Goal: Task Accomplishment & Management: Complete application form

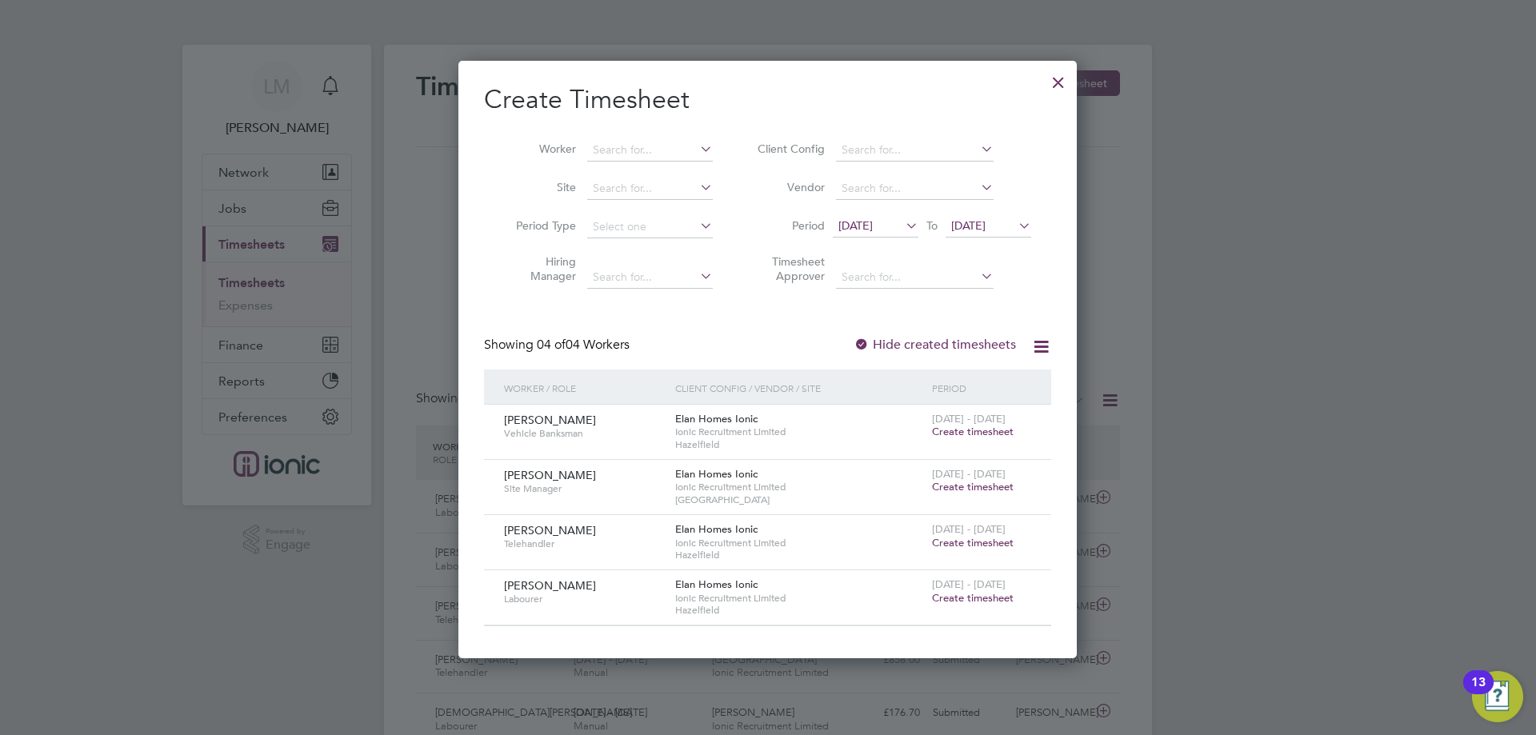
click at [1056, 82] on div at bounding box center [1058, 78] width 29 height 29
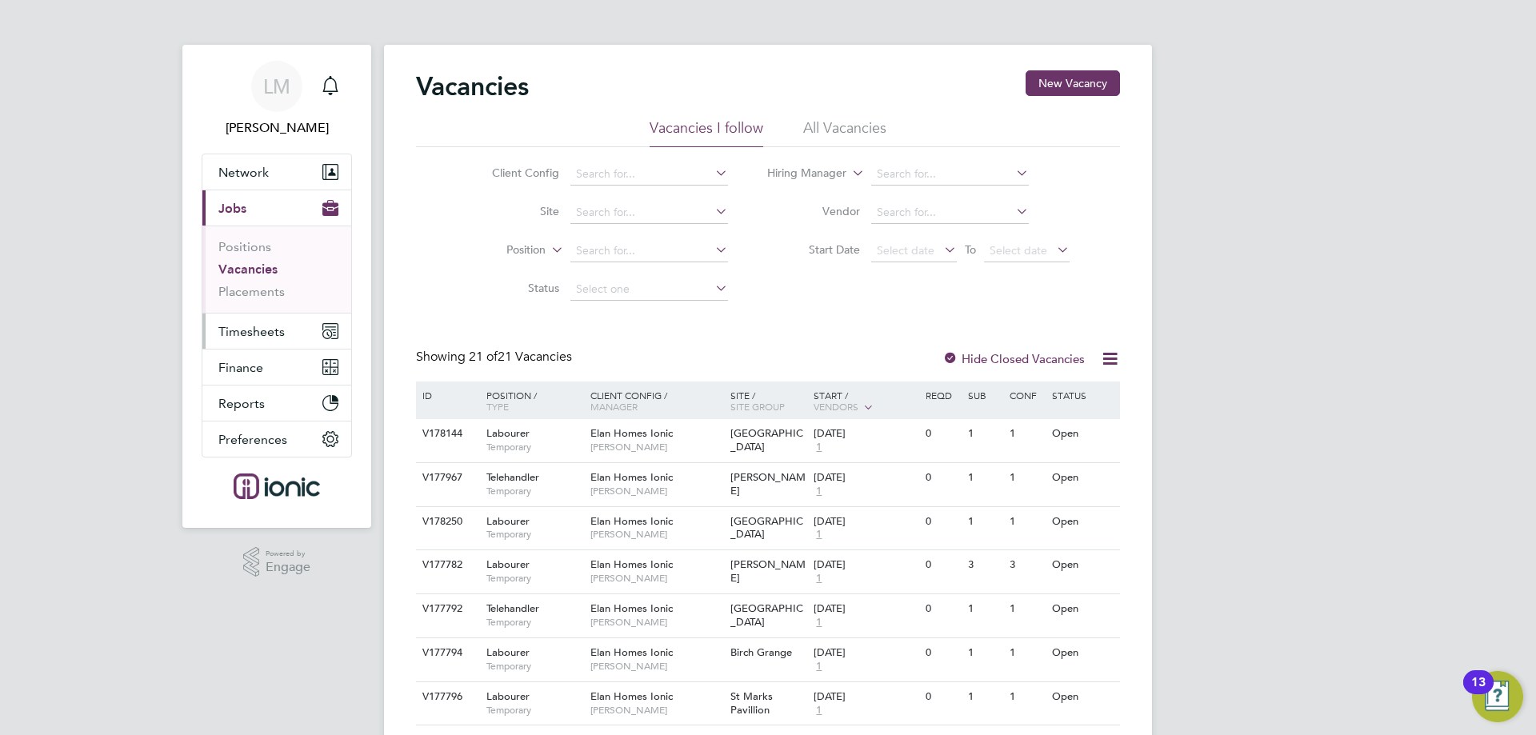
click at [298, 342] on button "Timesheets" at bounding box center [276, 331] width 149 height 35
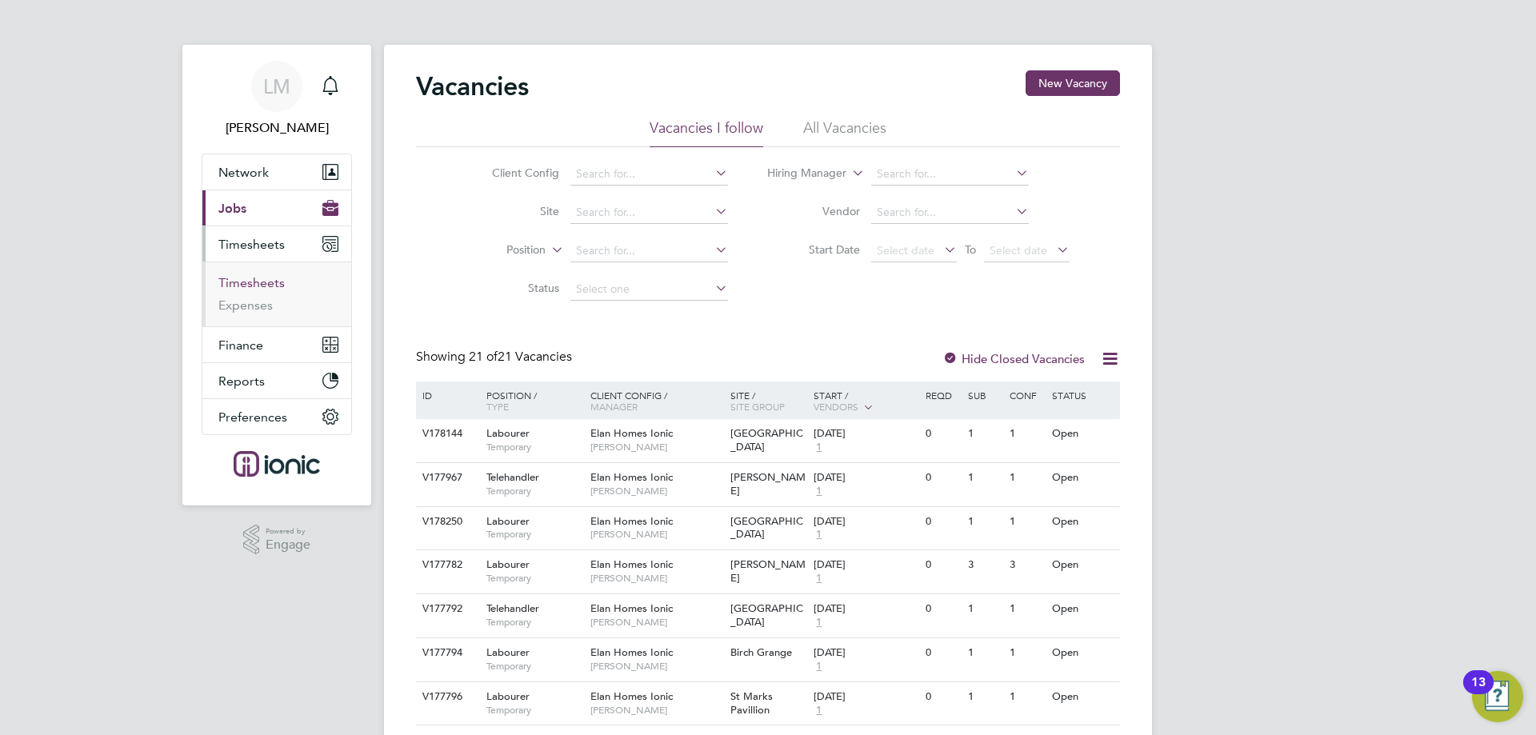
click at [247, 286] on link "Timesheets" at bounding box center [251, 282] width 66 height 15
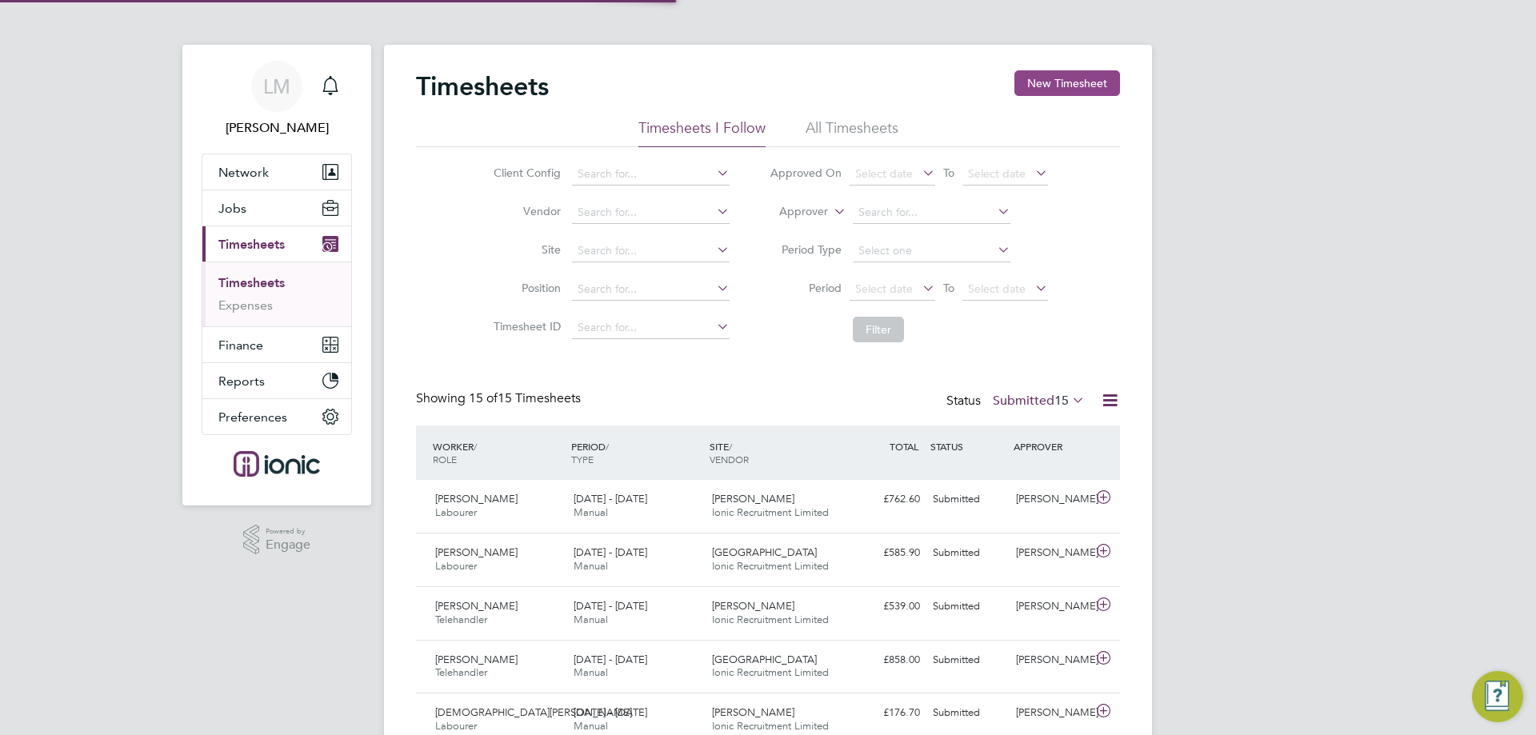
click at [1052, 90] on button "New Timesheet" at bounding box center [1067, 83] width 106 height 26
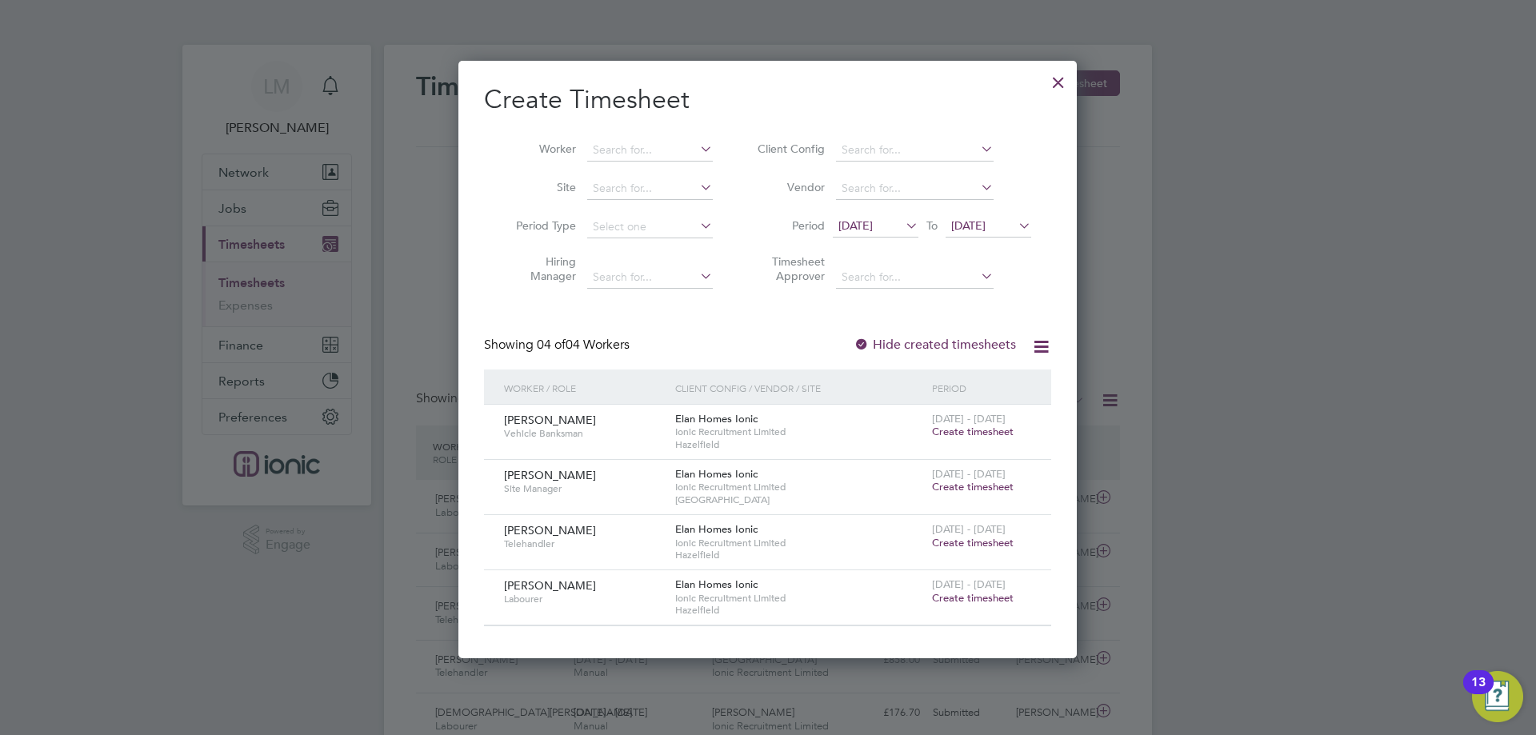
click at [946, 539] on span "Create timesheet" at bounding box center [973, 543] width 82 height 14
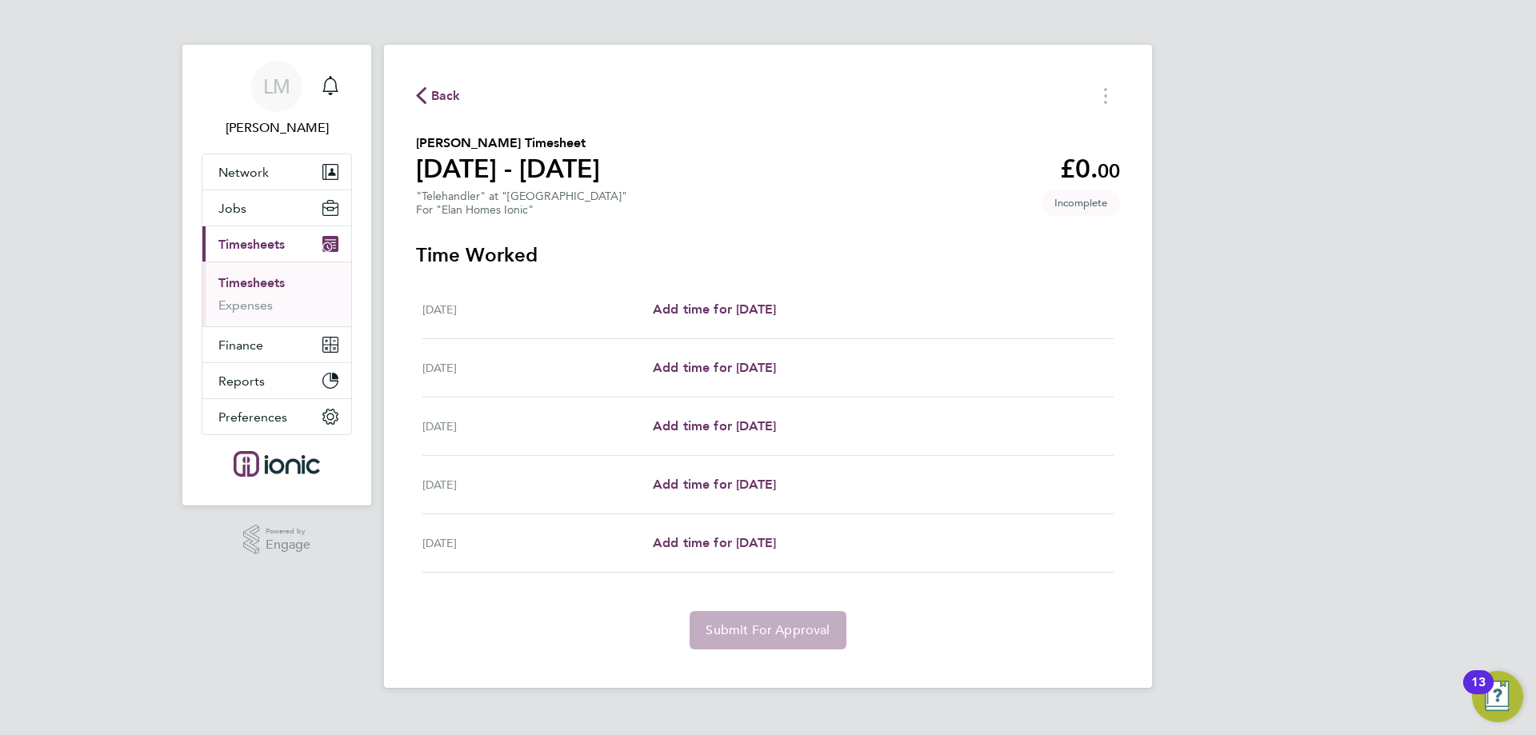
click at [434, 98] on span "Back" at bounding box center [446, 95] width 30 height 19
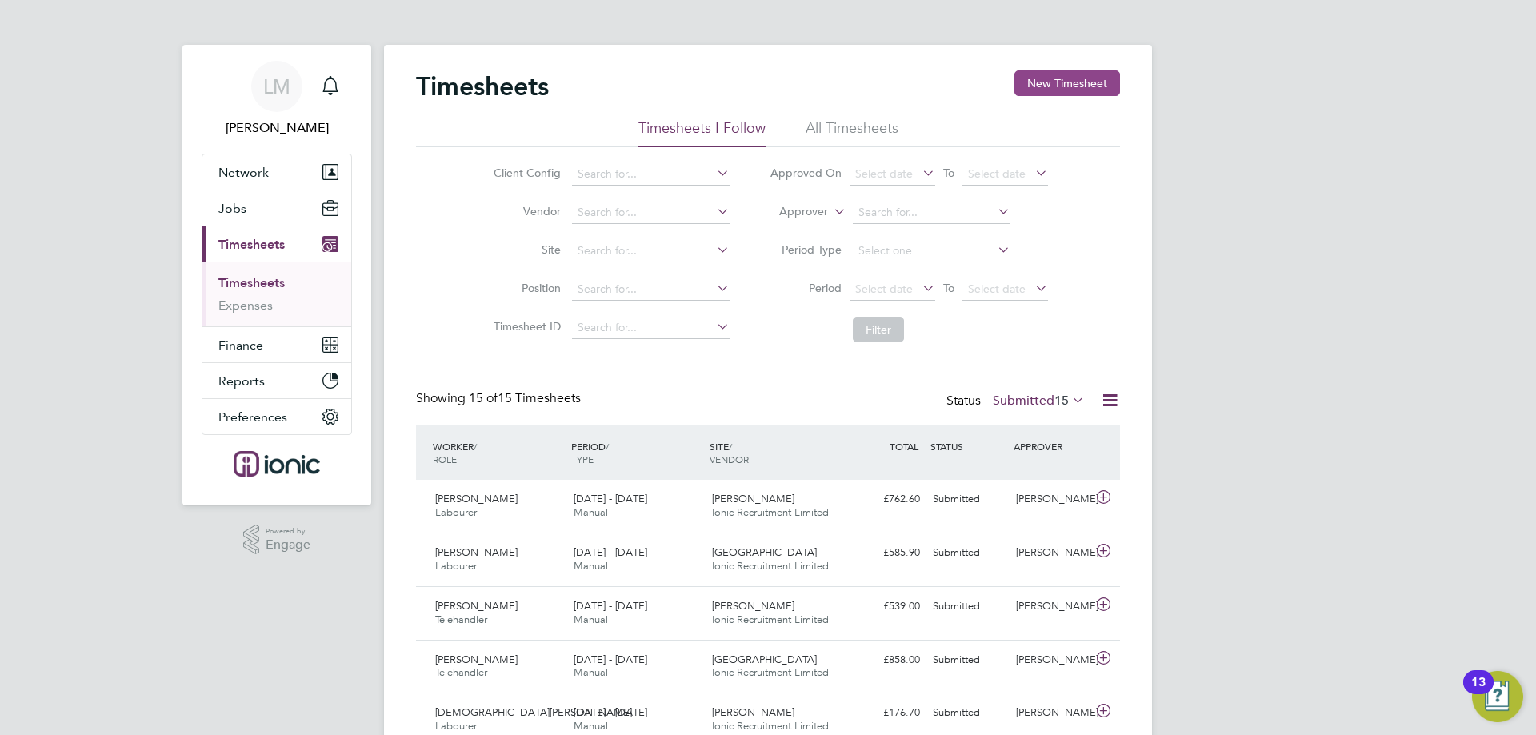
click at [1108, 78] on button "New Timesheet" at bounding box center [1067, 83] width 106 height 26
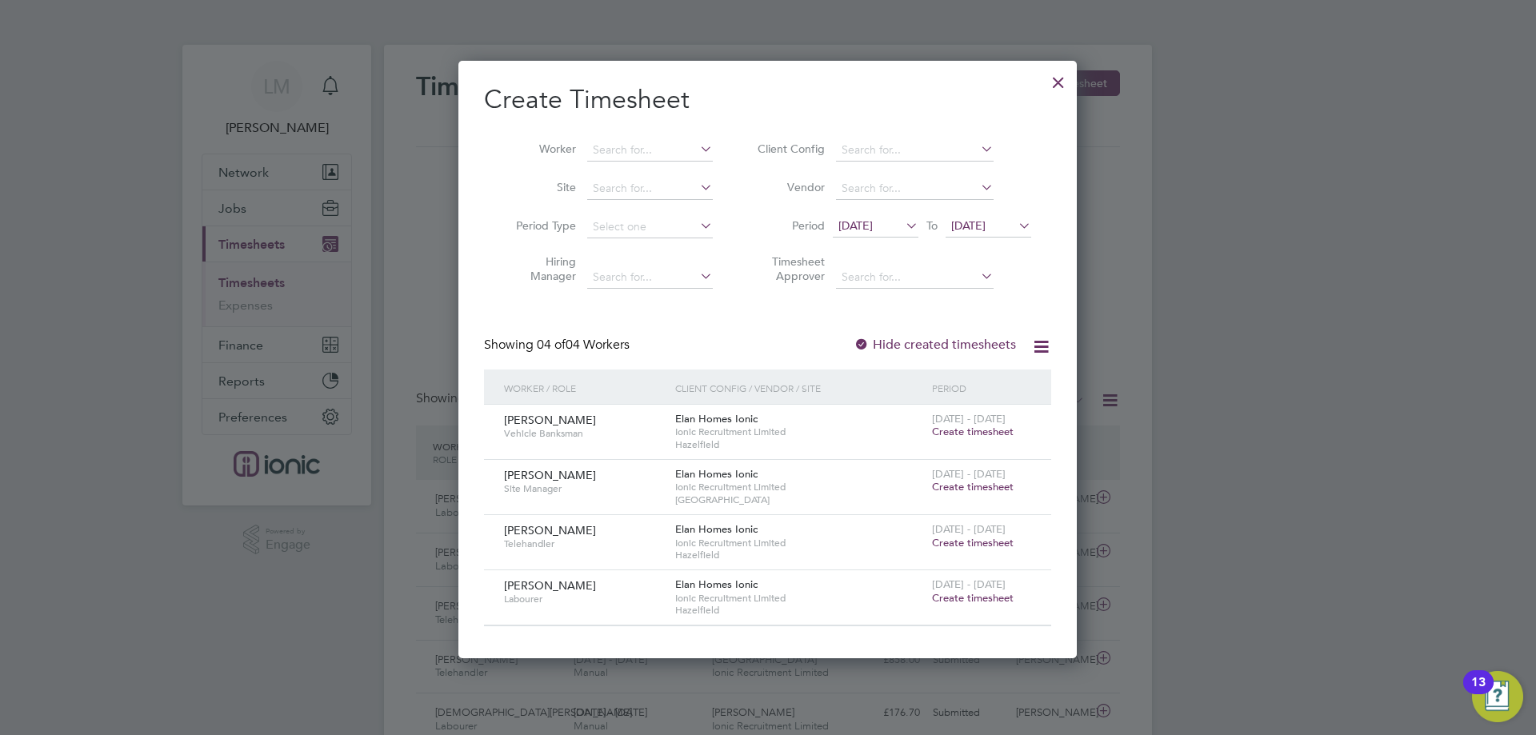
click at [981, 531] on span "[DATE] - [DATE]" at bounding box center [969, 529] width 74 height 14
click at [981, 539] on span "Create timesheet" at bounding box center [973, 543] width 82 height 14
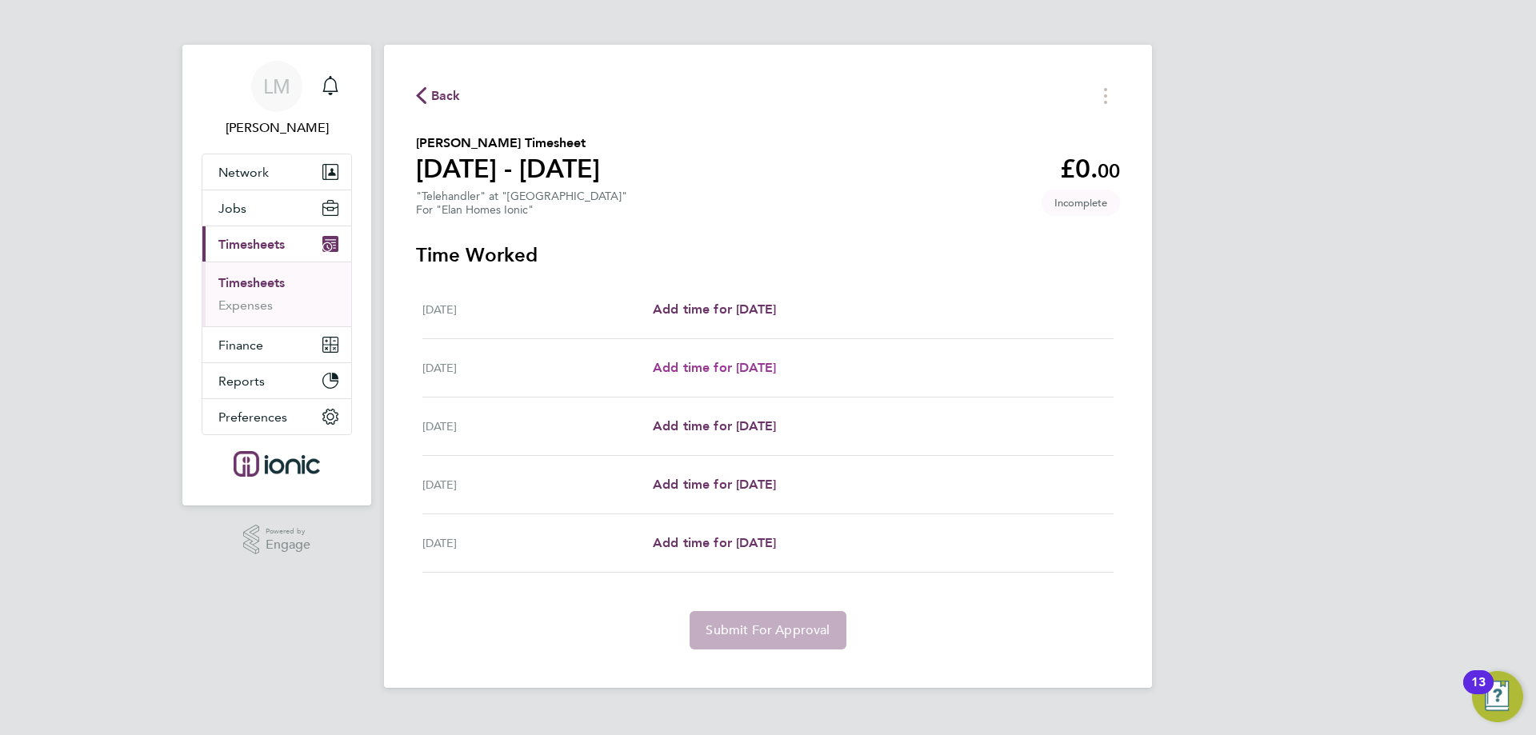
click at [738, 365] on span "Add time for Tue 05 Aug" at bounding box center [714, 367] width 123 height 15
select select "30"
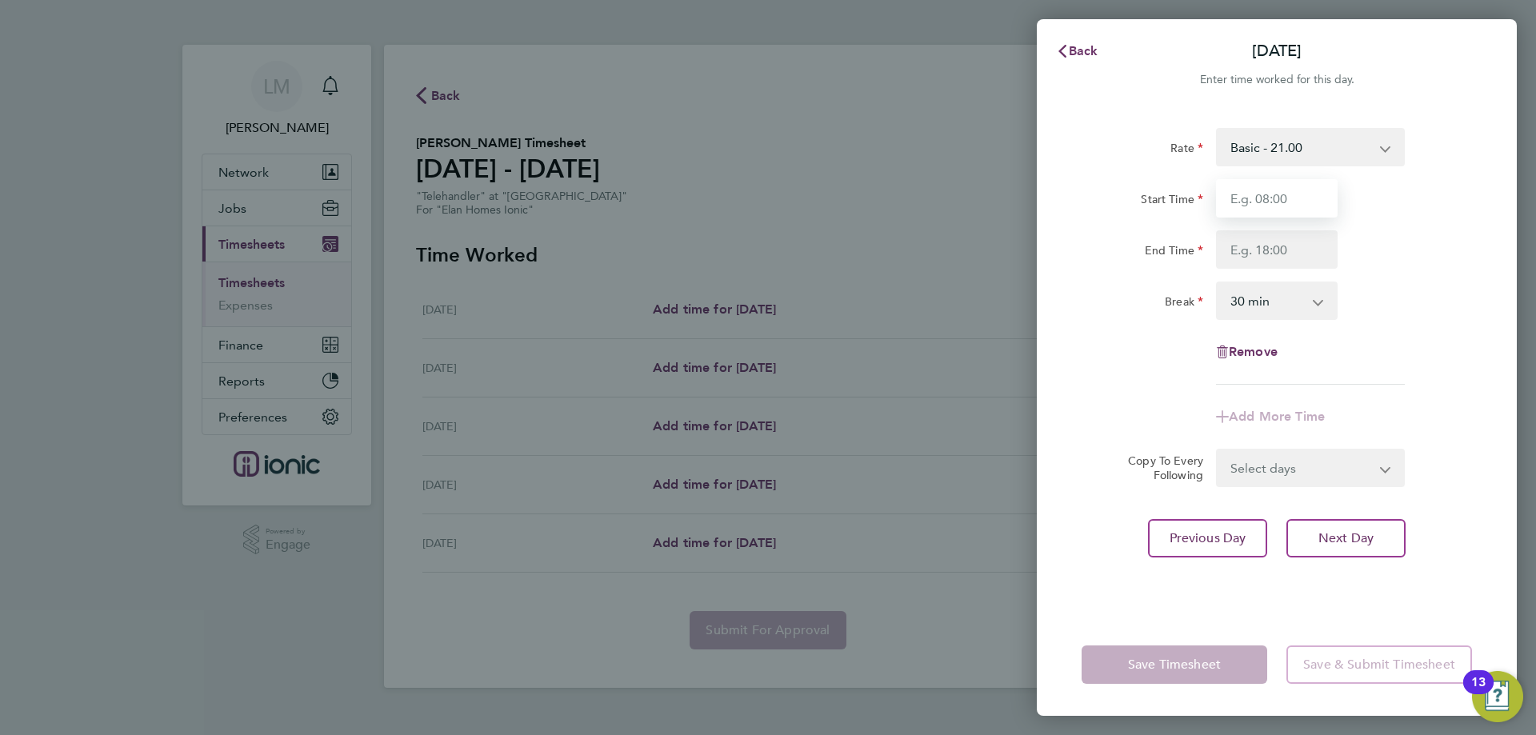
click at [1231, 203] on input "Start Time" at bounding box center [1277, 198] width 122 height 38
type input "08:00"
click at [1290, 249] on input "End Time" at bounding box center [1277, 249] width 122 height 38
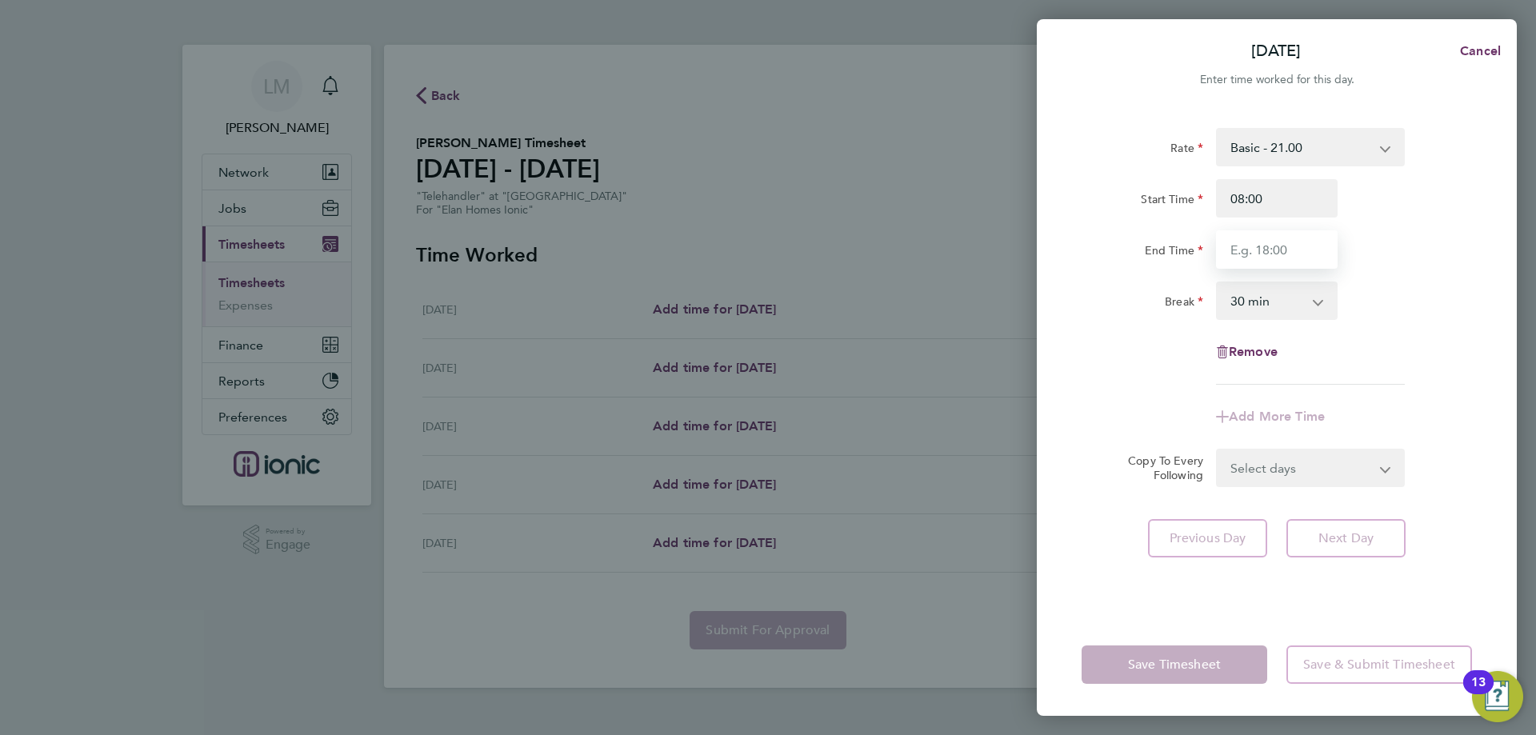
type input "16:30"
click at [1305, 480] on select "Select days Day Wednesday Thursday Friday" at bounding box center [1301, 467] width 168 height 35
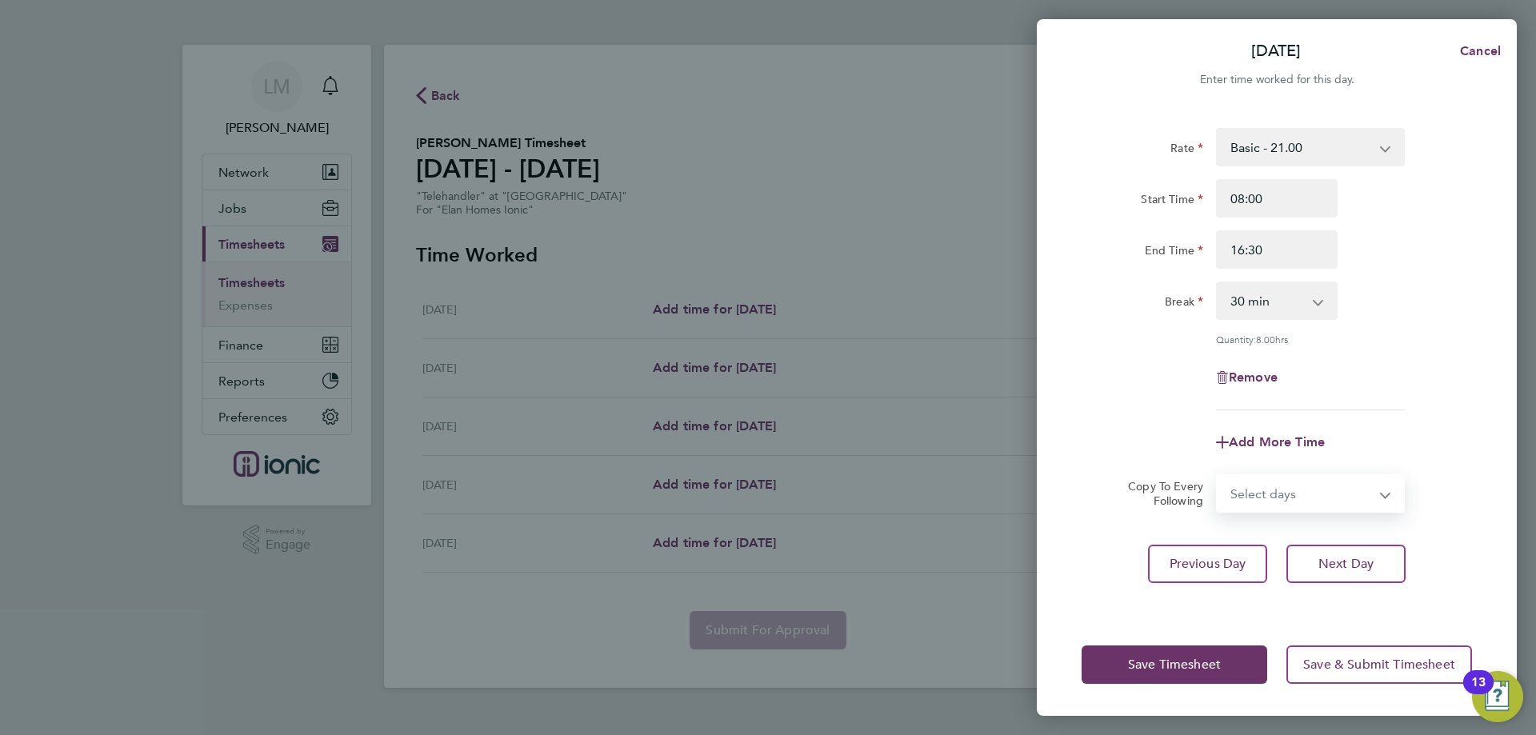
select select "WED"
click at [1217, 476] on select "Select days Day Wednesday Thursday Friday" at bounding box center [1301, 493] width 168 height 35
select select "2025-08-08"
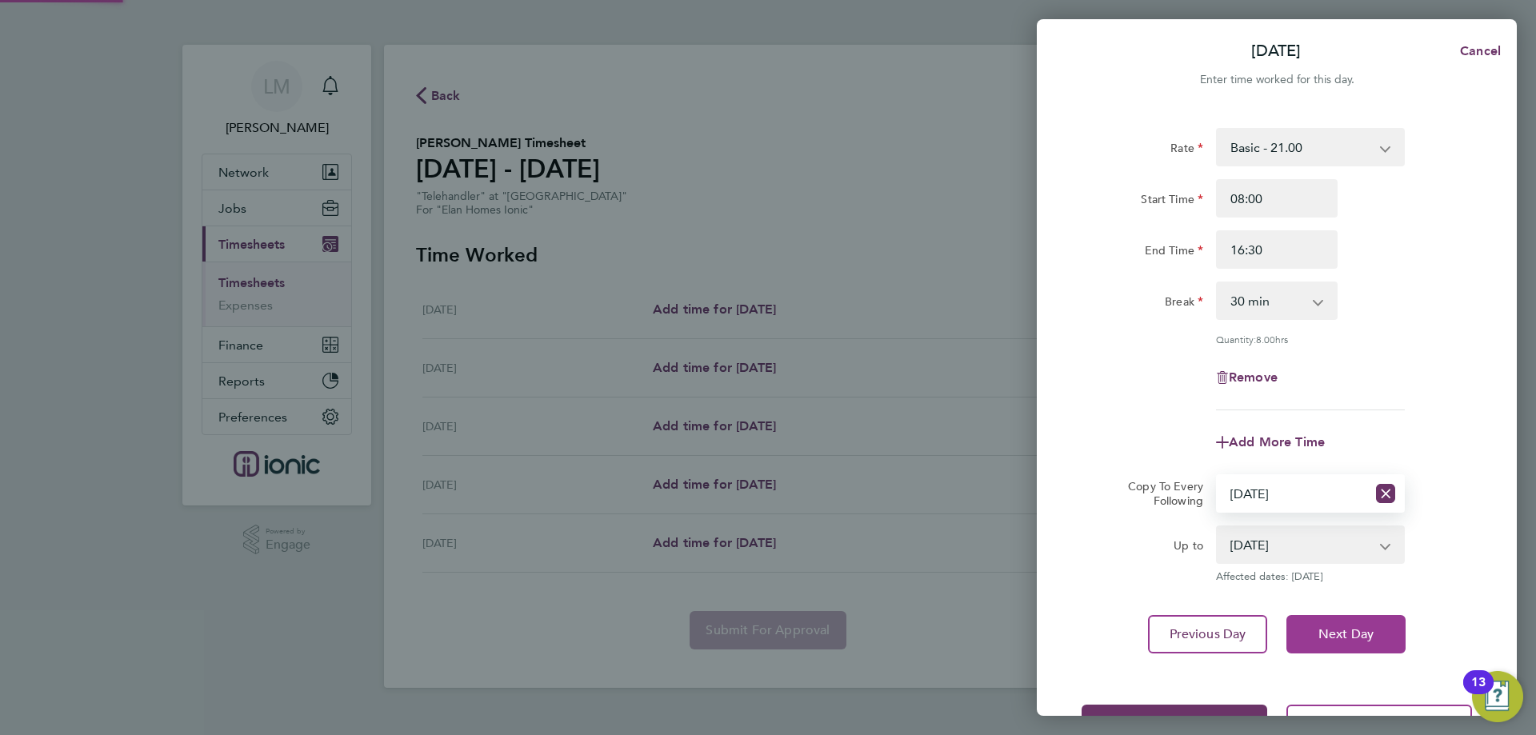
drag, startPoint x: 1360, startPoint y: 629, endPoint x: 1276, endPoint y: 504, distance: 150.4
click at [1358, 628] on span "Next Day" at bounding box center [1345, 634] width 55 height 16
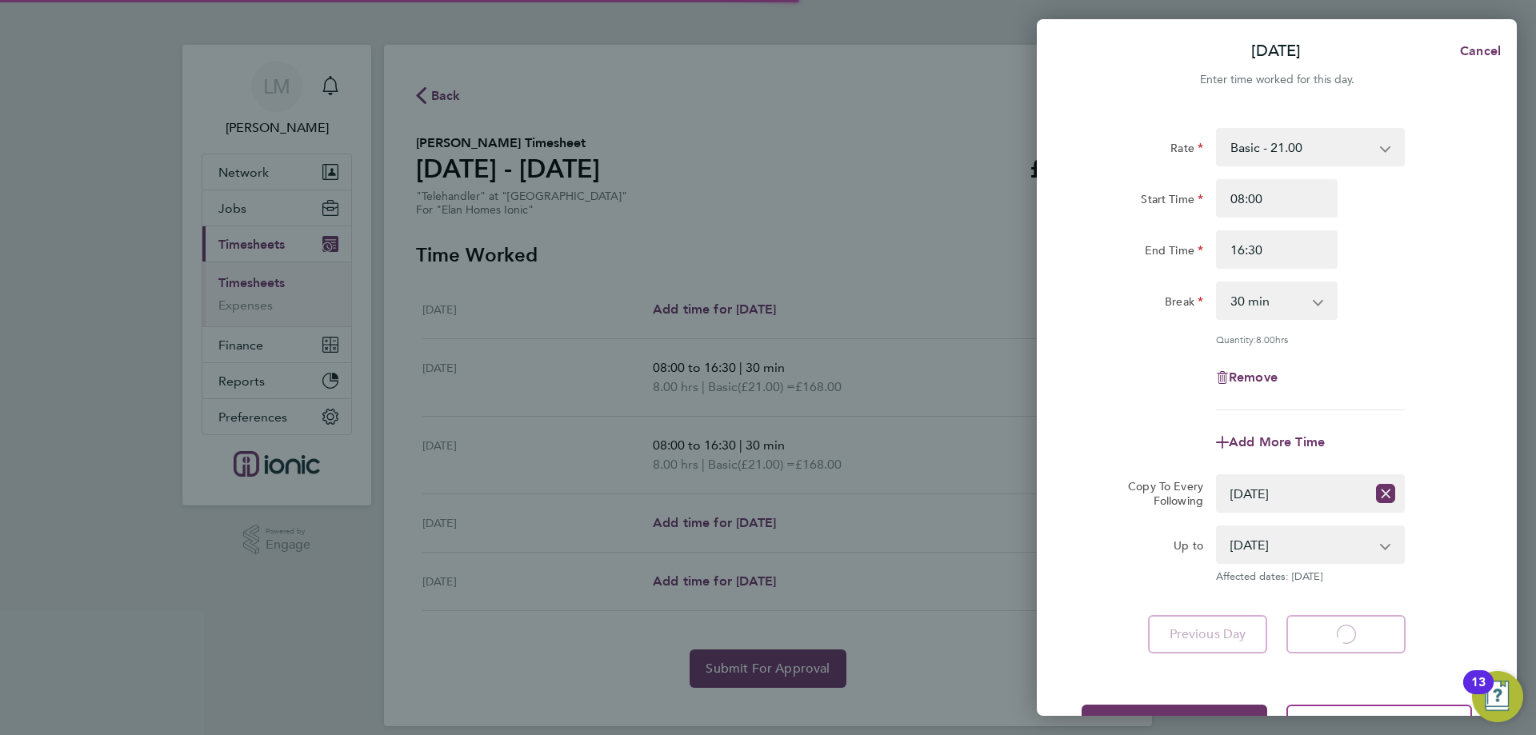
select select "30"
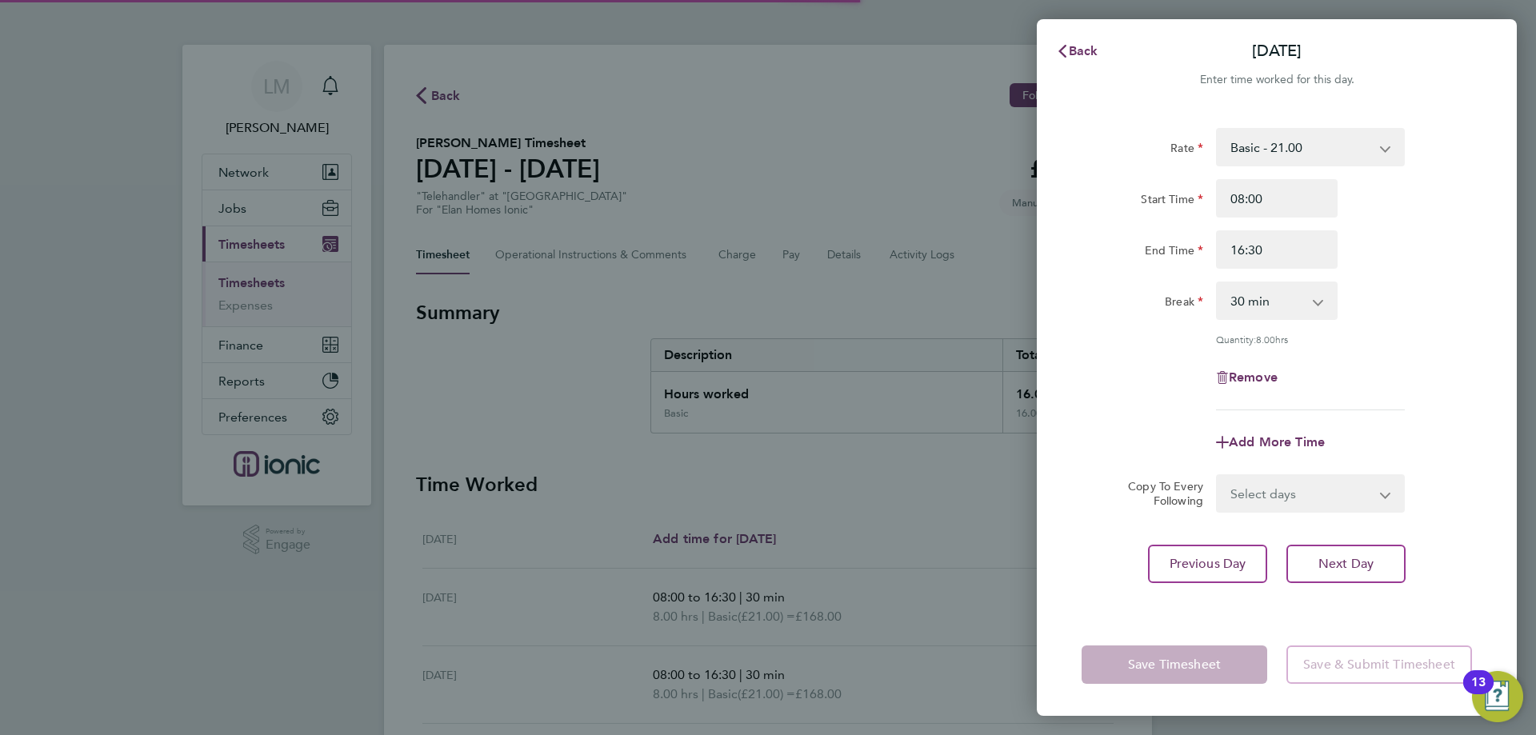
click at [1264, 494] on select "Select days Day Thursday Friday" at bounding box center [1301, 493] width 168 height 35
select select "THU"
click at [1217, 476] on select "Select days Day Thursday Friday" at bounding box center [1301, 493] width 168 height 35
select select "2025-08-08"
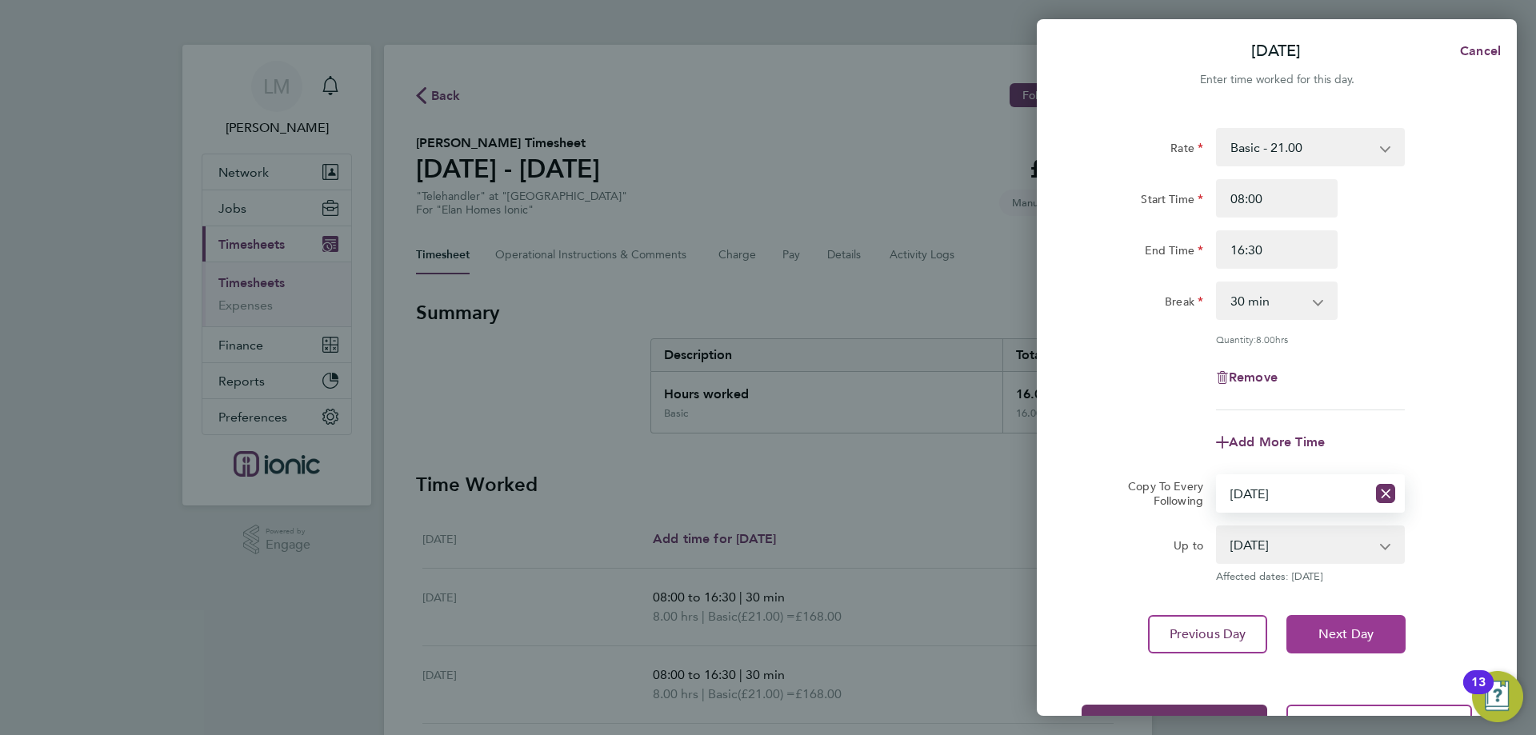
click at [1325, 634] on span "Next Day" at bounding box center [1345, 634] width 55 height 16
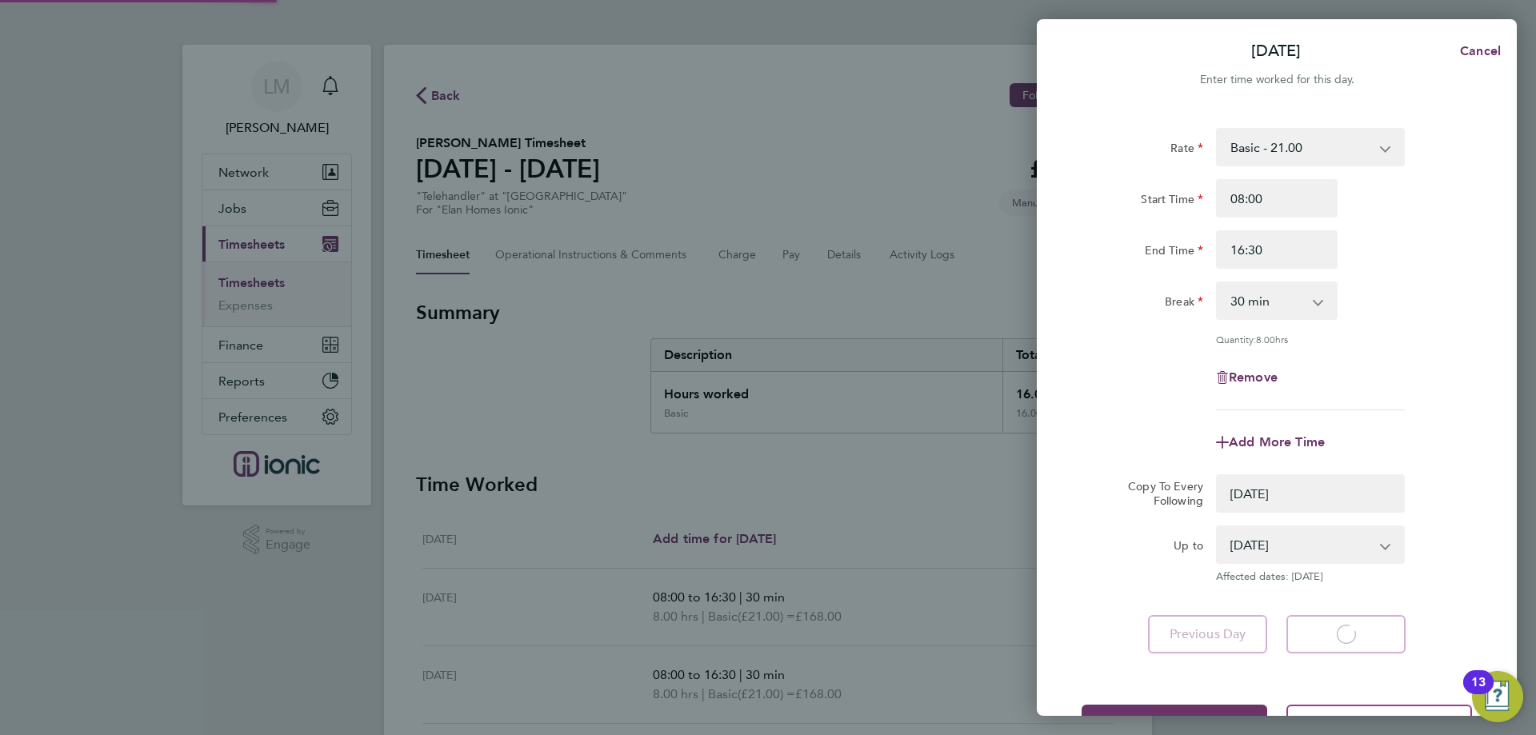
select select "0: null"
select select "30"
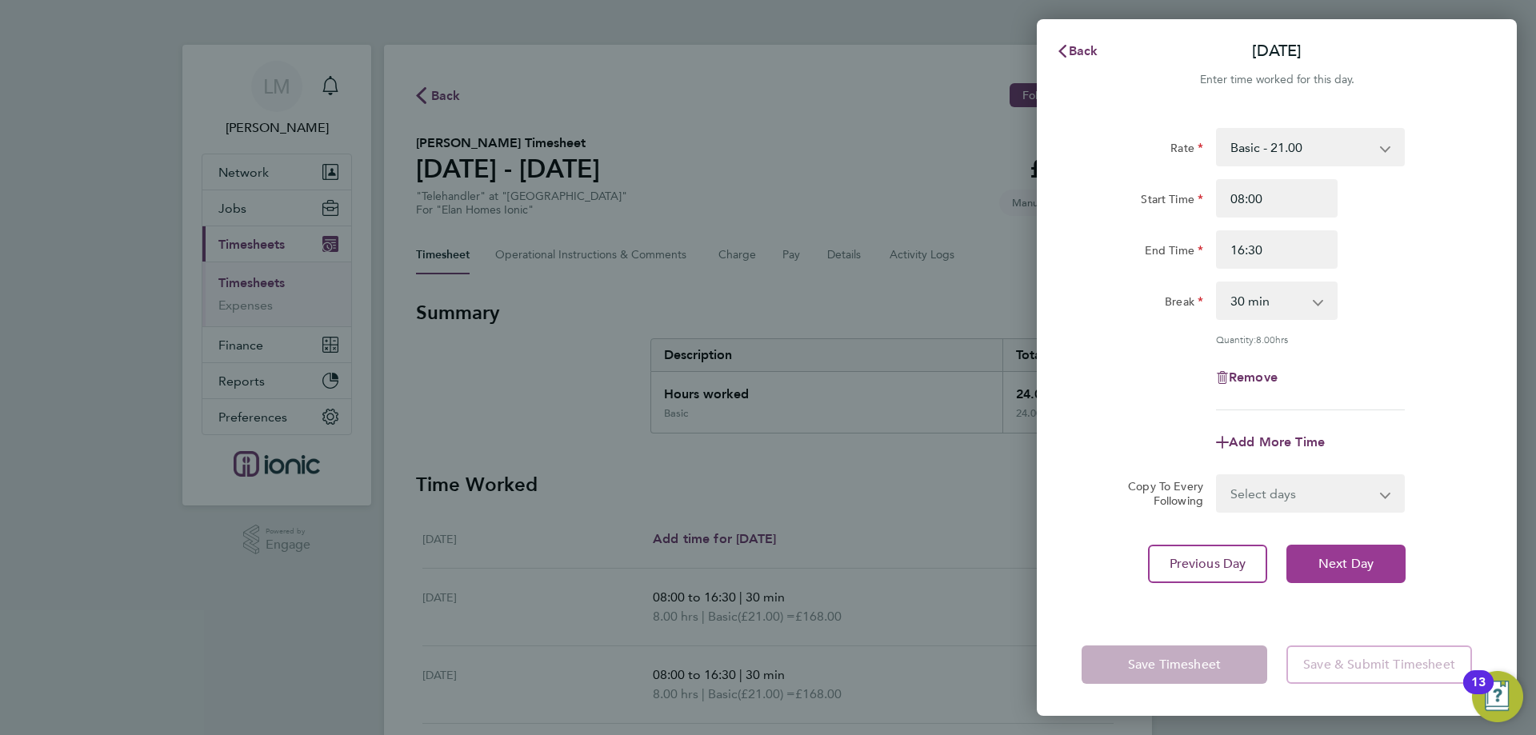
click at [1327, 561] on span "Next Day" at bounding box center [1345, 564] width 55 height 16
select select "30"
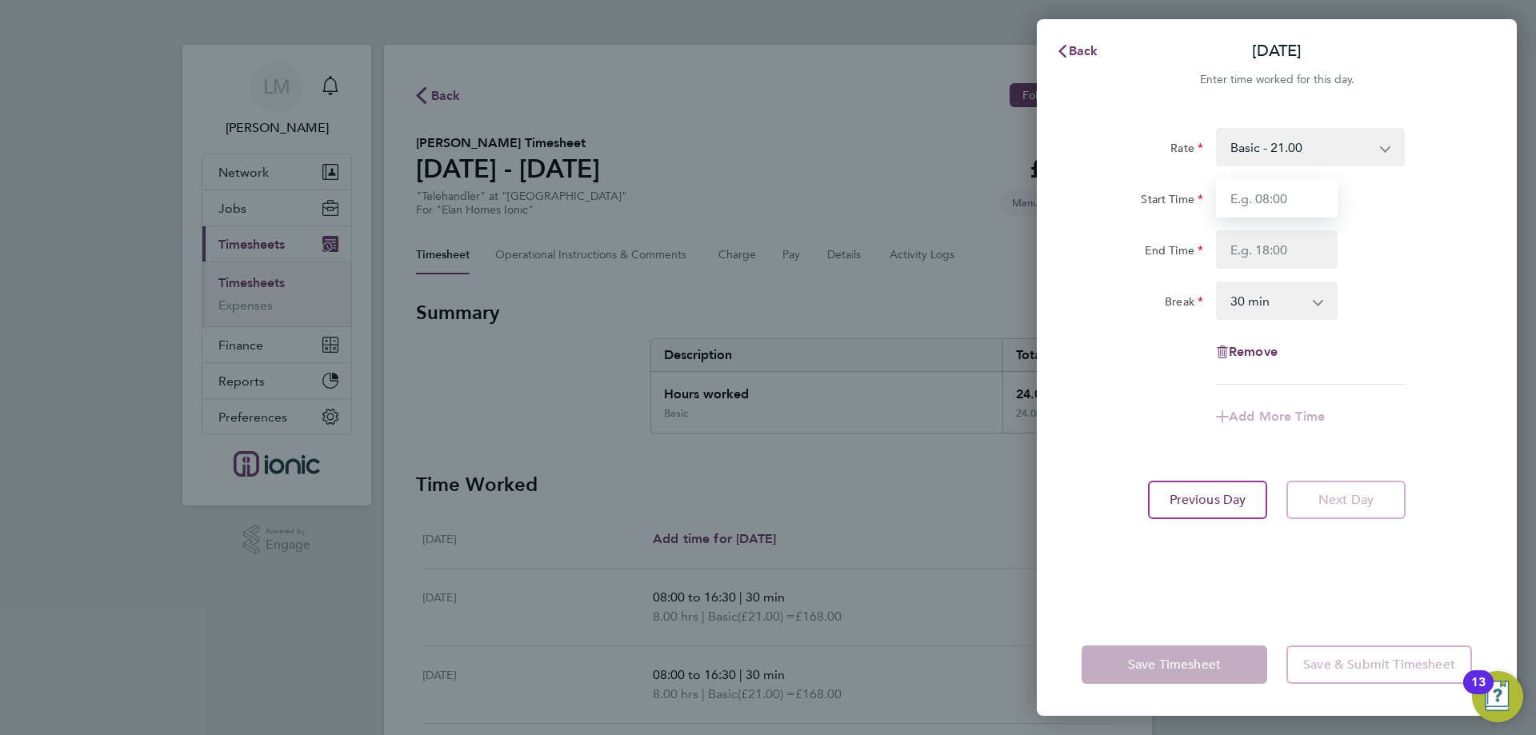
click at [1258, 211] on input "Start Time" at bounding box center [1277, 198] width 122 height 38
type input "08:00"
click at [1243, 241] on input "End Time" at bounding box center [1277, 249] width 122 height 38
type input "15:30"
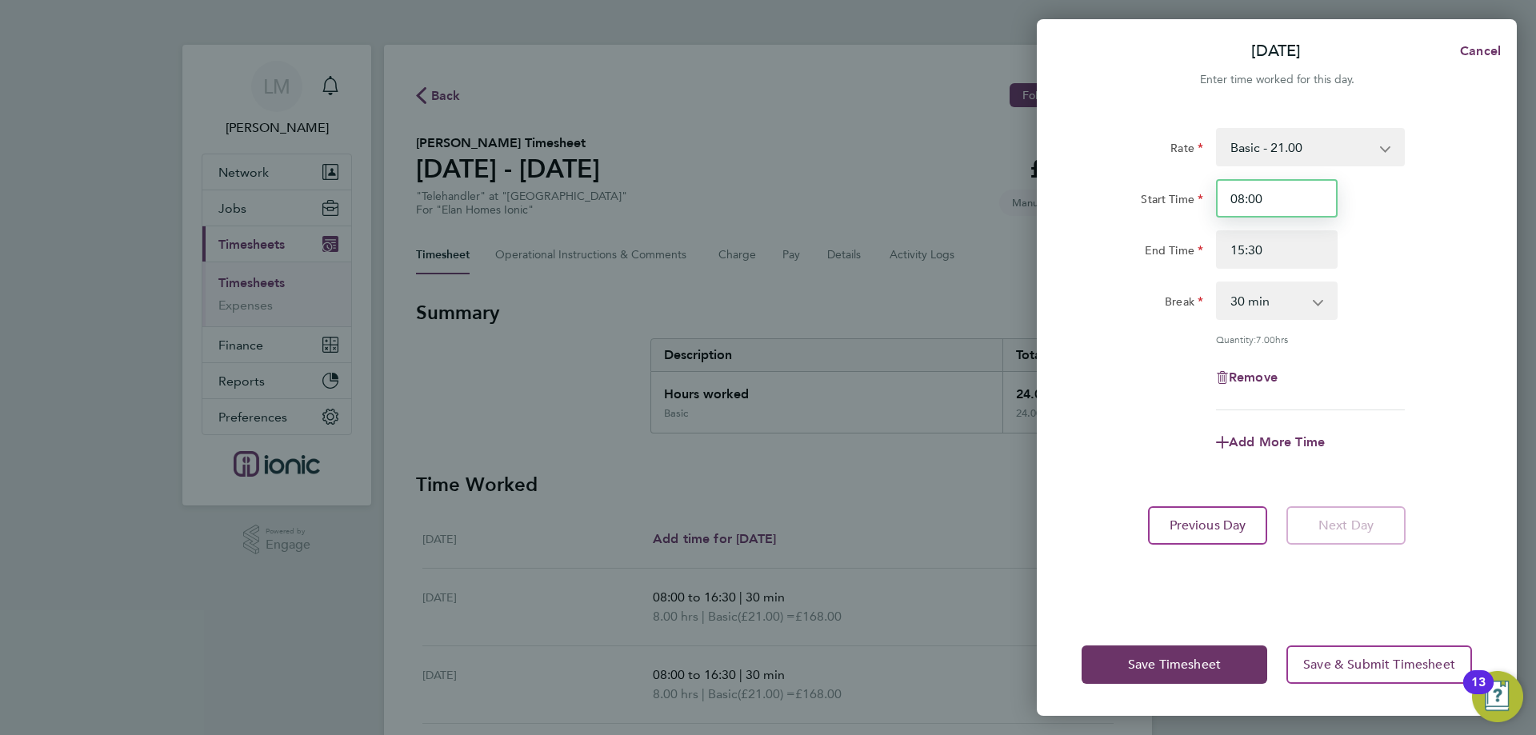
drag, startPoint x: 1283, startPoint y: 202, endPoint x: 701, endPoint y: 198, distance: 582.3
click at [704, 198] on div "Fri 08 Aug Cancel Enter time worked for this day. Rate Basic - 21.00 Start Time…" at bounding box center [768, 367] width 1536 height 735
type input "07:30"
click at [1180, 533] on button "Previous Day" at bounding box center [1207, 525] width 119 height 38
select select "30"
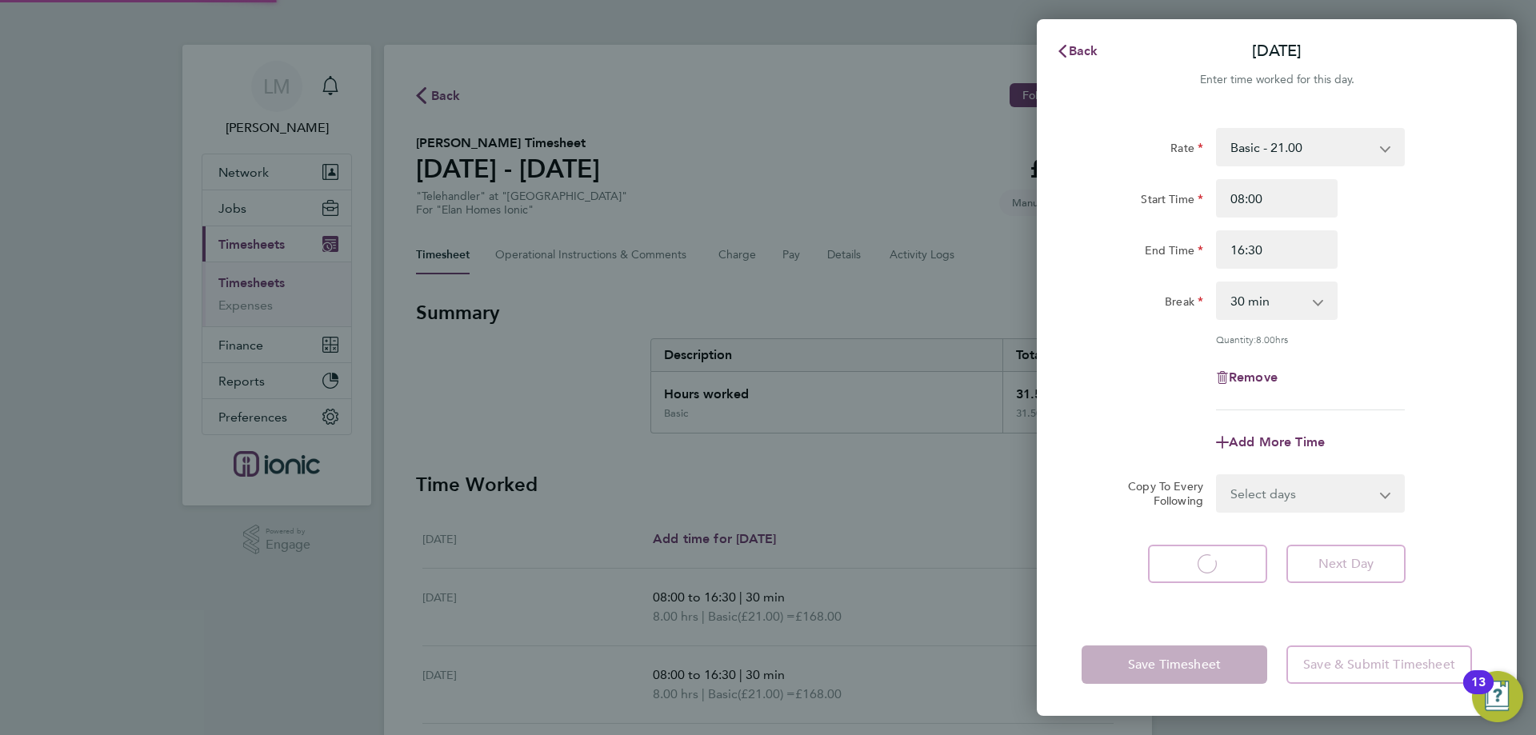
select select "30"
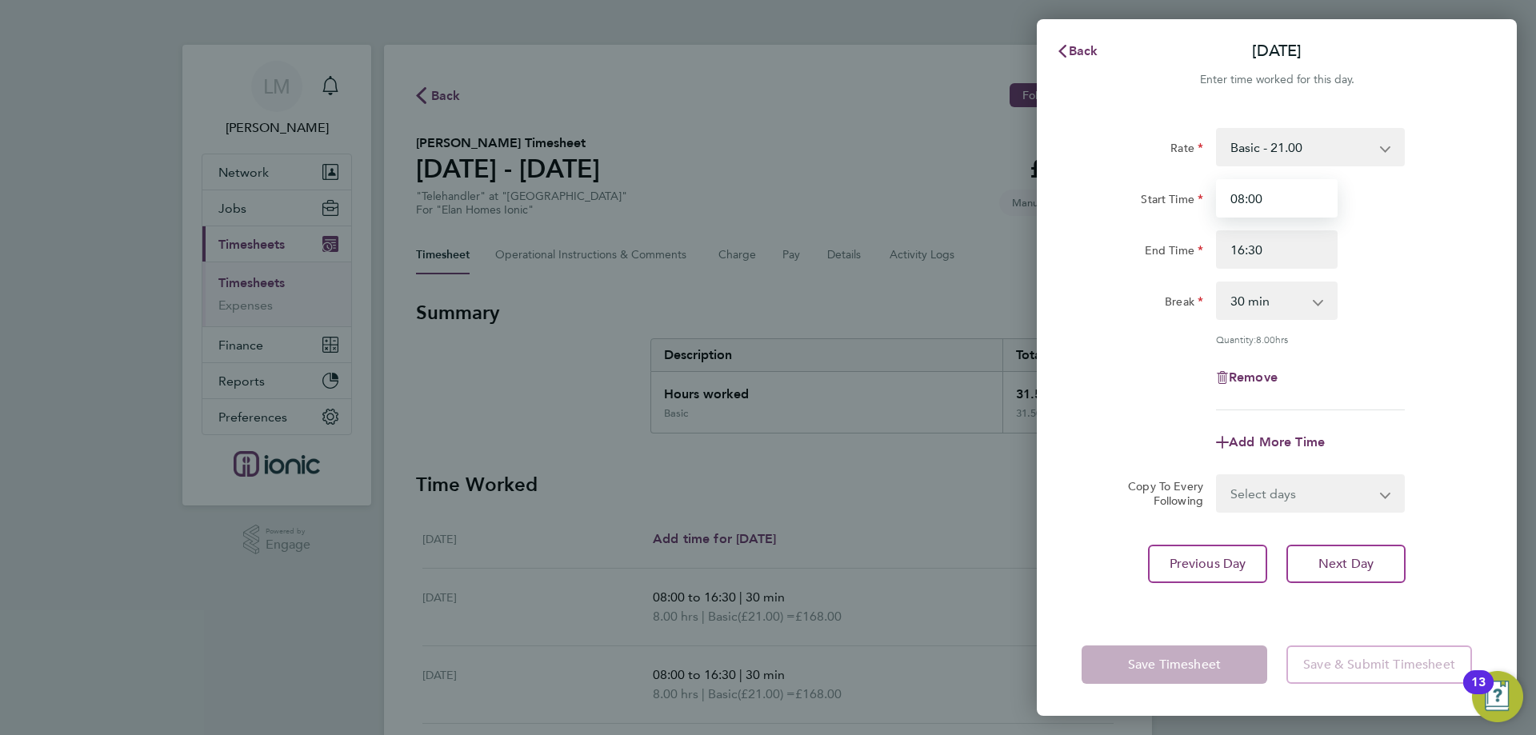
drag, startPoint x: 1304, startPoint y: 212, endPoint x: 1054, endPoint y: 190, distance: 250.5
click at [1054, 190] on div "Rate Basic - 21.00 Start Time 08:00 End Time 16:30 Break 0 min 15 min 30 min 45…" at bounding box center [1277, 361] width 480 height 505
type input "07:30"
drag, startPoint x: 1156, startPoint y: 377, endPoint x: 1216, endPoint y: 519, distance: 154.5
click at [1157, 382] on div "Remove" at bounding box center [1276, 377] width 403 height 38
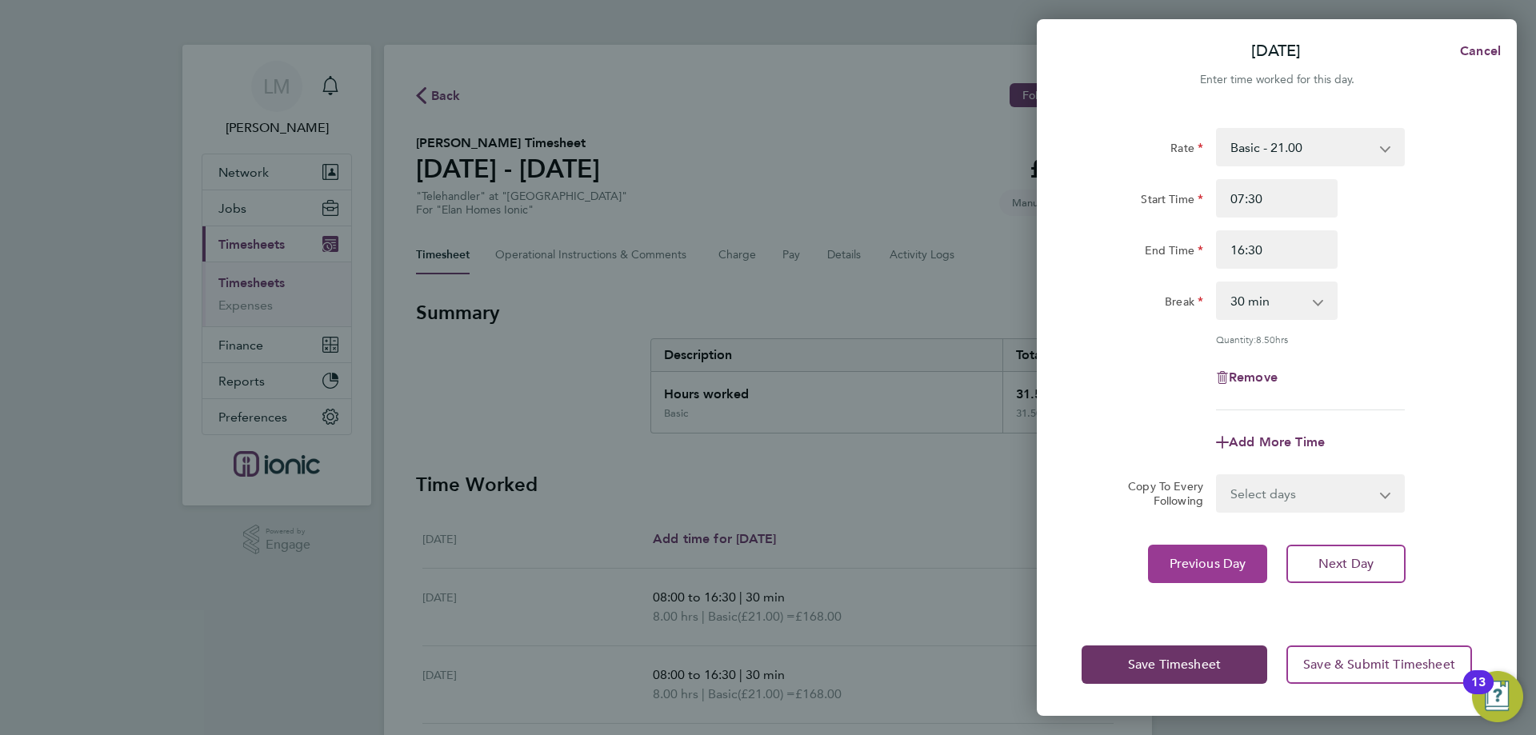
click at [1225, 577] on button "Previous Day" at bounding box center [1207, 564] width 119 height 38
select select "30"
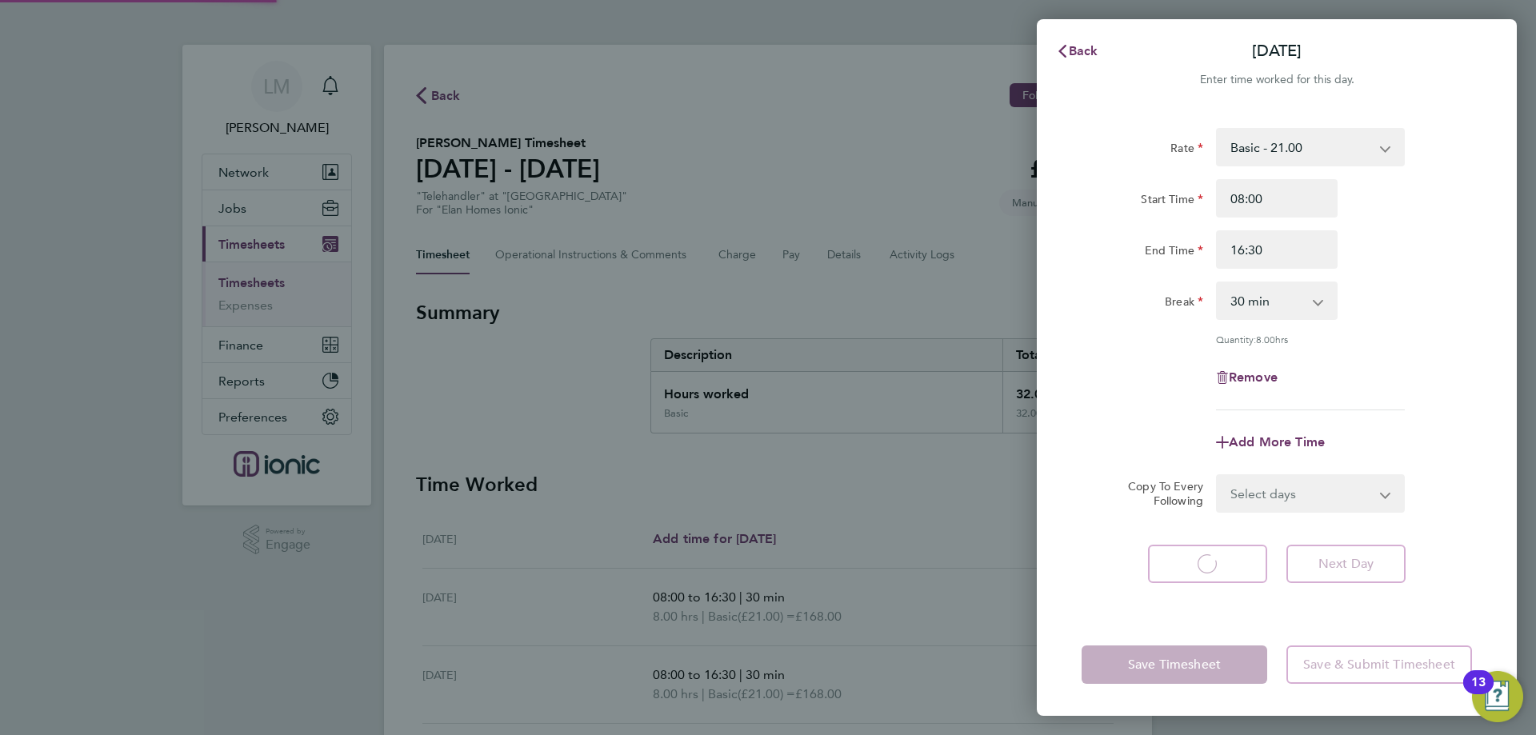
select select "30"
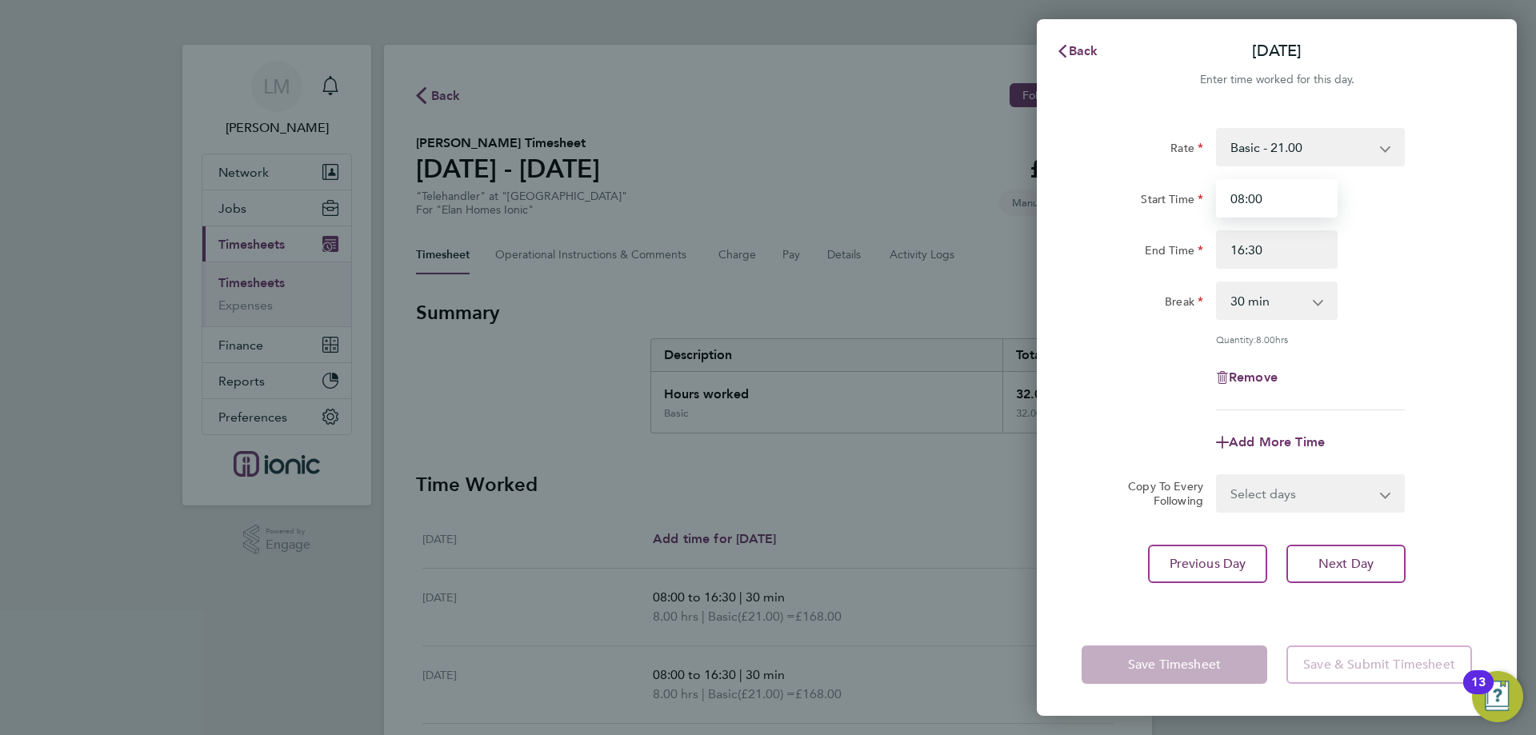
drag, startPoint x: 1301, startPoint y: 200, endPoint x: 737, endPoint y: 166, distance: 565.7
click at [737, 166] on div "Back Wed 06 Aug Enter time worked for this day. Rate Basic - 21.00 Start Time 0…" at bounding box center [768, 367] width 1536 height 735
type input "07:30"
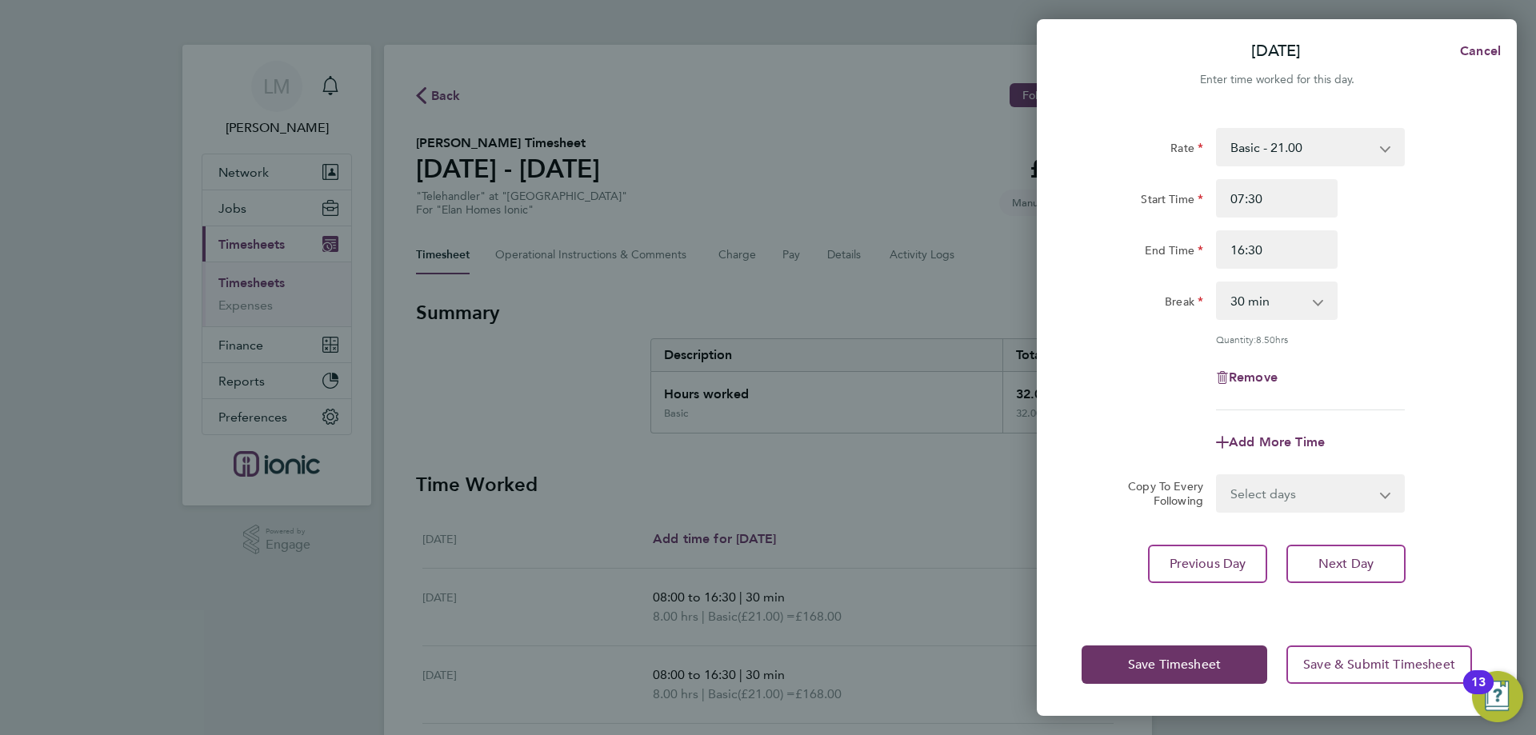
drag, startPoint x: 1181, startPoint y: 482, endPoint x: 1185, endPoint y: 528, distance: 45.8
click at [1179, 482] on label "Copy To Every Following" at bounding box center [1159, 493] width 88 height 29
click at [1217, 482] on select "Select days Day Thursday Friday" at bounding box center [1301, 493] width 168 height 35
click at [1201, 572] on button "Previous Day" at bounding box center [1207, 564] width 119 height 38
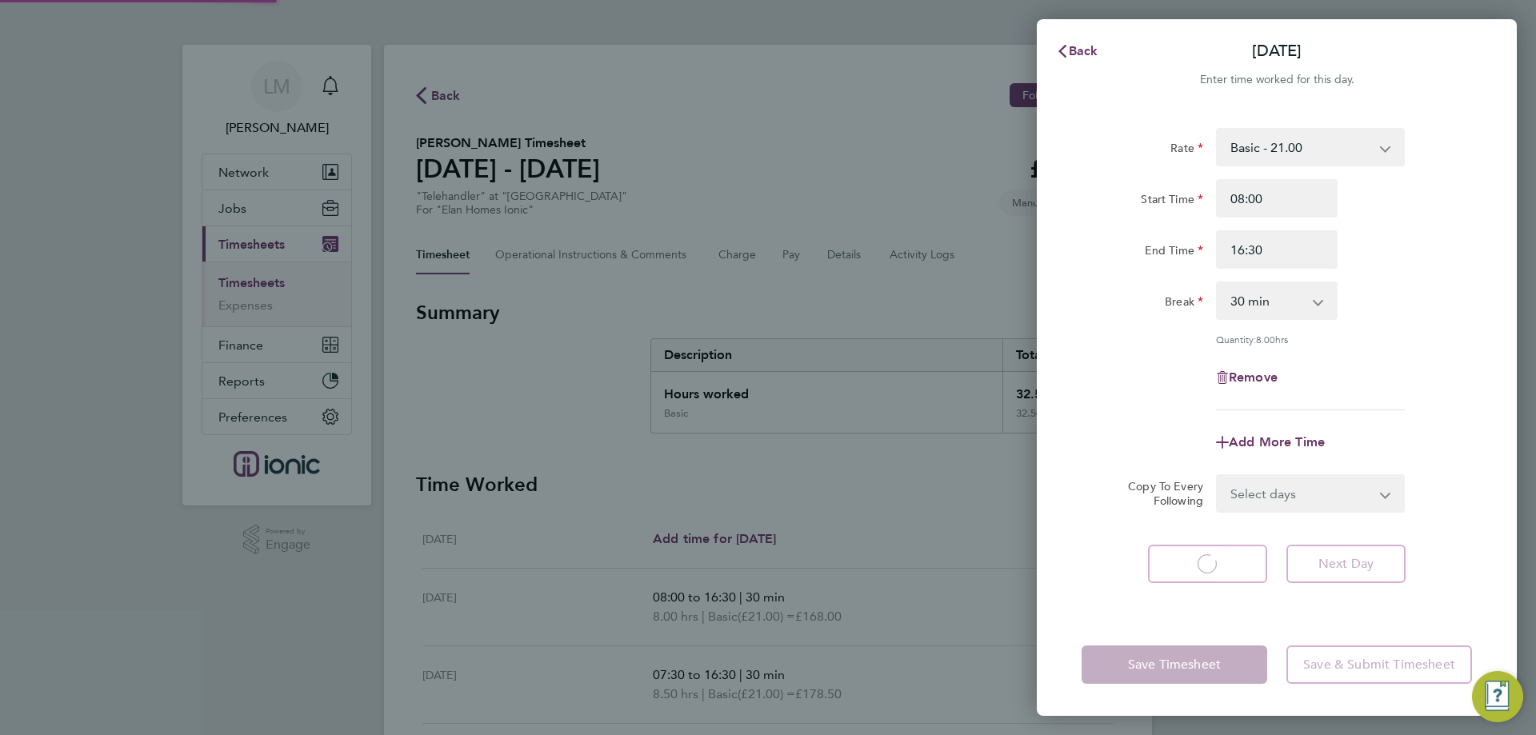
select select "30"
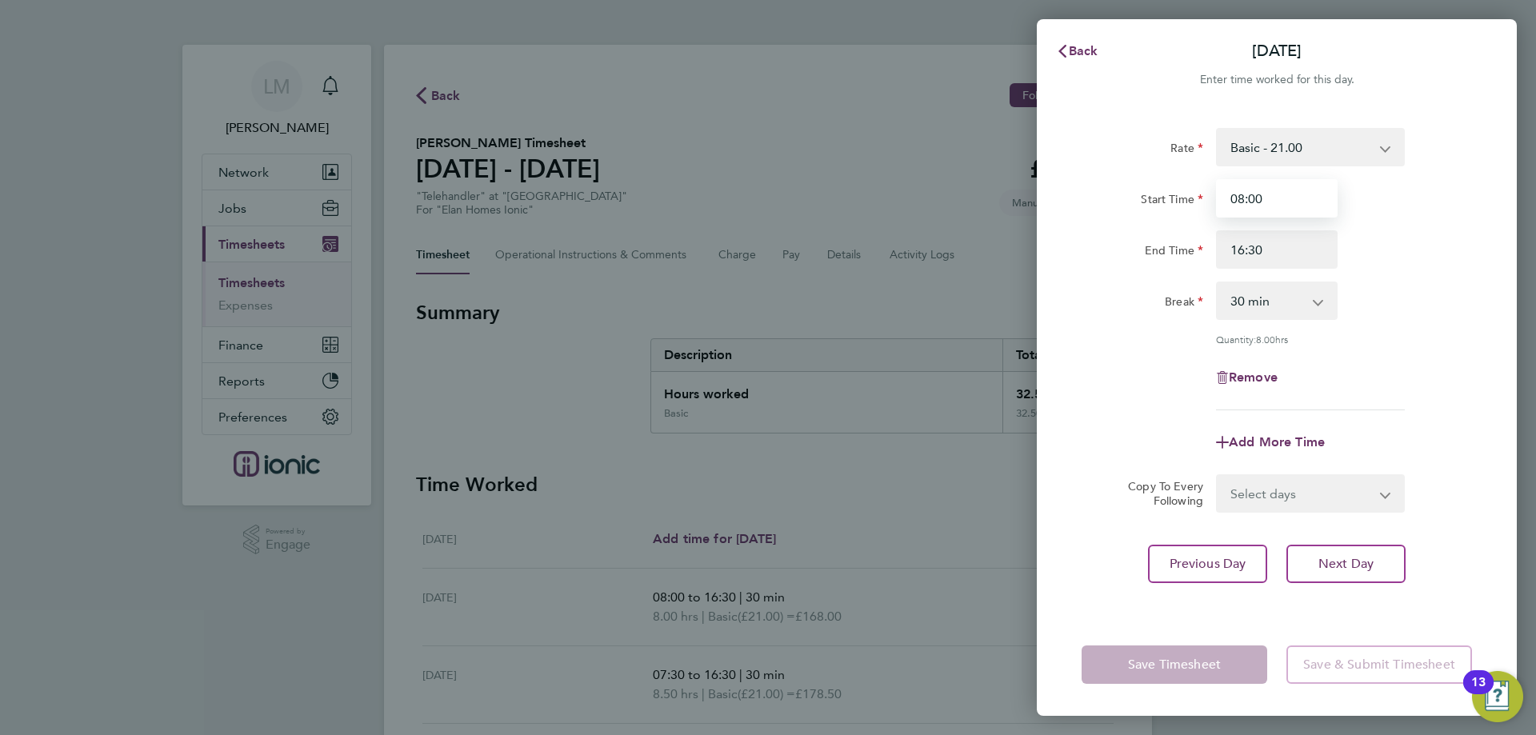
drag, startPoint x: 1298, startPoint y: 201, endPoint x: 1105, endPoint y: 177, distance: 194.2
click at [1109, 178] on div "Rate Basic - 21.00 Start Time 08:00 End Time 16:30 Break 0 min 15 min 30 min 45…" at bounding box center [1276, 269] width 390 height 282
type input "07:30"
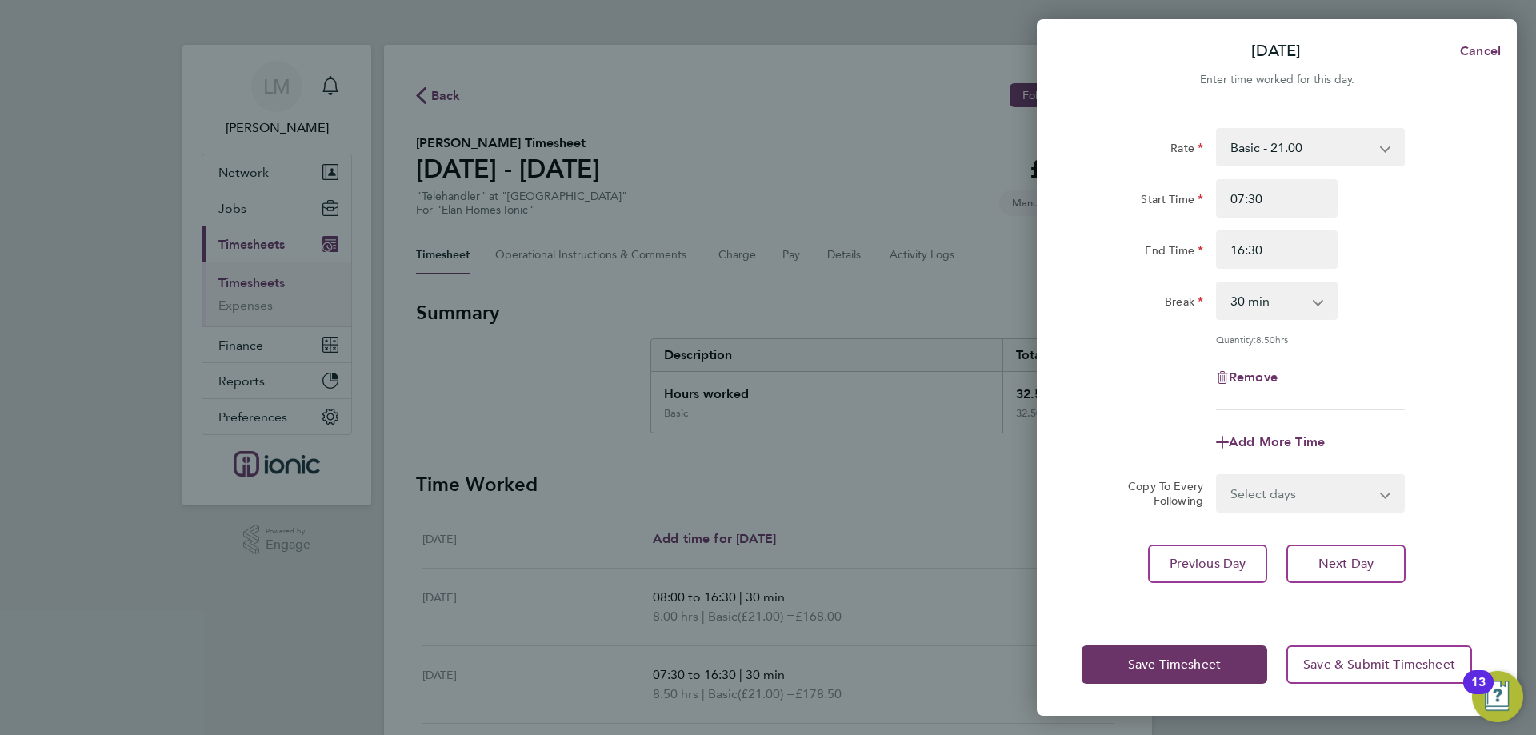
drag, startPoint x: 1052, startPoint y: 434, endPoint x: 1140, endPoint y: 471, distance: 95.4
click at [1050, 435] on div "Rate Basic - 21.00 Start Time 07:30 End Time 16:30 Break 0 min 15 min 30 min 45…" at bounding box center [1277, 361] width 480 height 505
click at [1212, 558] on span "Previous Day" at bounding box center [1207, 564] width 77 height 16
select select "30"
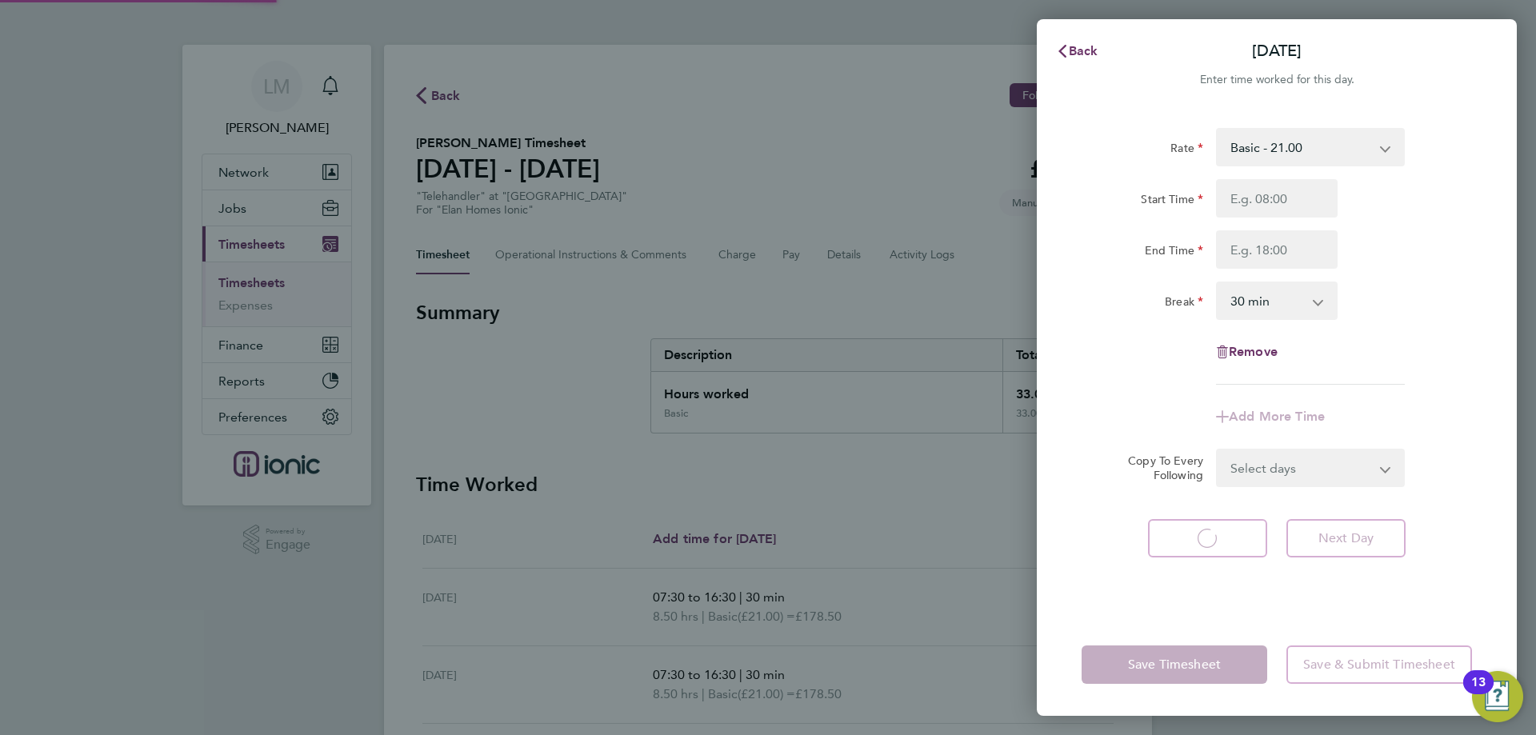
select select "30"
click at [1059, 49] on icon "button" at bounding box center [1062, 51] width 13 height 13
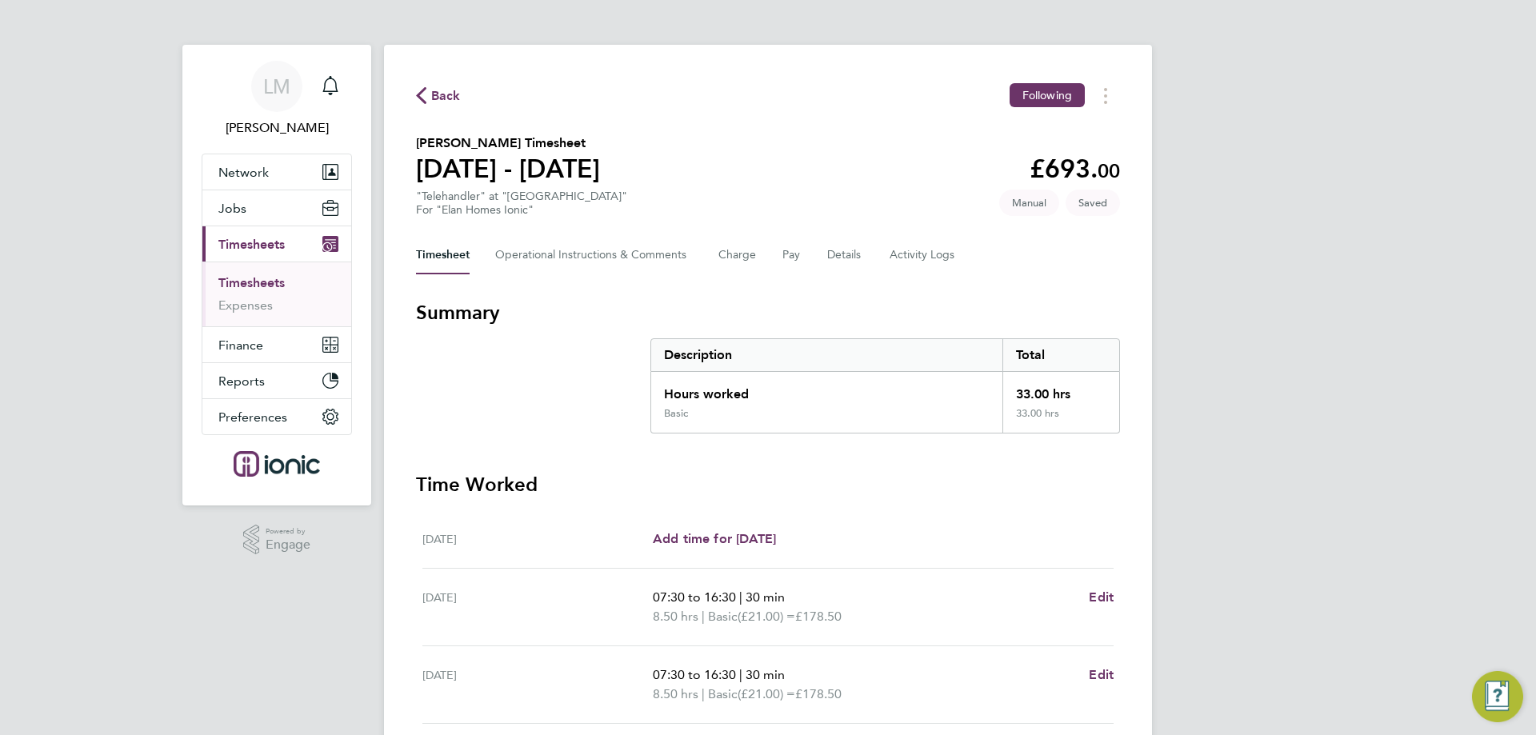
scroll to position [285, 0]
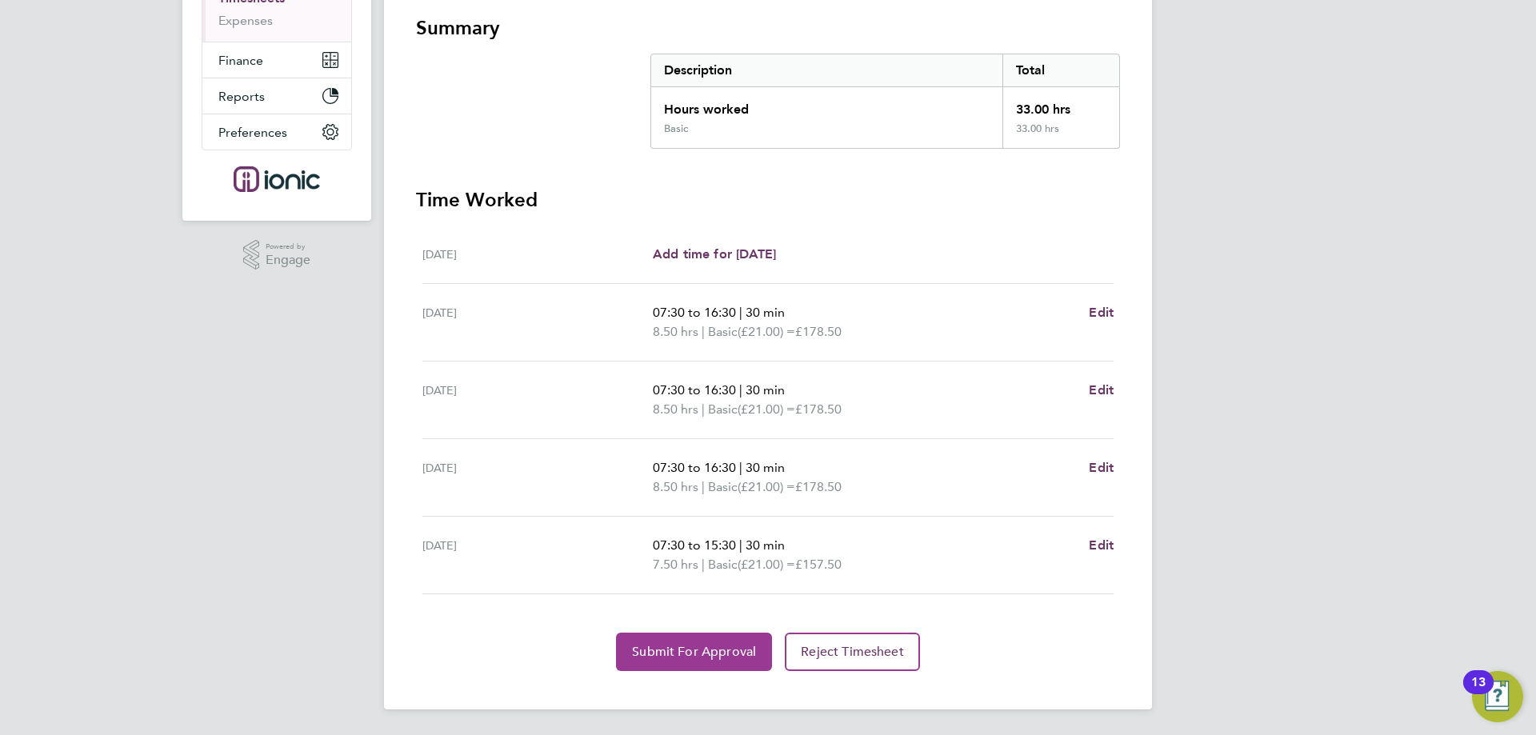
click at [641, 645] on span "Submit For Approval" at bounding box center [694, 652] width 124 height 16
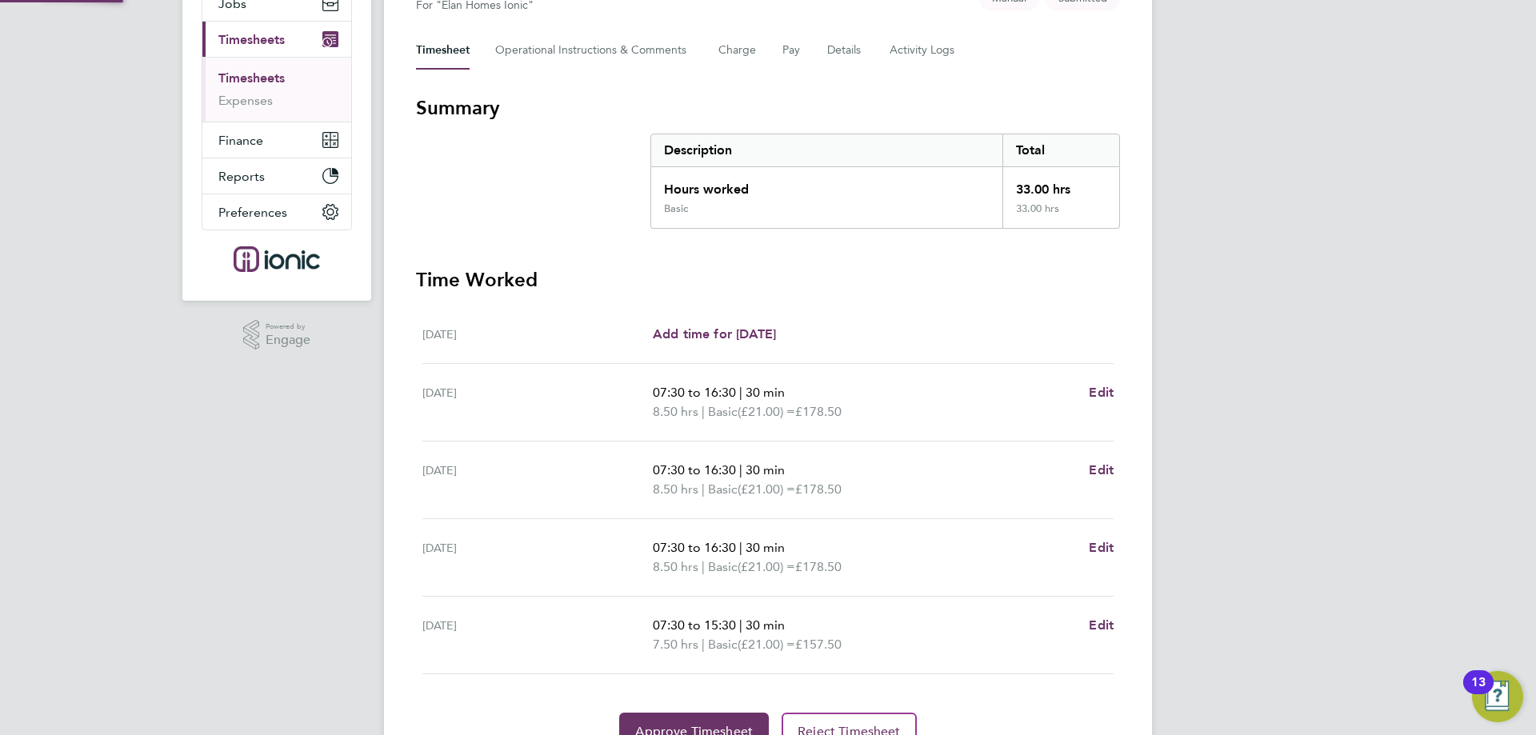
scroll to position [0, 0]
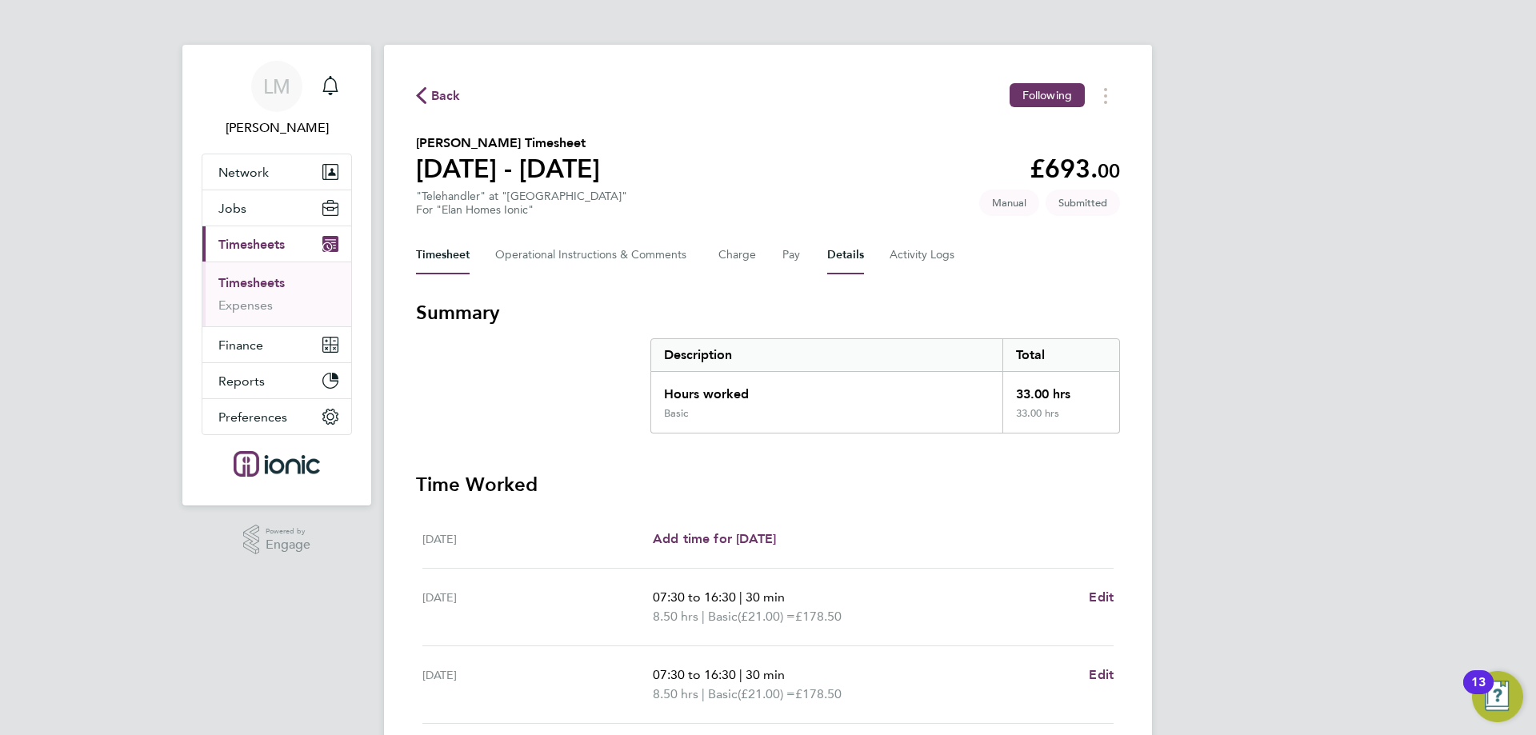
drag, startPoint x: 846, startPoint y: 254, endPoint x: 843, endPoint y: 272, distance: 18.7
click at [847, 254] on button "Details" at bounding box center [845, 255] width 37 height 38
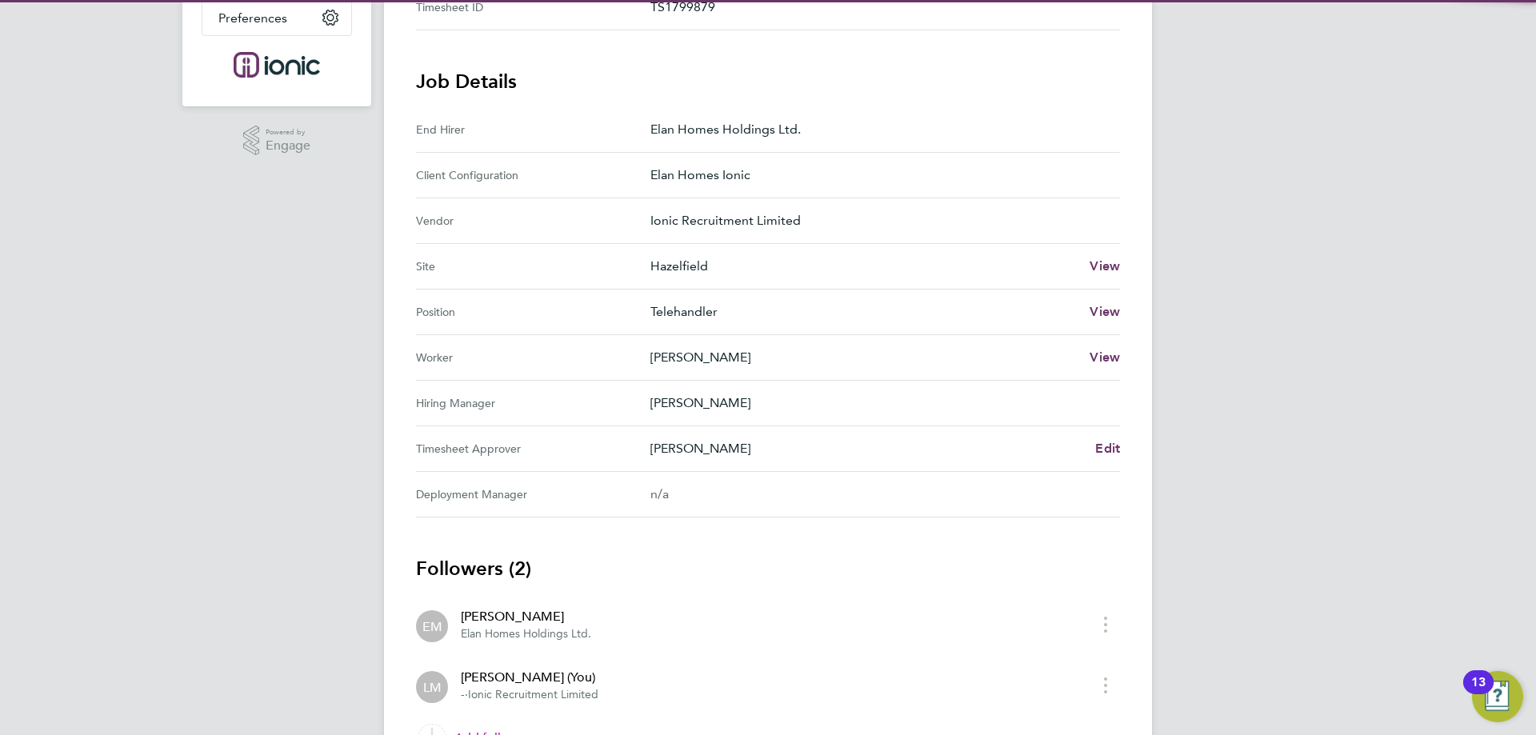
scroll to position [489, 0]
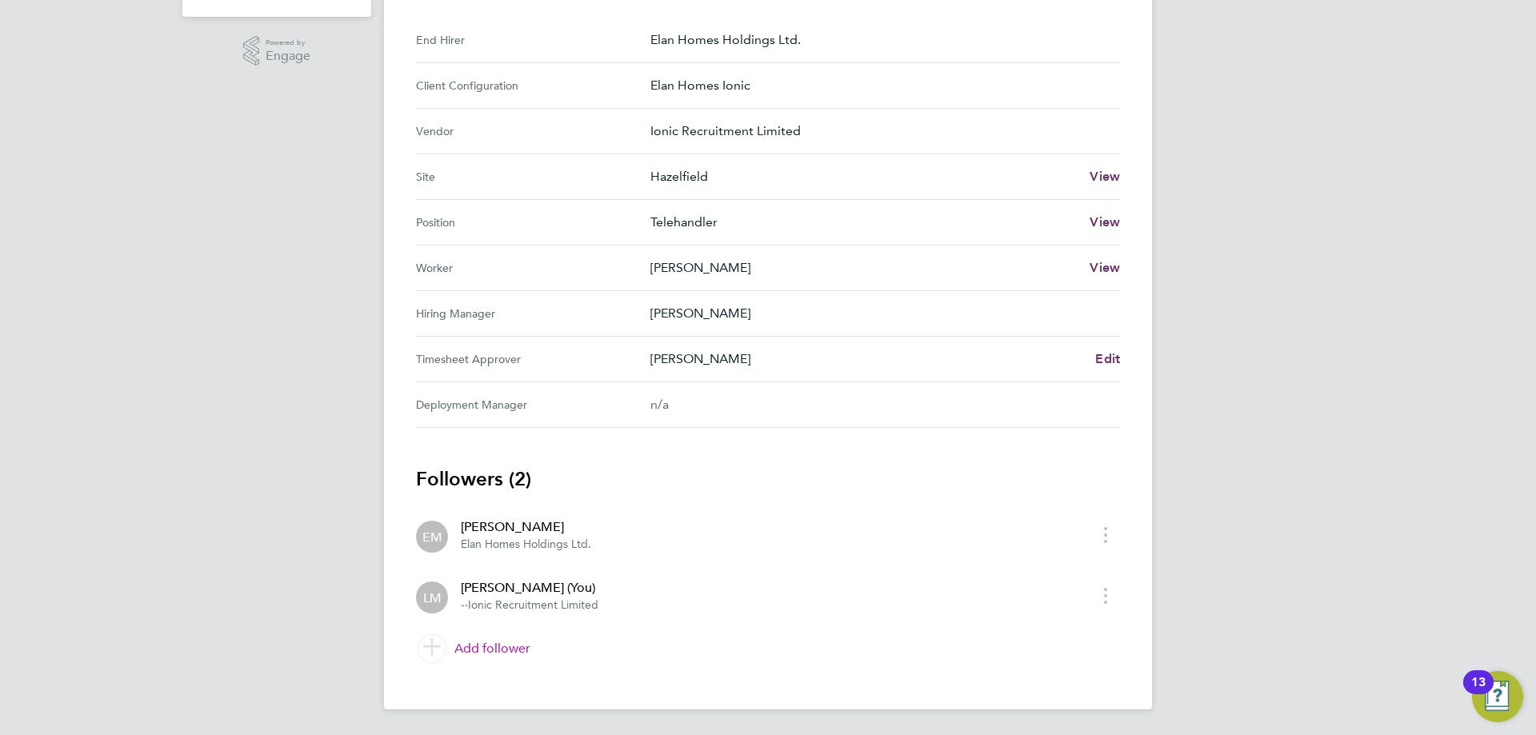
click at [502, 645] on link "Add follower" at bounding box center [768, 648] width 704 height 45
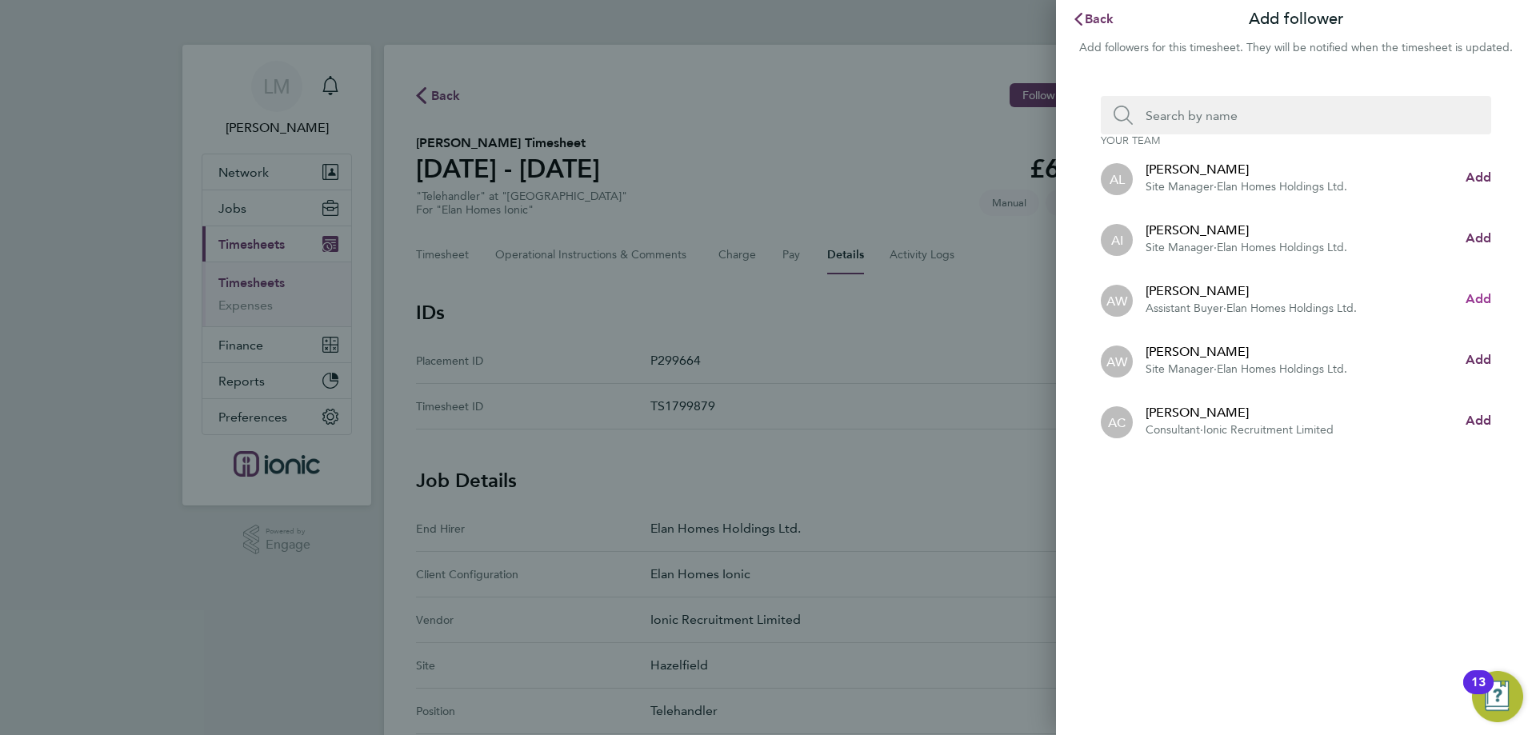
click at [1482, 298] on span "Add" at bounding box center [1478, 298] width 26 height 15
click at [1251, 118] on input "Search team member by name:" at bounding box center [1302, 115] width 339 height 38
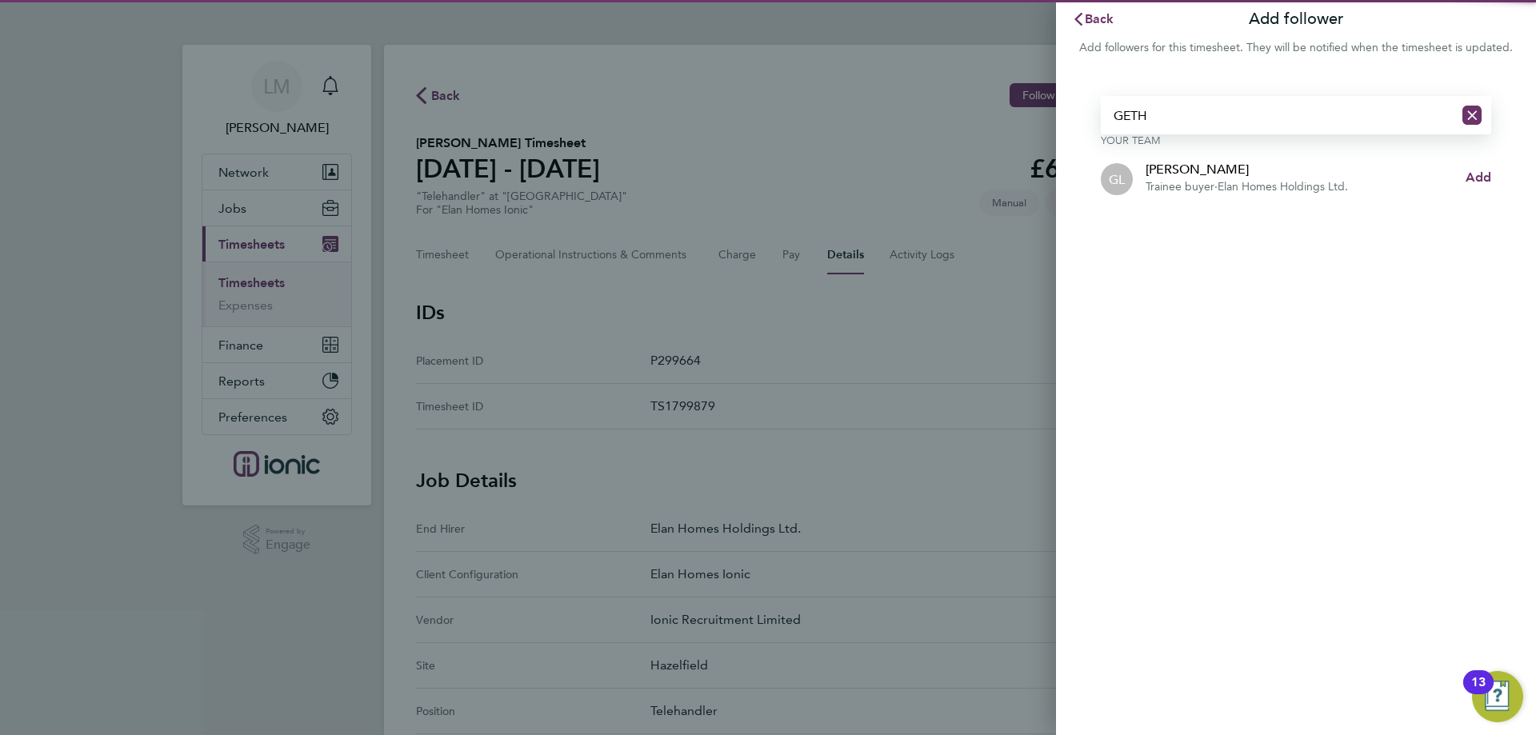
type input "GETH"
click at [1462, 161] on app-follower-row "GL Gethin Lloyd Trainee buyer · Elan Homes Holdings Ltd." at bounding box center [1283, 177] width 365 height 35
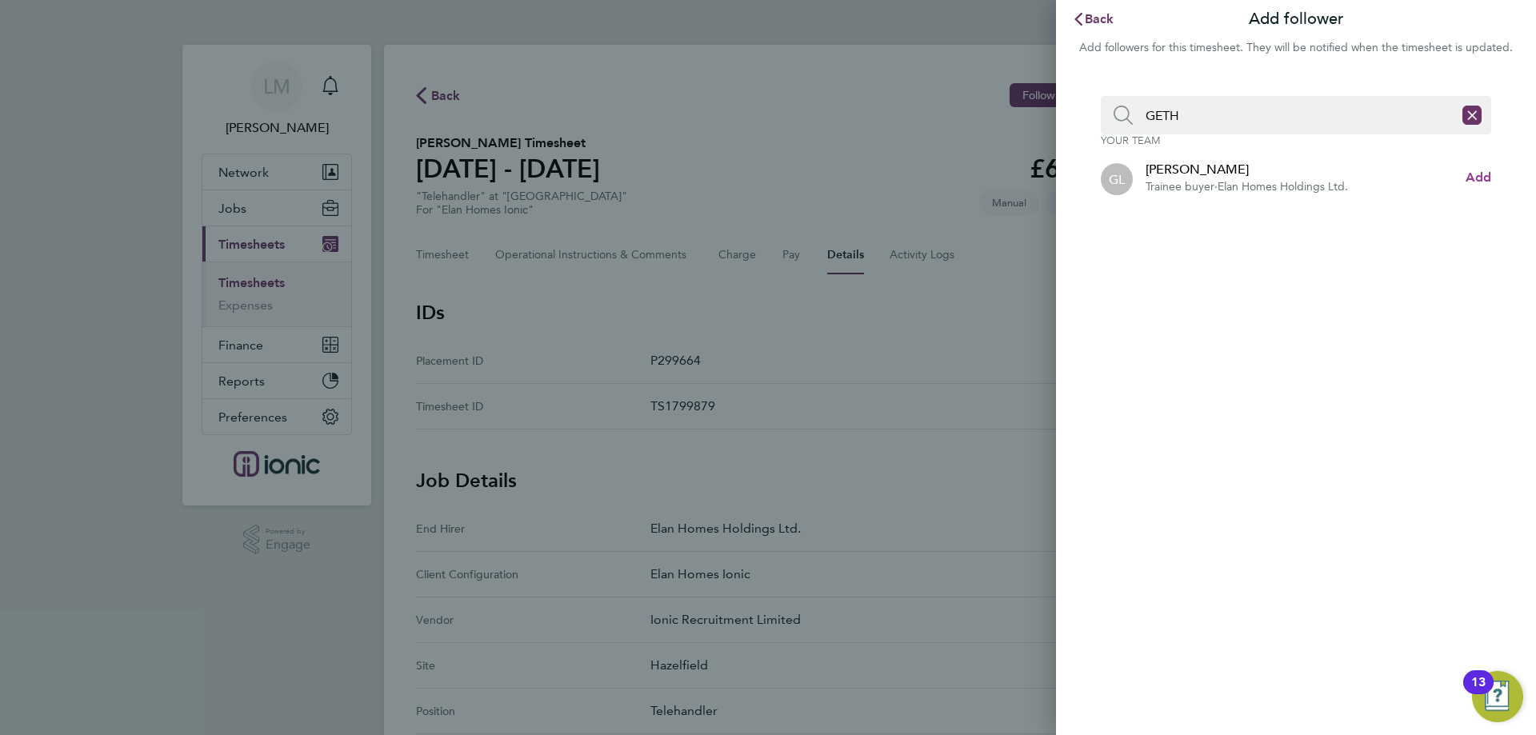
click at [1474, 182] on span "Add" at bounding box center [1478, 177] width 26 height 15
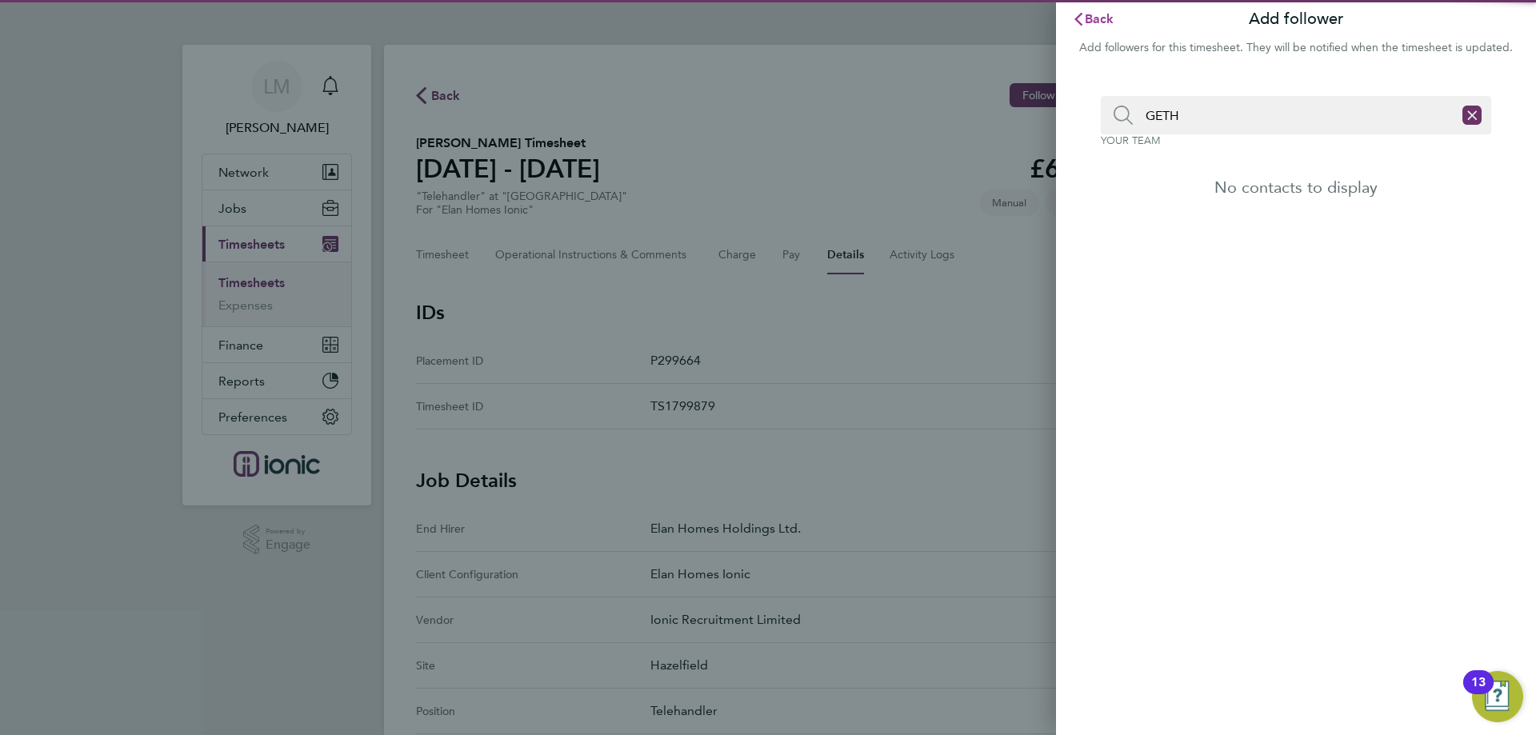
click at [1102, 24] on span "Back" at bounding box center [1100, 18] width 30 height 15
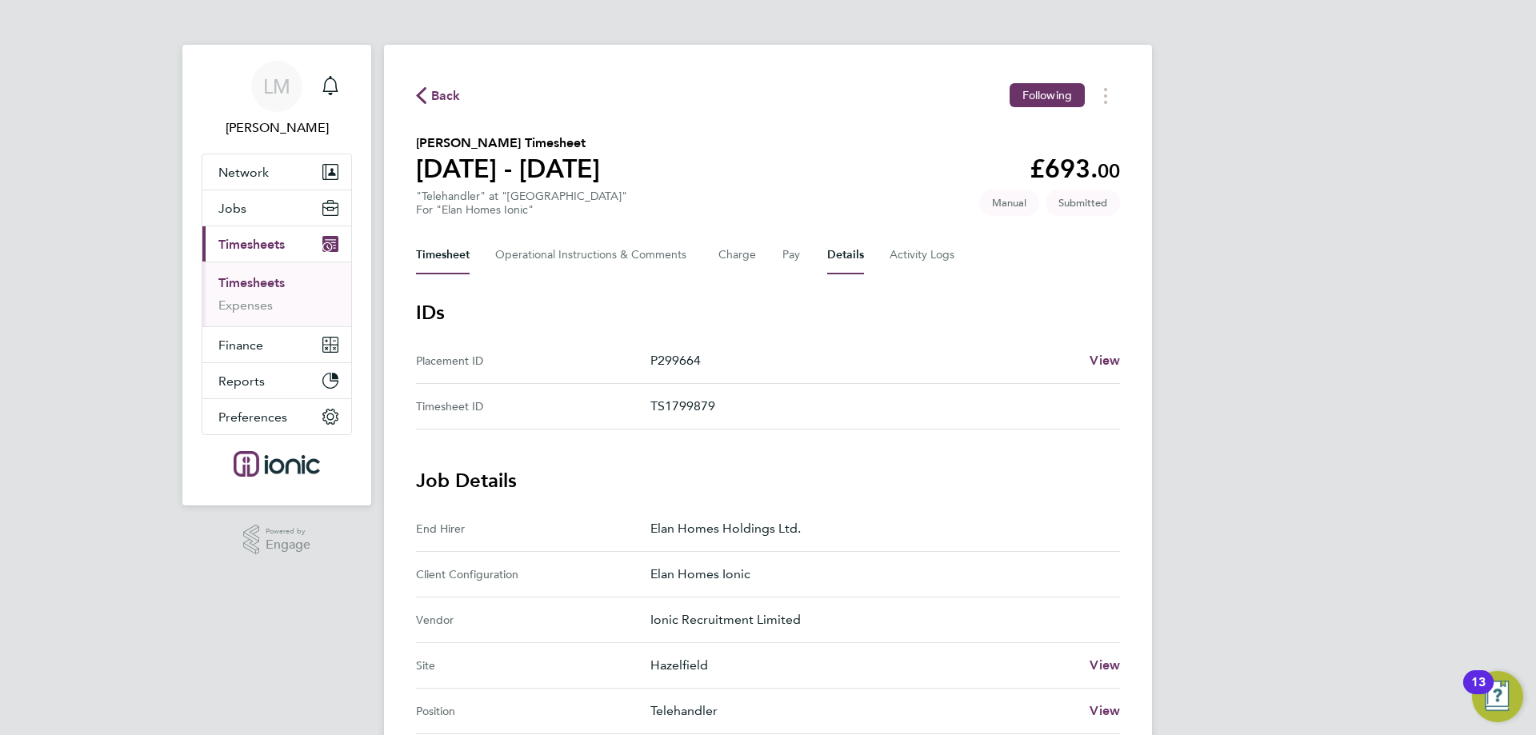
click at [440, 252] on button "Timesheet" at bounding box center [443, 255] width 54 height 38
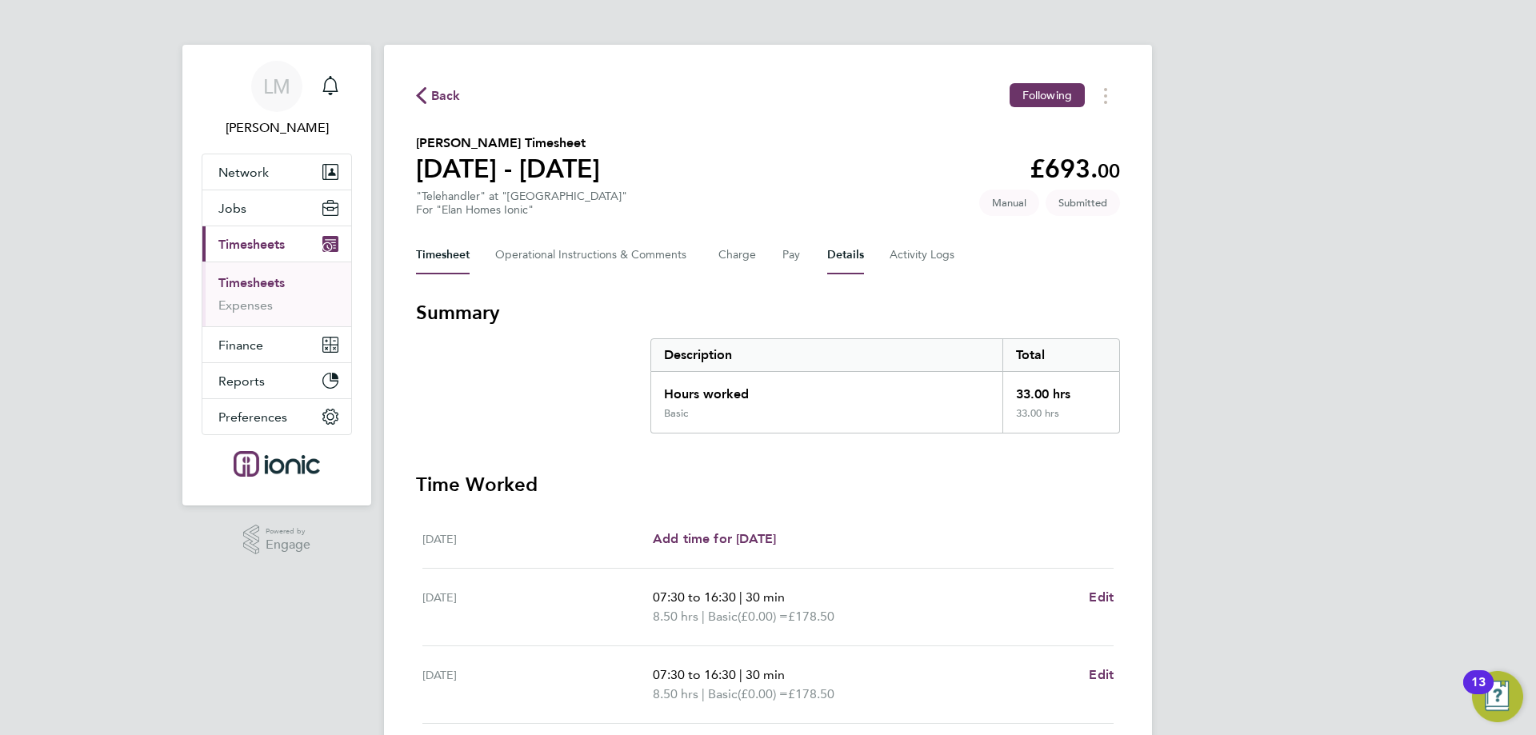
click at [843, 270] on button "Details" at bounding box center [845, 255] width 37 height 38
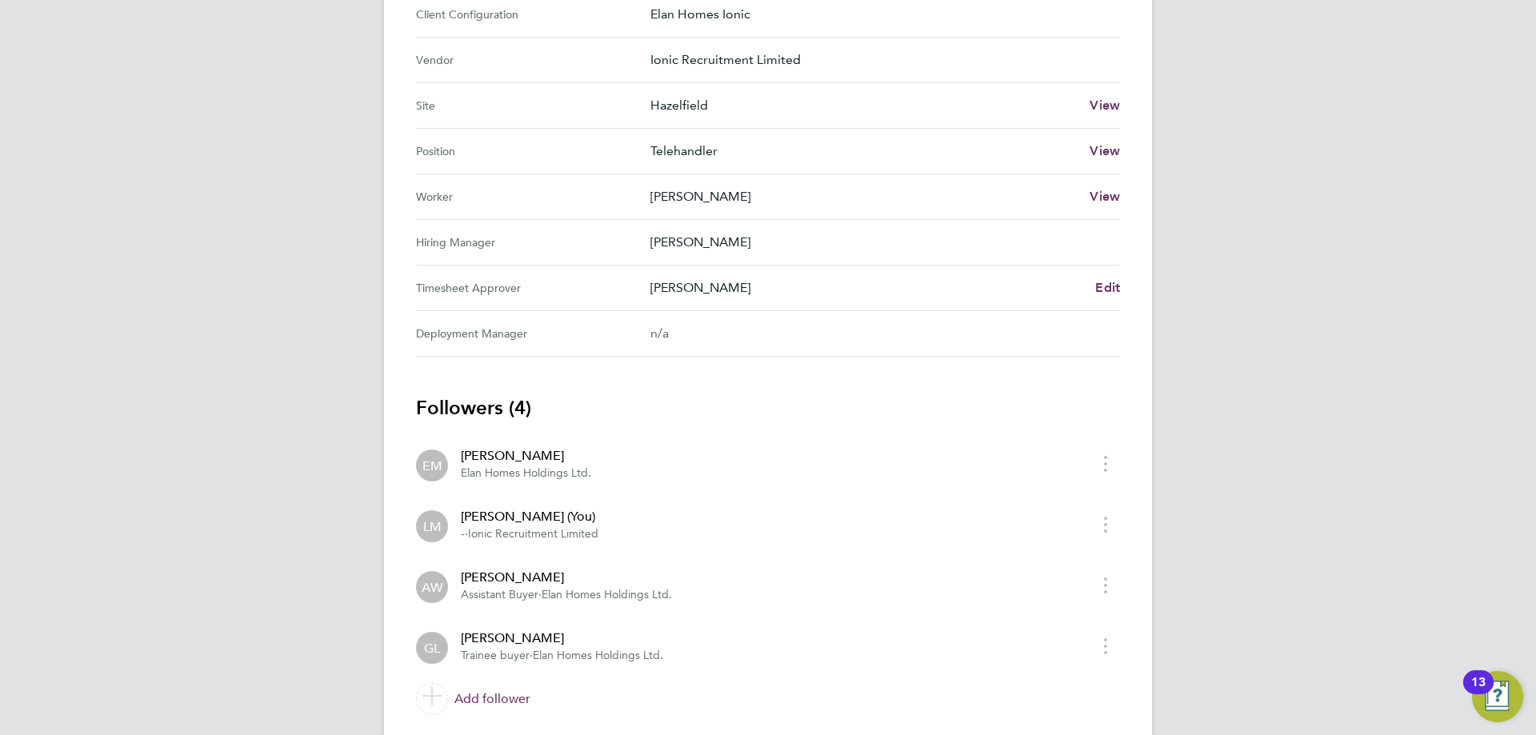
scroll to position [610, 0]
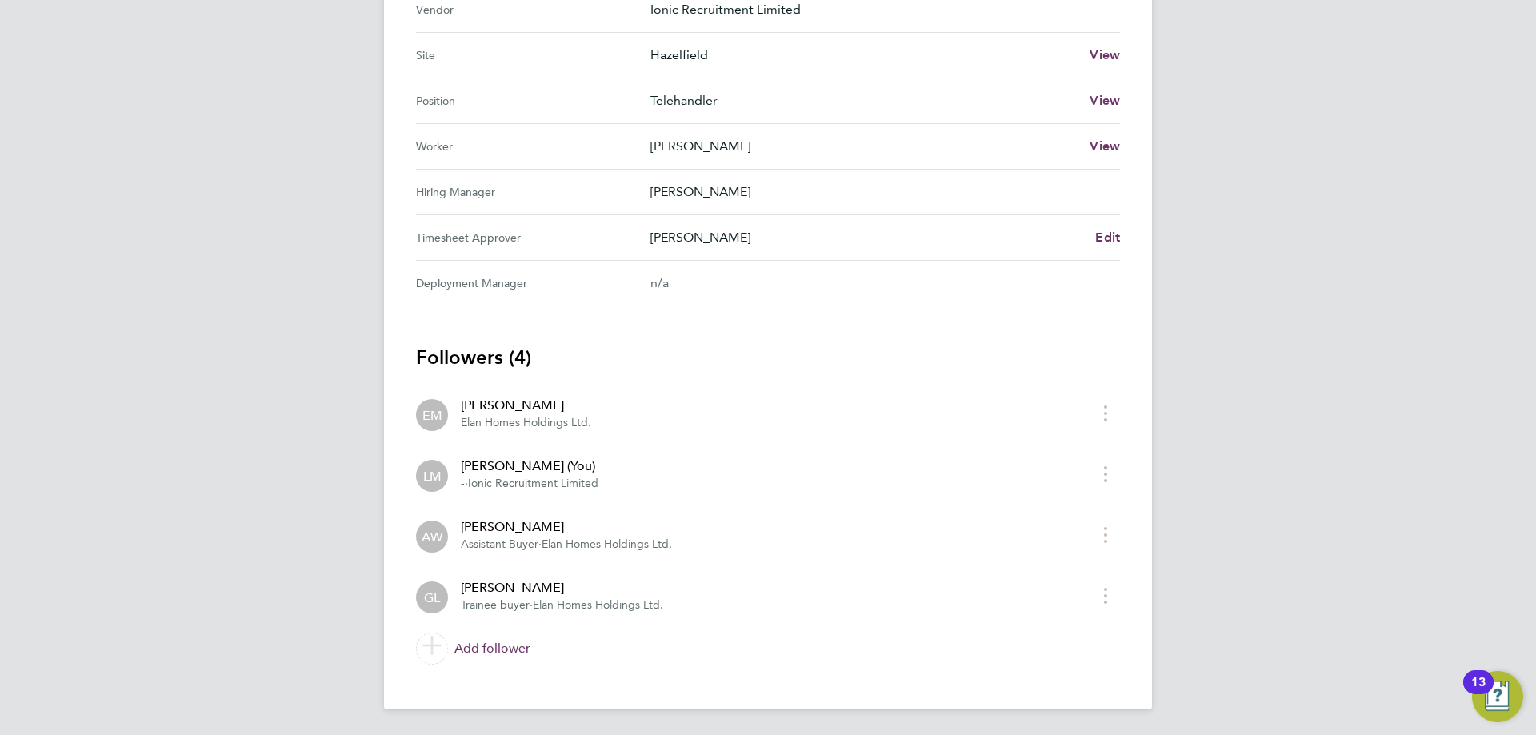
click at [490, 345] on h3 "Followers (4)" at bounding box center [768, 358] width 704 height 26
click at [493, 350] on h3 "Followers (4)" at bounding box center [768, 358] width 704 height 26
click at [409, 355] on div "Back Following Kamil Rajewski's Timesheet 04 - 10 Aug 2025 £693. 00 "Telehandle…" at bounding box center [768, 72] width 768 height 1275
click at [431, 349] on h3 "Followers (4)" at bounding box center [768, 358] width 704 height 26
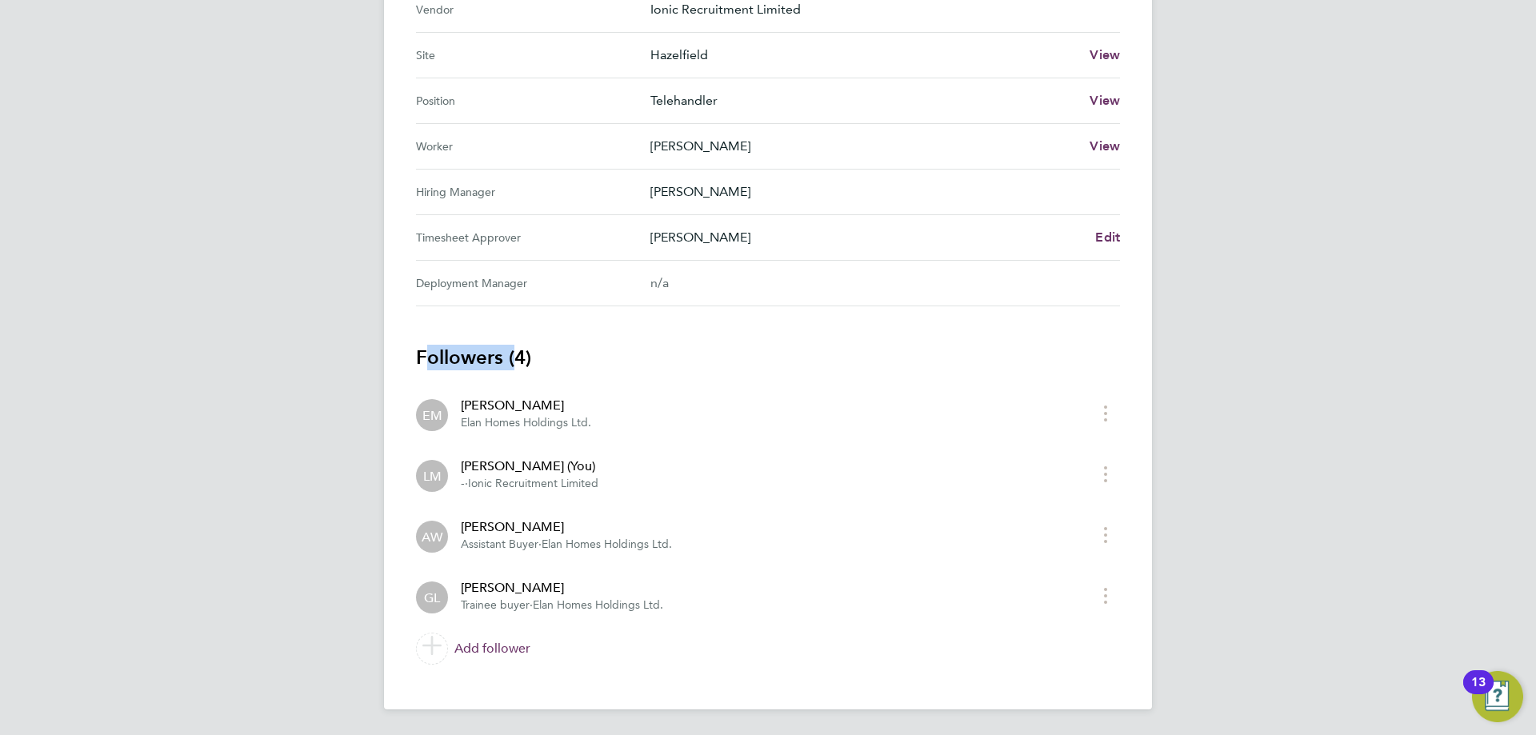
click at [357, 312] on div "LM Laura Moody Notifications Applications: Network Team Members Businesses Site…" at bounding box center [768, 62] width 1536 height 1345
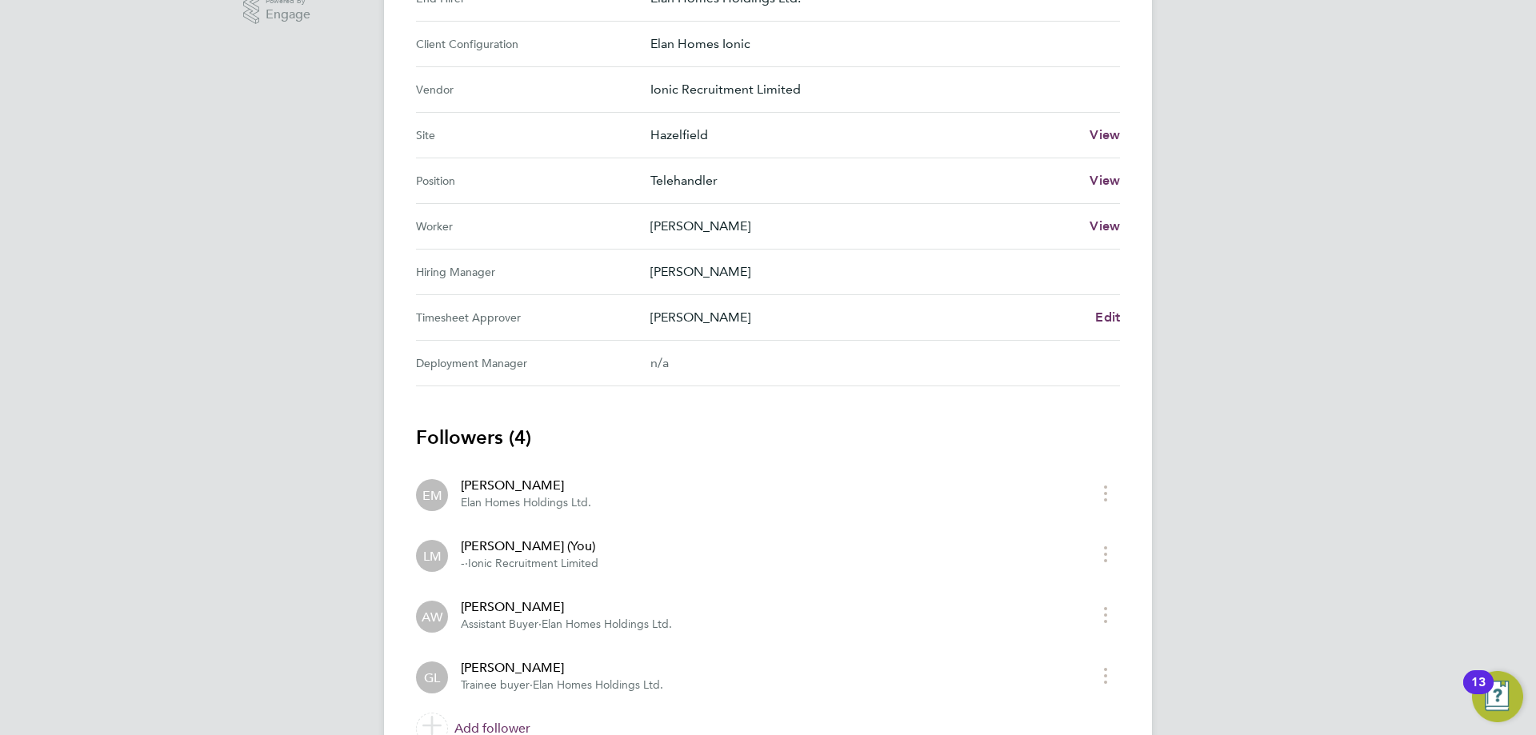
drag, startPoint x: 458, startPoint y: 443, endPoint x: 226, endPoint y: 649, distance: 309.9
click at [450, 447] on h3 "Followers (4)" at bounding box center [768, 438] width 704 height 26
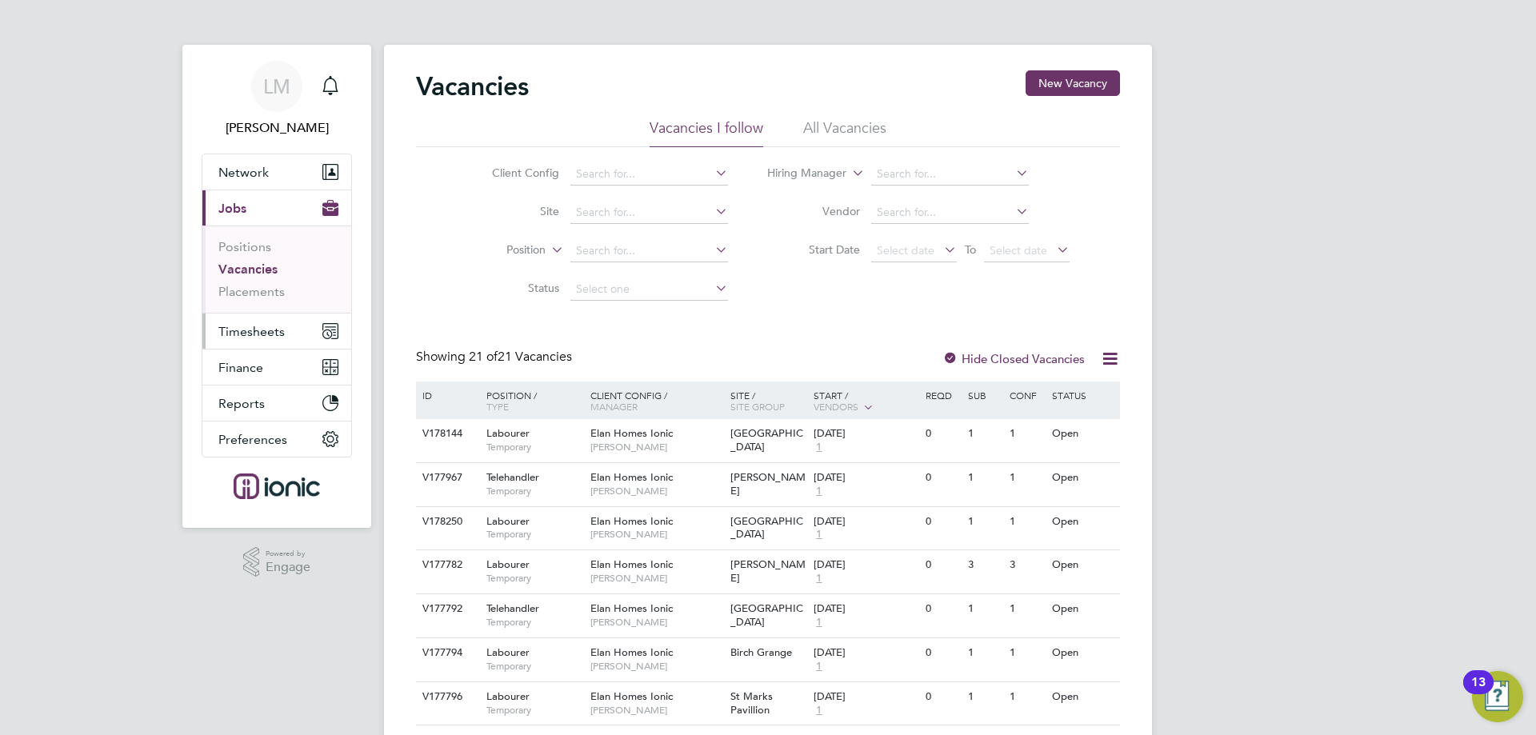
click at [277, 334] on span "Timesheets" at bounding box center [251, 331] width 66 height 15
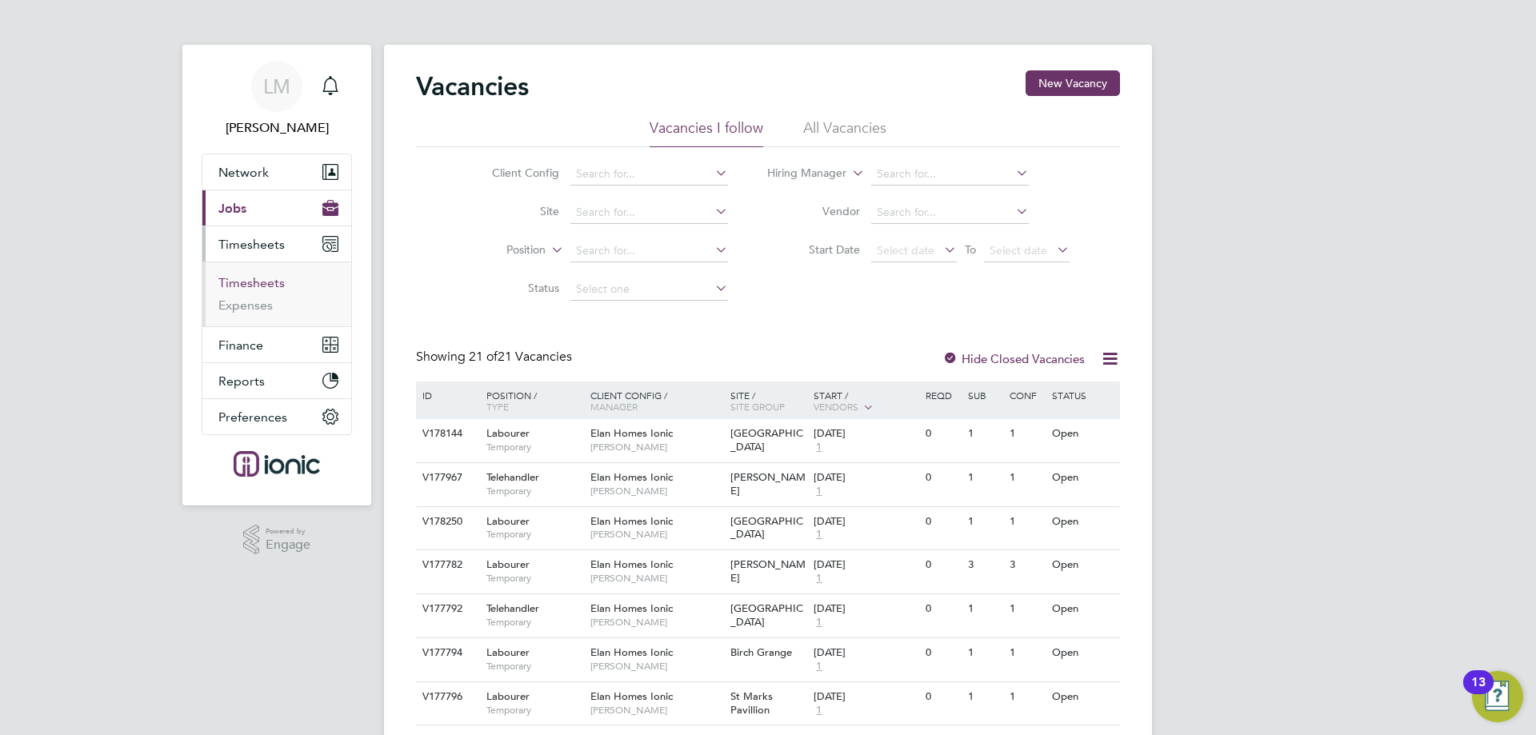
click at [255, 279] on link "Timesheets" at bounding box center [251, 282] width 66 height 15
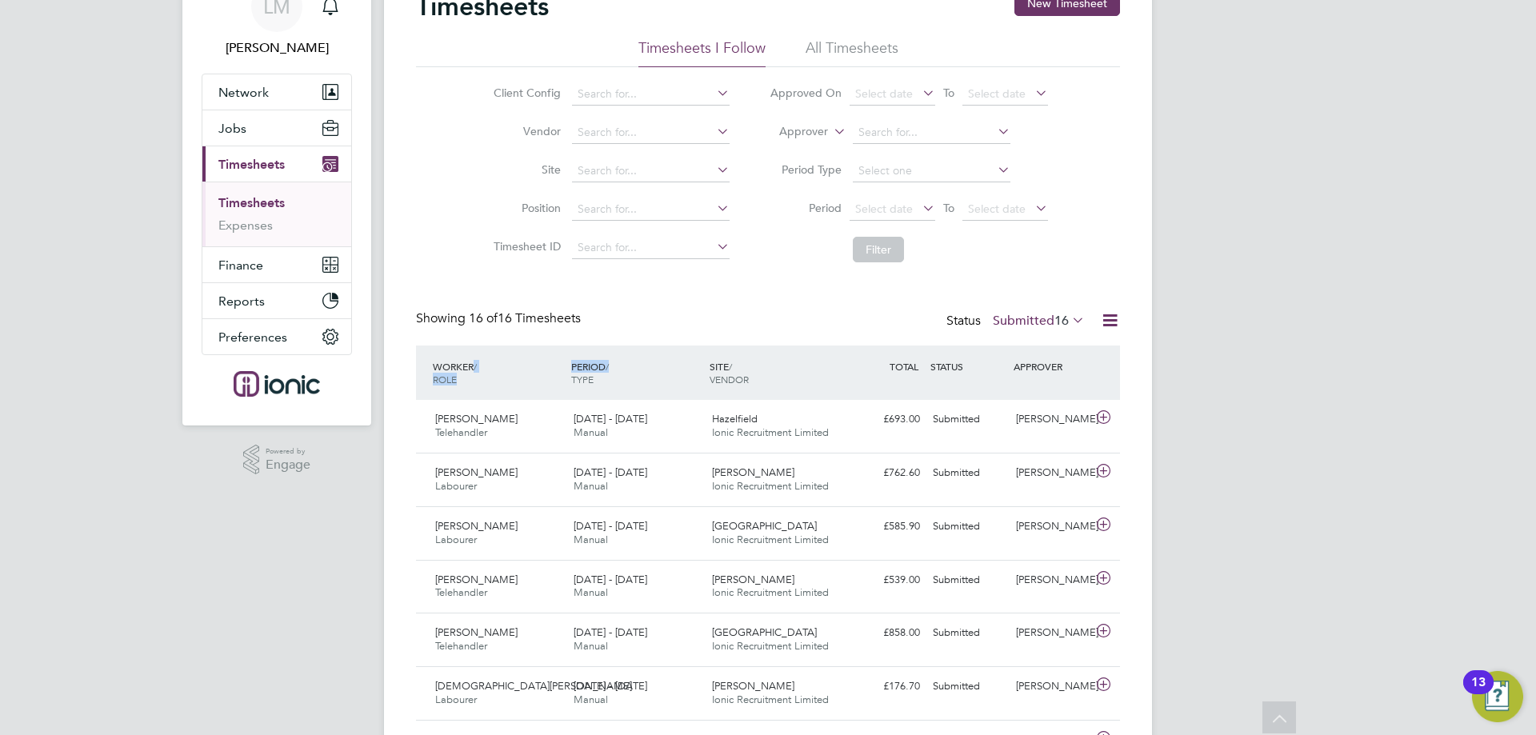
drag, startPoint x: 629, startPoint y: 369, endPoint x: 553, endPoint y: 362, distance: 76.3
click at [553, 362] on div "WORKER / ROLE WORKER / PERIOD PERIOD / TYPE SITE / VENDOR TOTAL TOTAL / STATUS …" at bounding box center [768, 373] width 704 height 54
click at [586, 374] on span "TYPE" at bounding box center [582, 379] width 22 height 13
drag, startPoint x: 593, startPoint y: 386, endPoint x: 542, endPoint y: 361, distance: 57.2
click at [542, 361] on div "WORKER / ROLE WORKER / PERIOD PERIOD / TYPE SITE / VENDOR TOTAL TOTAL / STATUS …" at bounding box center [768, 373] width 704 height 54
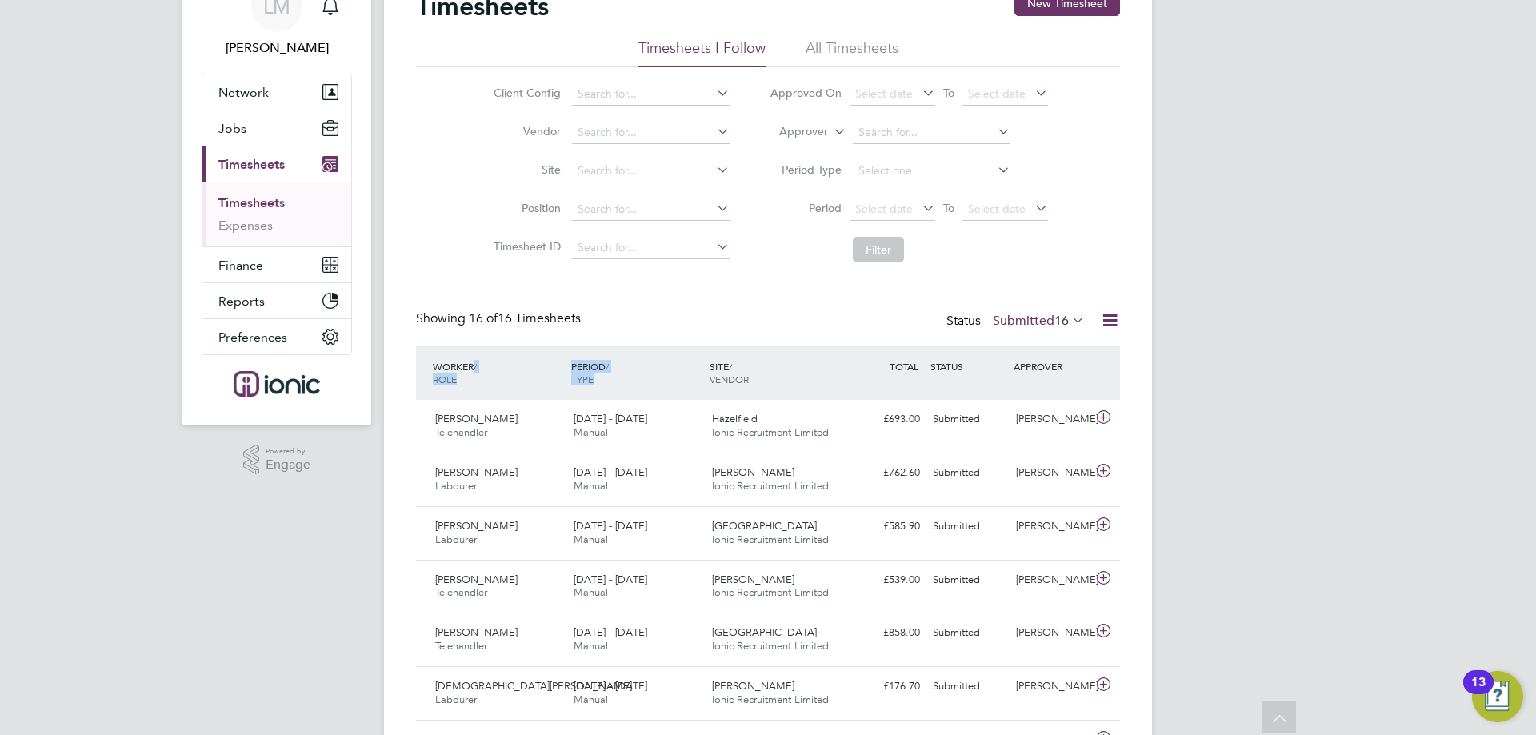
click at [623, 371] on div "PERIOD / TYPE" at bounding box center [636, 373] width 138 height 42
drag, startPoint x: 596, startPoint y: 386, endPoint x: 545, endPoint y: 355, distance: 59.9
click at [545, 355] on div "WORKER / ROLE WORKER / PERIOD PERIOD / TYPE SITE / VENDOR TOTAL TOTAL / STATUS …" at bounding box center [768, 373] width 704 height 54
click at [726, 298] on div "Timesheets New Timesheet Timesheets I Follow All Timesheets Client Config Vendo…" at bounding box center [768, 622] width 704 height 1265
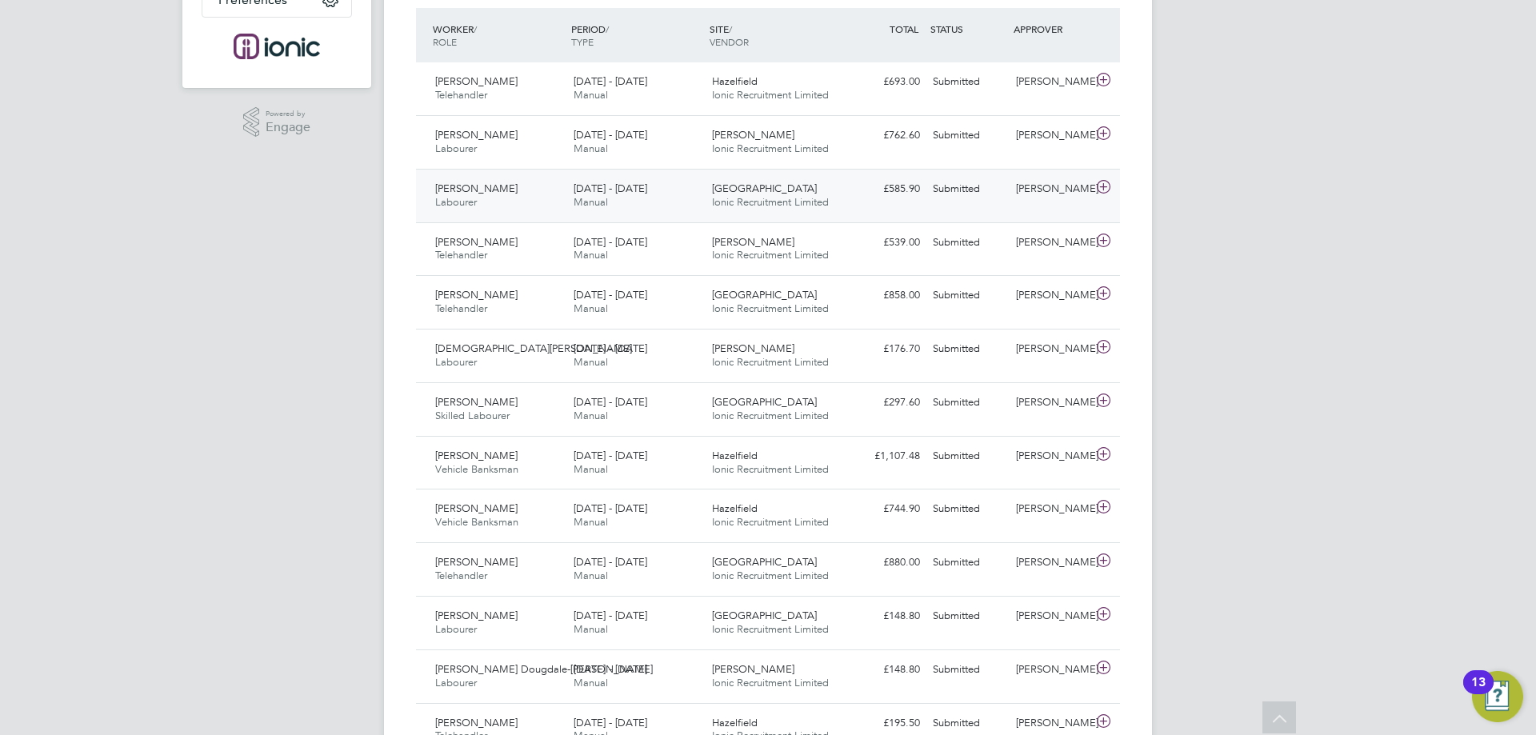
click at [597, 190] on span "[DATE] - [DATE]" at bounding box center [610, 189] width 74 height 14
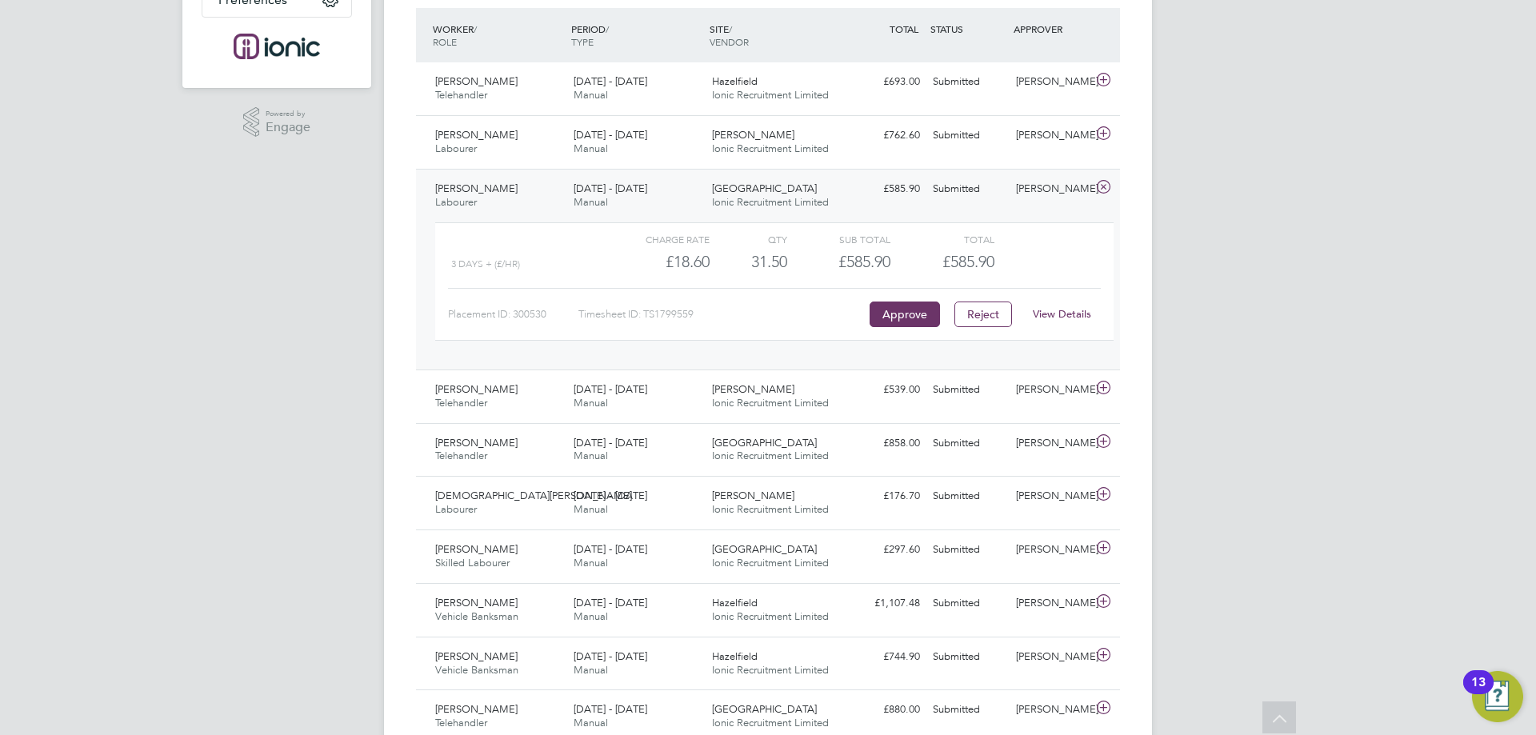
click at [1075, 302] on div "View Details" at bounding box center [1061, 315] width 78 height 26
click at [1074, 307] on link "View Details" at bounding box center [1062, 314] width 58 height 14
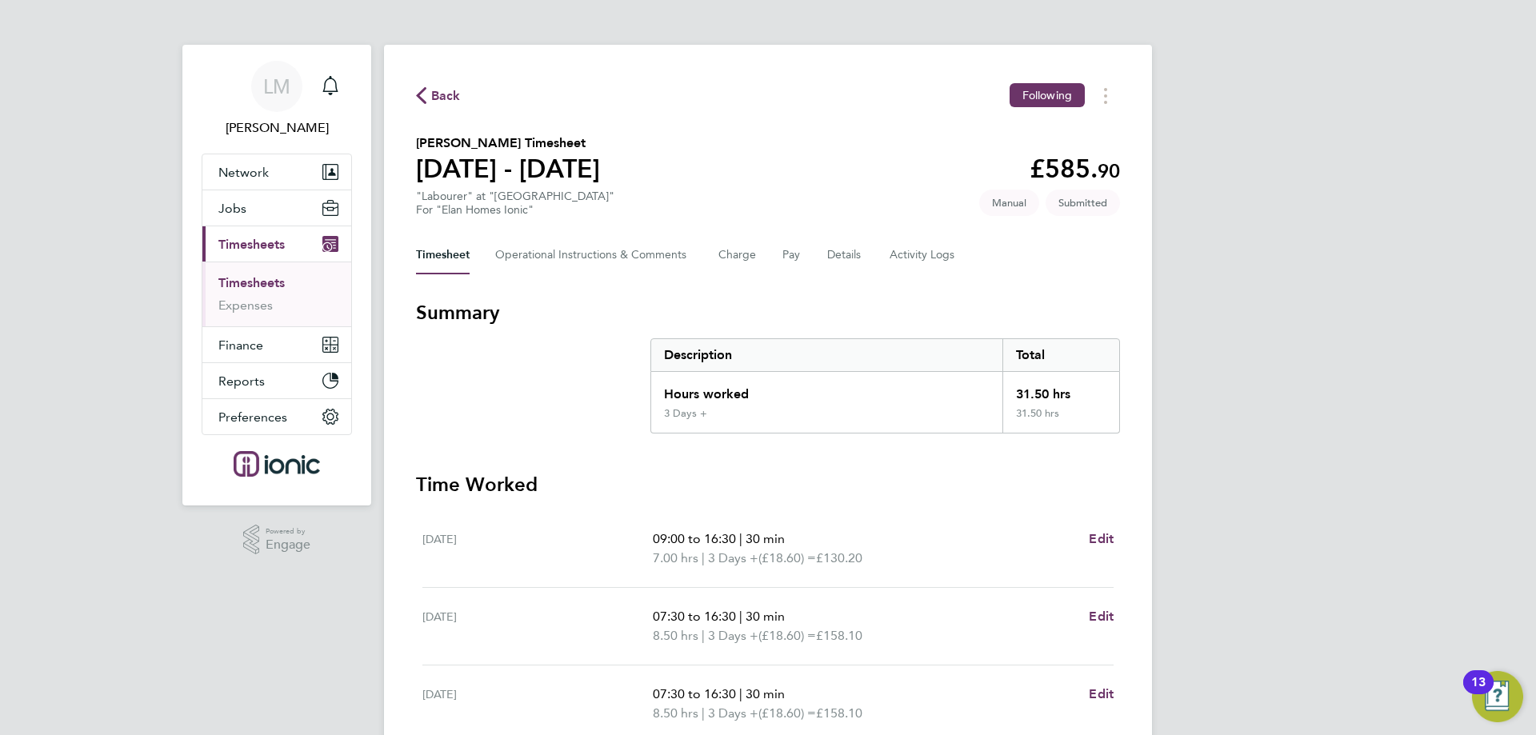
click at [262, 274] on ul "Timesheets Expenses" at bounding box center [276, 294] width 149 height 65
click at [257, 282] on link "Timesheets" at bounding box center [251, 282] width 66 height 15
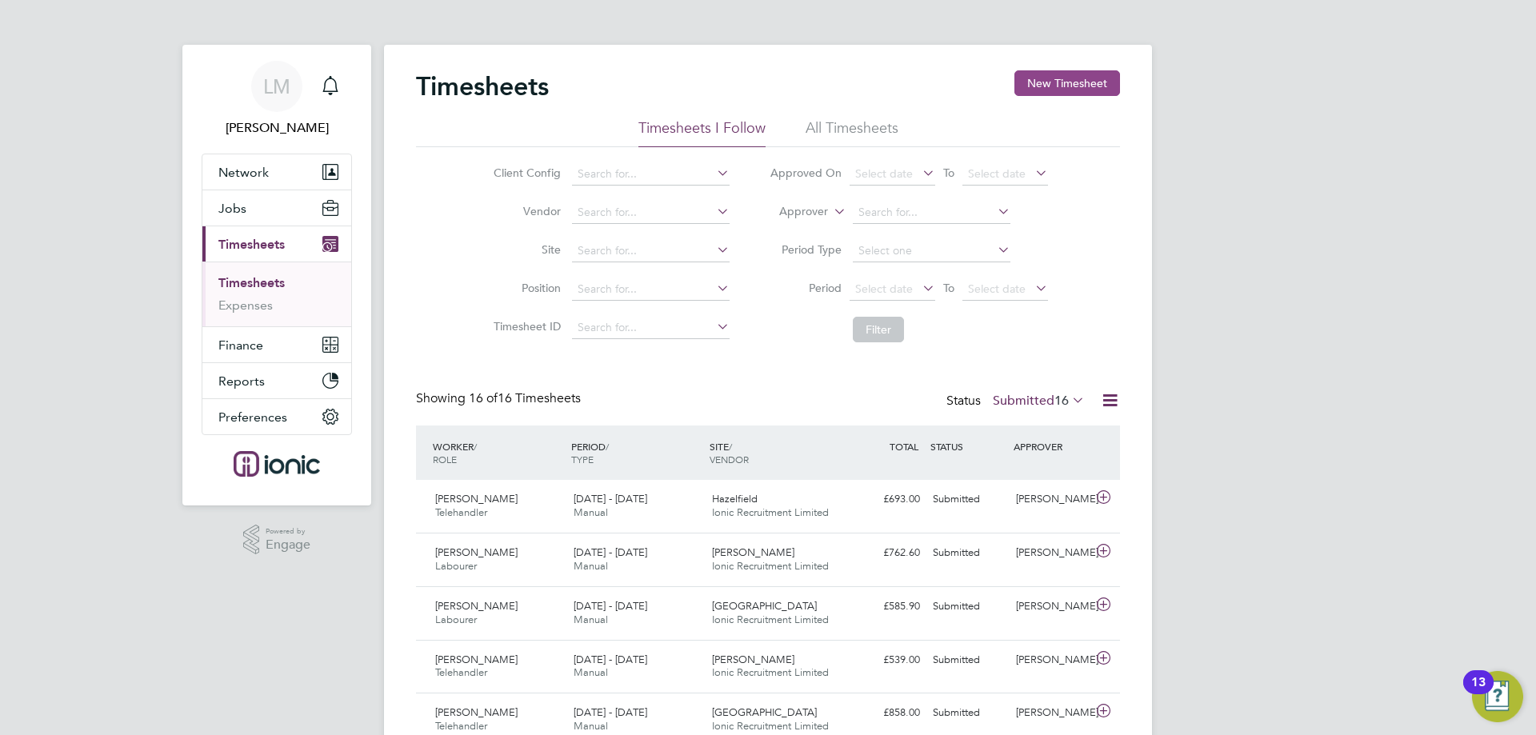
click at [1061, 82] on button "New Timesheet" at bounding box center [1067, 83] width 106 height 26
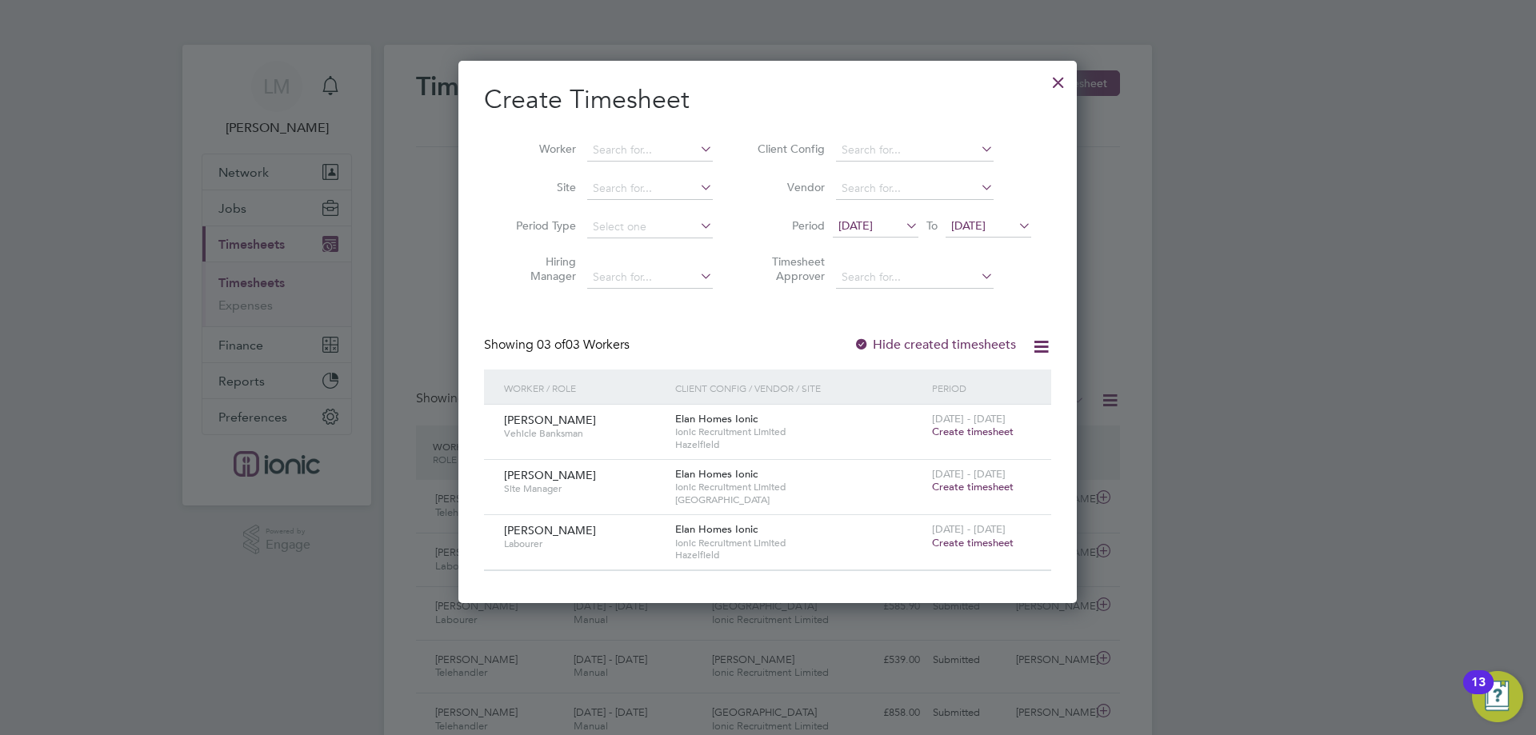
click at [873, 224] on span "28 Jul 2025" at bounding box center [855, 225] width 34 height 14
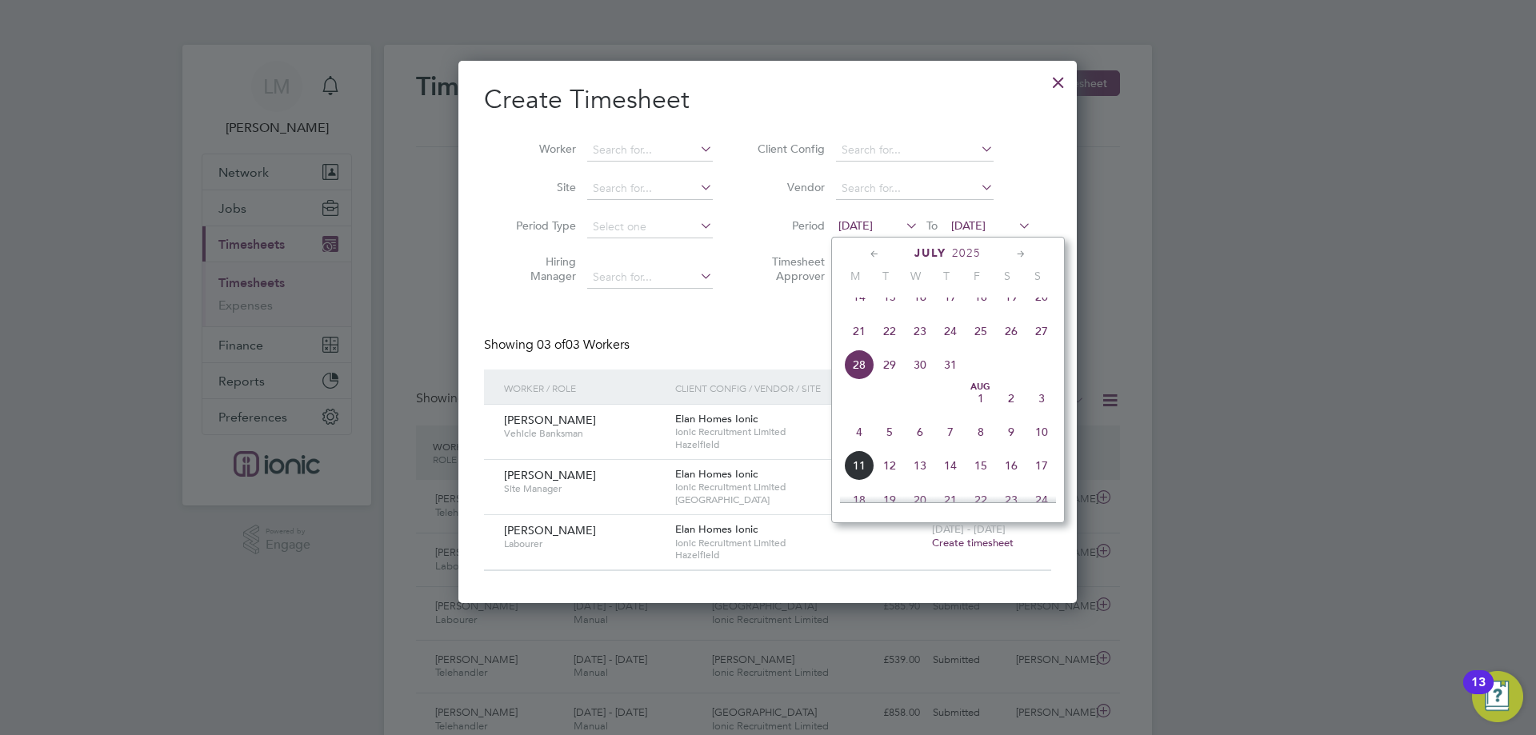
click at [857, 443] on span "4" at bounding box center [859, 432] width 30 height 30
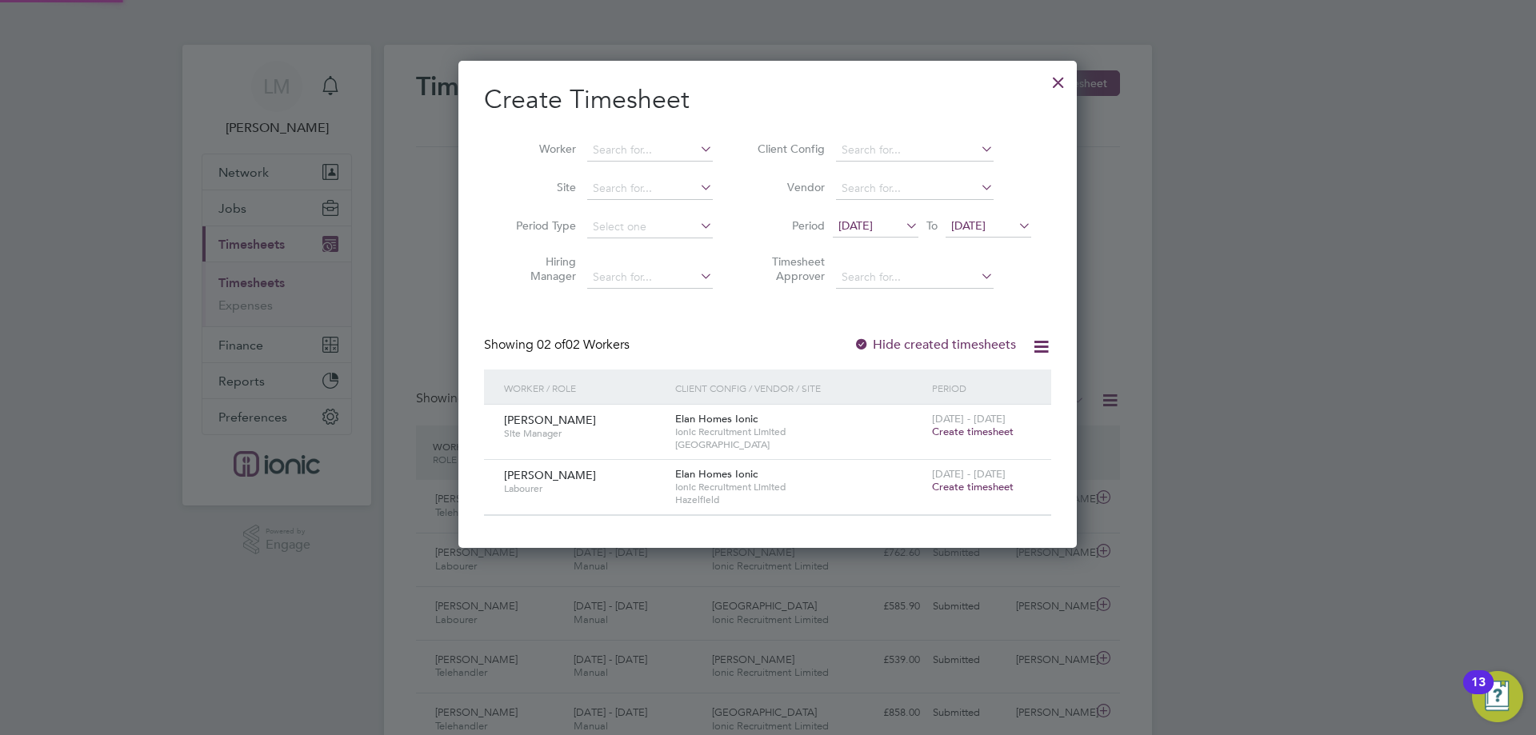
click at [985, 225] on span "[DATE]" at bounding box center [968, 225] width 34 height 14
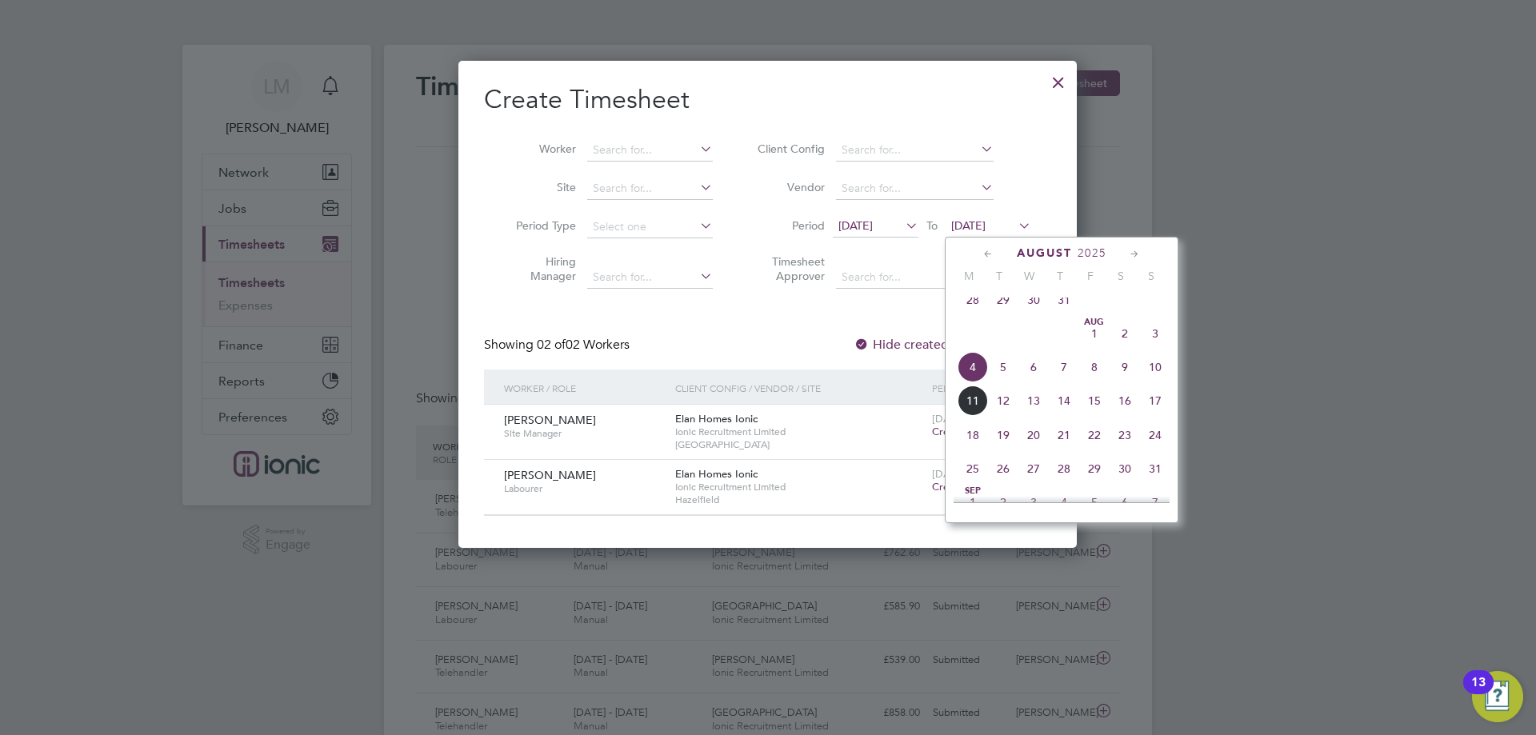
click at [1154, 379] on span "10" at bounding box center [1155, 367] width 30 height 30
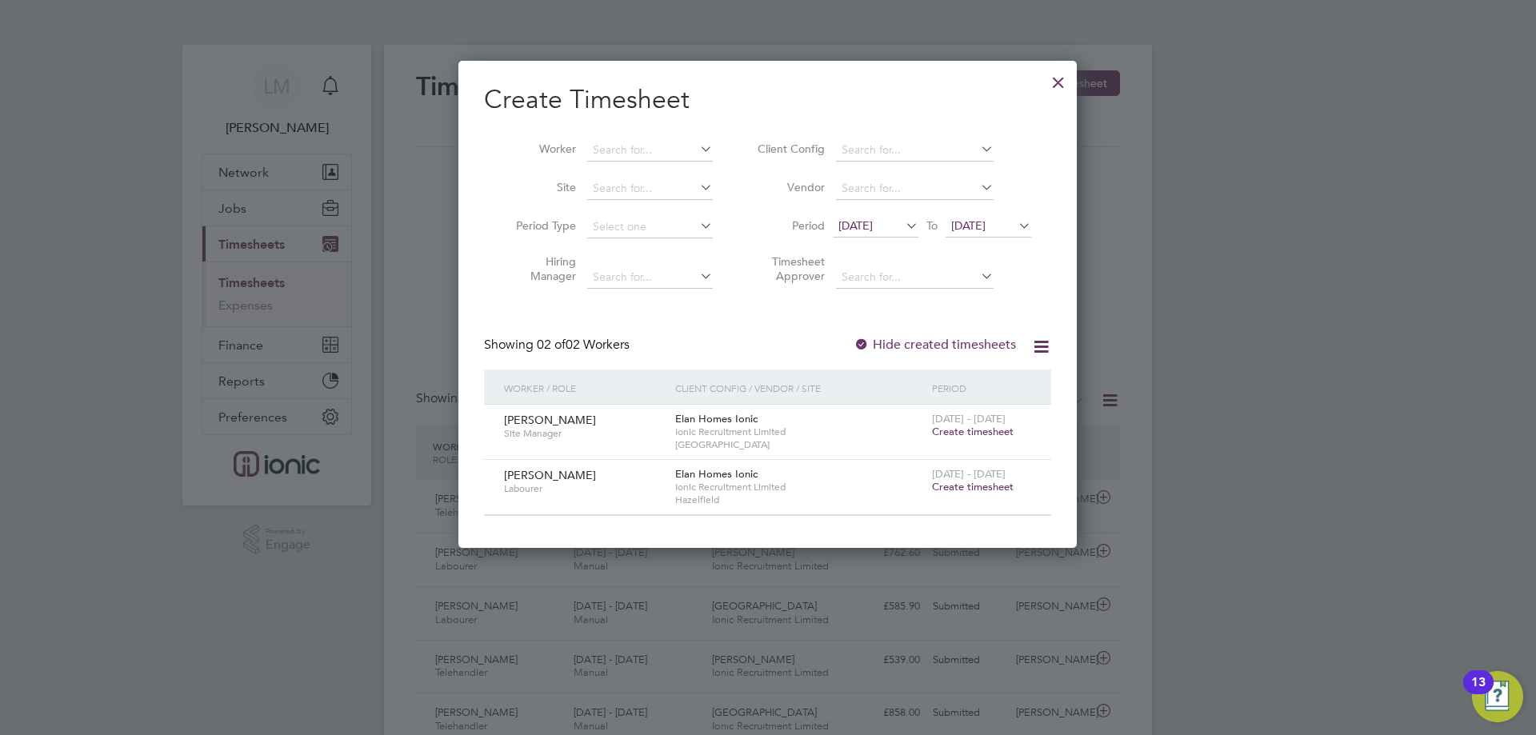
click at [1061, 78] on div at bounding box center [1058, 78] width 29 height 29
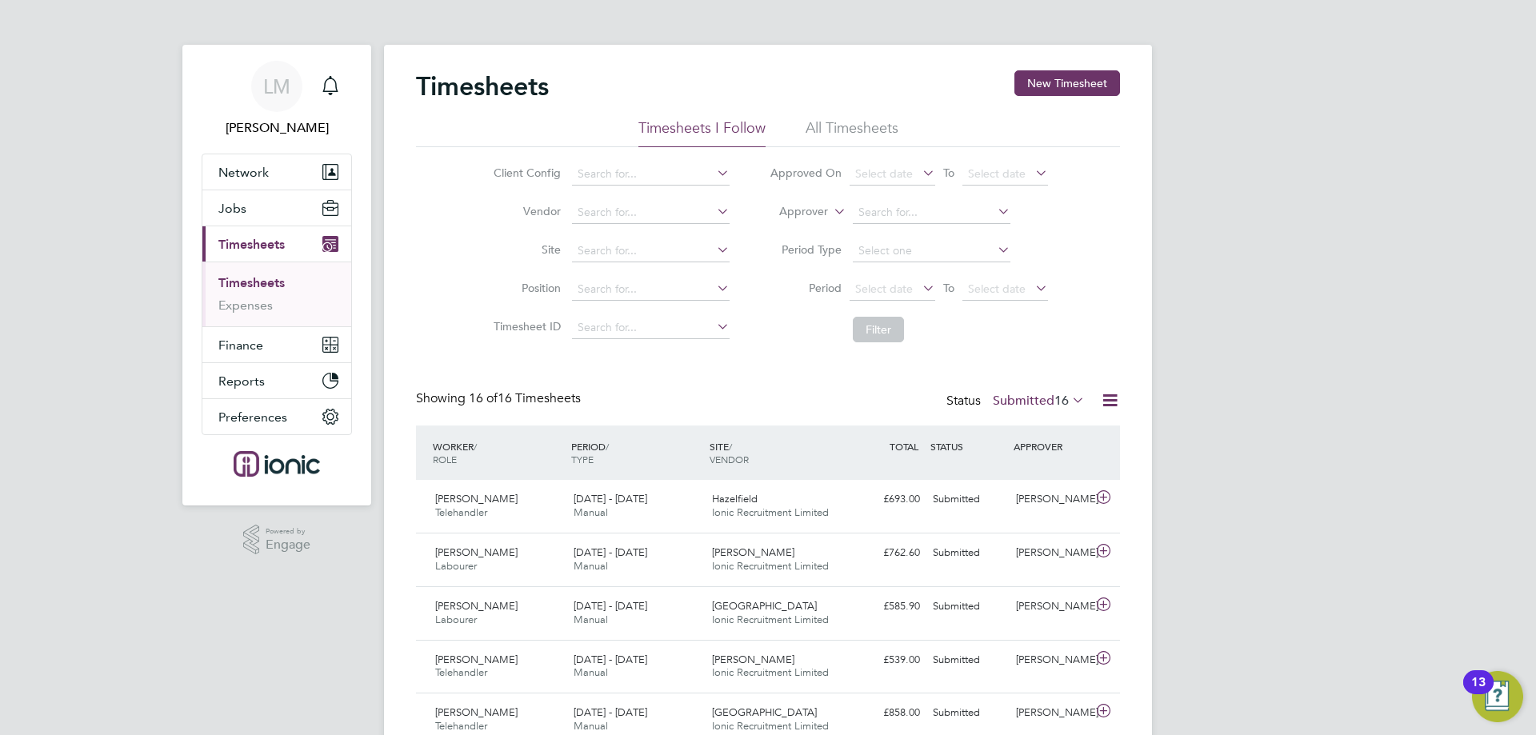
click at [847, 298] on li "Period Select date To Select date" at bounding box center [908, 289] width 318 height 38
click at [237, 286] on link "Timesheets" at bounding box center [251, 282] width 66 height 15
click at [1065, 87] on button "New Timesheet" at bounding box center [1067, 83] width 106 height 26
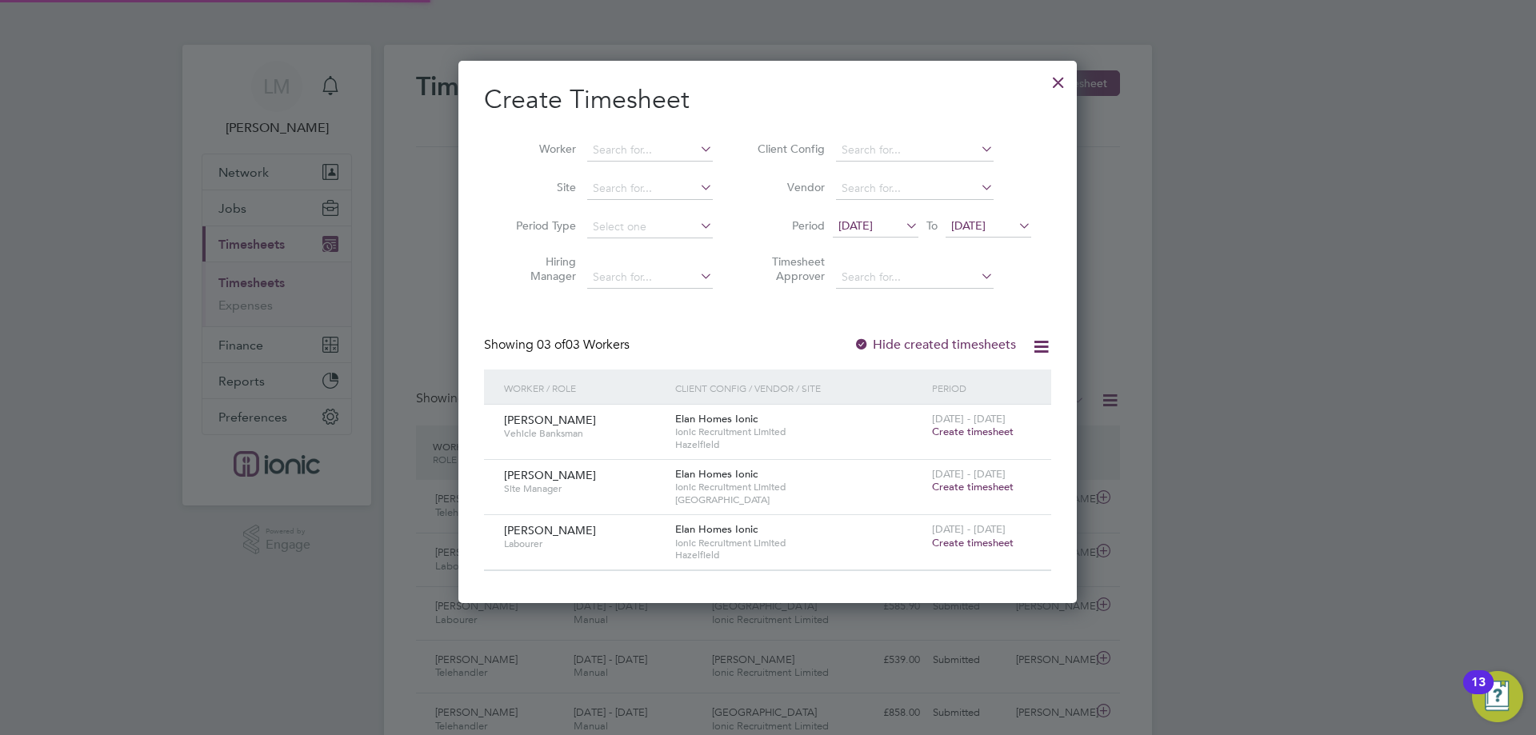
scroll to position [541, 619]
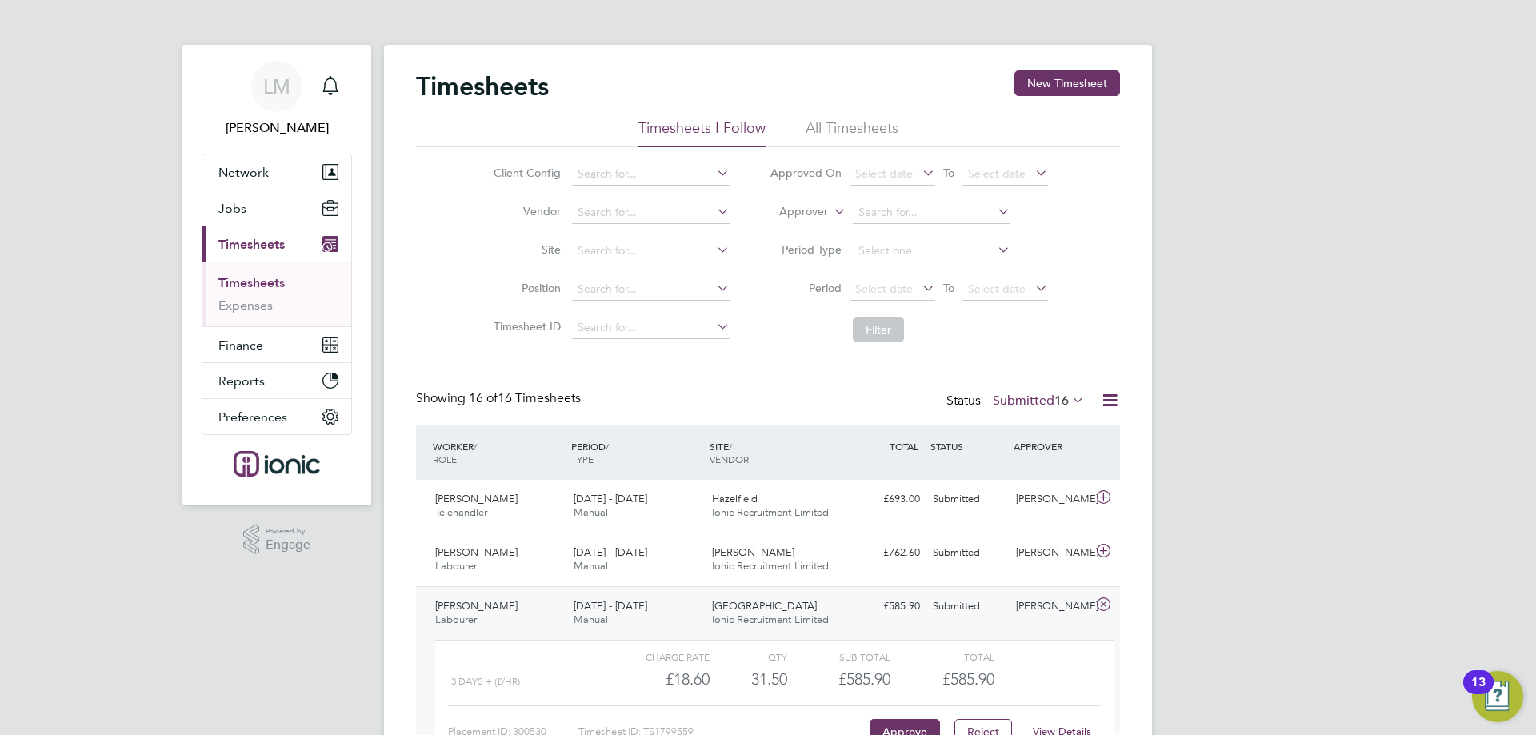
click at [523, 342] on li "Timesheet ID" at bounding box center [609, 328] width 281 height 38
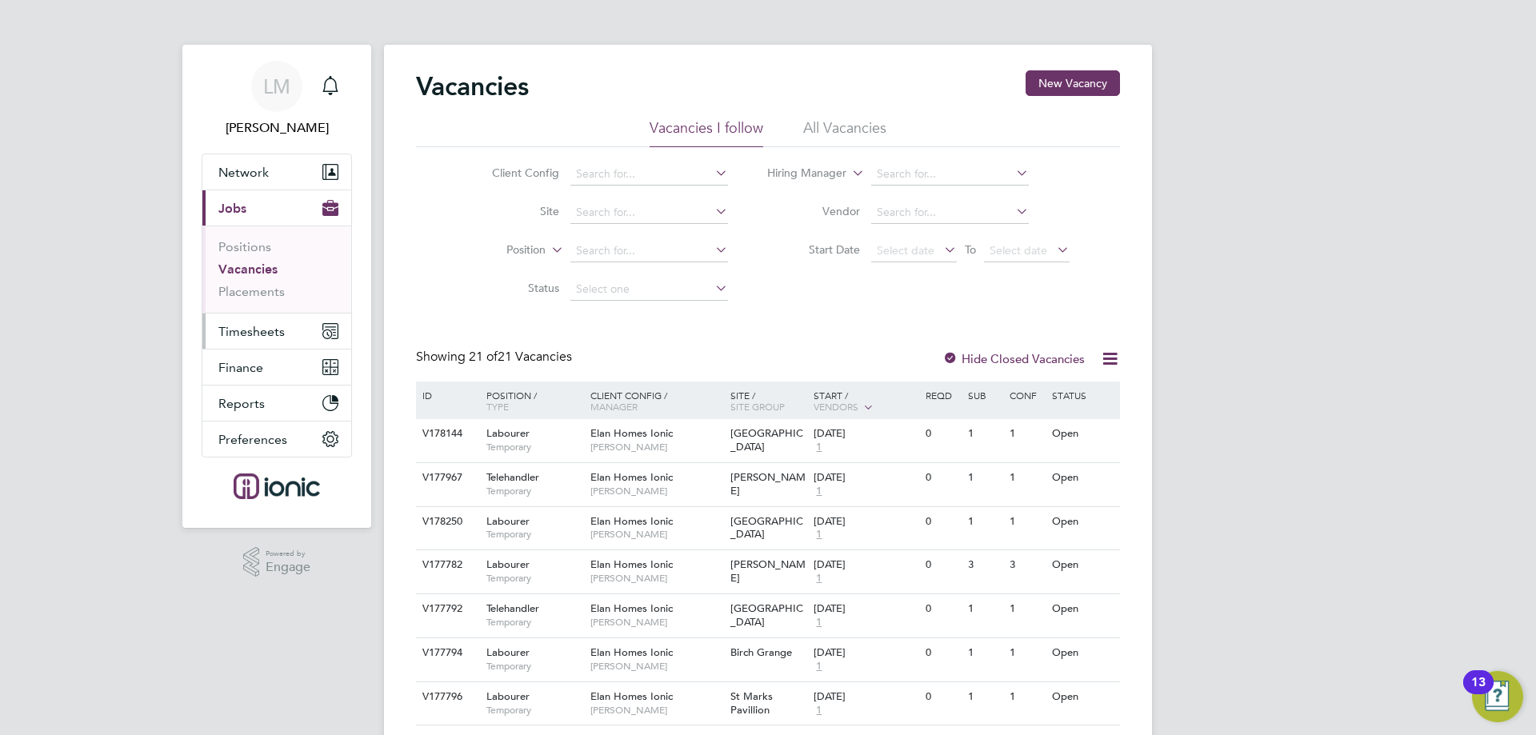
click at [259, 328] on span "Timesheets" at bounding box center [251, 331] width 66 height 15
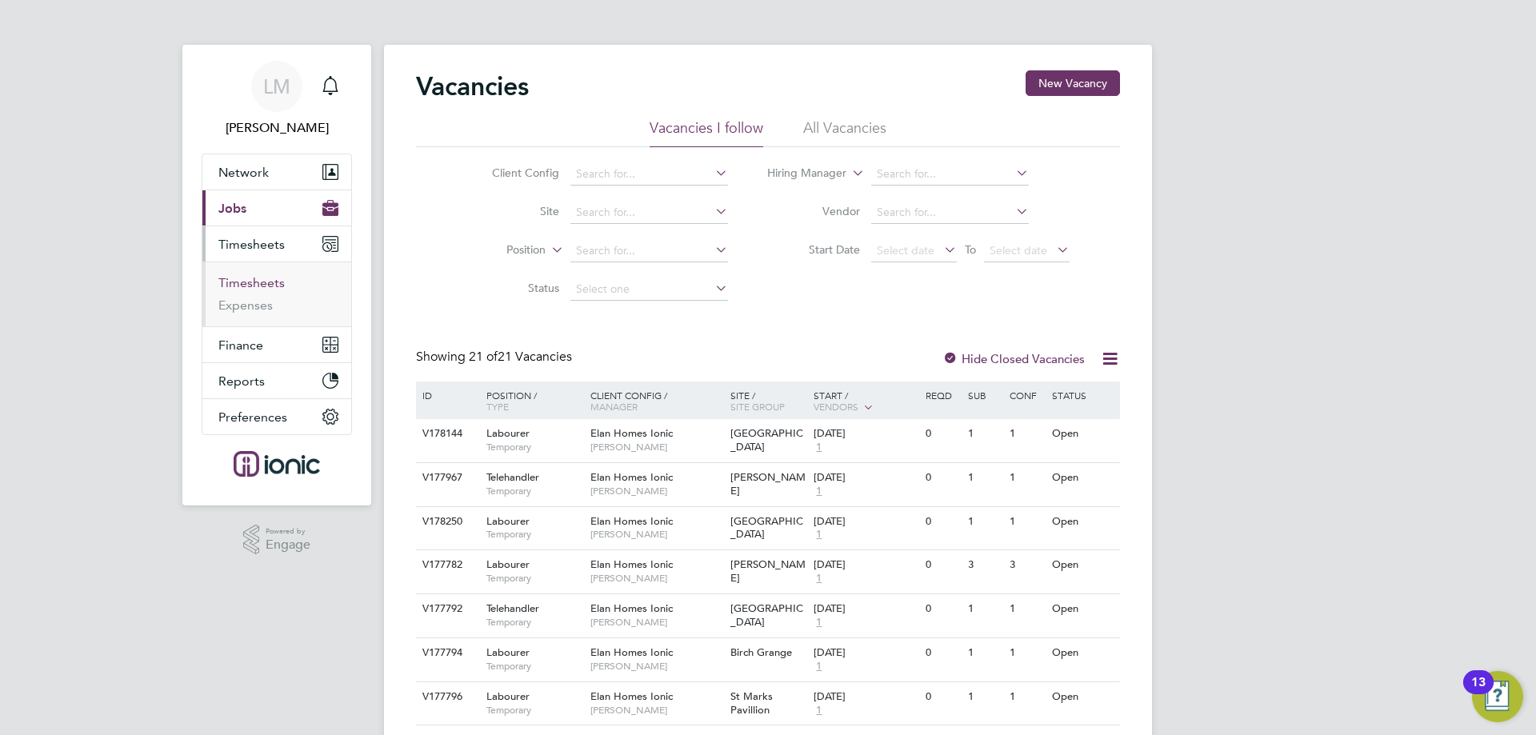
click at [246, 279] on link "Timesheets" at bounding box center [251, 282] width 66 height 15
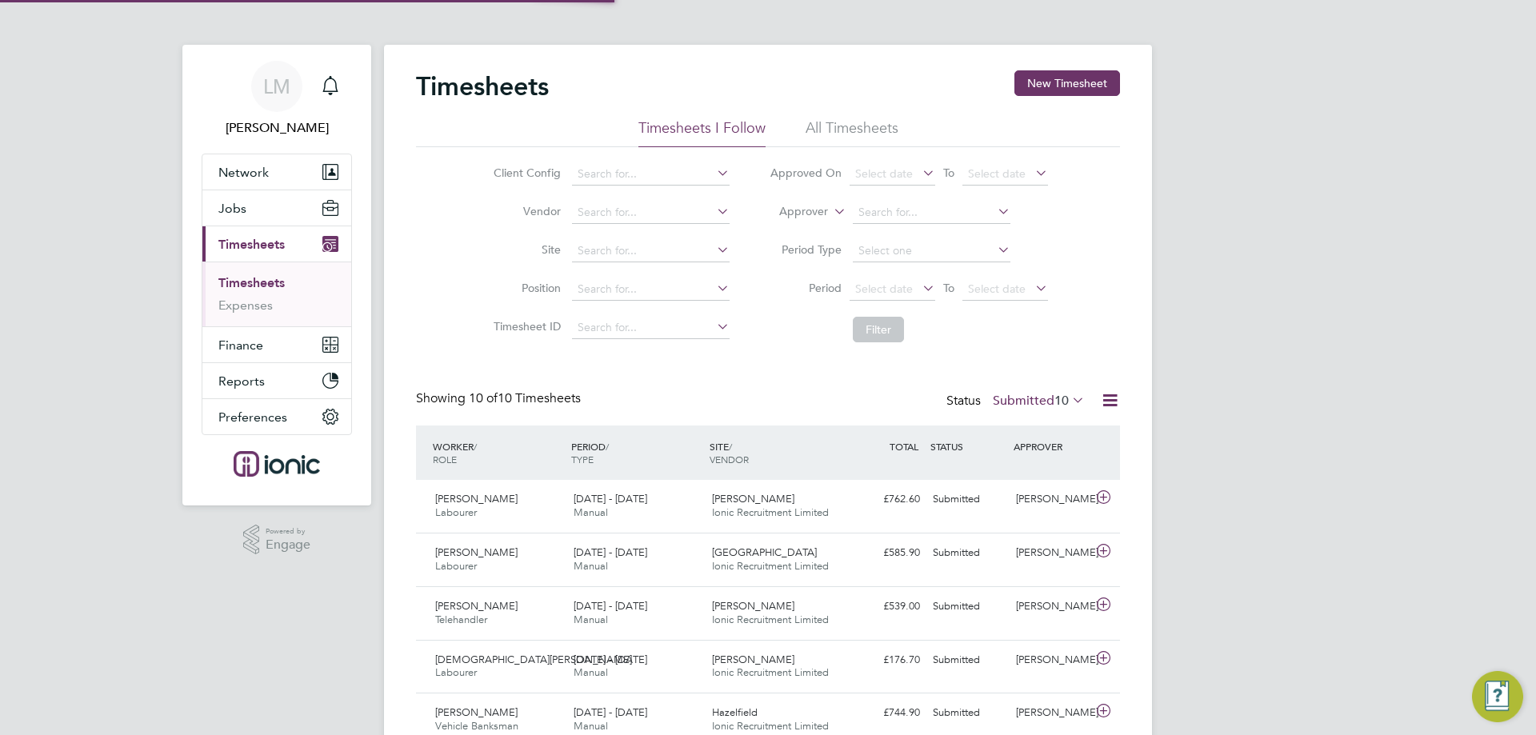
scroll to position [41, 139]
click at [1039, 398] on label "Submitted 10" at bounding box center [1039, 401] width 92 height 16
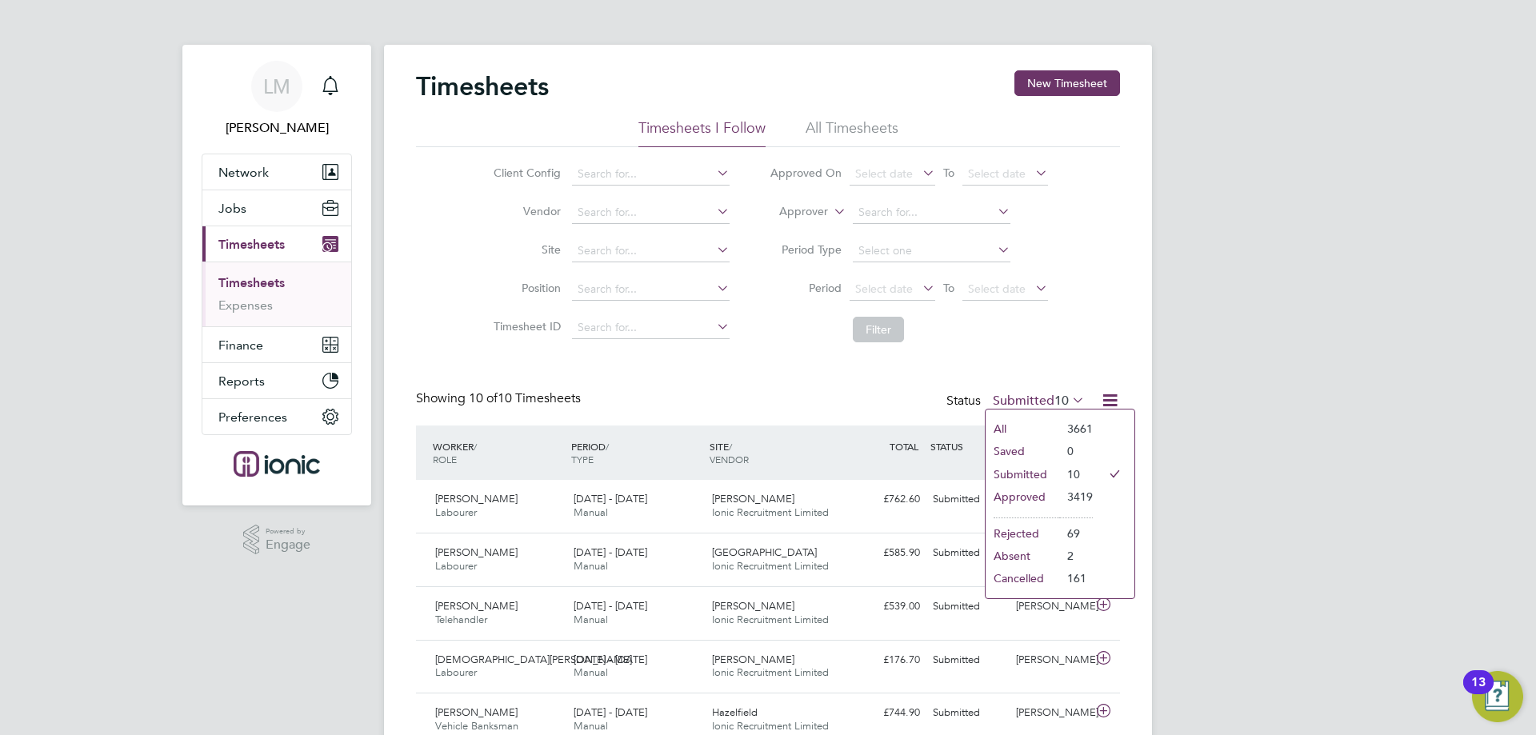
click at [1040, 497] on li "Approved" at bounding box center [1022, 497] width 74 height 22
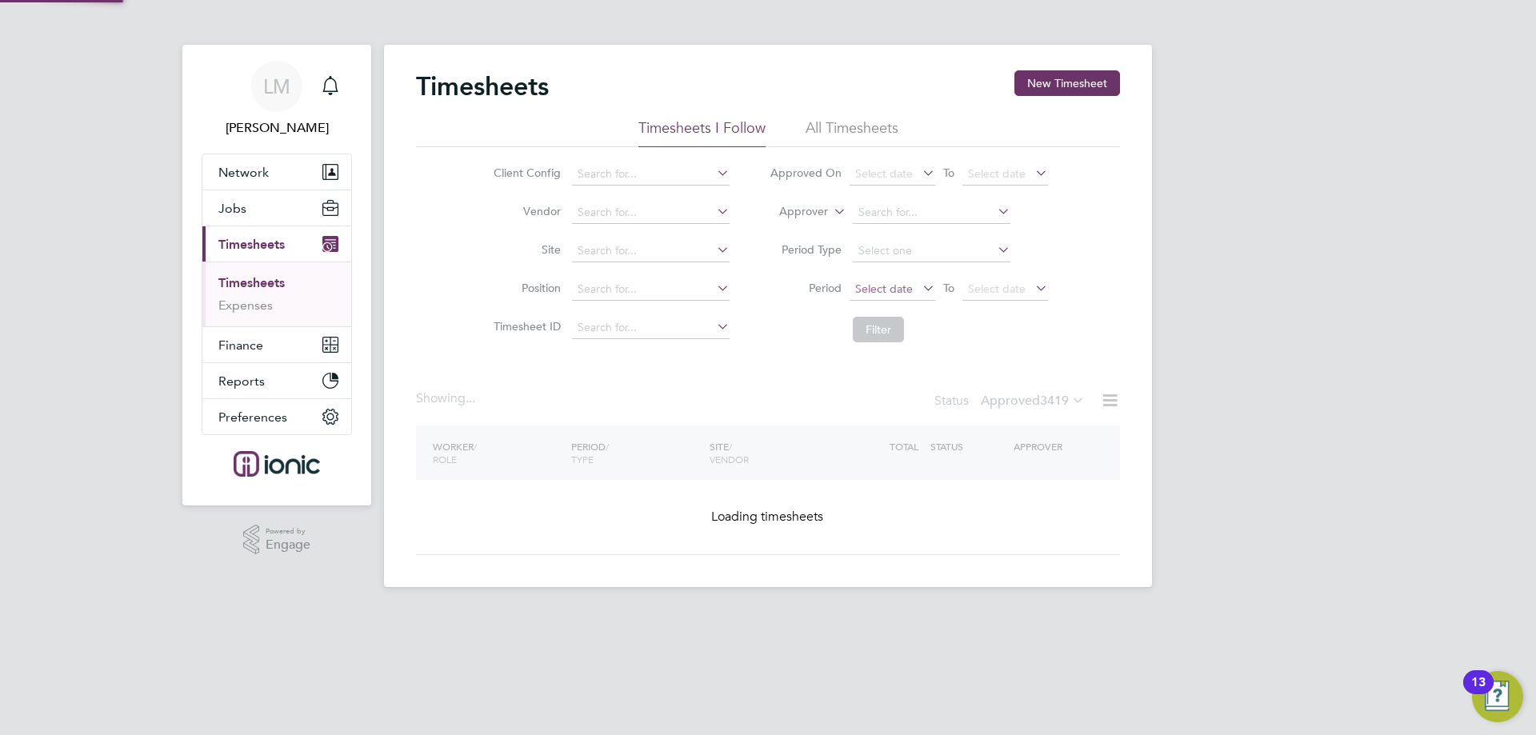
click at [900, 280] on span "Select date" at bounding box center [892, 290] width 86 height 22
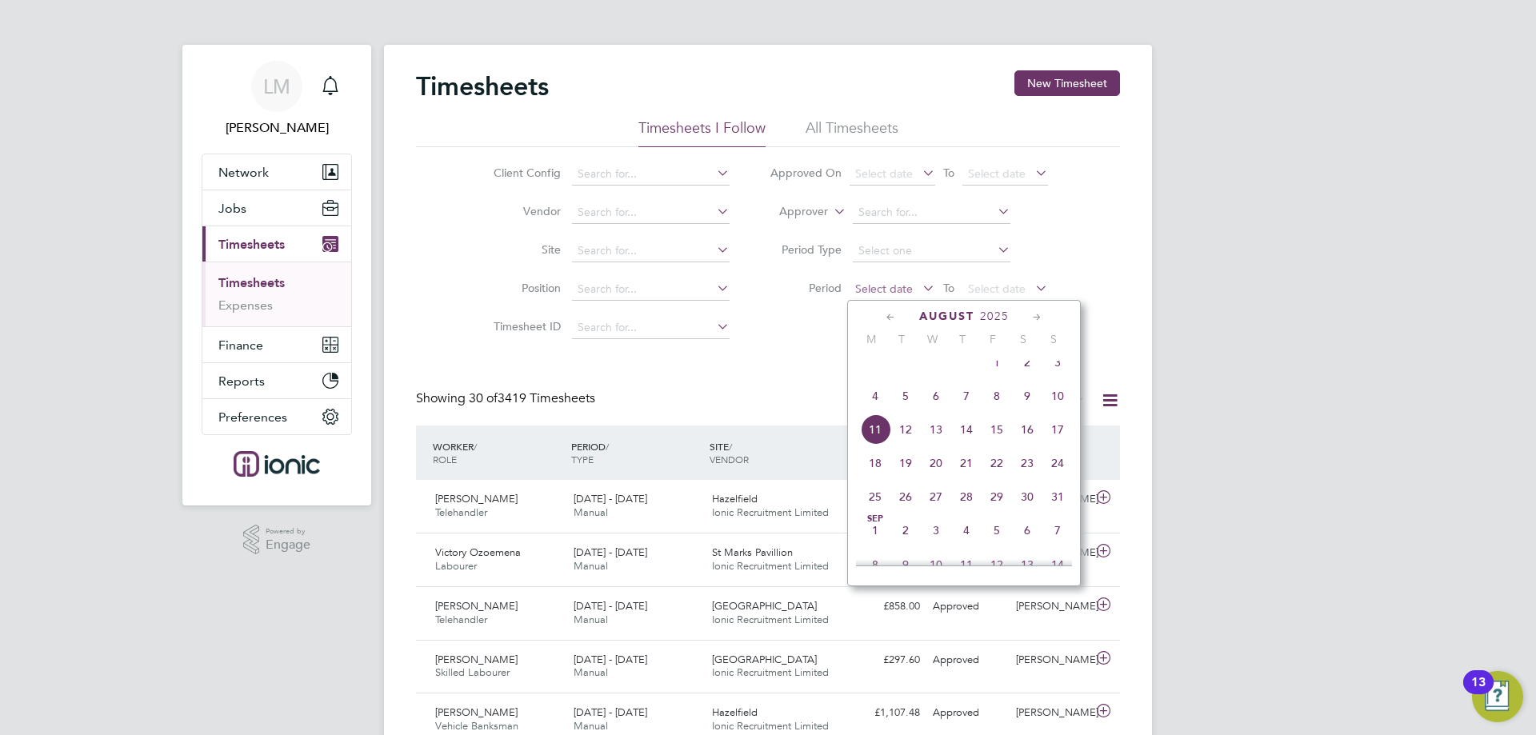
click at [904, 282] on span "Select date" at bounding box center [884, 289] width 58 height 14
click at [872, 410] on span "4" at bounding box center [875, 396] width 30 height 30
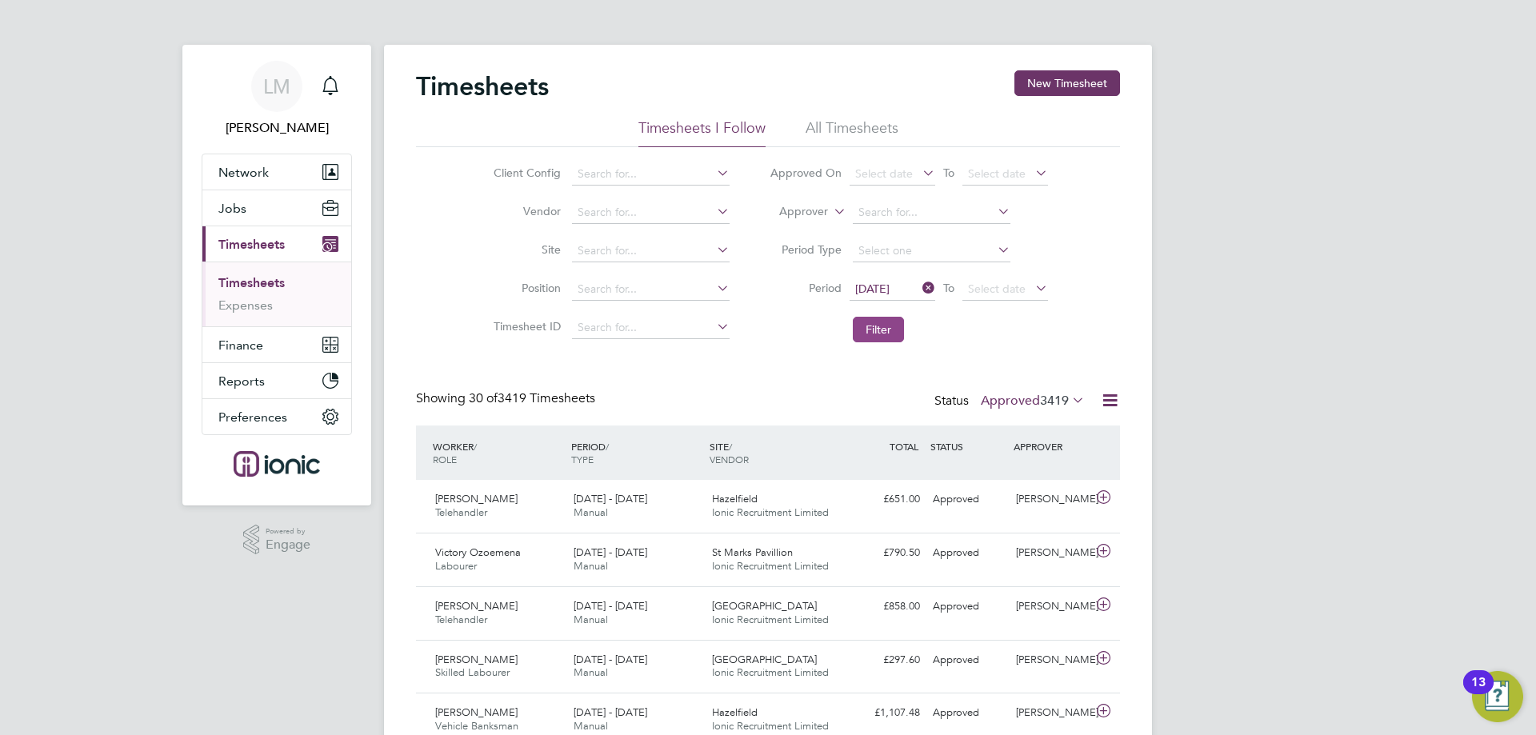
click at [868, 319] on button "Filter" at bounding box center [878, 330] width 51 height 26
click at [896, 294] on span "Select date" at bounding box center [892, 290] width 86 height 22
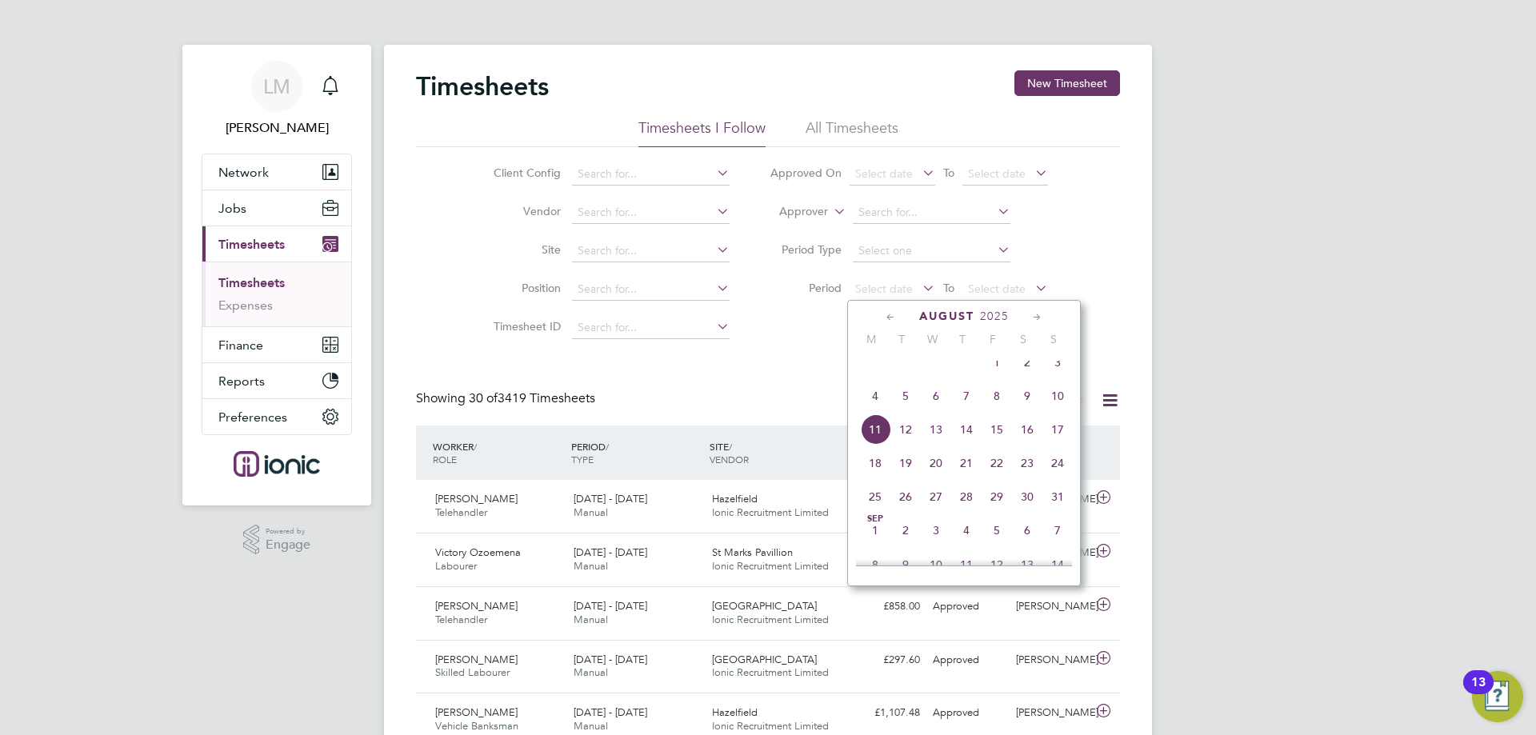
click at [881, 398] on span "4" at bounding box center [875, 396] width 30 height 30
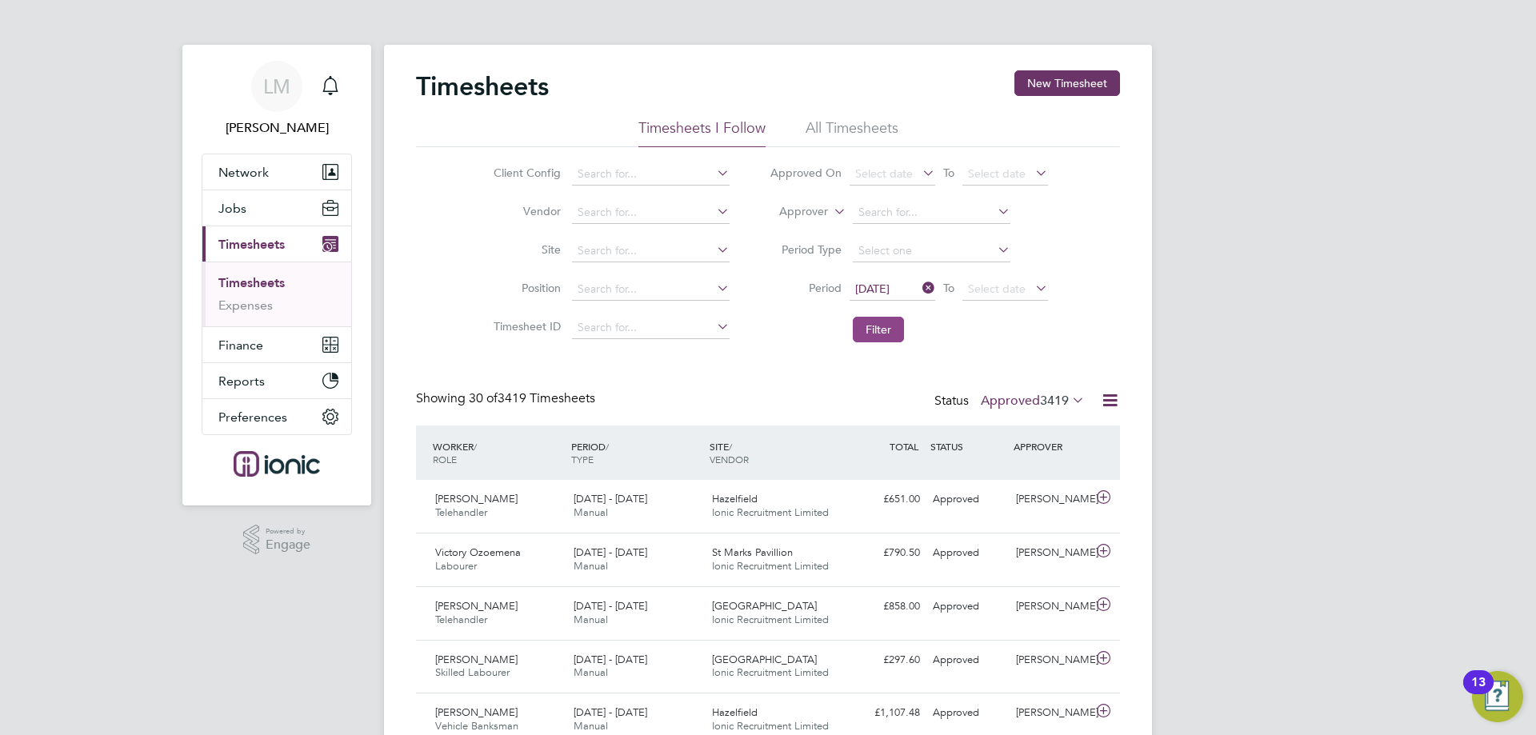
click at [880, 324] on button "Filter" at bounding box center [878, 330] width 51 height 26
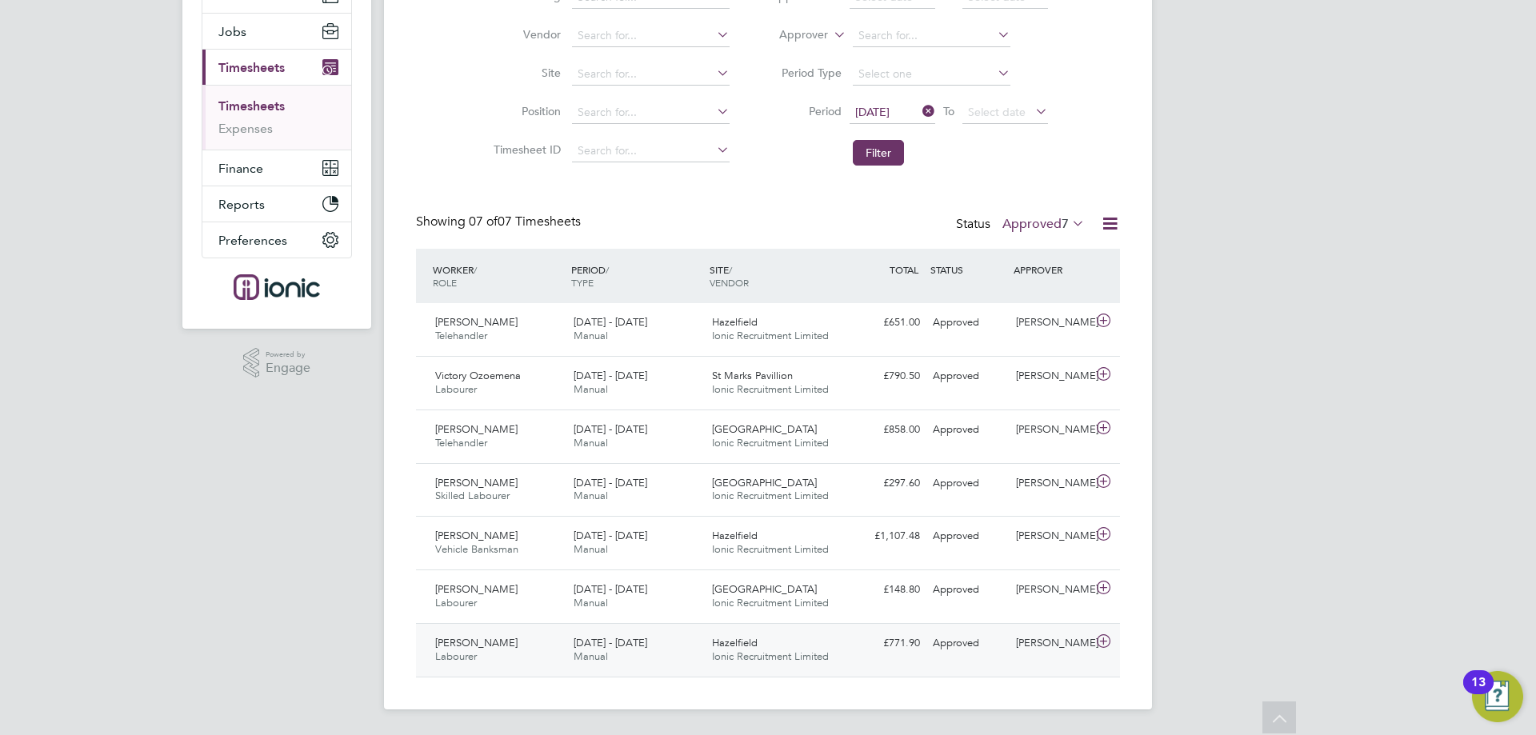
click at [813, 644] on div "Hazelfield Ionic Recruitment Limited" at bounding box center [774, 650] width 138 height 40
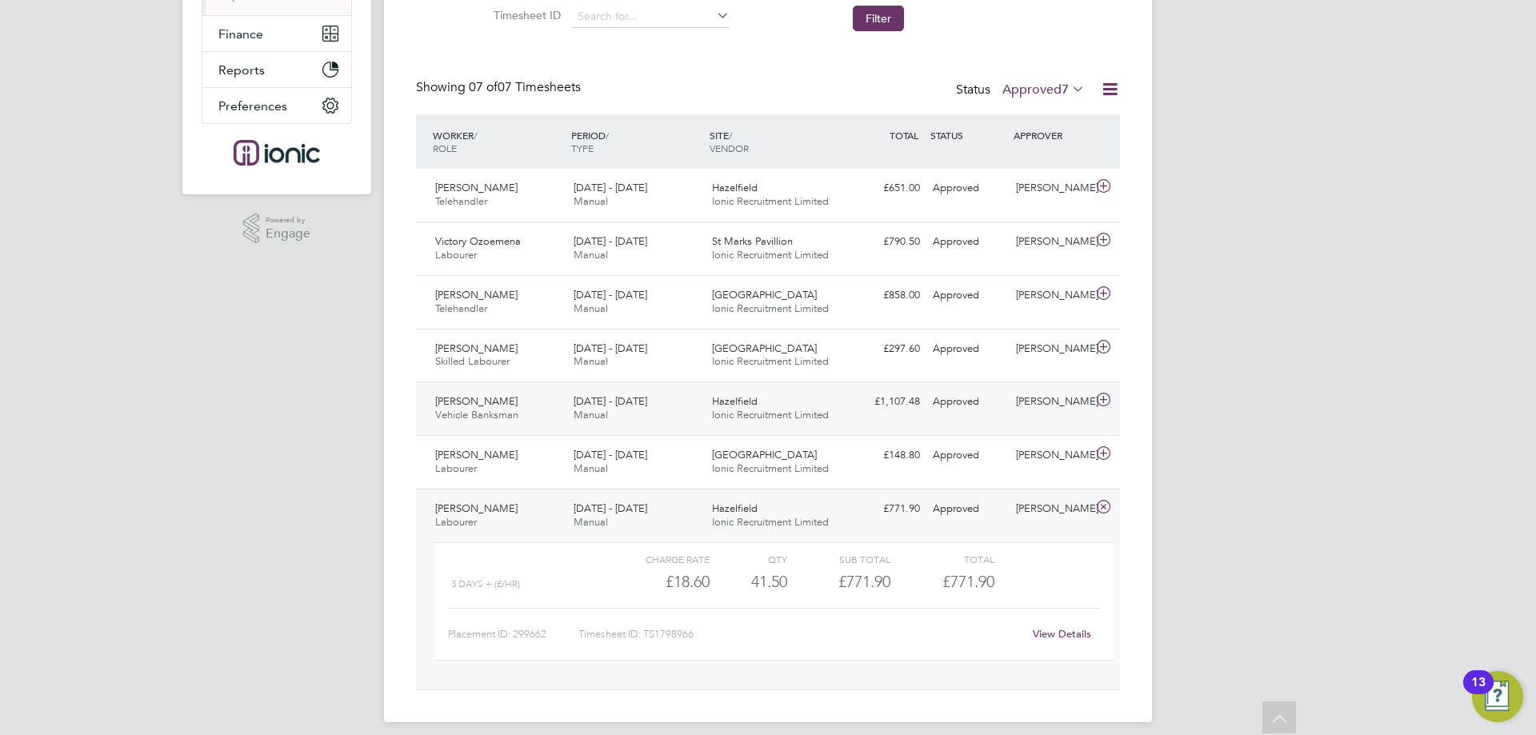
click at [825, 391] on div "Hazelfield Ionic Recruitment Limited" at bounding box center [774, 409] width 138 height 40
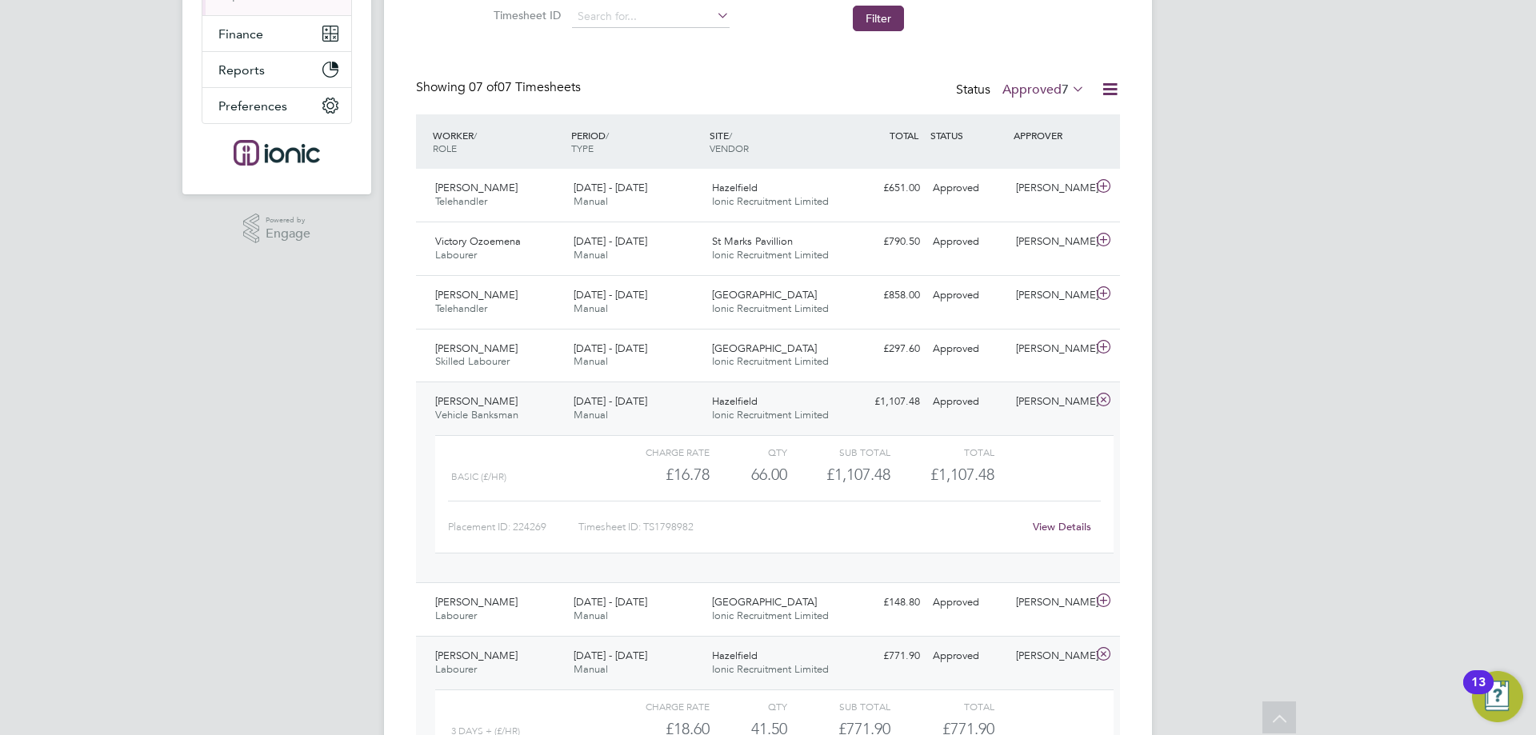
click at [1073, 526] on link "View Details" at bounding box center [1062, 527] width 58 height 14
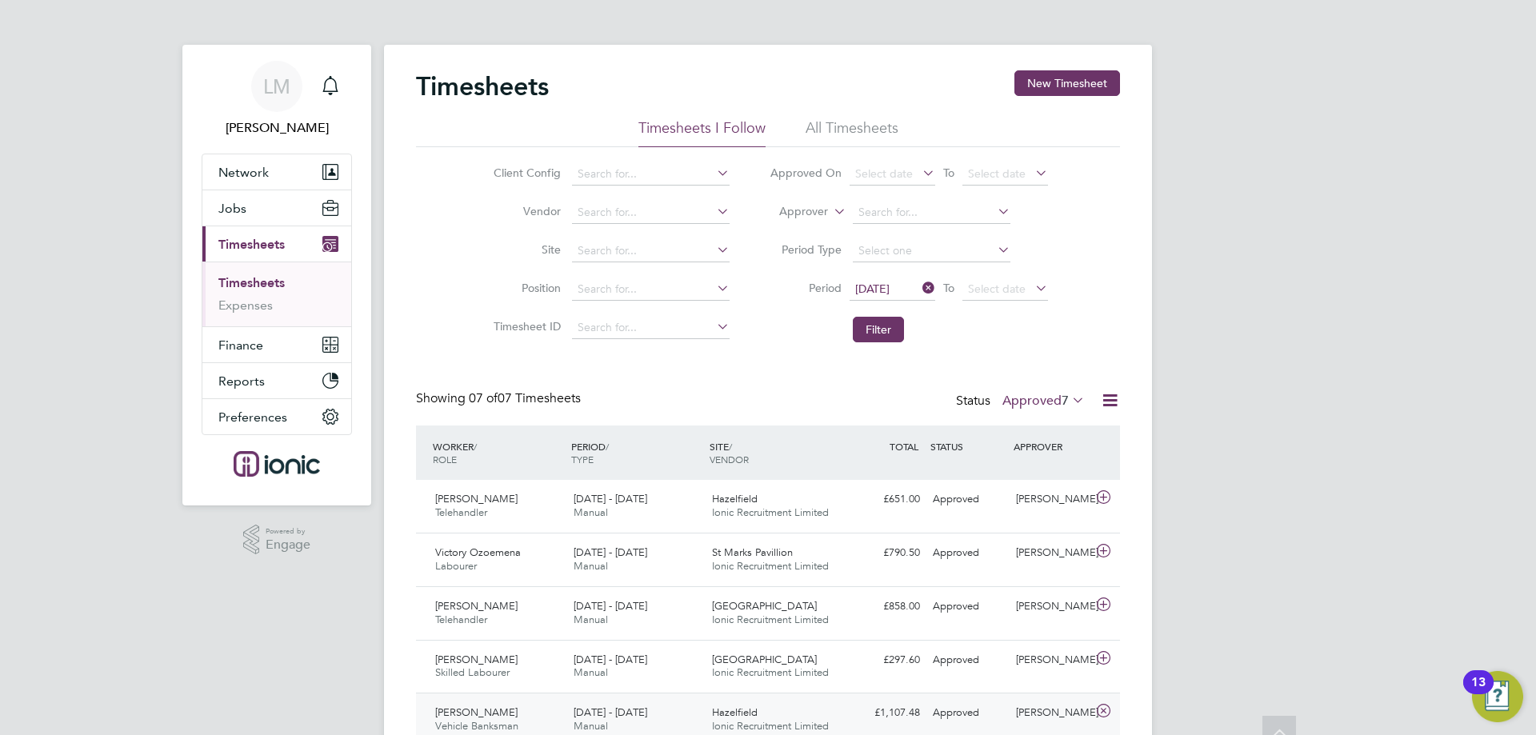
scroll to position [320, 0]
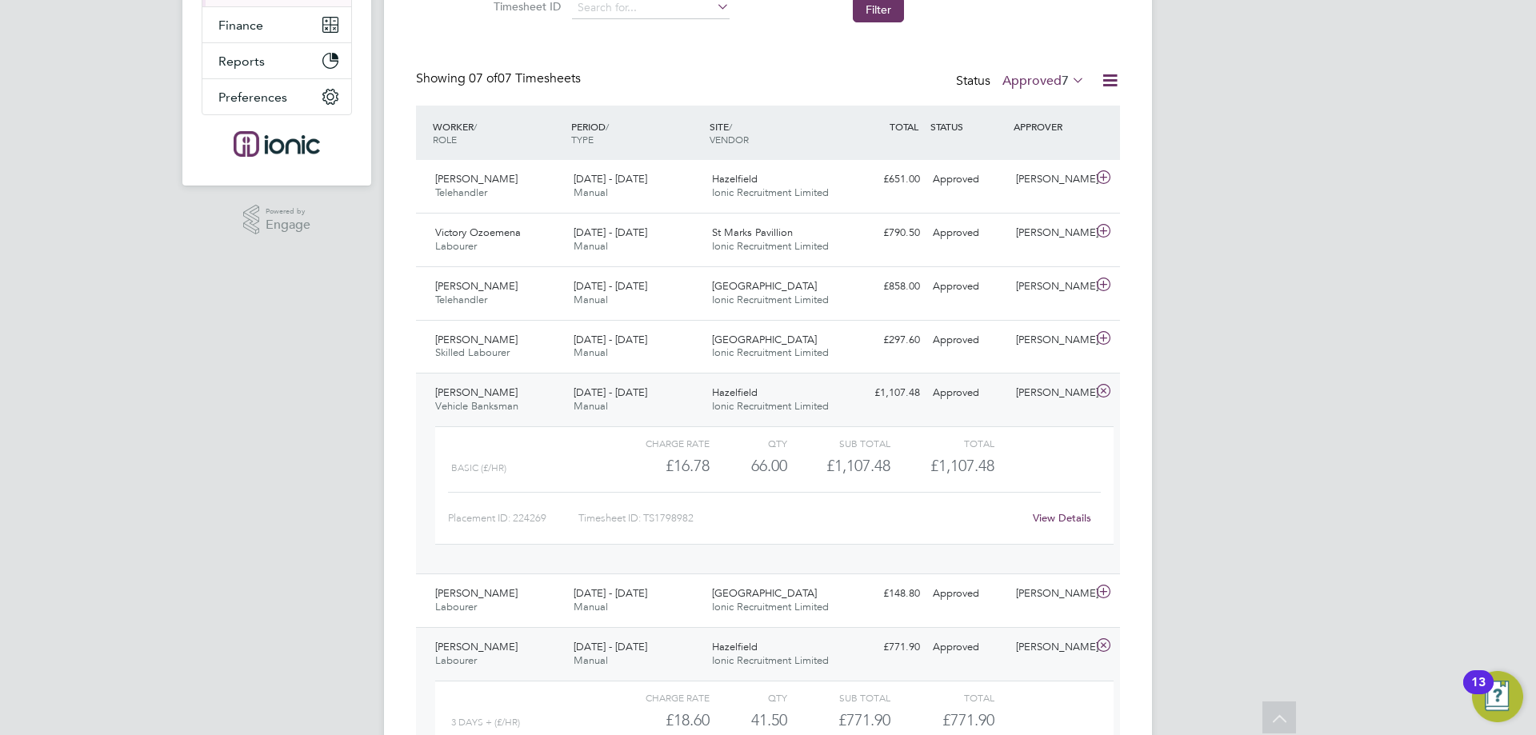
click at [1061, 81] on span "7" at bounding box center [1064, 81] width 7 height 16
click at [1046, 151] on li "Submitted" at bounding box center [1039, 154] width 74 height 22
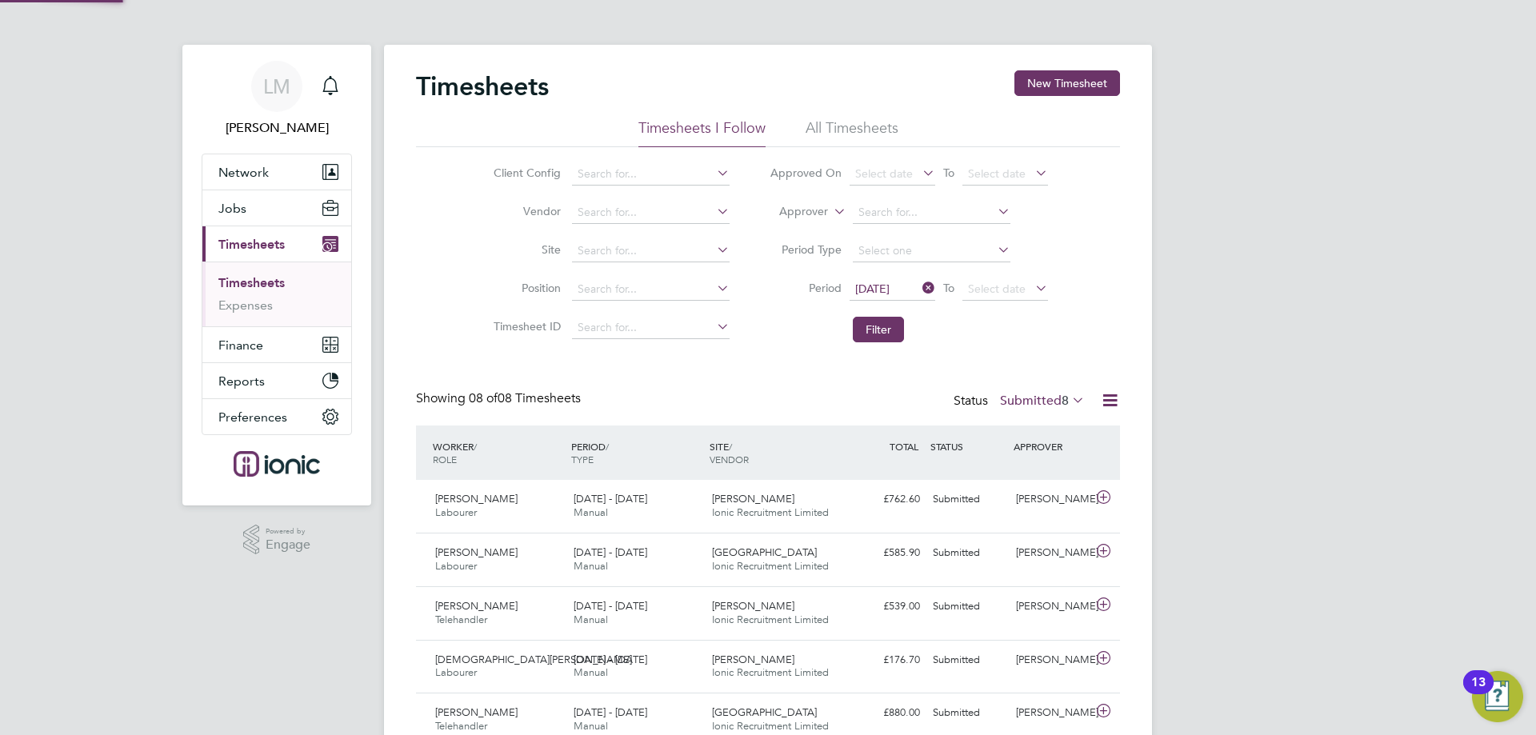
scroll to position [8, 8]
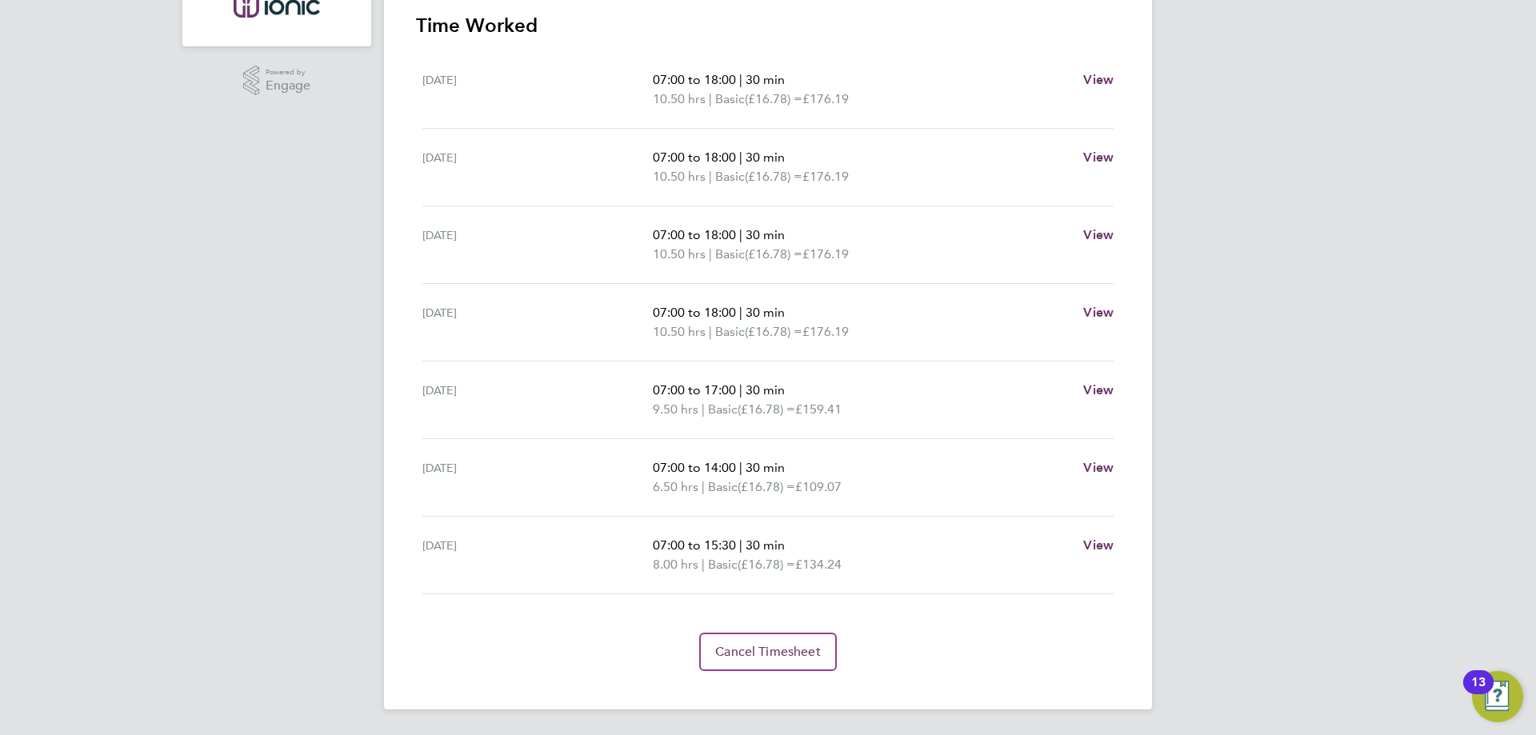
scroll to position [379, 0]
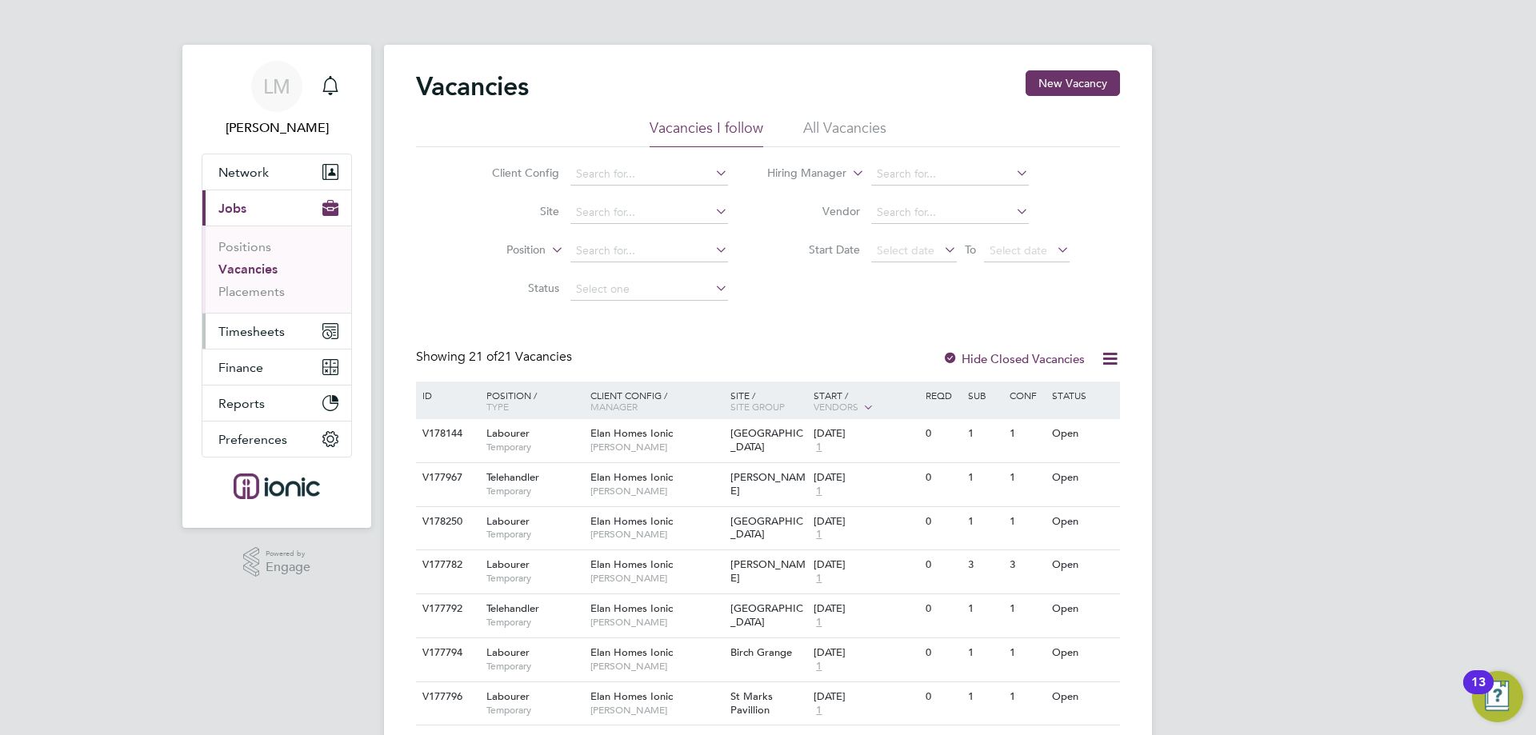
click at [303, 335] on button "Timesheets" at bounding box center [276, 331] width 149 height 35
click at [245, 316] on button "Timesheets" at bounding box center [276, 331] width 149 height 35
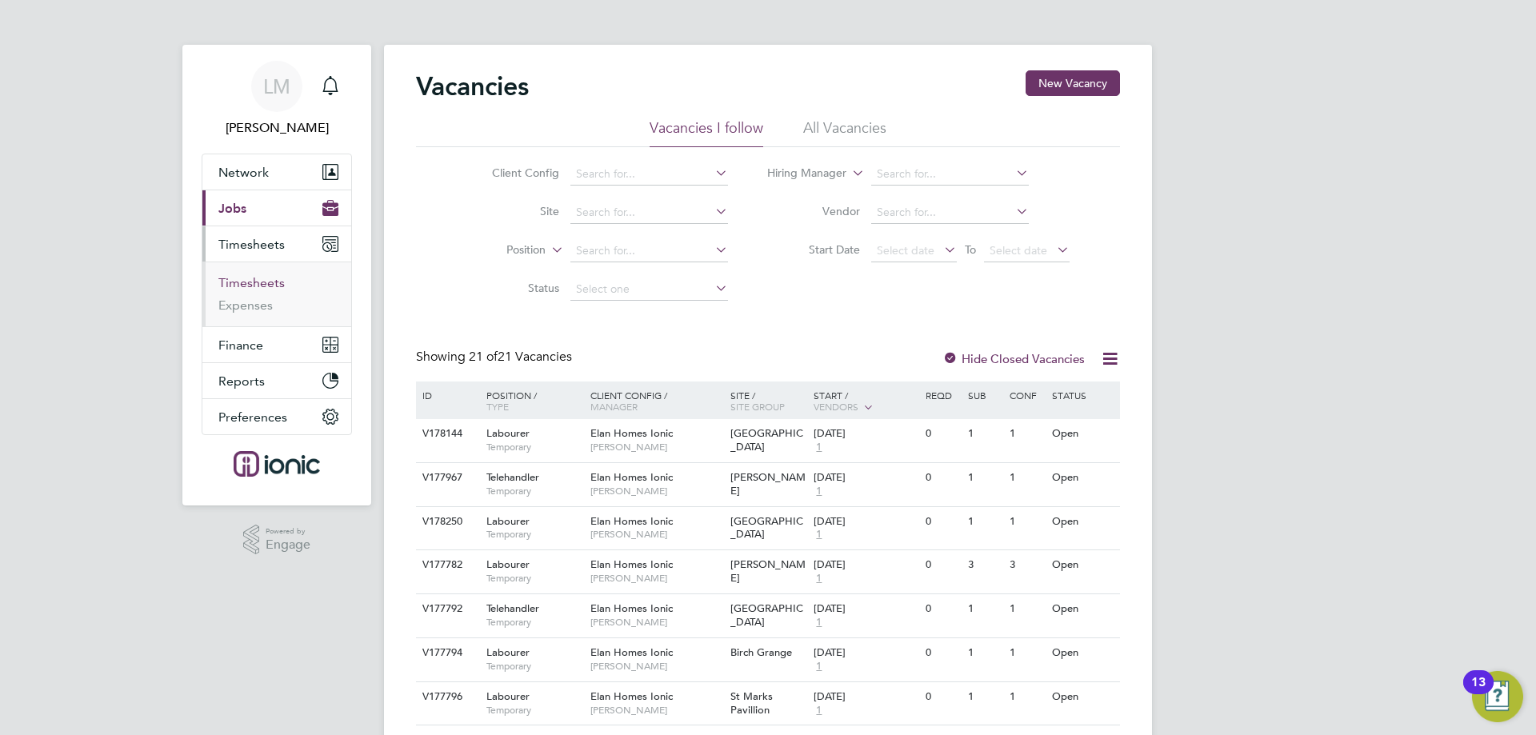
click at [266, 286] on link "Timesheets" at bounding box center [251, 282] width 66 height 15
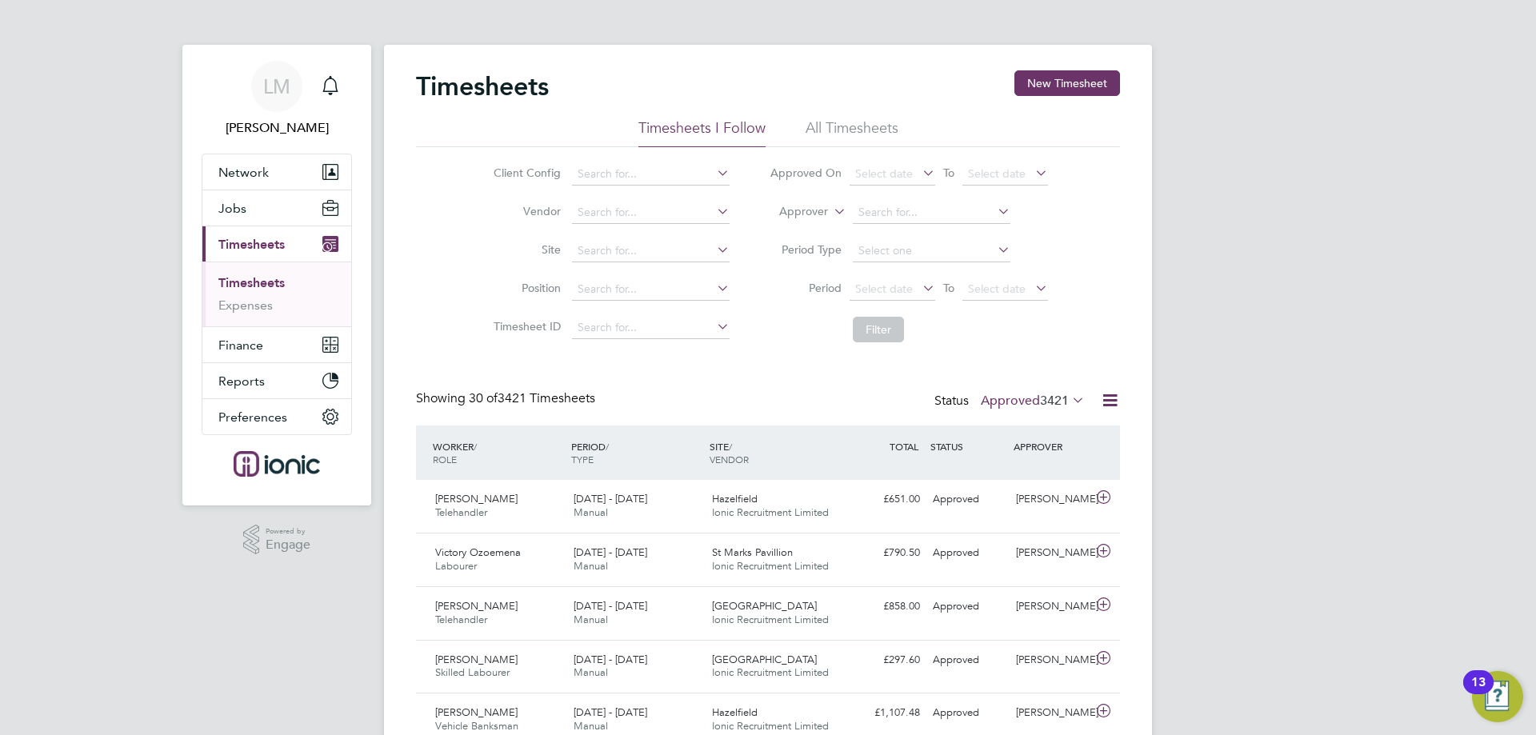
drag, startPoint x: 988, startPoint y: 390, endPoint x: 996, endPoint y: 395, distance: 9.8
click at [1002, 398] on label "Approved 3421" at bounding box center [1033, 401] width 104 height 16
click at [1021, 477] on li "Submitted" at bounding box center [1016, 474] width 74 height 22
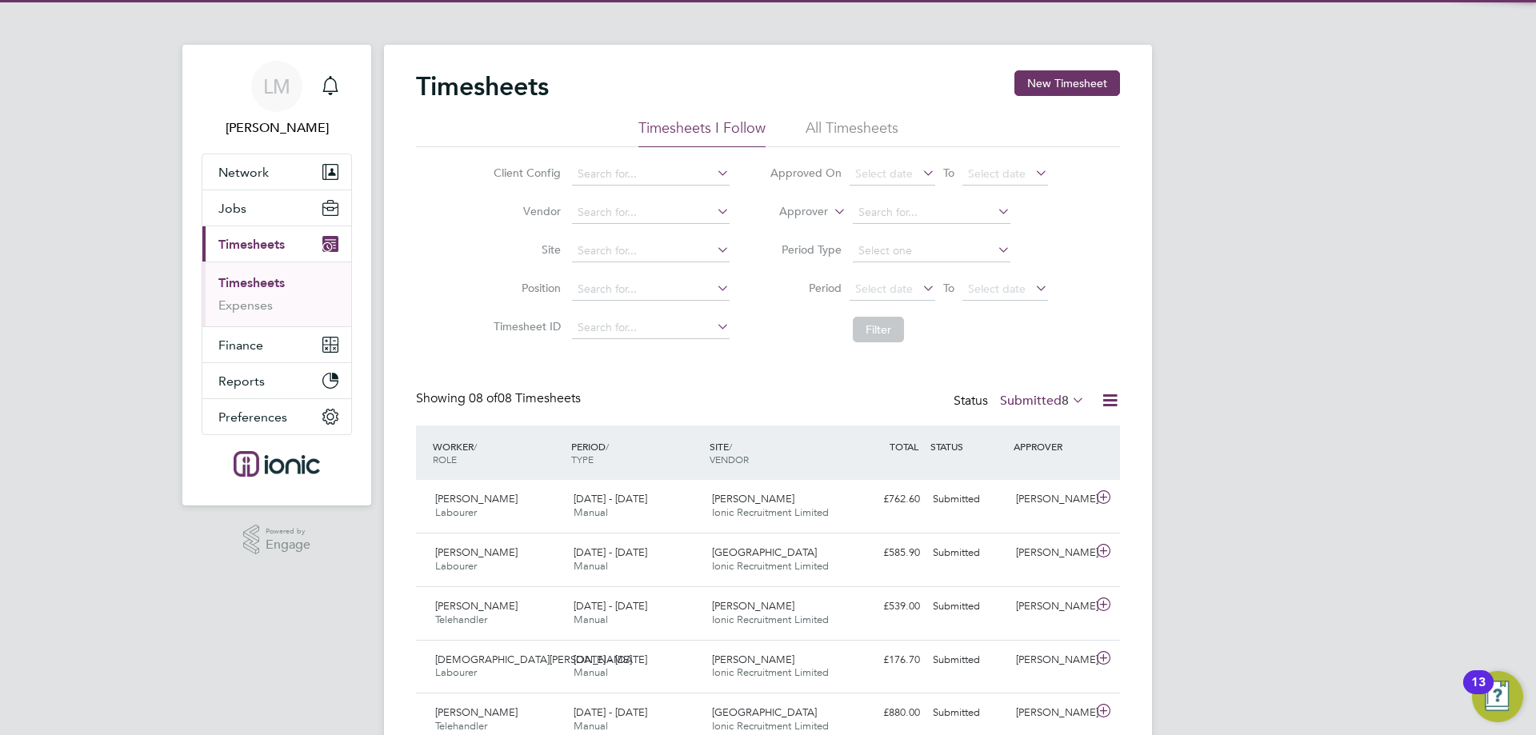
click at [919, 301] on li "Period Select date To Select date" at bounding box center [908, 289] width 318 height 38
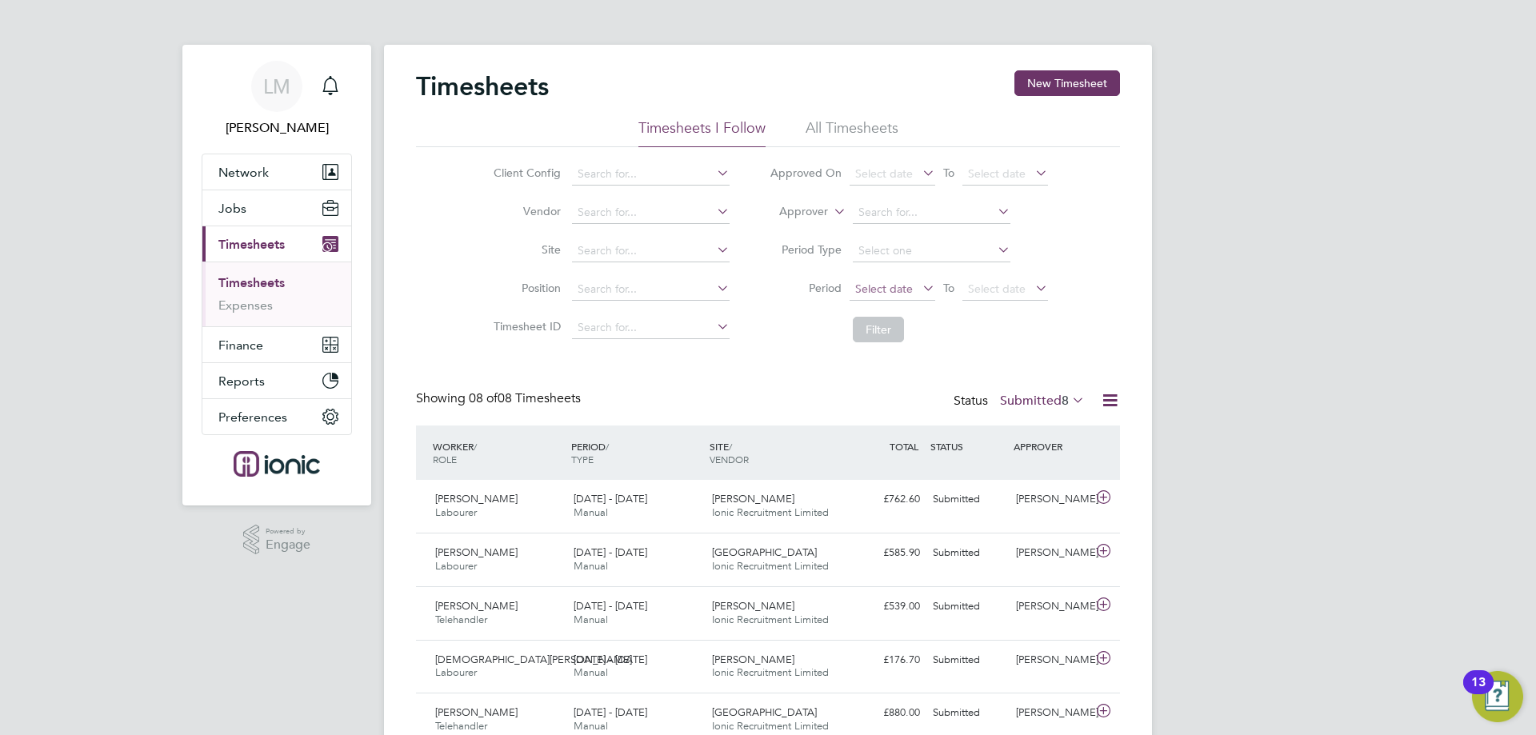
click at [917, 295] on div "Select date To Select date" at bounding box center [948, 289] width 198 height 22
click at [919, 288] on icon at bounding box center [919, 288] width 0 height 22
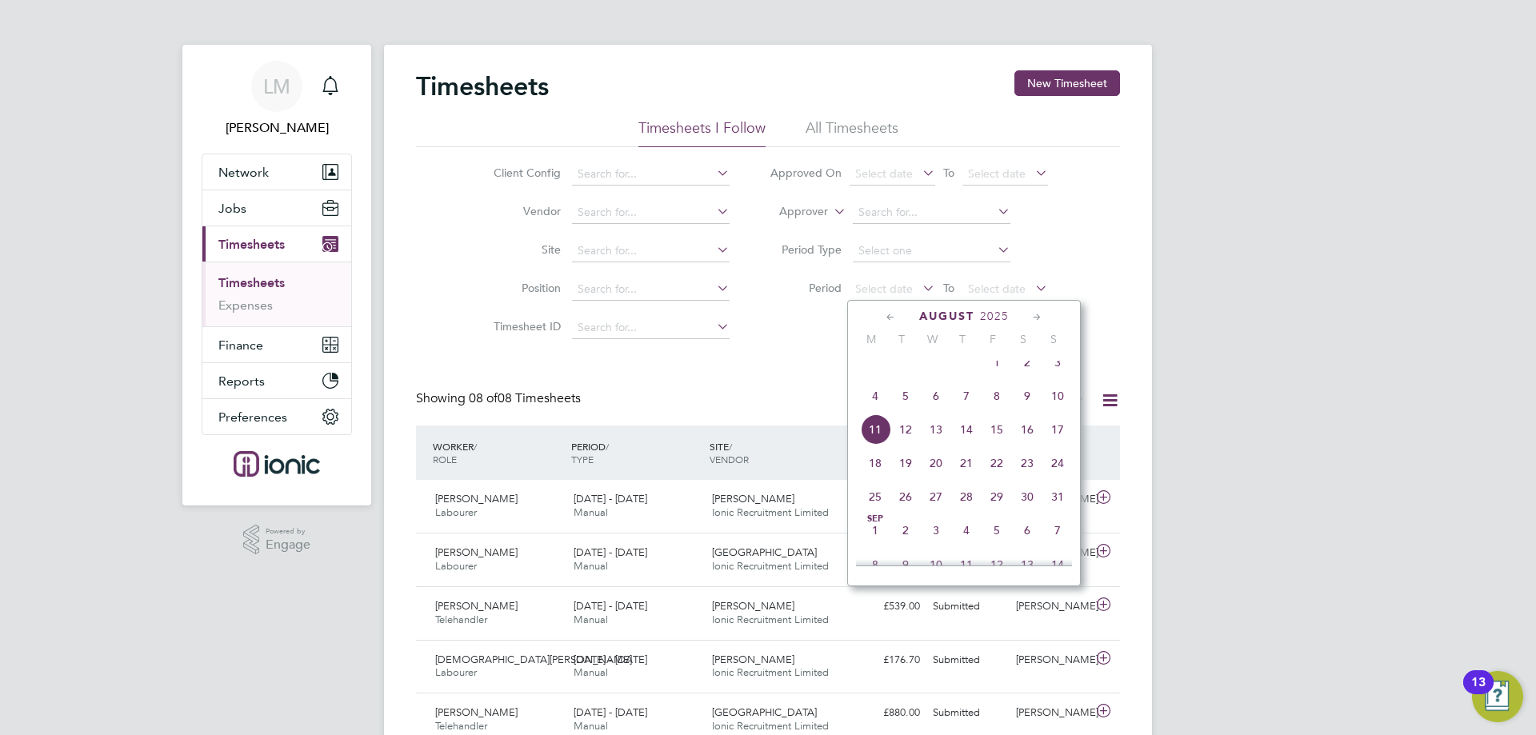
click at [879, 402] on span "4" at bounding box center [875, 396] width 30 height 30
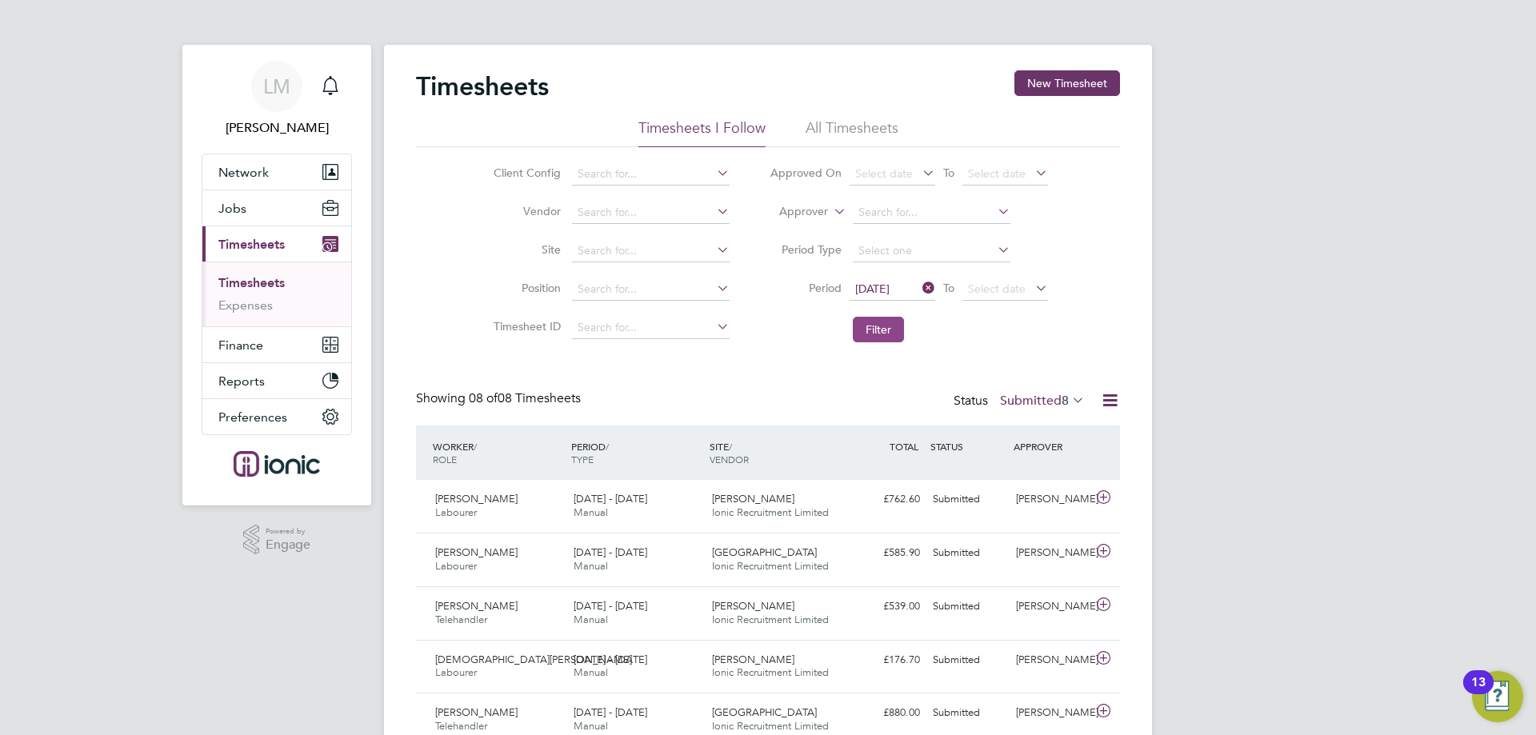
click at [871, 328] on button "Filter" at bounding box center [878, 330] width 51 height 26
click at [1041, 394] on label "Submitted 8" at bounding box center [1042, 401] width 85 height 16
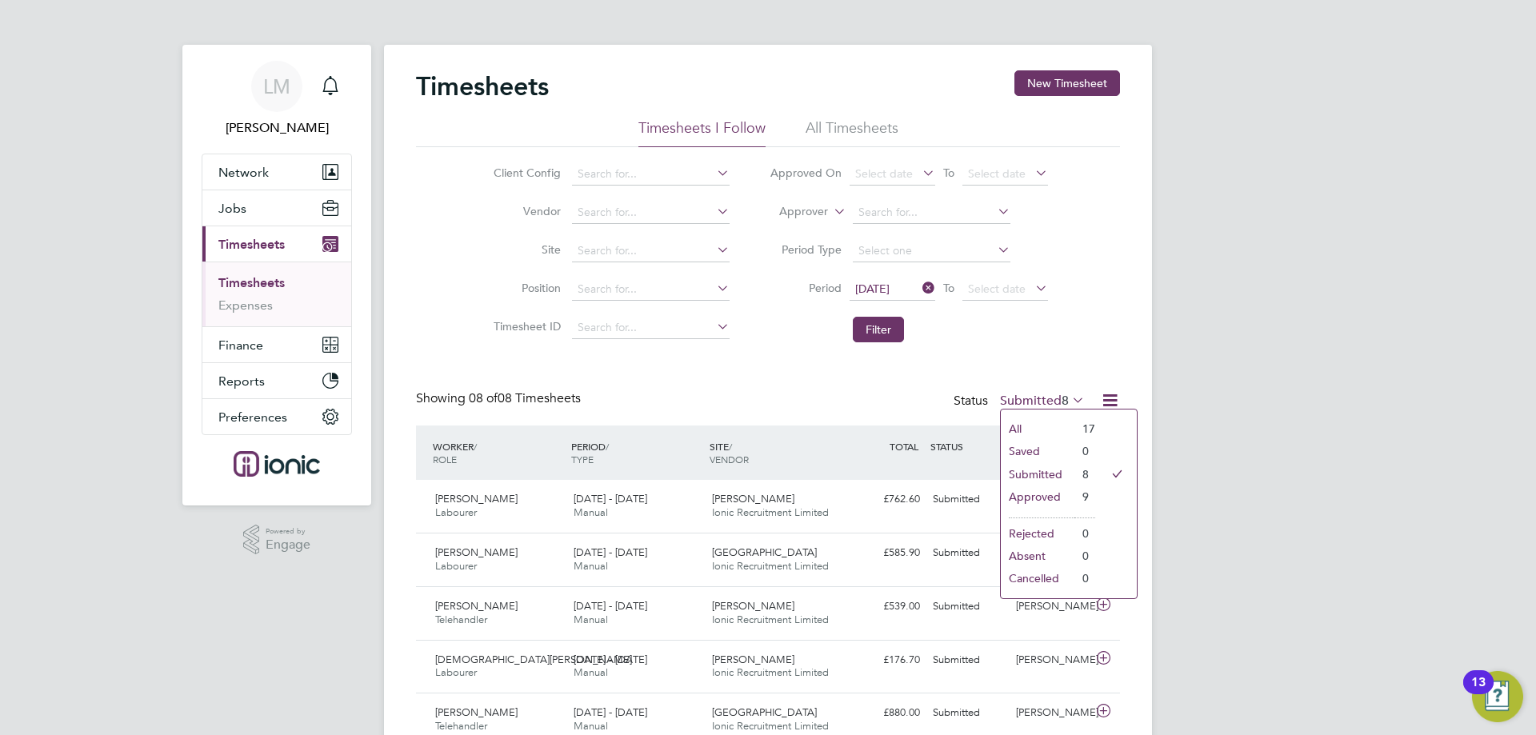
click at [1074, 498] on li "9" at bounding box center [1084, 497] width 21 height 22
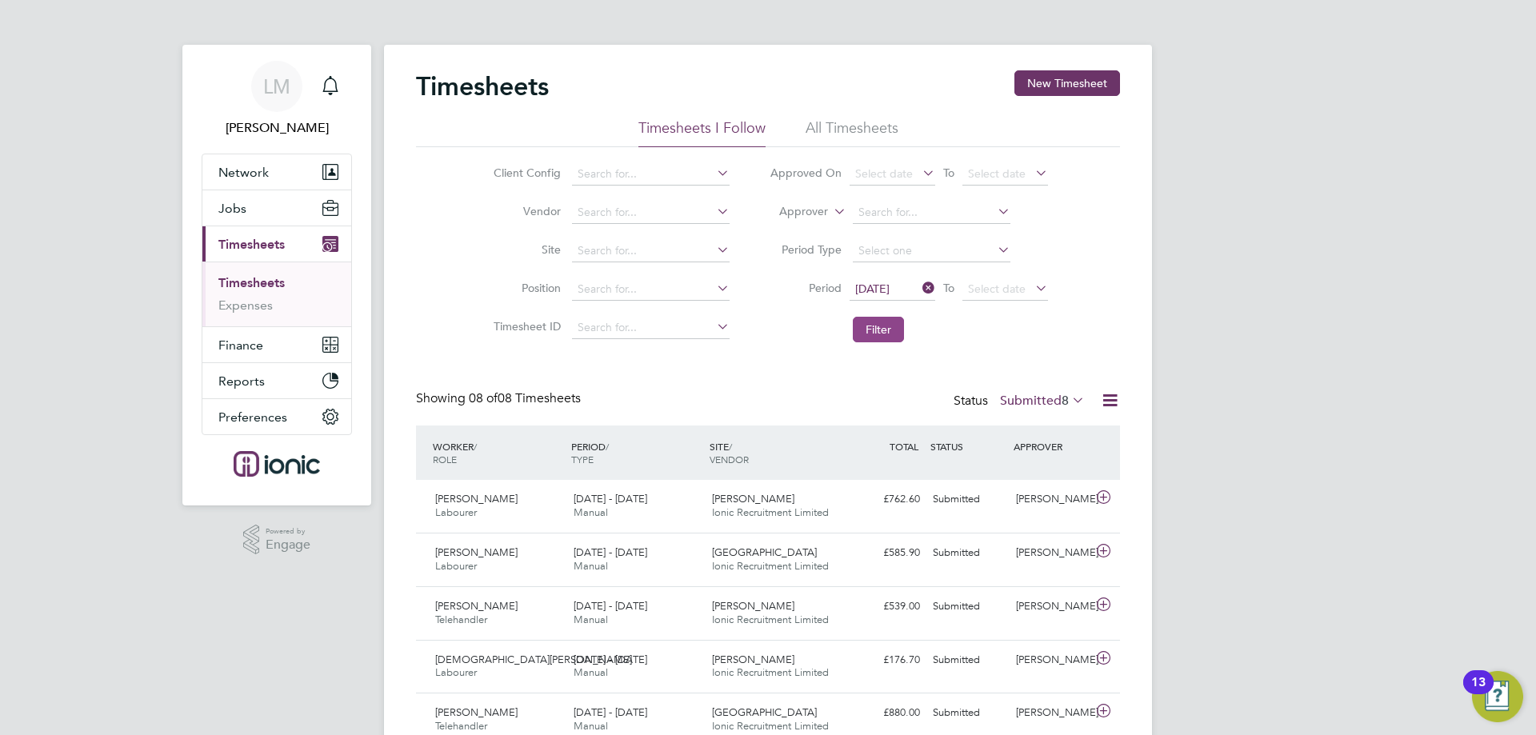
click at [857, 334] on button "Filter" at bounding box center [878, 330] width 51 height 26
drag, startPoint x: 1023, startPoint y: 402, endPoint x: 1092, endPoint y: 490, distance: 111.7
click at [1023, 401] on label "Submitted 8" at bounding box center [1042, 401] width 85 height 16
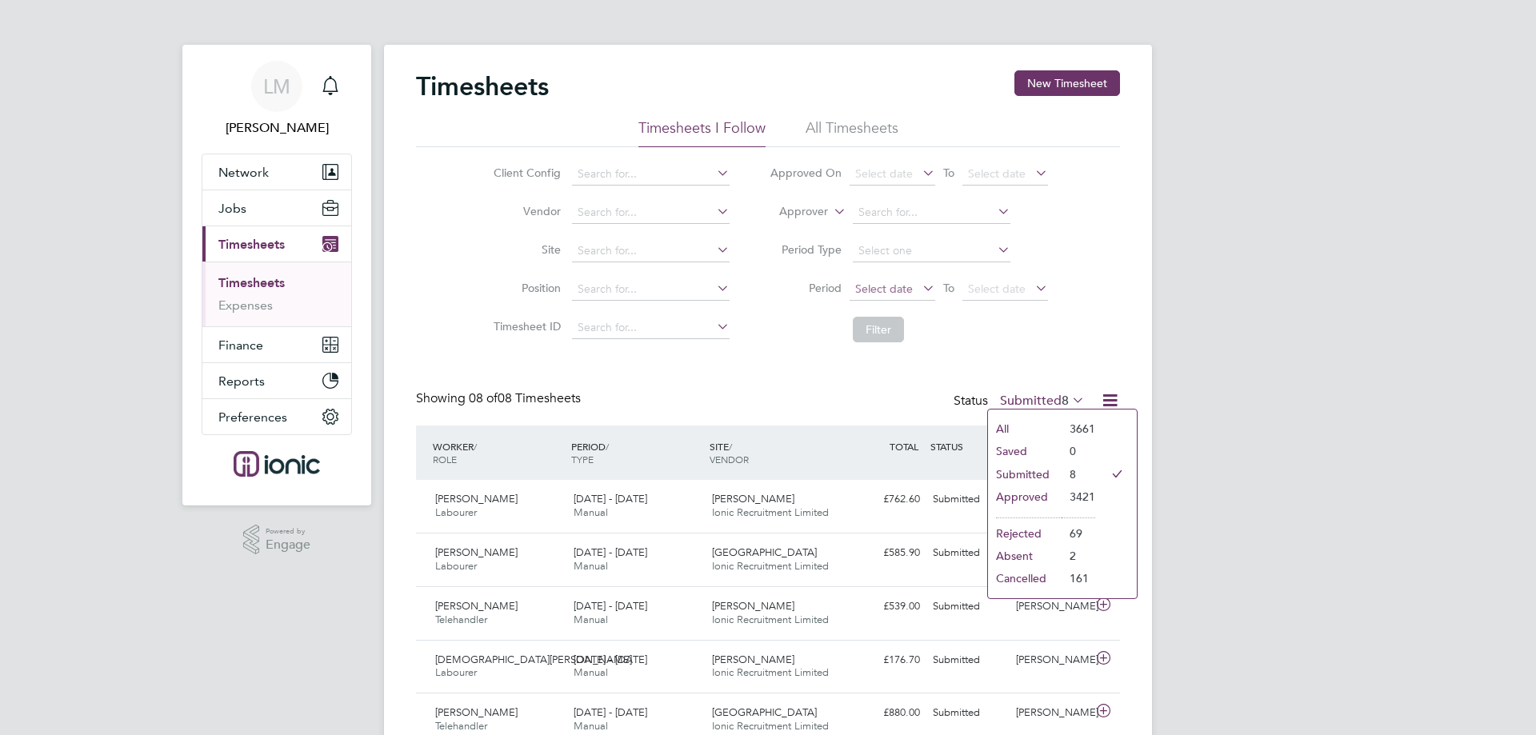
click at [891, 293] on span "Select date" at bounding box center [884, 289] width 58 height 14
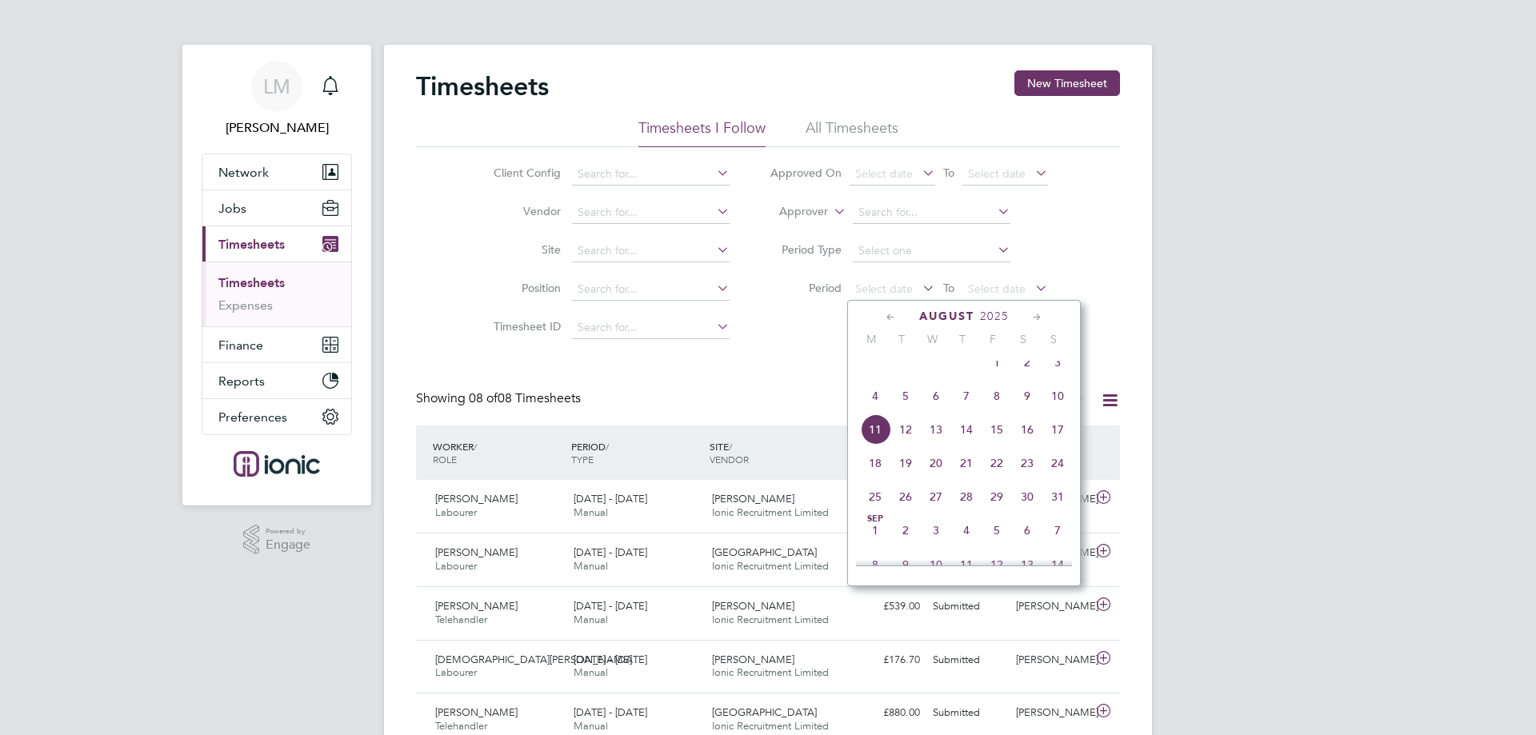
click at [877, 400] on span "4" at bounding box center [875, 396] width 30 height 30
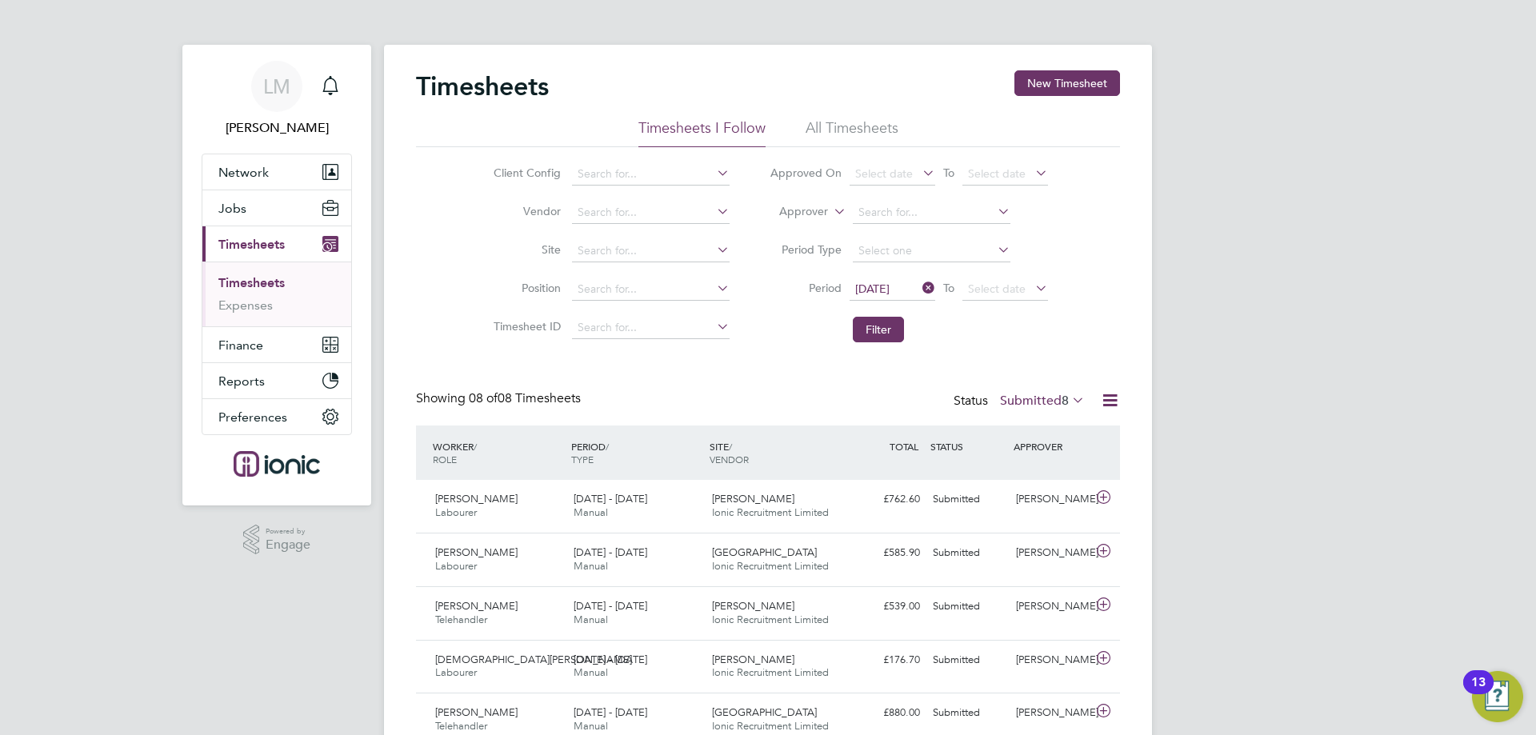
click at [1018, 403] on label "Submitted 8" at bounding box center [1042, 401] width 85 height 16
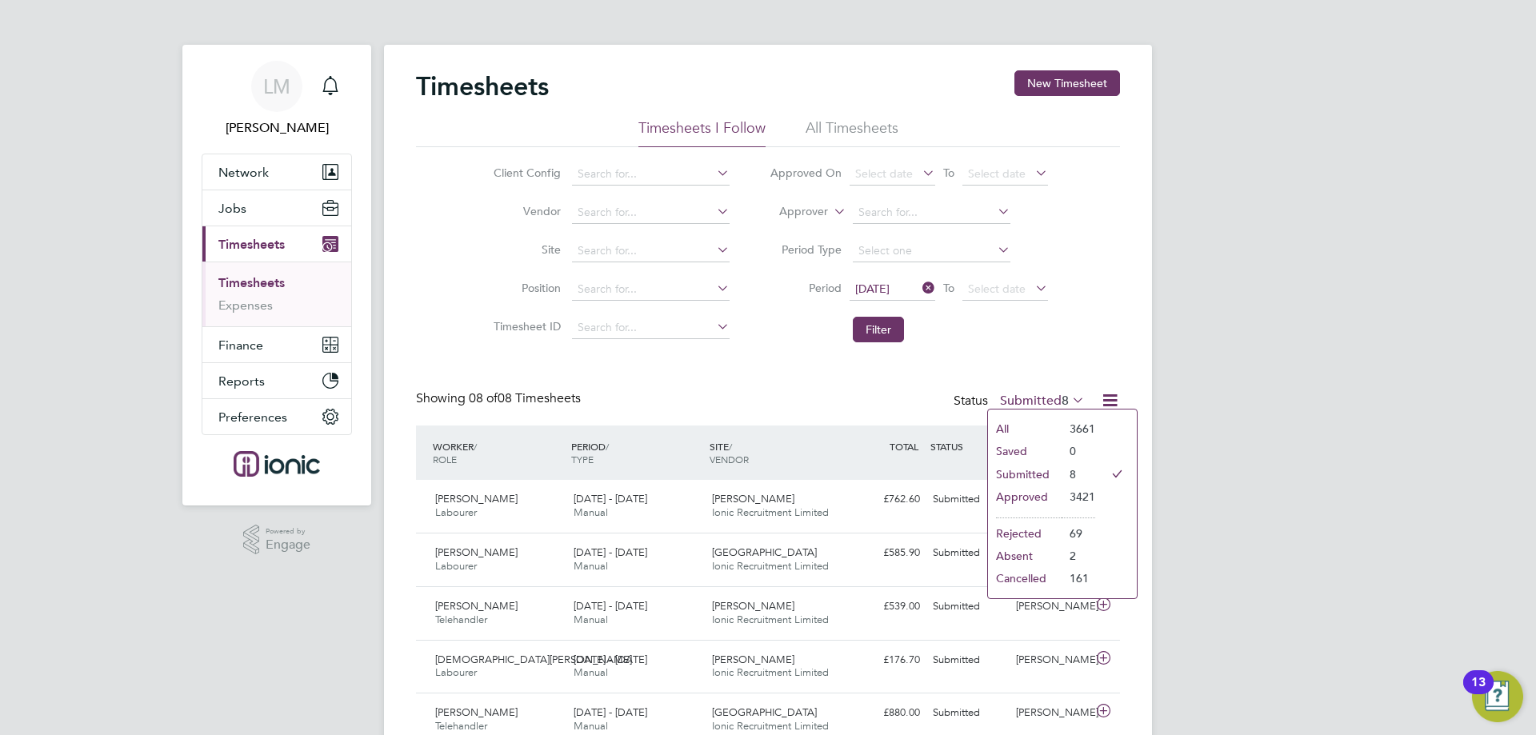
click at [1052, 497] on li "Approved" at bounding box center [1025, 497] width 74 height 22
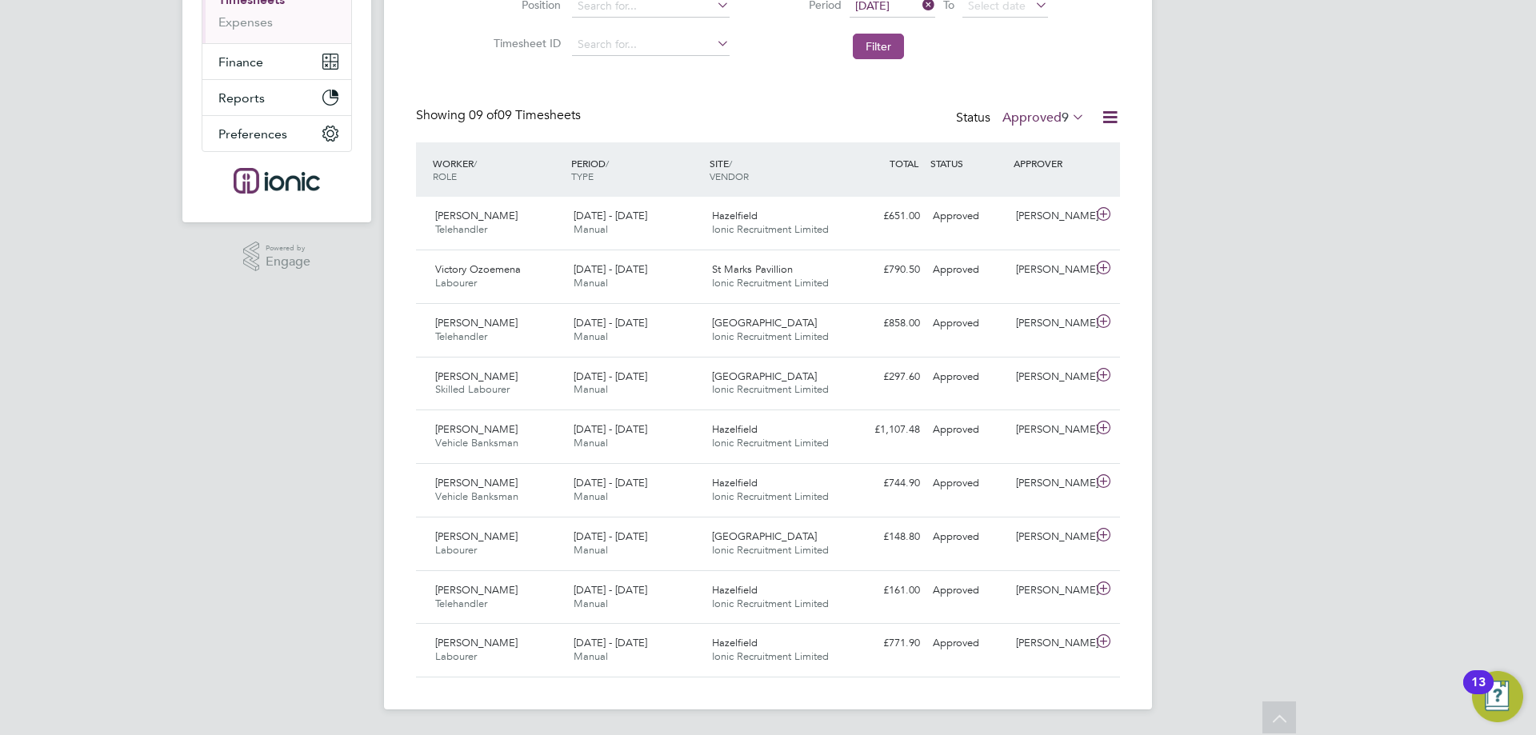
click at [860, 36] on button "Filter" at bounding box center [878, 47] width 51 height 26
click at [583, 611] on div "[DATE] - [DATE] Manual" at bounding box center [636, 597] width 138 height 40
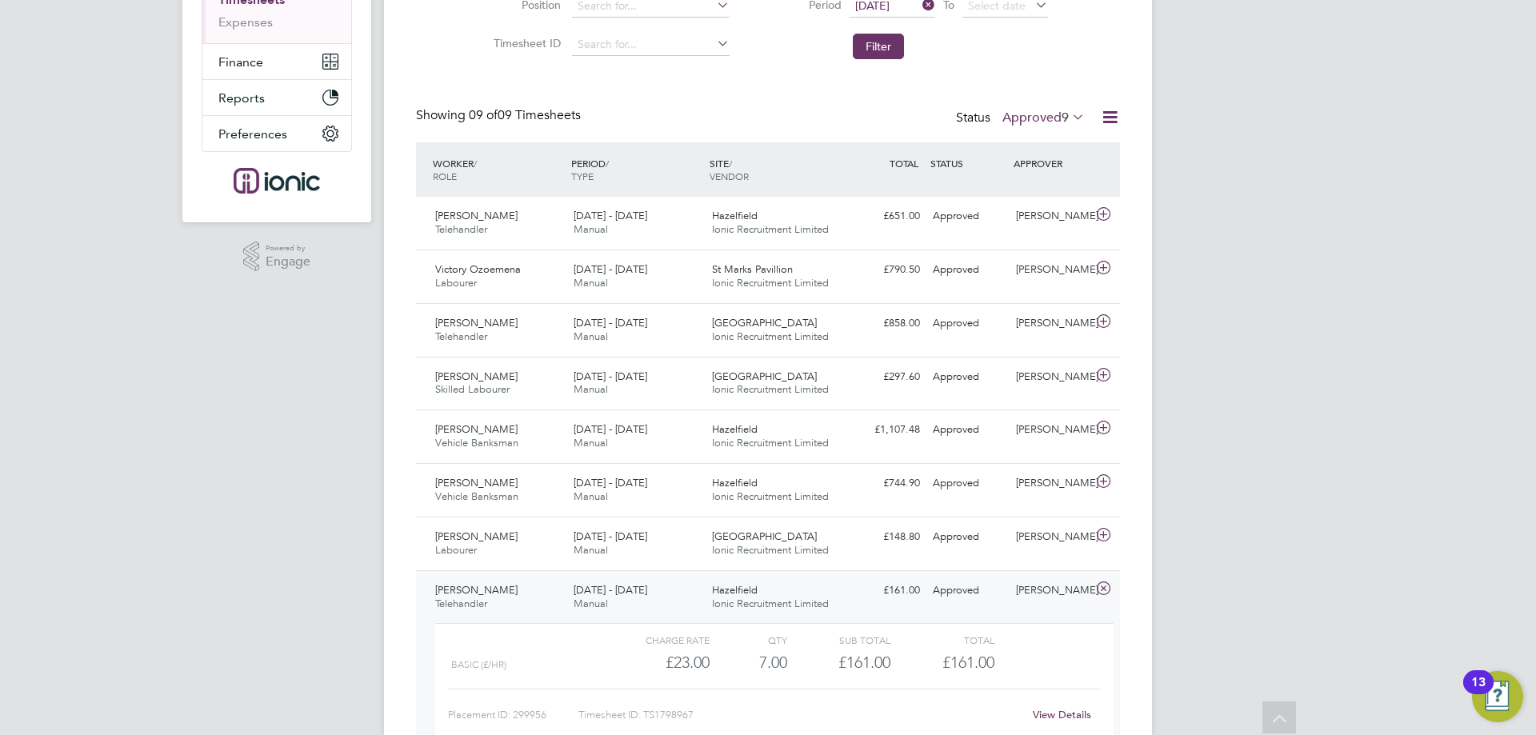
click at [581, 609] on span "Manual" at bounding box center [590, 604] width 34 height 14
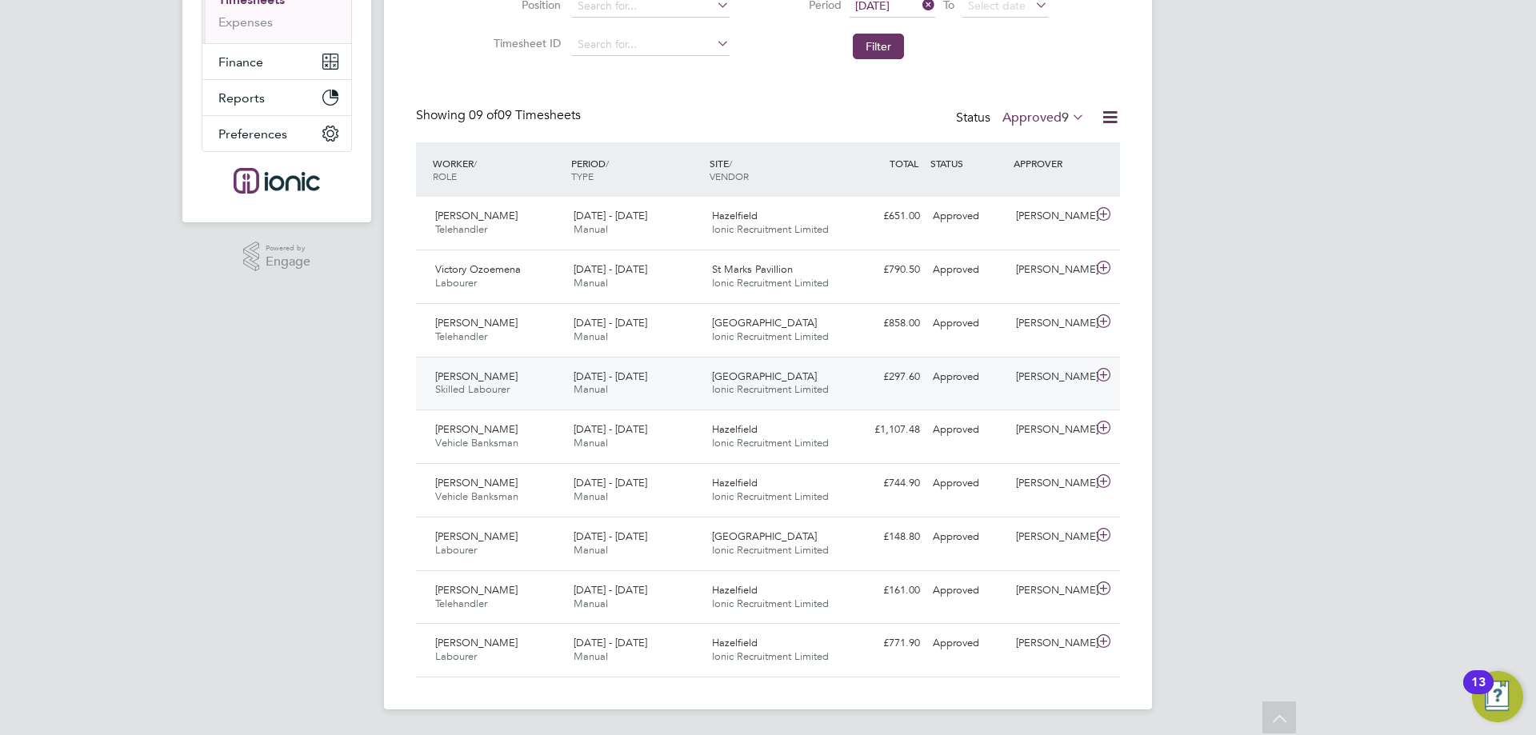
click at [553, 400] on div "[PERSON_NAME] Skilled Labourer [DATE] - [DATE]" at bounding box center [498, 384] width 138 height 40
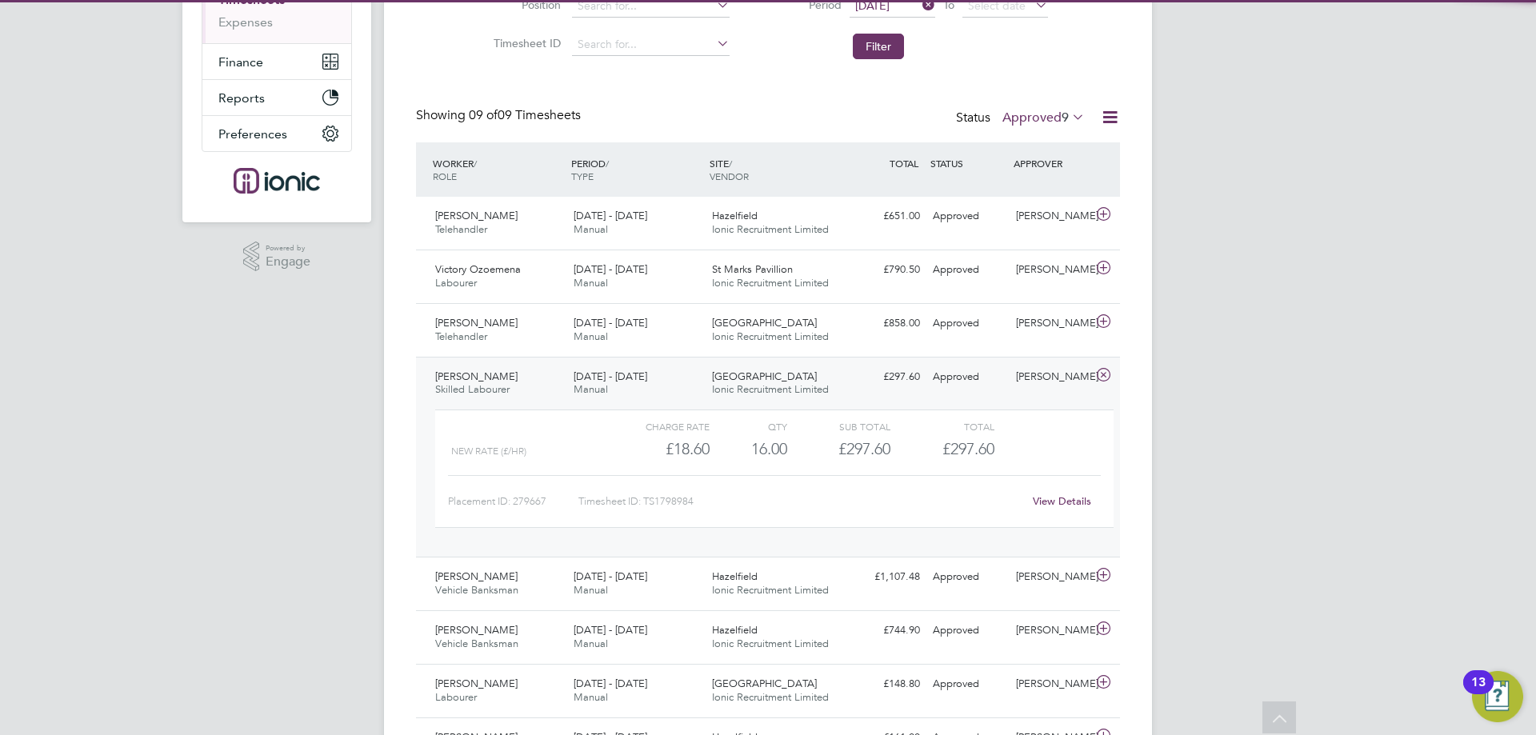
click at [553, 383] on div "[PERSON_NAME] Skilled Labourer [DATE] - [DATE]" at bounding box center [498, 384] width 138 height 40
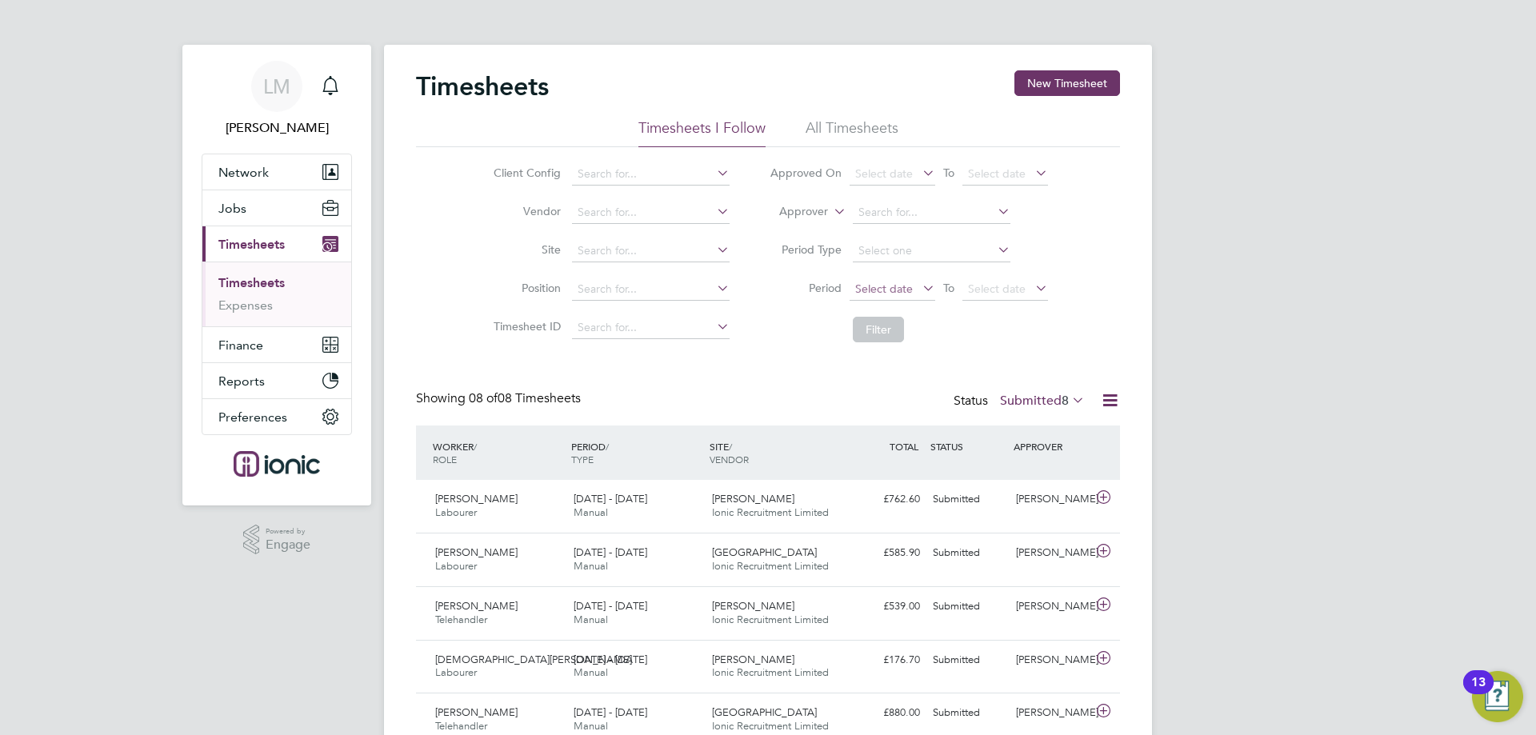
click at [905, 297] on span "Select date" at bounding box center [892, 290] width 86 height 22
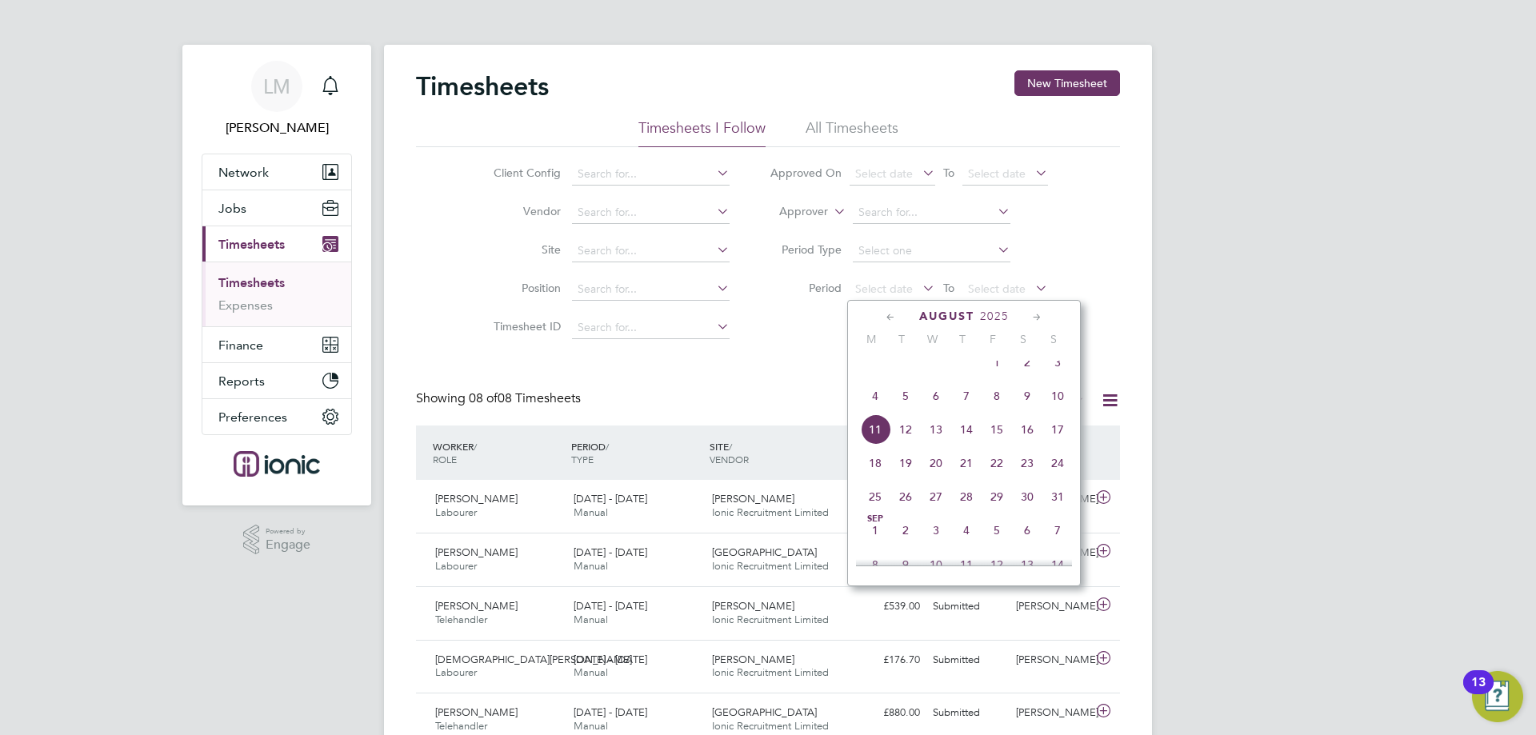
click at [889, 406] on span "4" at bounding box center [875, 396] width 30 height 30
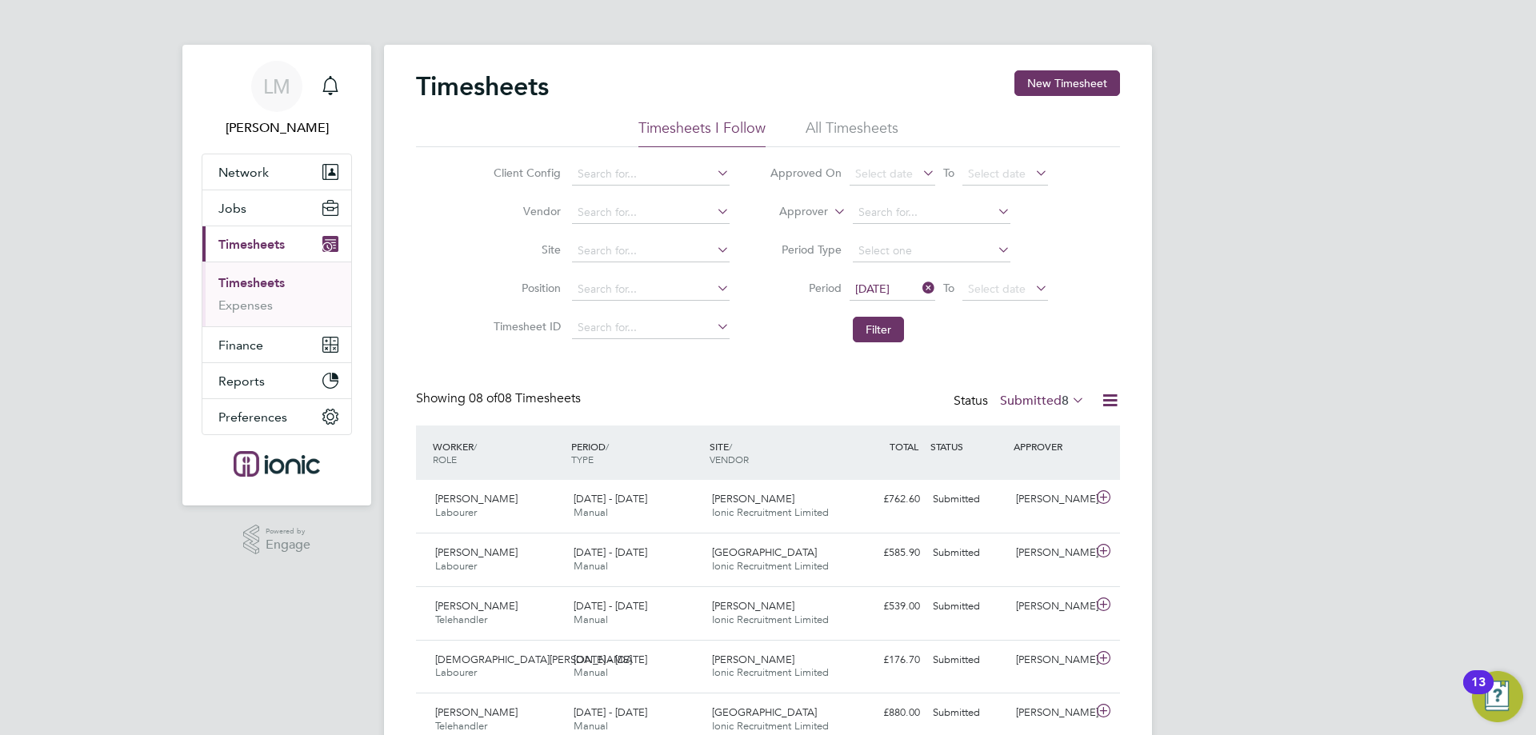
click at [1040, 411] on div "Showing 08 of 08 Timesheets Status Submitted 8" at bounding box center [768, 407] width 704 height 35
click at [1040, 406] on label "Submitted 8" at bounding box center [1042, 401] width 85 height 16
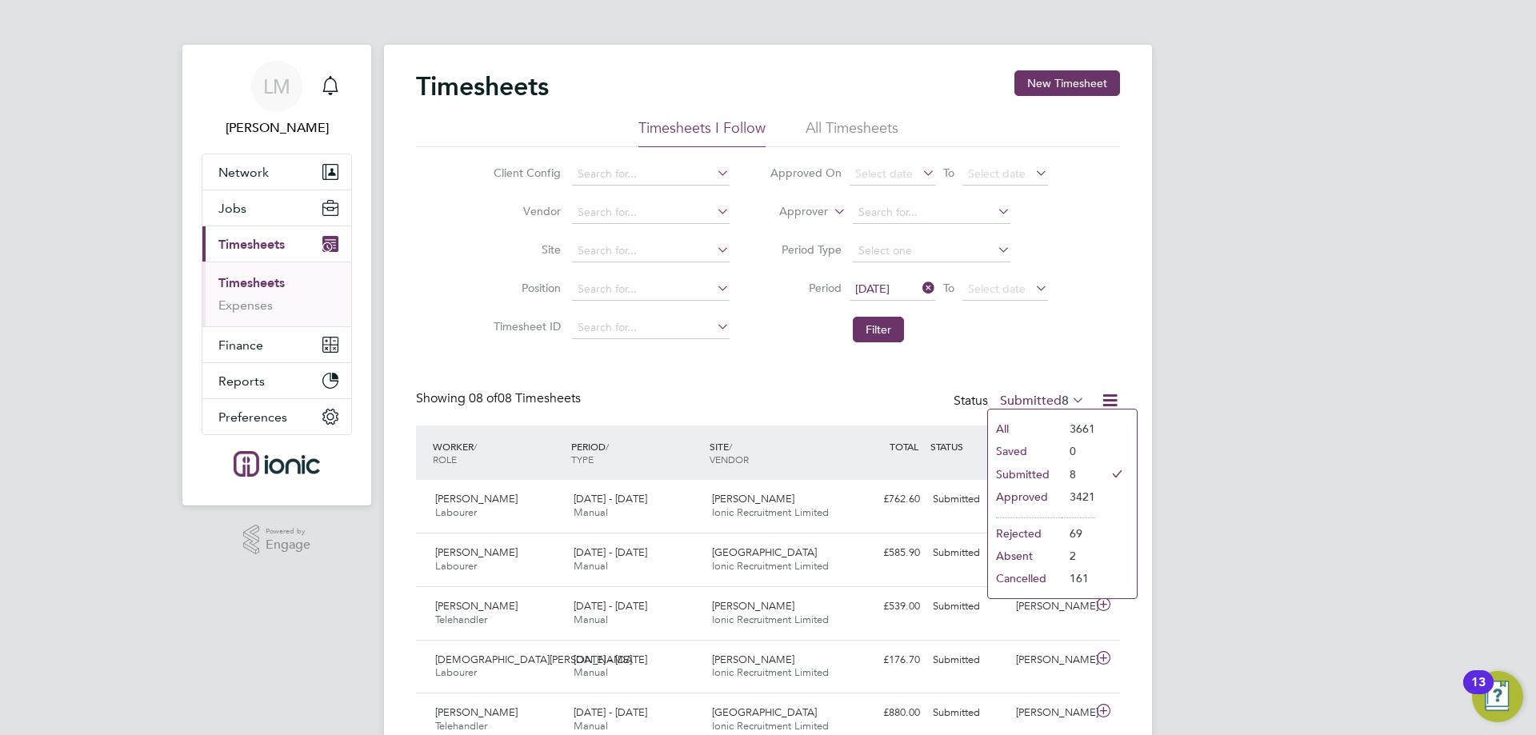
click at [1047, 494] on li "Approved" at bounding box center [1025, 497] width 74 height 22
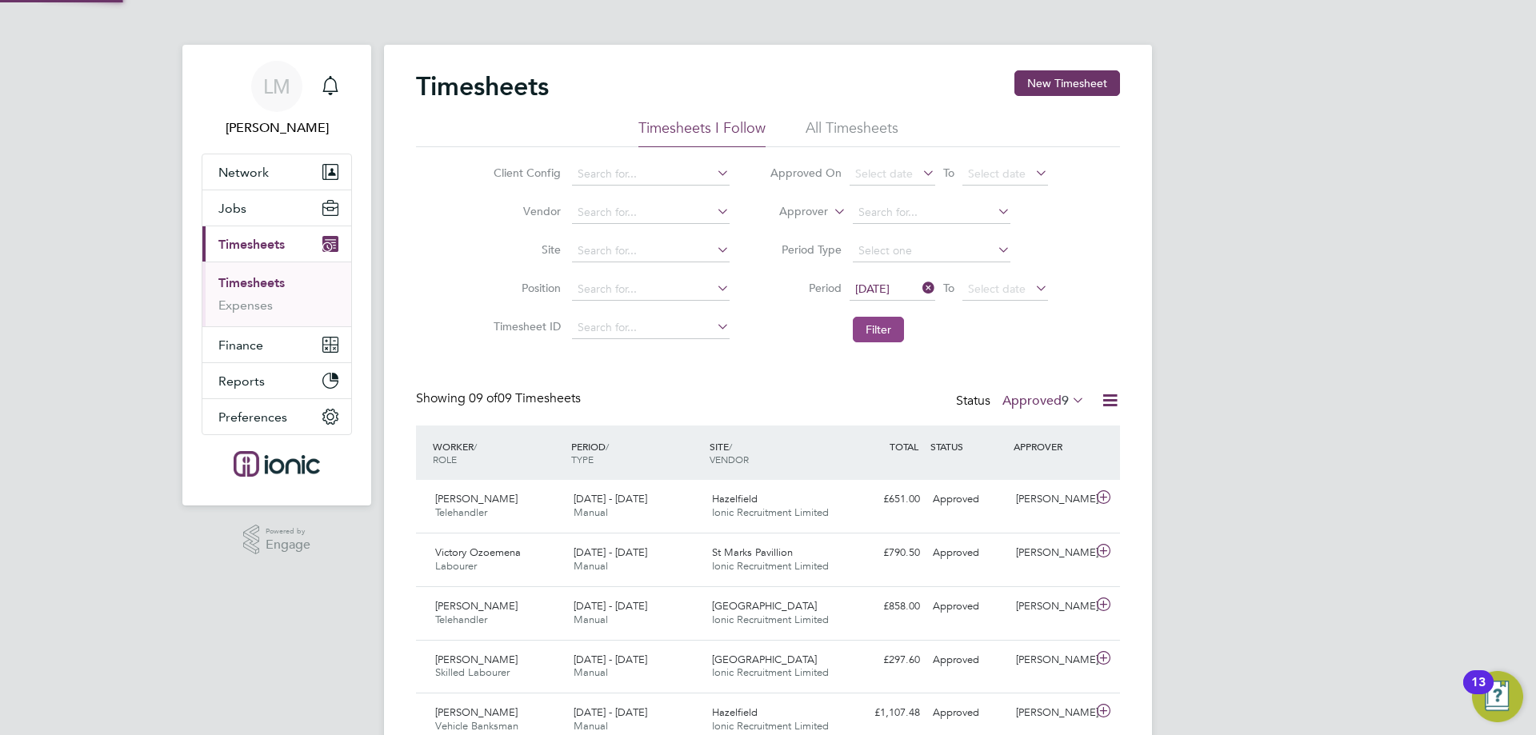
click at [858, 326] on button "Filter" at bounding box center [878, 330] width 51 height 26
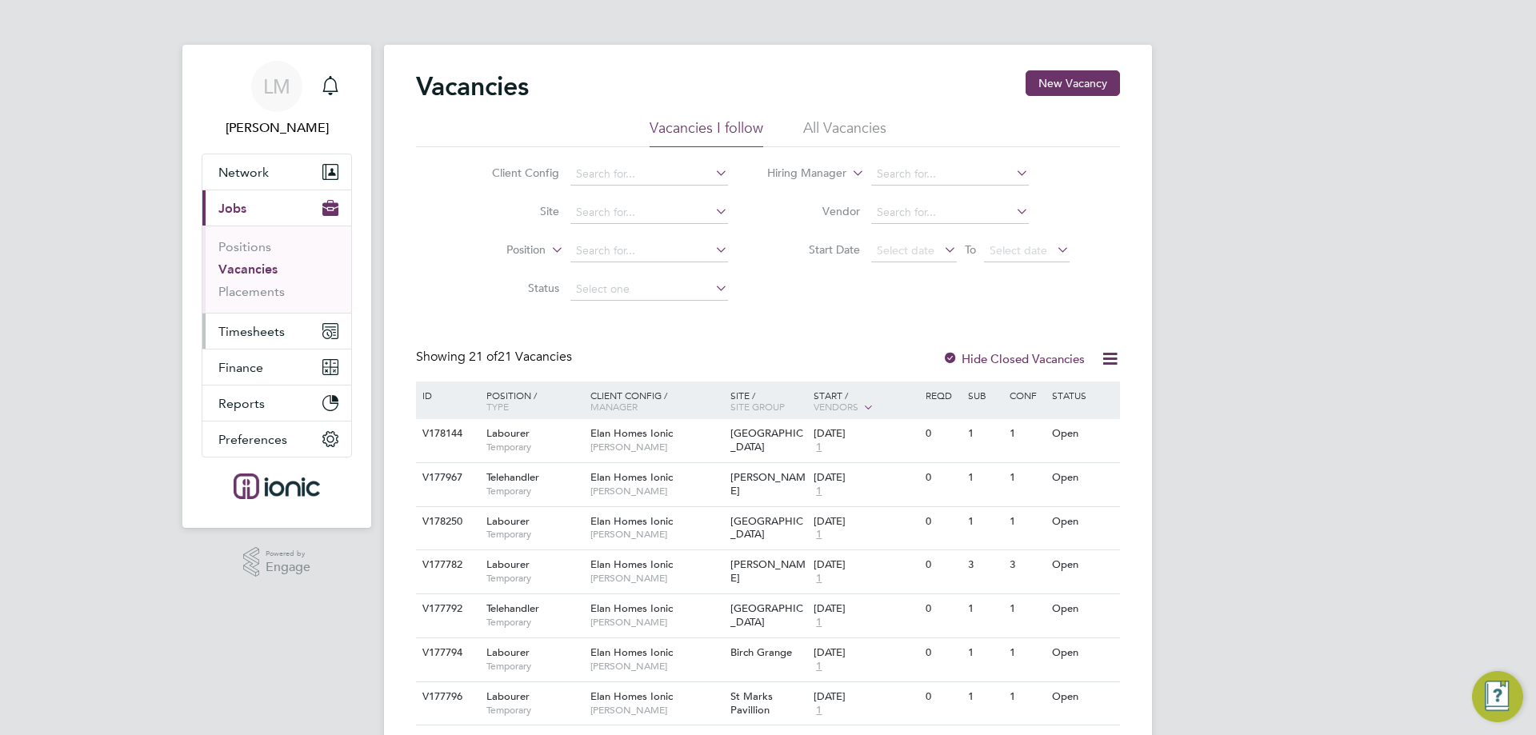
click at [249, 337] on span "Timesheets" at bounding box center [251, 331] width 66 height 15
click at [266, 338] on button "Timesheets" at bounding box center [276, 331] width 149 height 35
click at [234, 327] on span "Timesheets" at bounding box center [251, 331] width 66 height 15
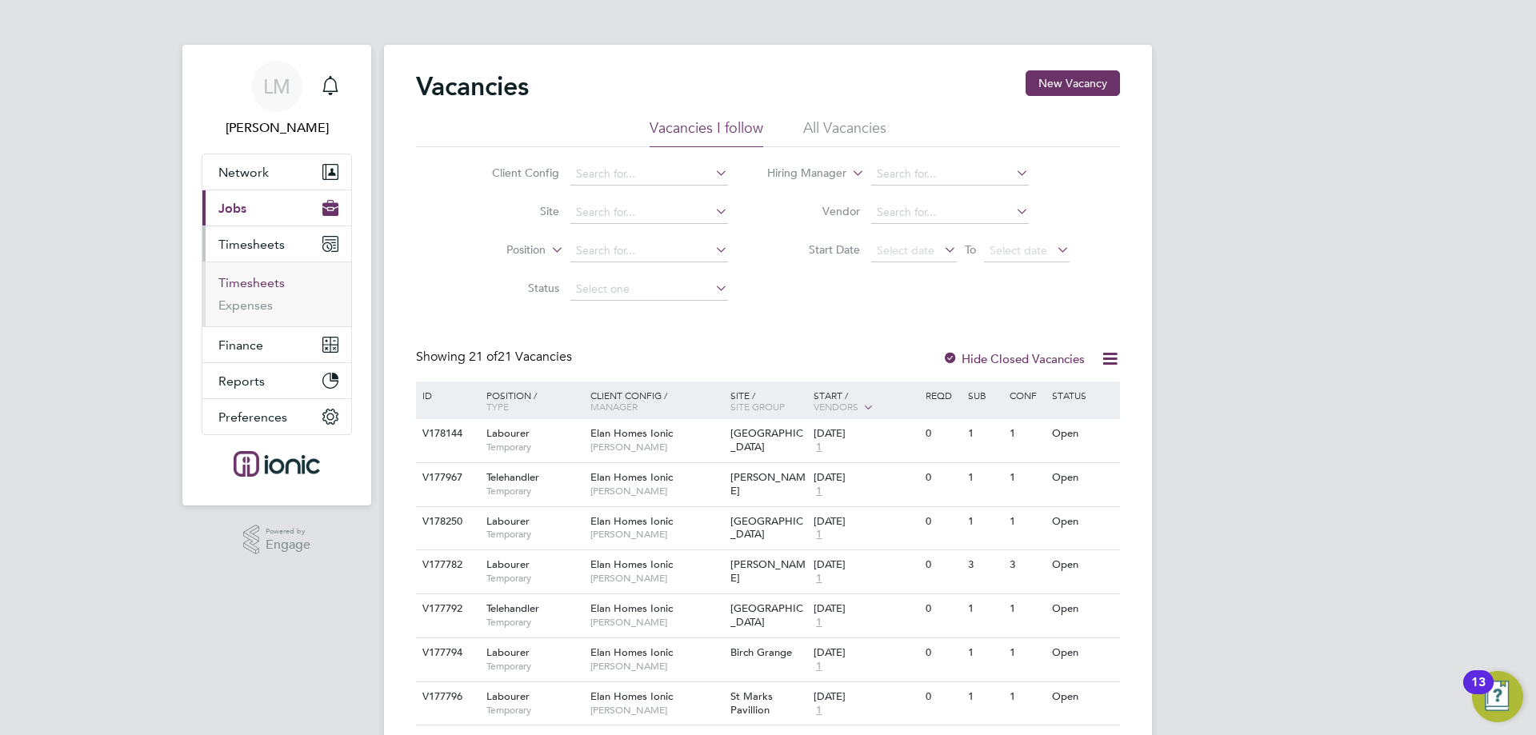
click at [266, 278] on link "Timesheets" at bounding box center [251, 282] width 66 height 15
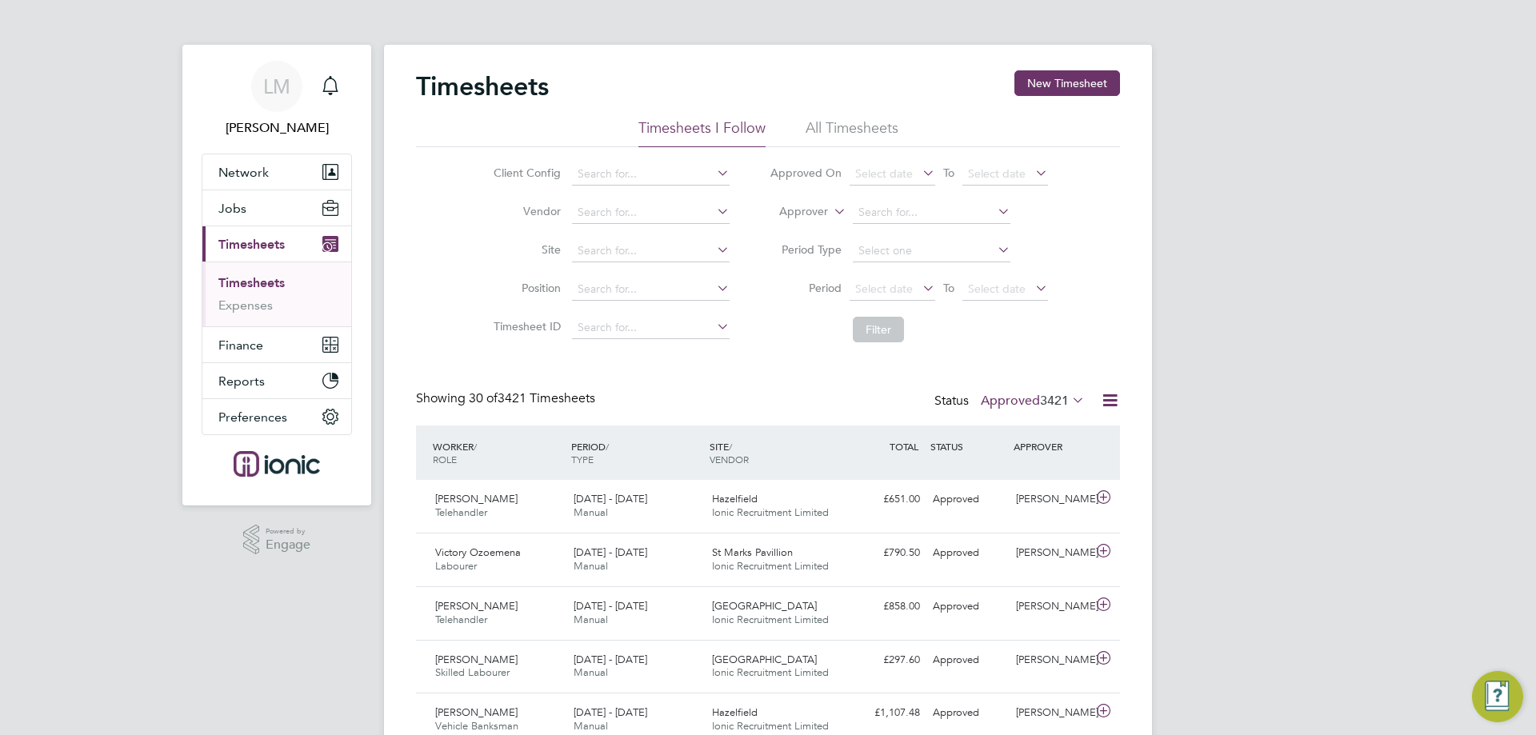
click at [1100, 401] on icon at bounding box center [1110, 400] width 20 height 20
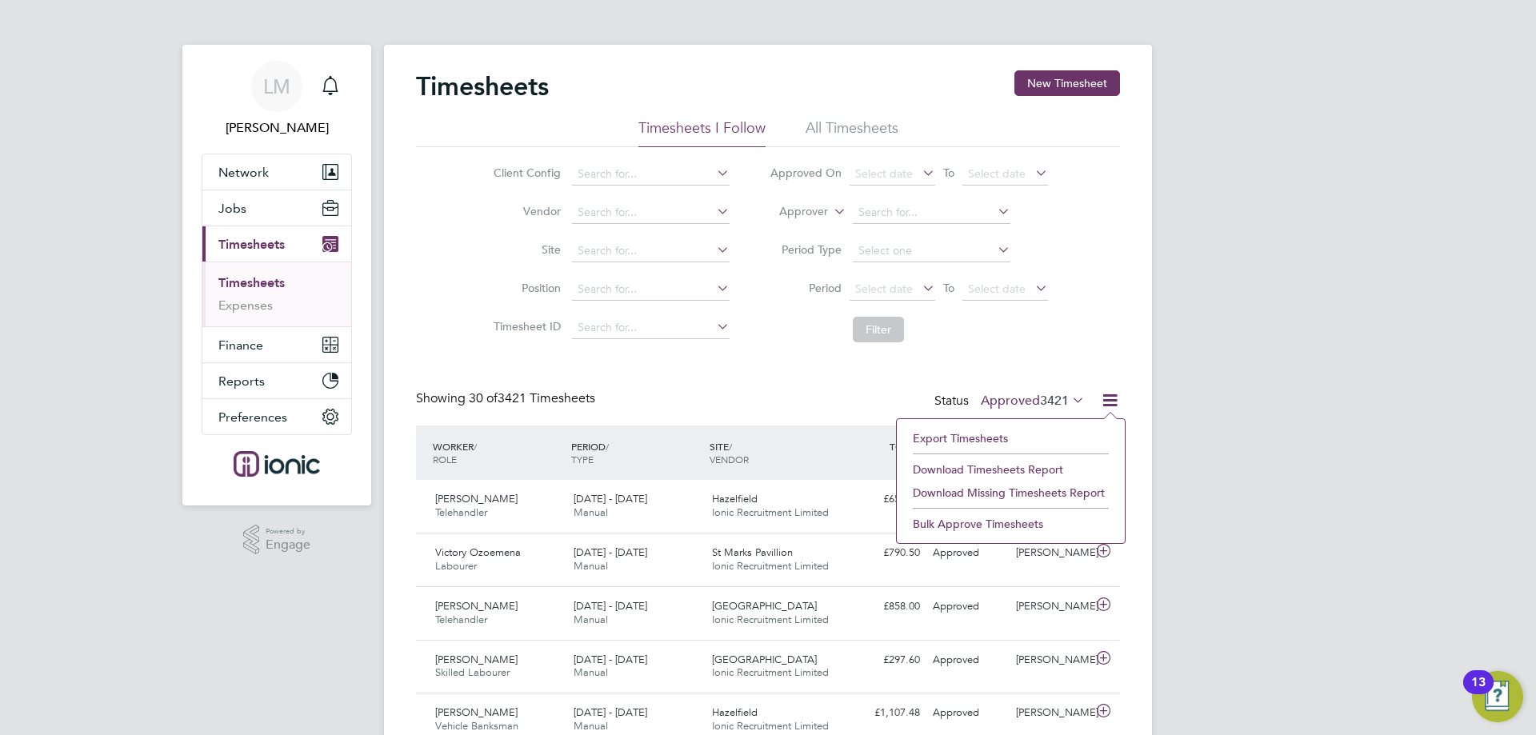
click at [1065, 399] on span "3421" at bounding box center [1054, 401] width 29 height 16
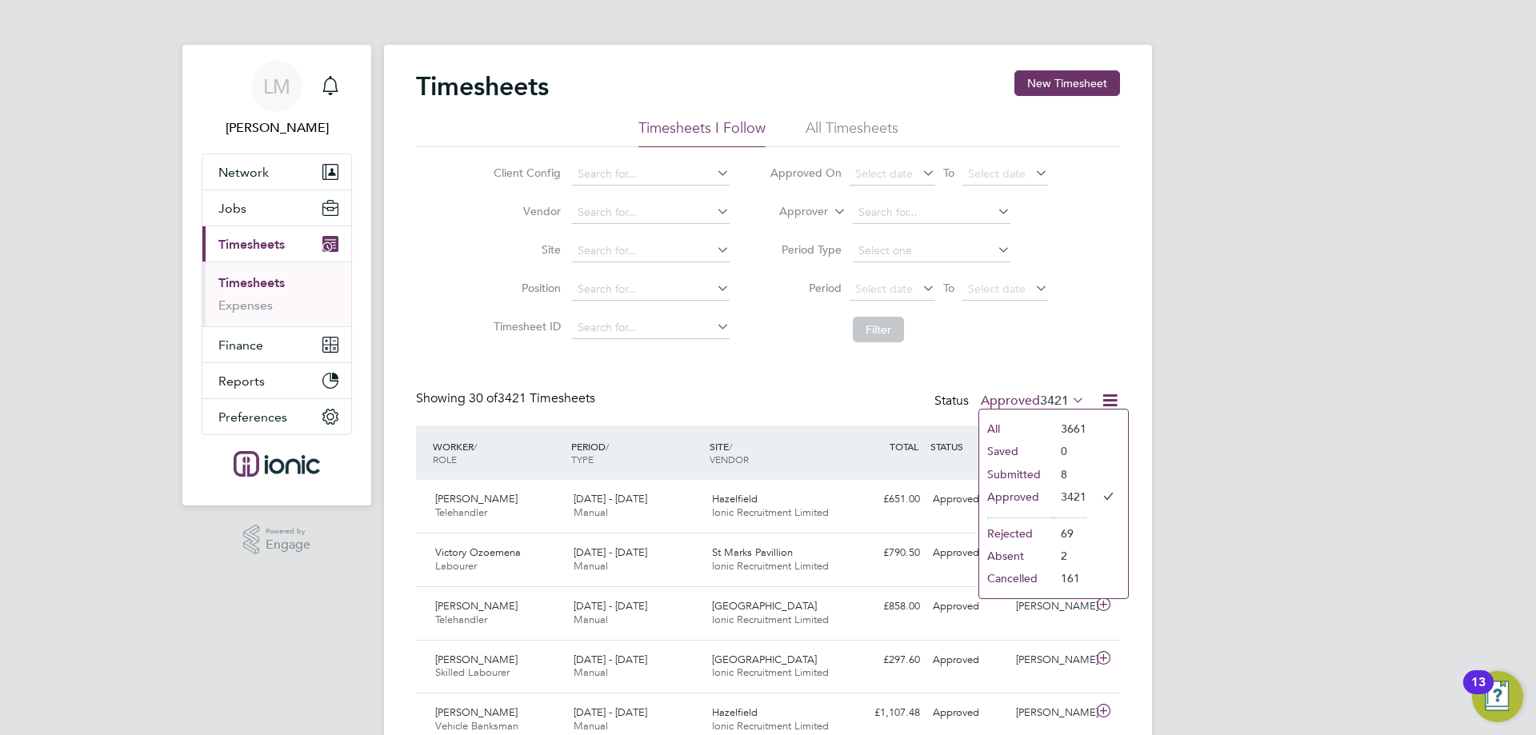
click at [1048, 478] on li "Submitted" at bounding box center [1016, 474] width 74 height 22
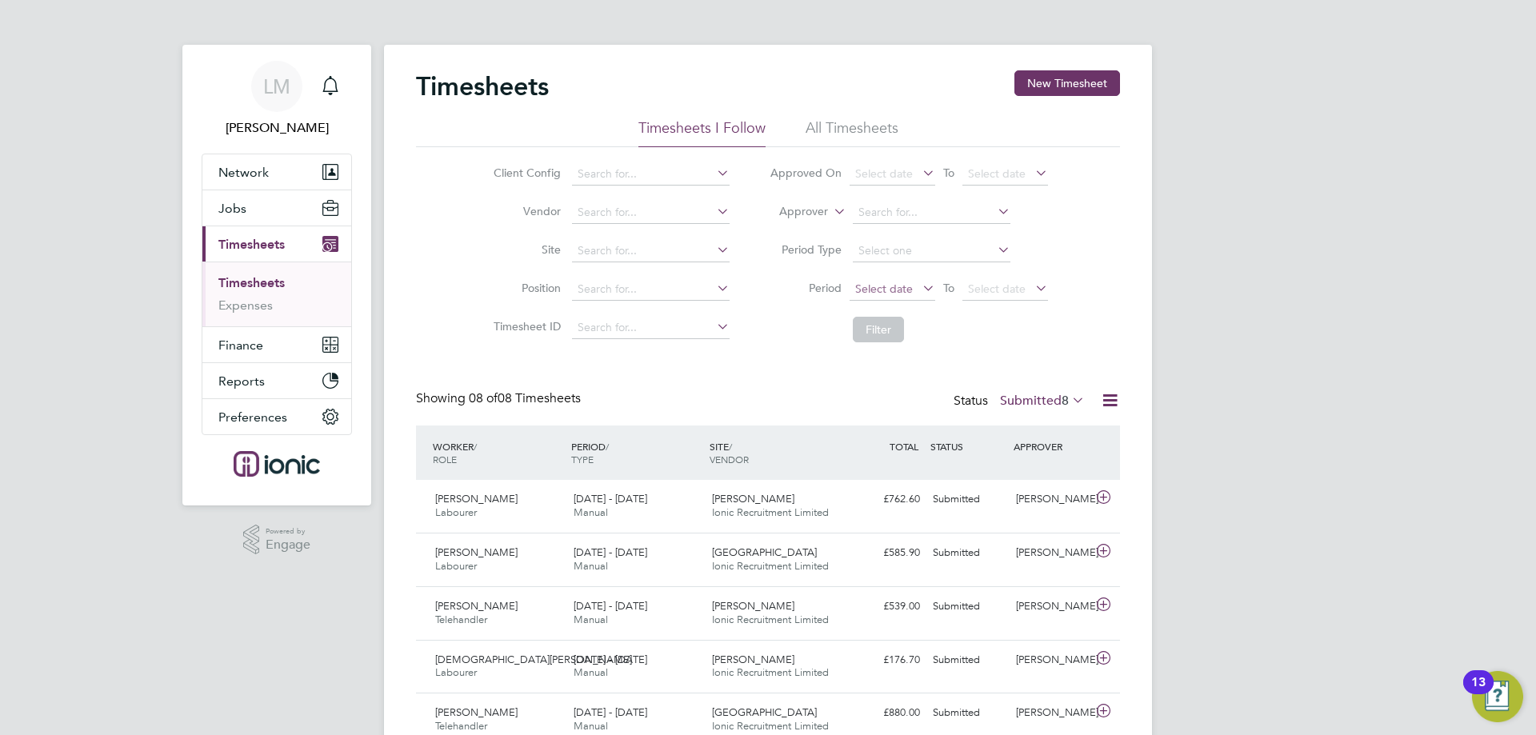
click at [879, 285] on span "Select date" at bounding box center [884, 289] width 58 height 14
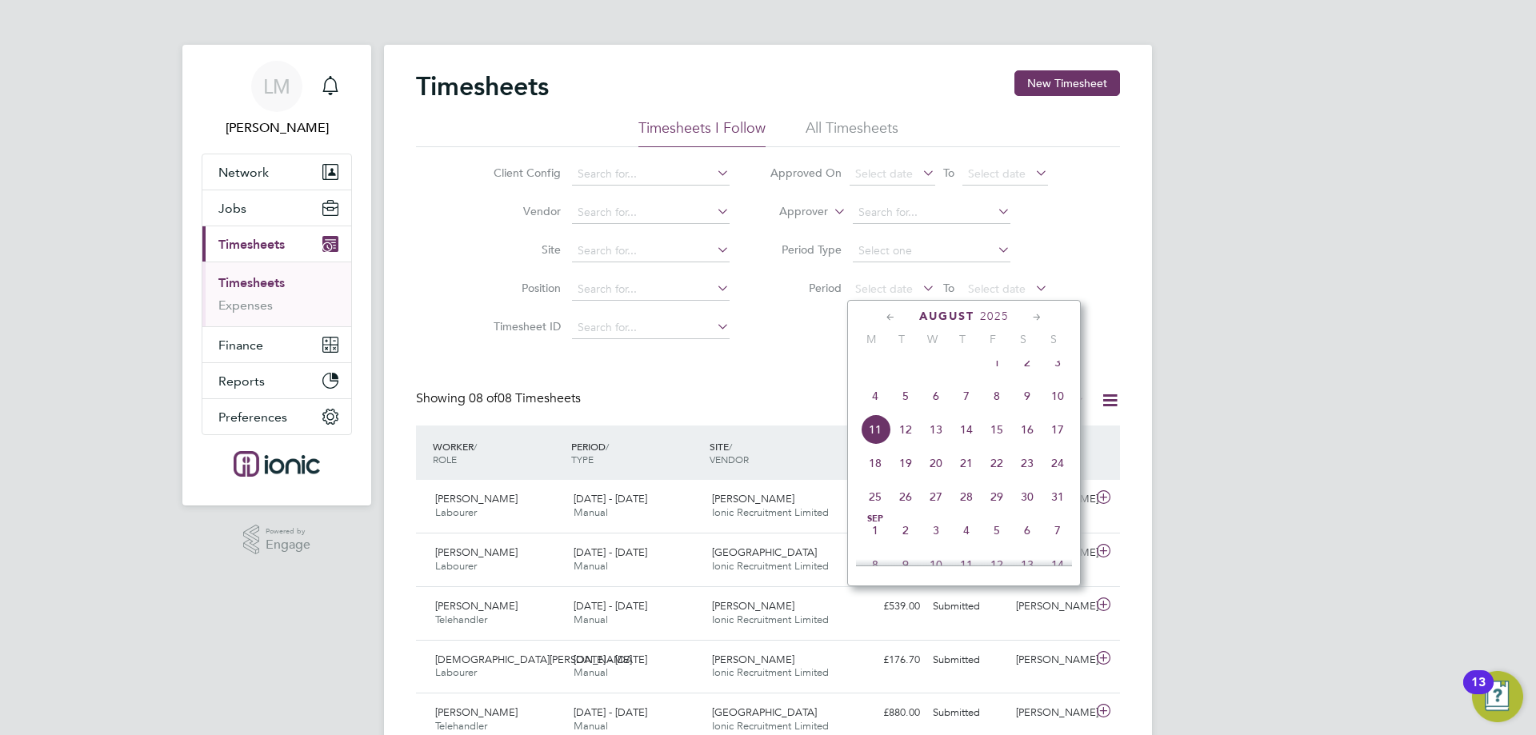
click at [879, 411] on span "4" at bounding box center [875, 396] width 30 height 30
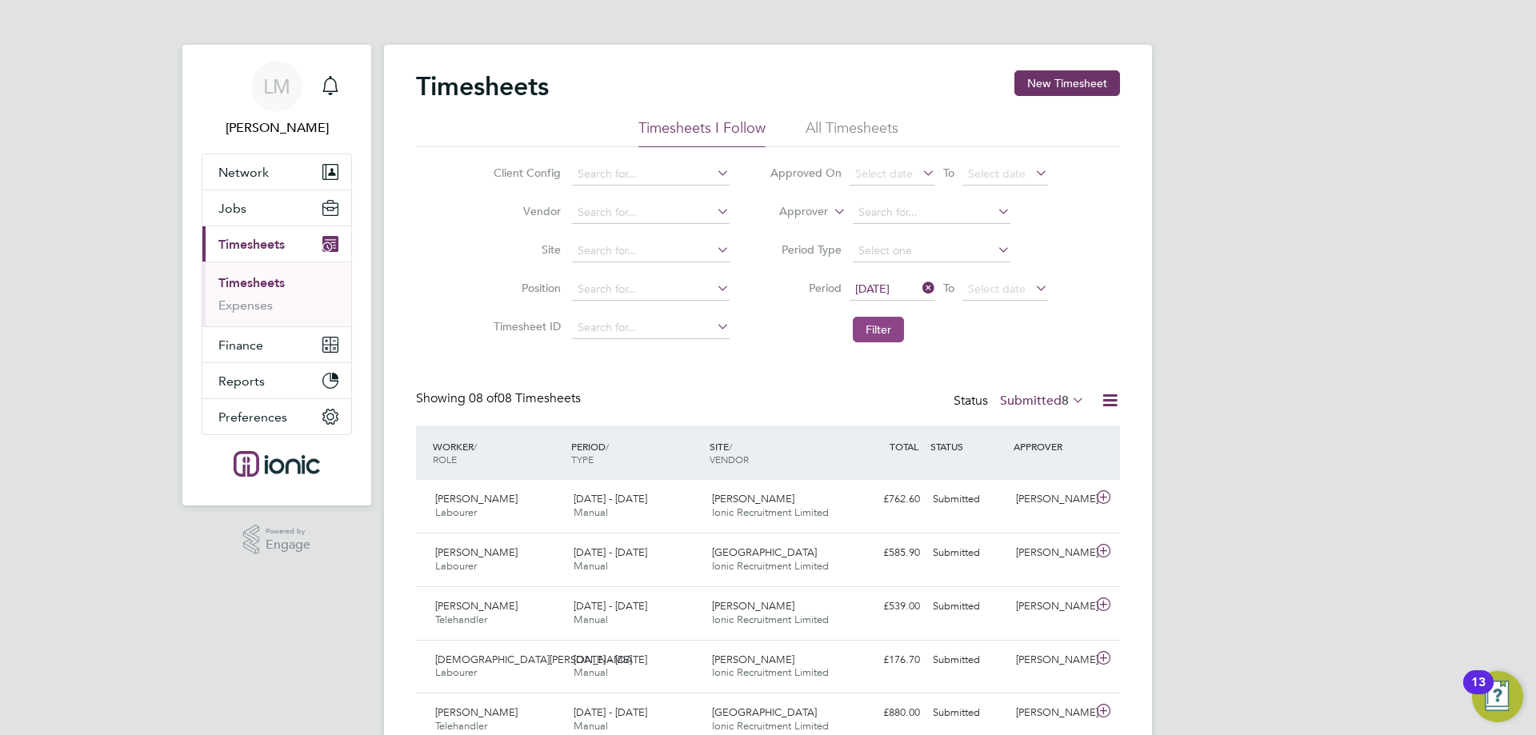
click at [885, 330] on button "Filter" at bounding box center [878, 330] width 51 height 26
click at [1044, 402] on label "Submitted 8" at bounding box center [1042, 401] width 85 height 16
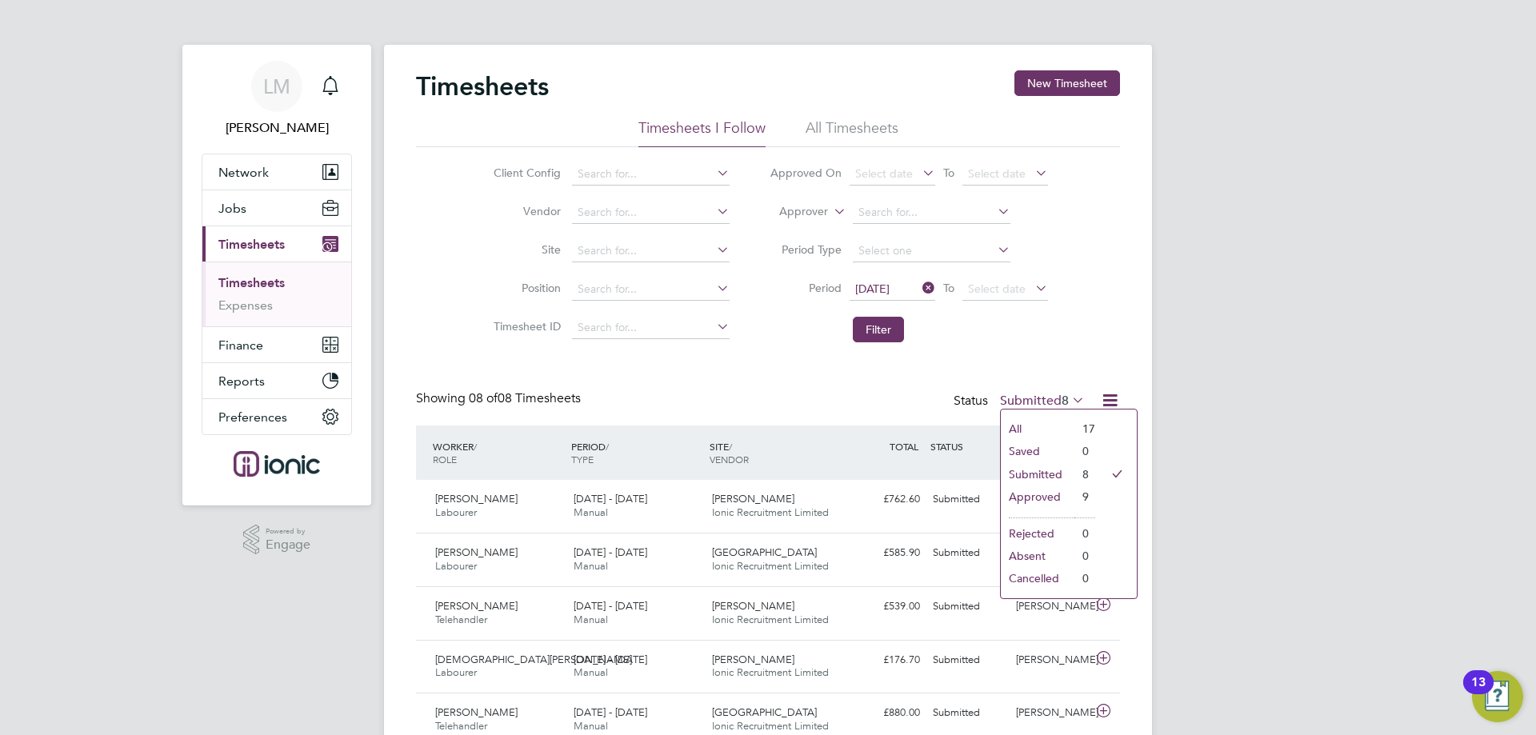
click at [1047, 499] on li "Approved" at bounding box center [1038, 497] width 74 height 22
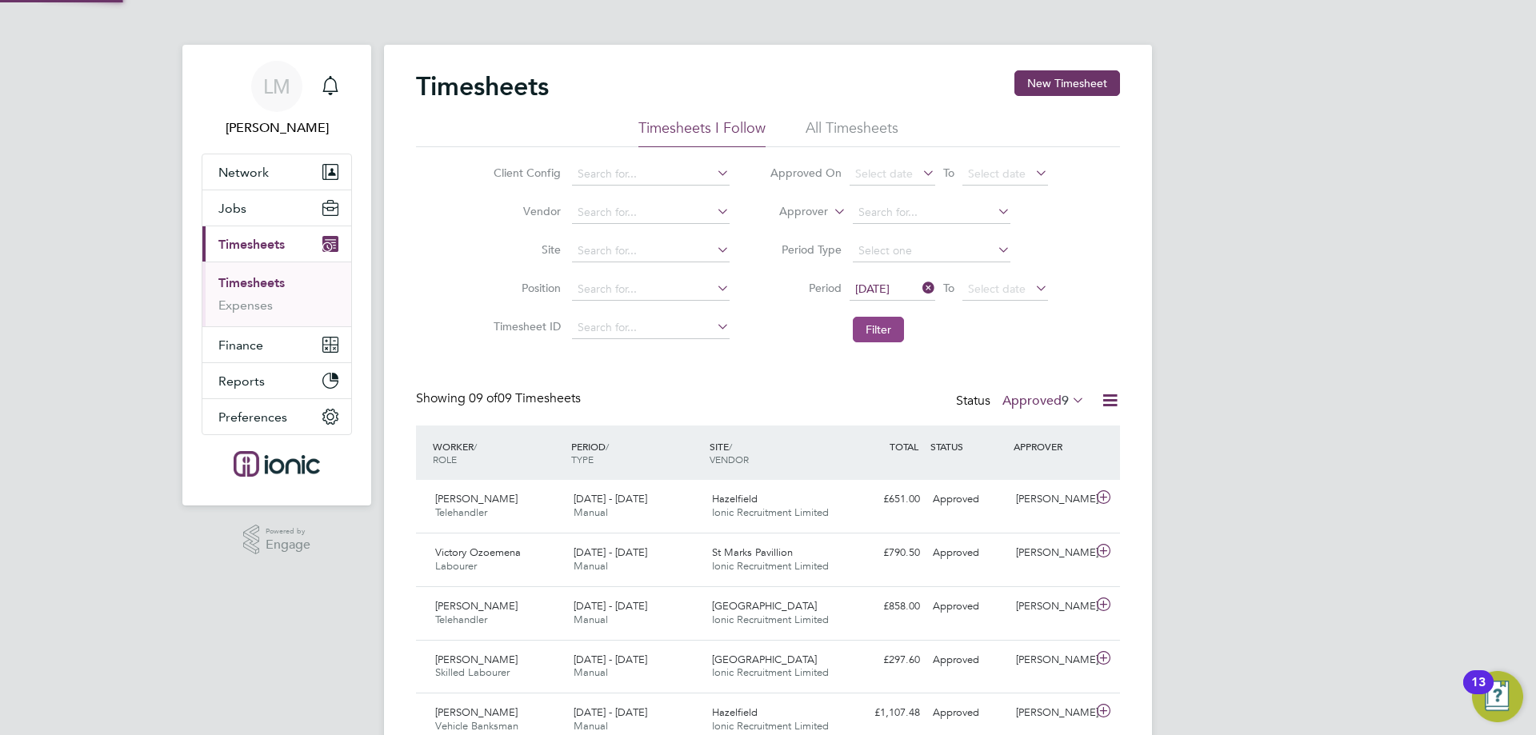
click at [888, 318] on button "Filter" at bounding box center [878, 330] width 51 height 26
click at [460, 440] on div "WORKER / ROLE" at bounding box center [498, 453] width 138 height 42
click at [458, 426] on div "WORKER / ROLE WORKER / PERIOD PERIOD / TYPE SITE / VENDOR TOTAL TOTAL / STATUS …" at bounding box center [768, 453] width 704 height 54
drag, startPoint x: 506, startPoint y: 400, endPoint x: 500, endPoint y: 394, distance: 8.5
click at [501, 398] on span "09 of 09 Timesheets" at bounding box center [525, 398] width 112 height 16
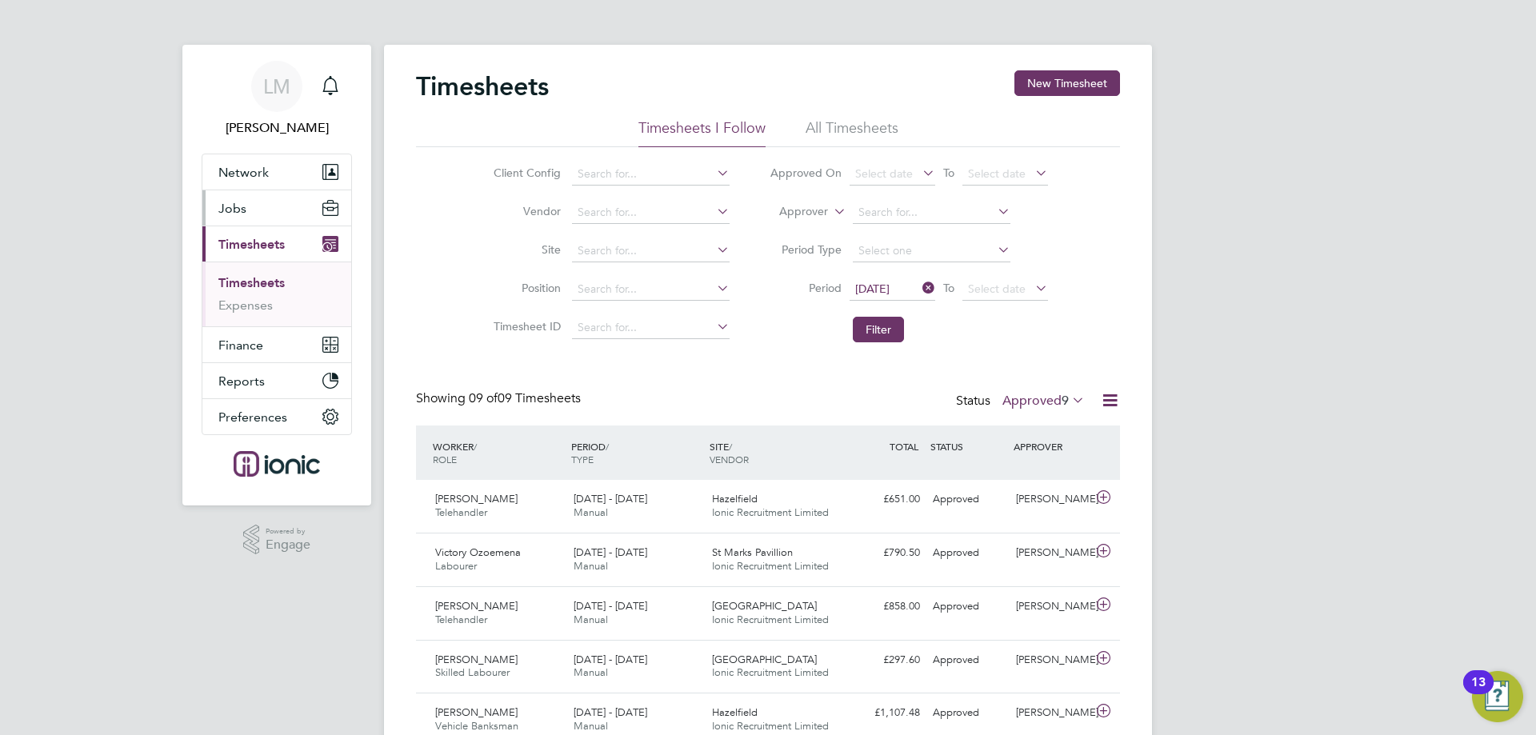
click at [260, 191] on button "Jobs" at bounding box center [276, 207] width 149 height 35
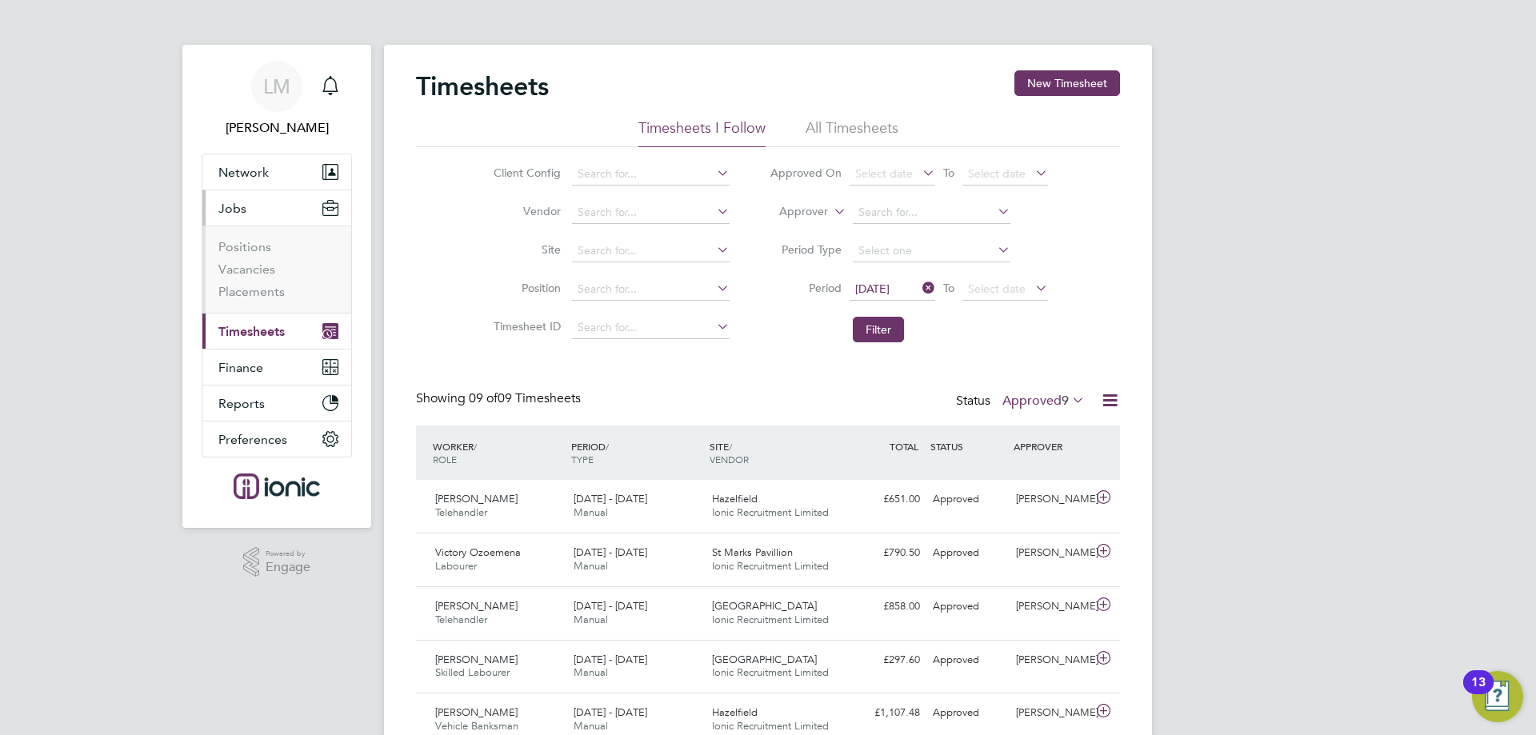
click at [229, 278] on li "Vacancies" at bounding box center [278, 273] width 120 height 22
click at [228, 267] on link "Vacancies" at bounding box center [246, 269] width 57 height 15
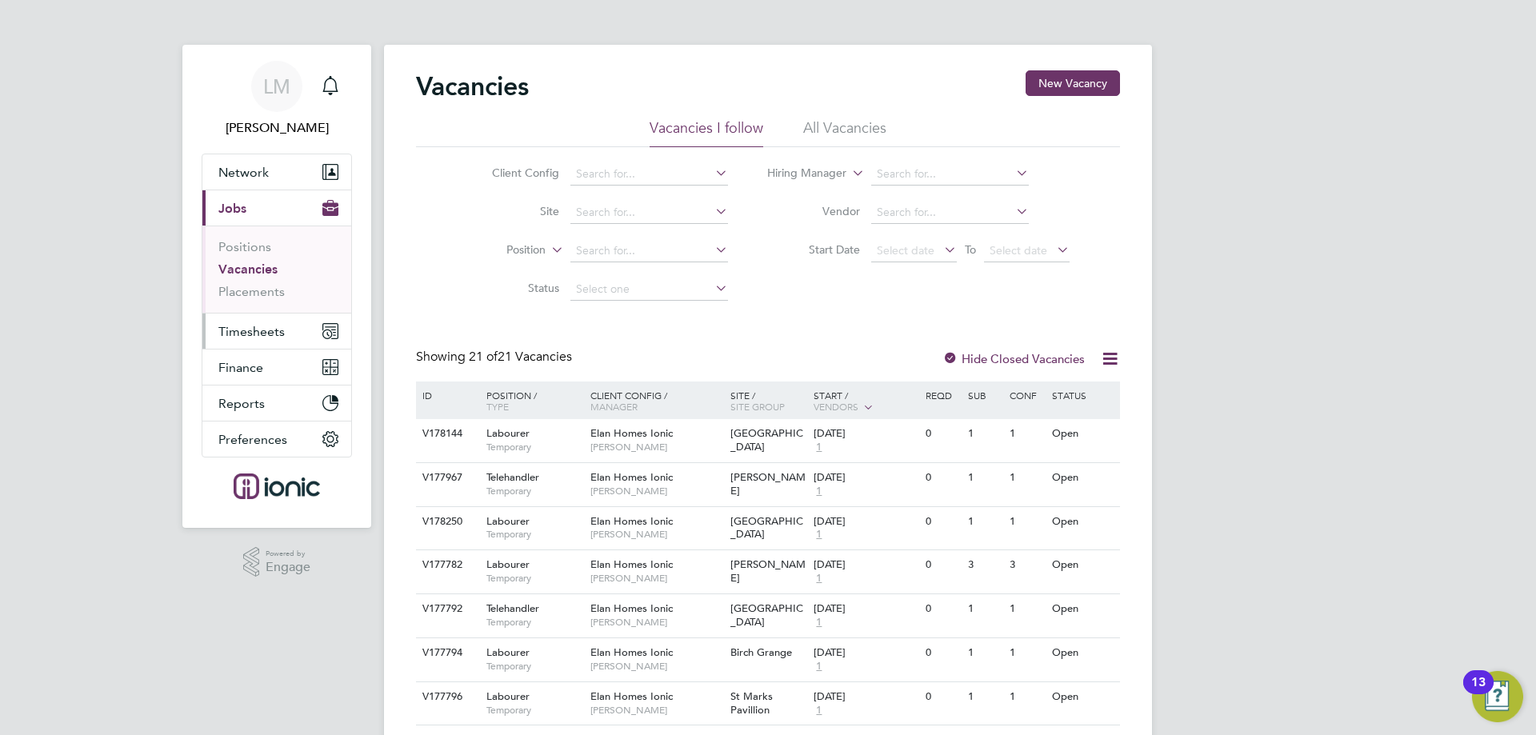
click at [247, 339] on button "Timesheets" at bounding box center [276, 331] width 149 height 35
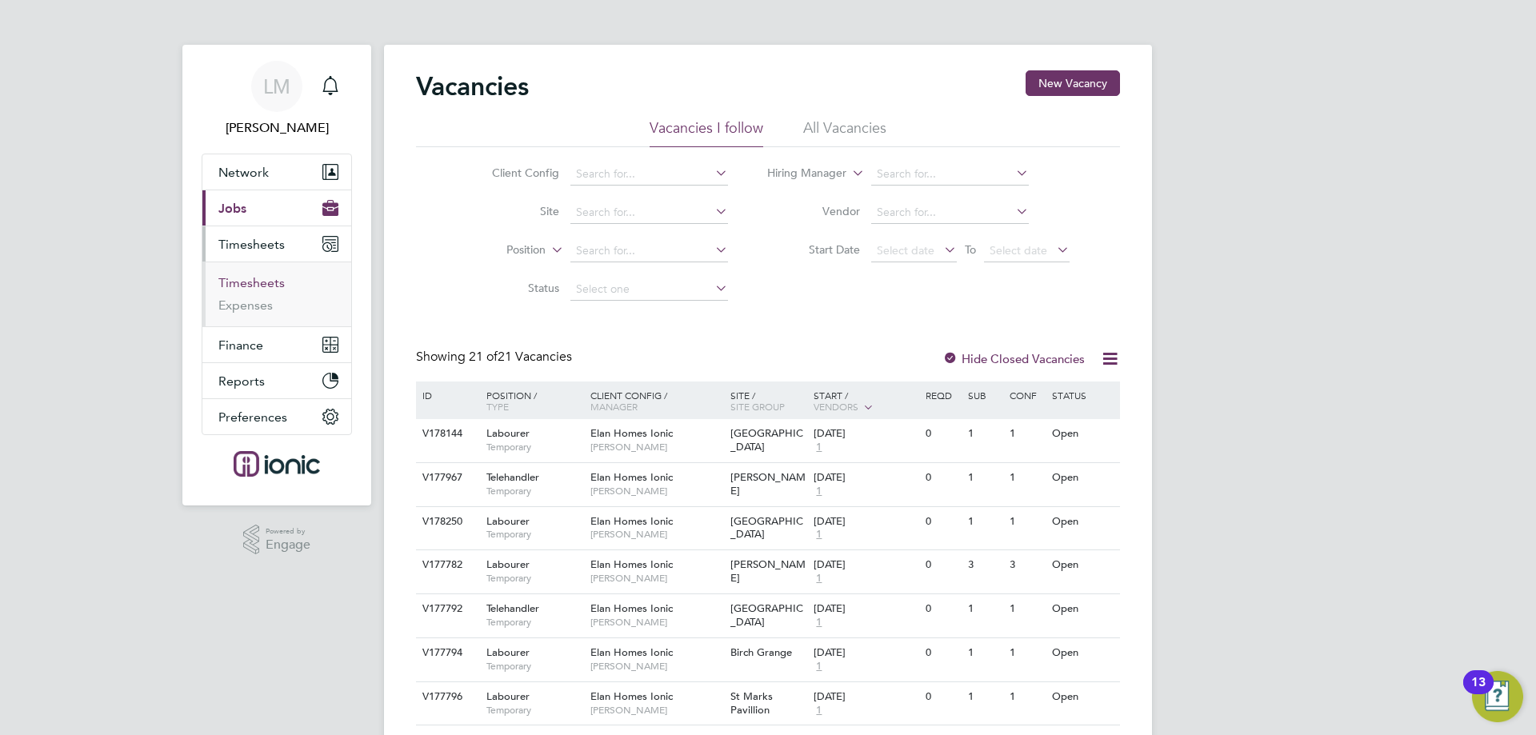
click at [257, 284] on link "Timesheets" at bounding box center [251, 282] width 66 height 15
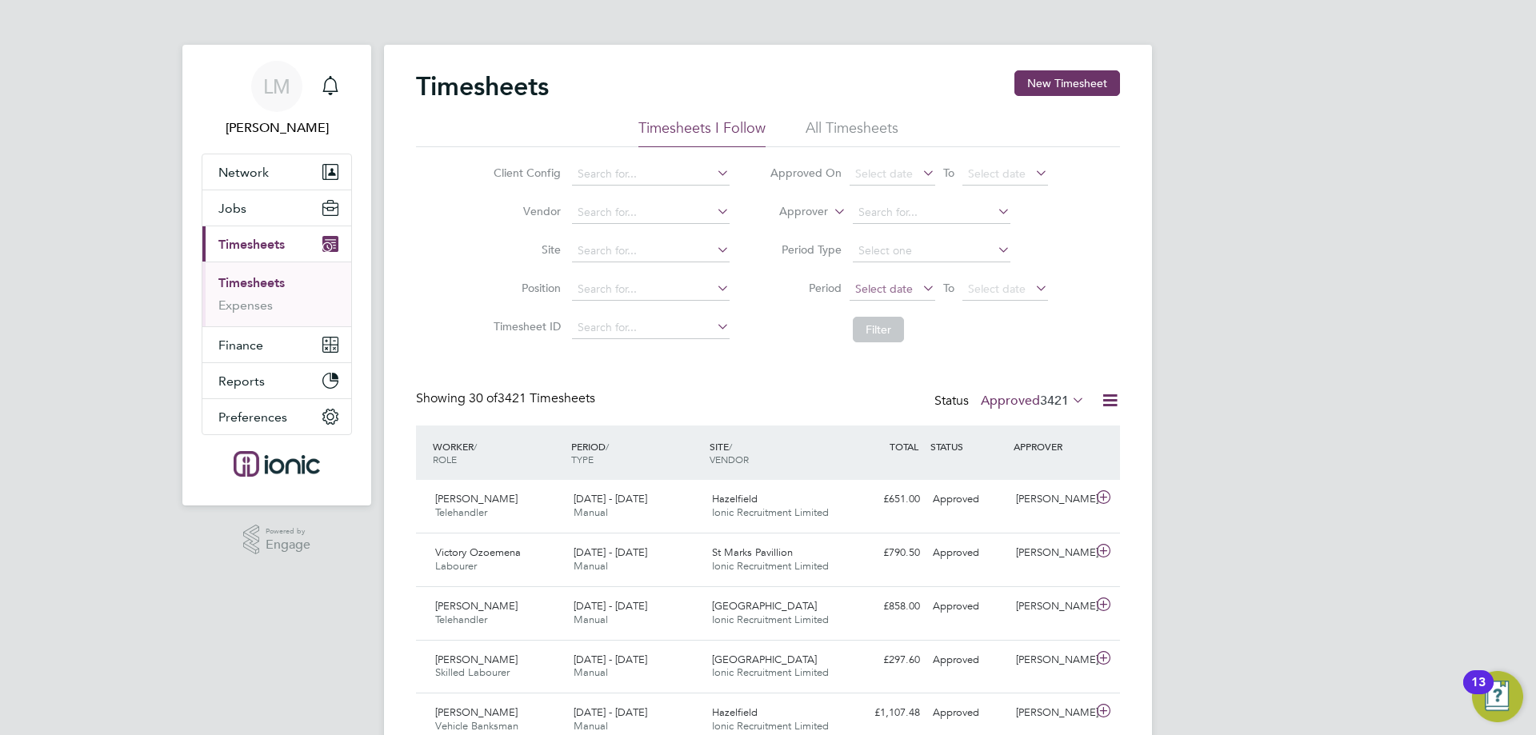
scroll to position [41, 139]
click at [900, 297] on span "Select date" at bounding box center [892, 290] width 86 height 22
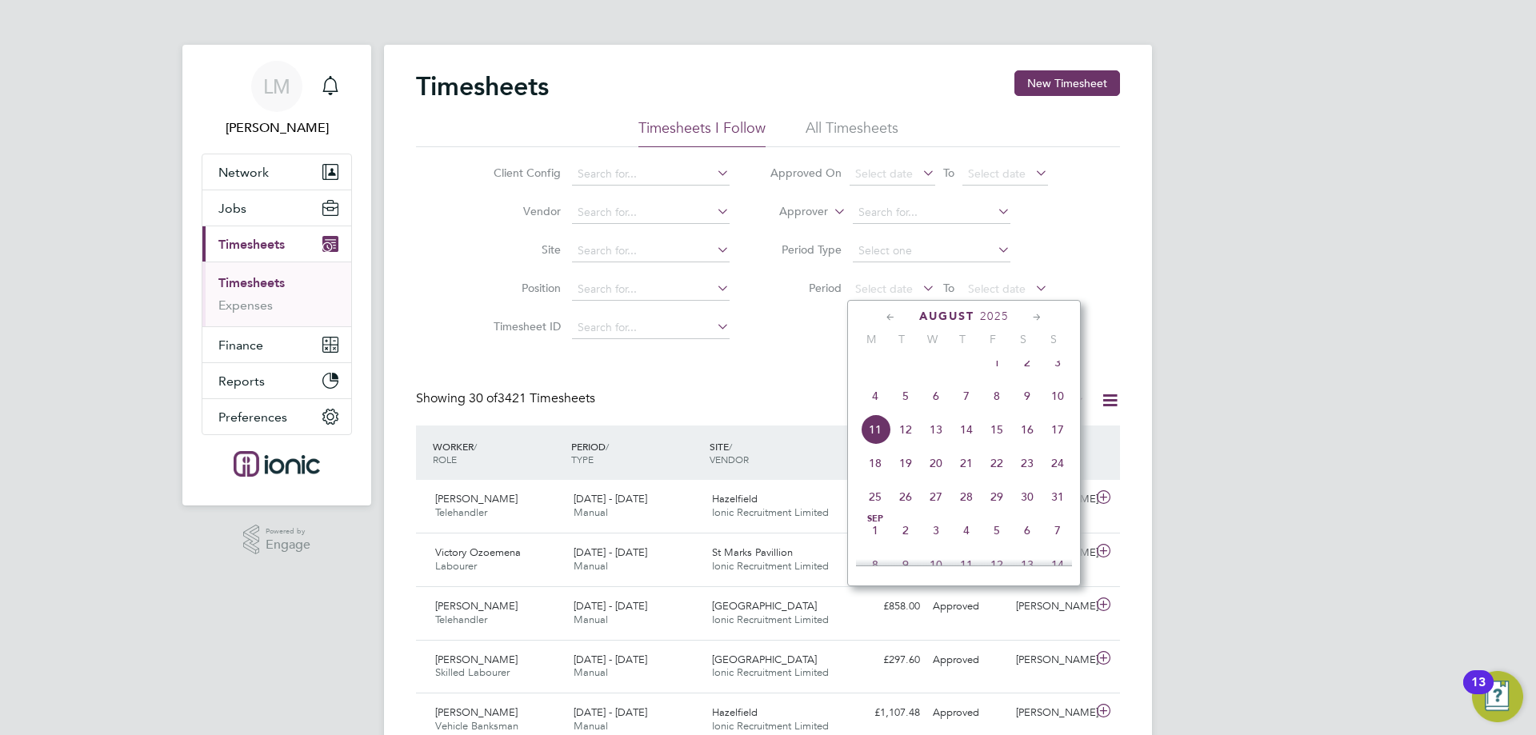
click at [874, 410] on span "4" at bounding box center [875, 396] width 30 height 30
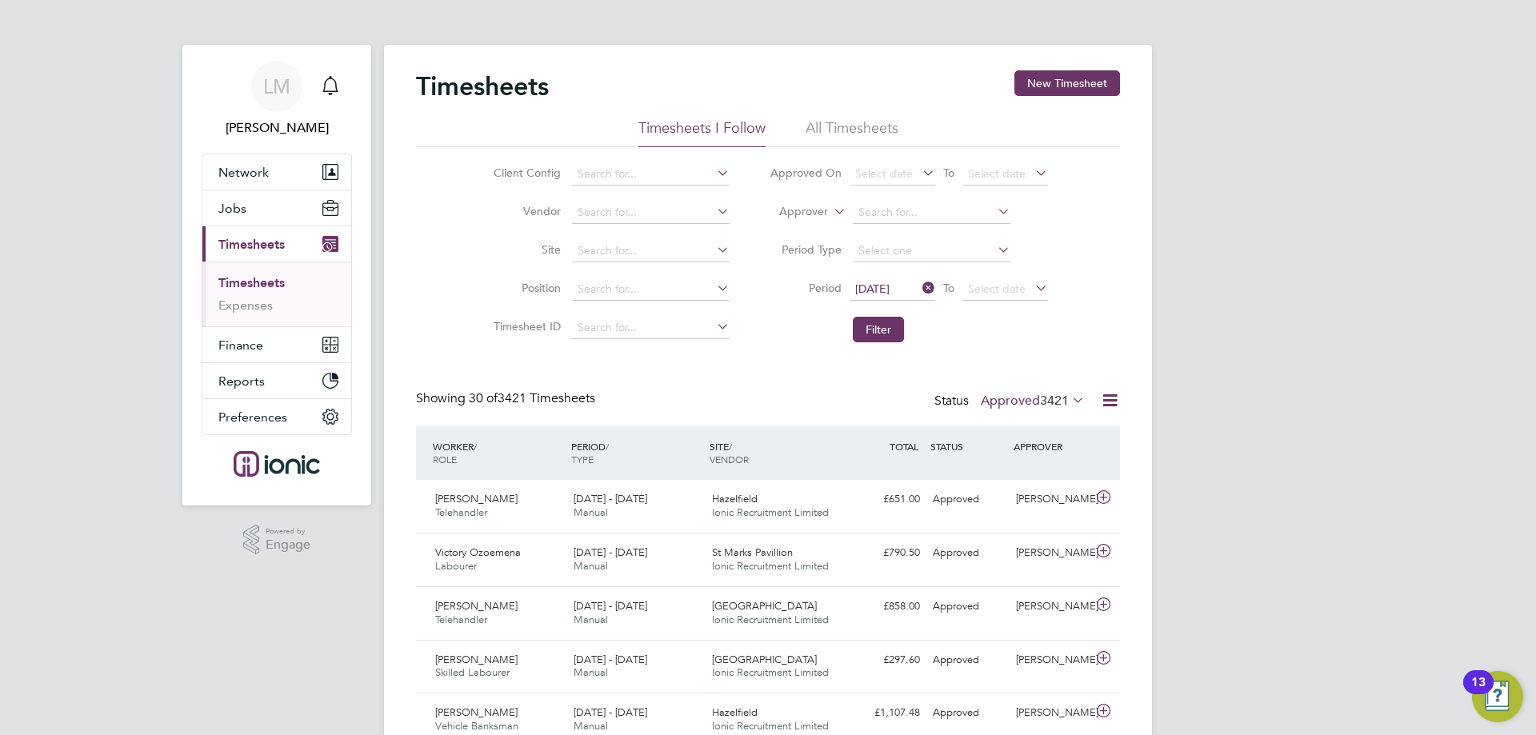
click at [1020, 401] on label "Approved 3421" at bounding box center [1033, 401] width 104 height 16
click at [1027, 490] on li "Approved" at bounding box center [1016, 497] width 74 height 22
click at [256, 282] on link "Timesheets" at bounding box center [251, 282] width 66 height 15
drag, startPoint x: 885, startPoint y: 265, endPoint x: 885, endPoint y: 282, distance: 16.8
click at [885, 266] on li "Period Type" at bounding box center [908, 251] width 318 height 38
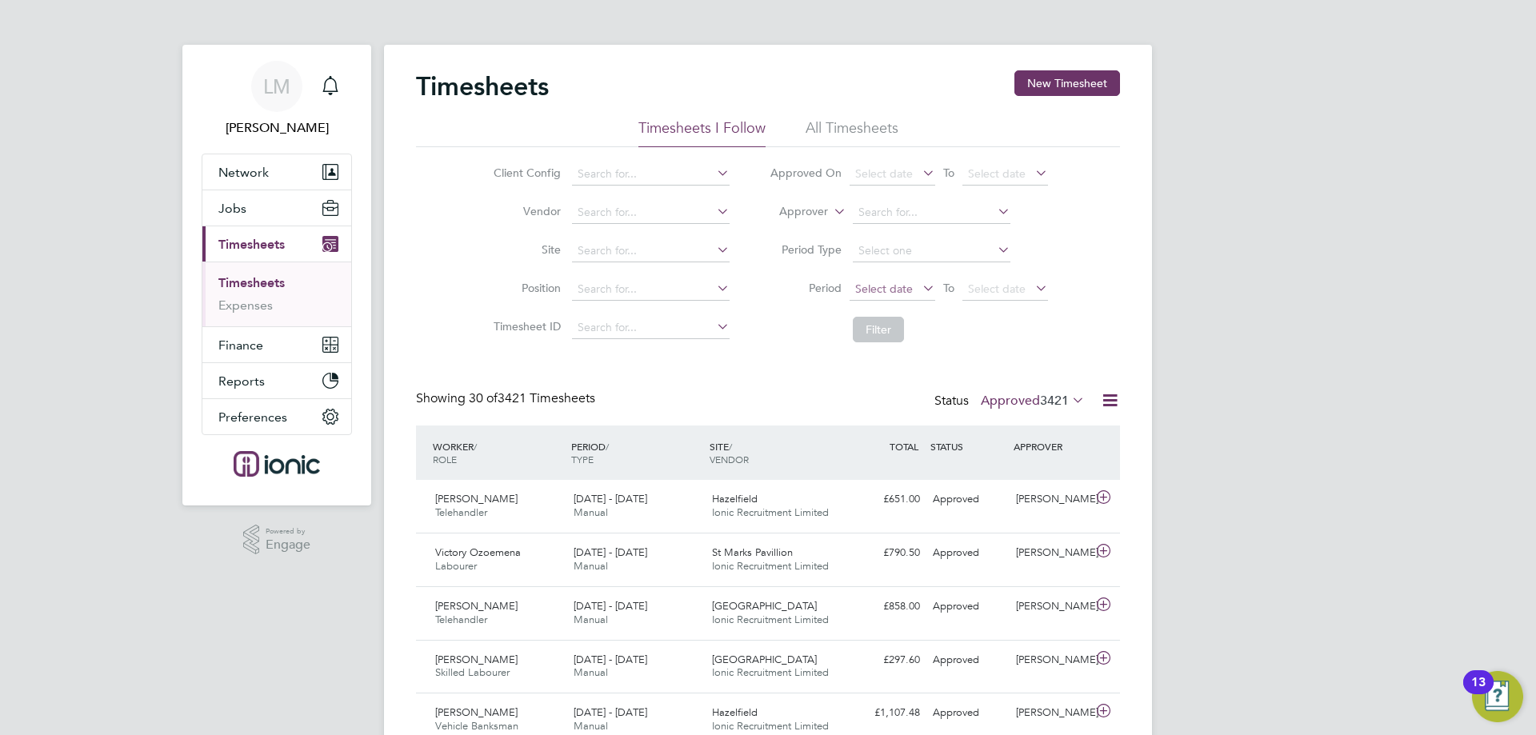
click at [885, 284] on span "Select date" at bounding box center [884, 289] width 58 height 14
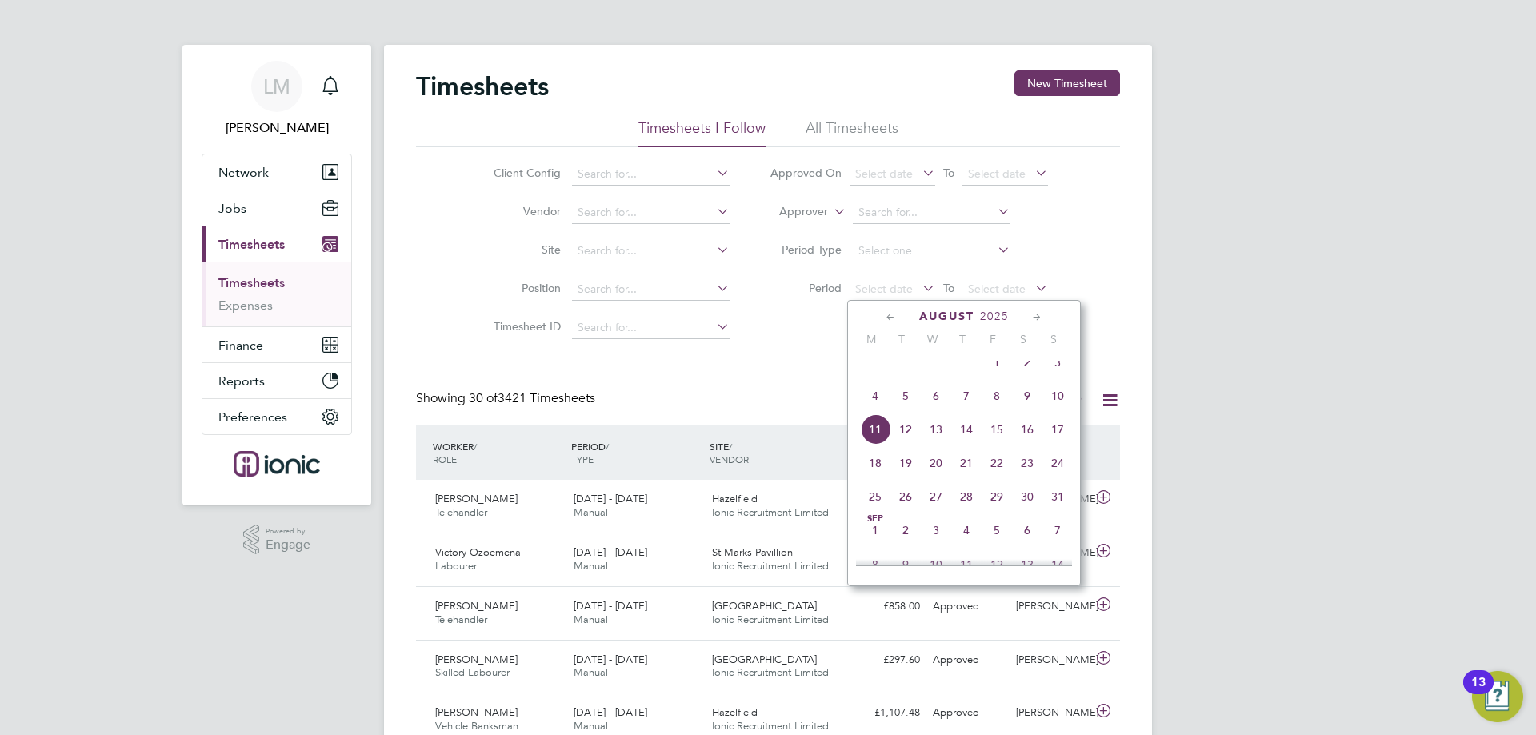
click at [878, 403] on span "4" at bounding box center [875, 396] width 30 height 30
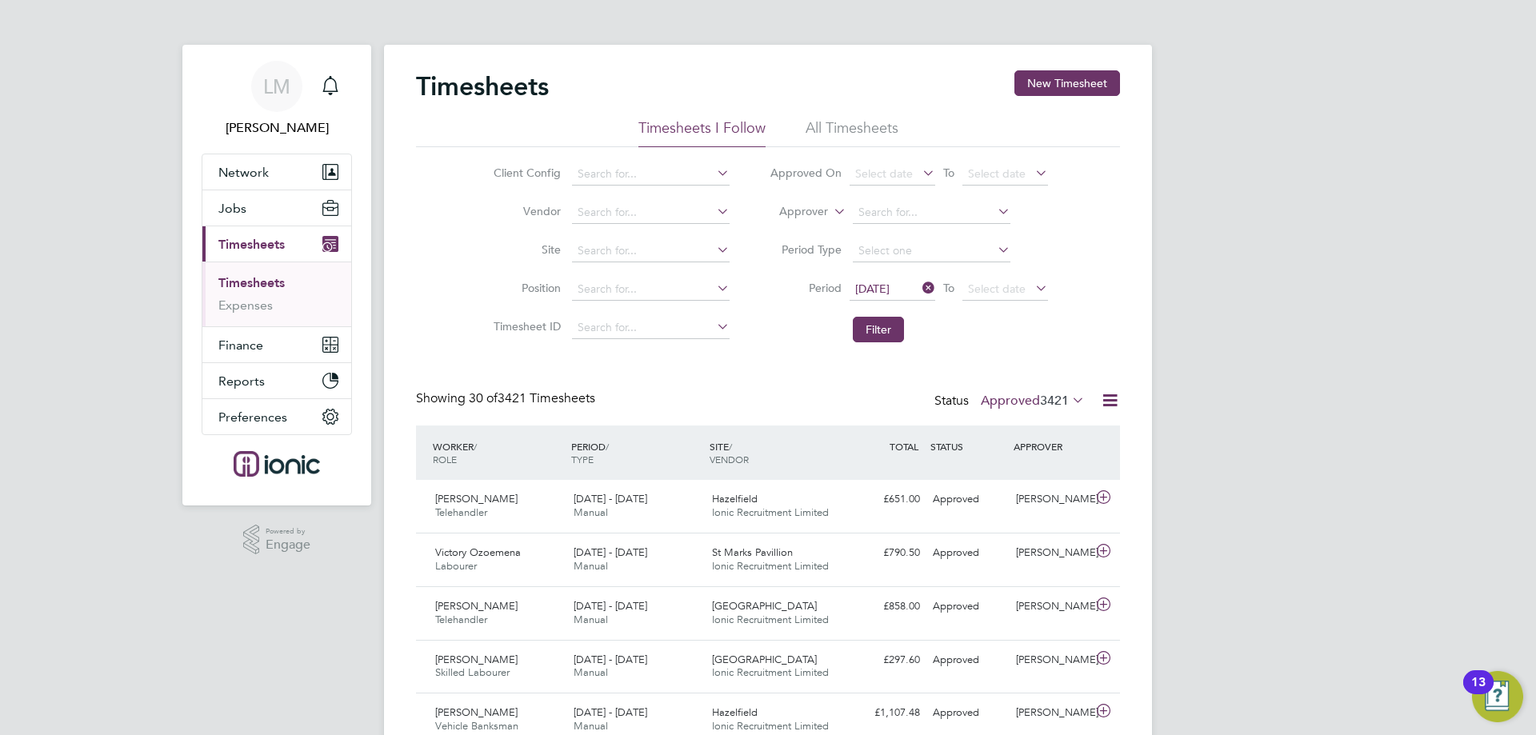
click at [1013, 402] on label "Approved 3421" at bounding box center [1033, 401] width 104 height 16
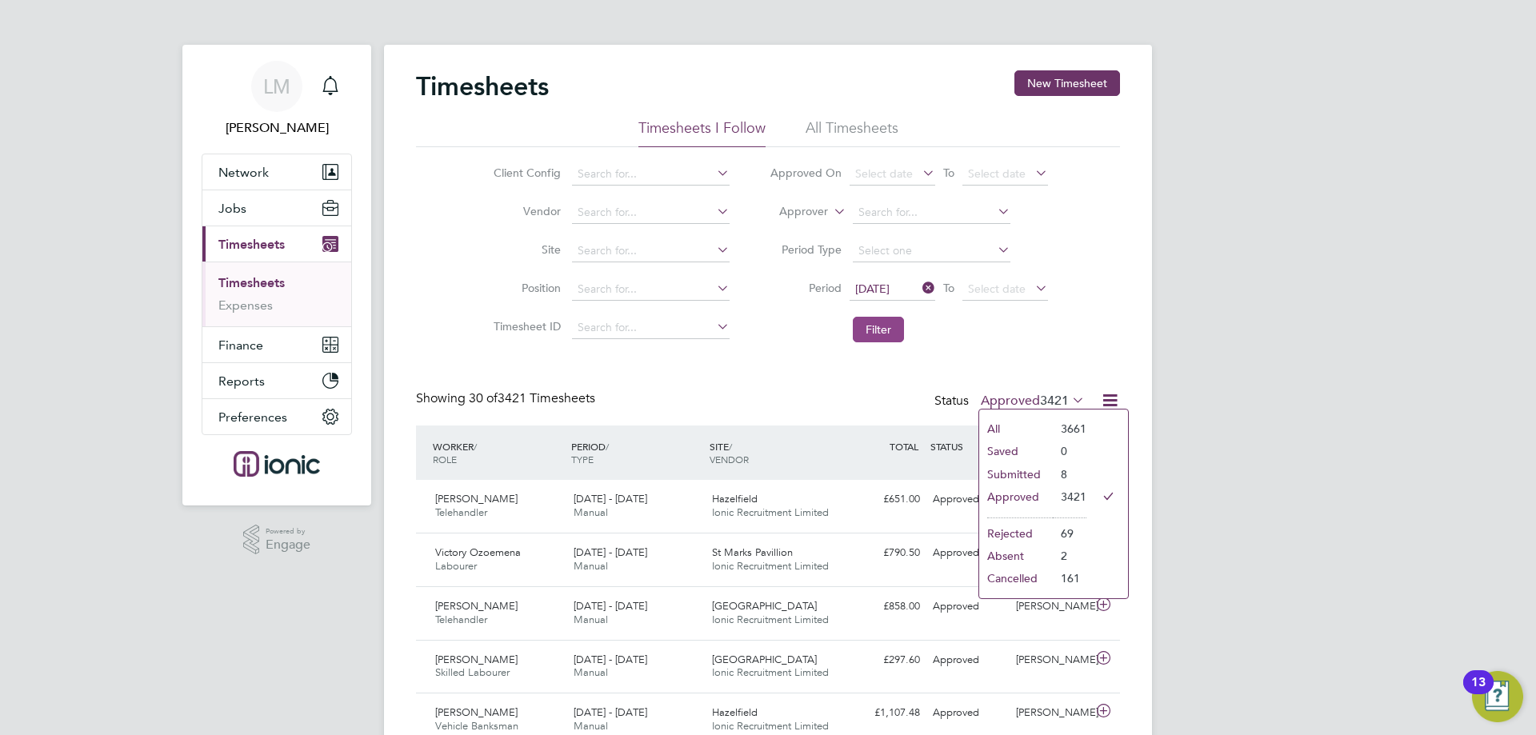
click at [866, 337] on button "Filter" at bounding box center [878, 330] width 51 height 26
